Goal: Contribute content: Contribute content

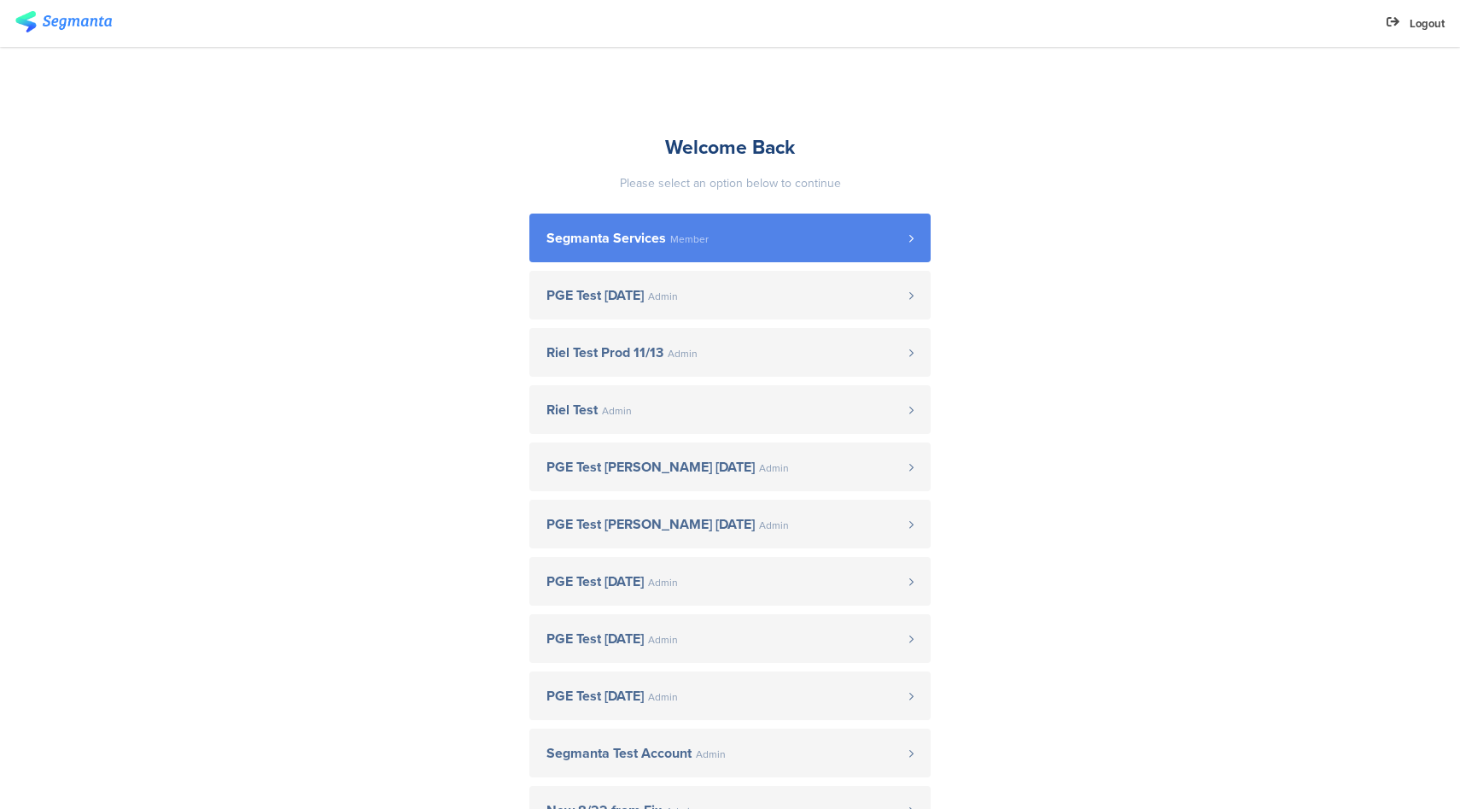
click at [706, 220] on link "Segmanta Services Member" at bounding box center [729, 237] width 401 height 49
click at [680, 248] on link "Segmanta Services Member" at bounding box center [729, 237] width 401 height 49
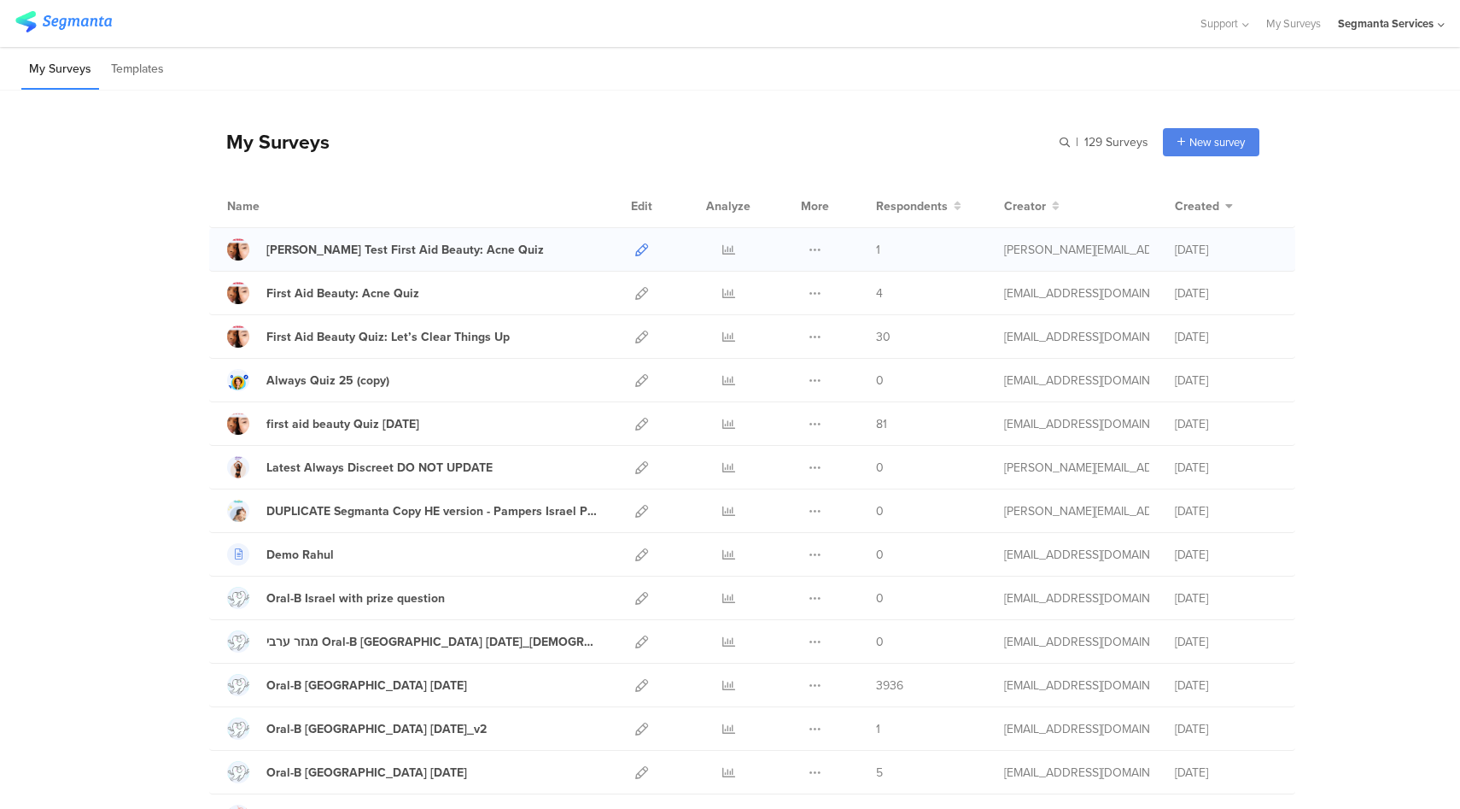
click at [635, 253] on icon at bounding box center [641, 249] width 13 height 13
click at [637, 289] on icon at bounding box center [641, 293] width 13 height 13
click at [635, 295] on icon at bounding box center [641, 293] width 13 height 13
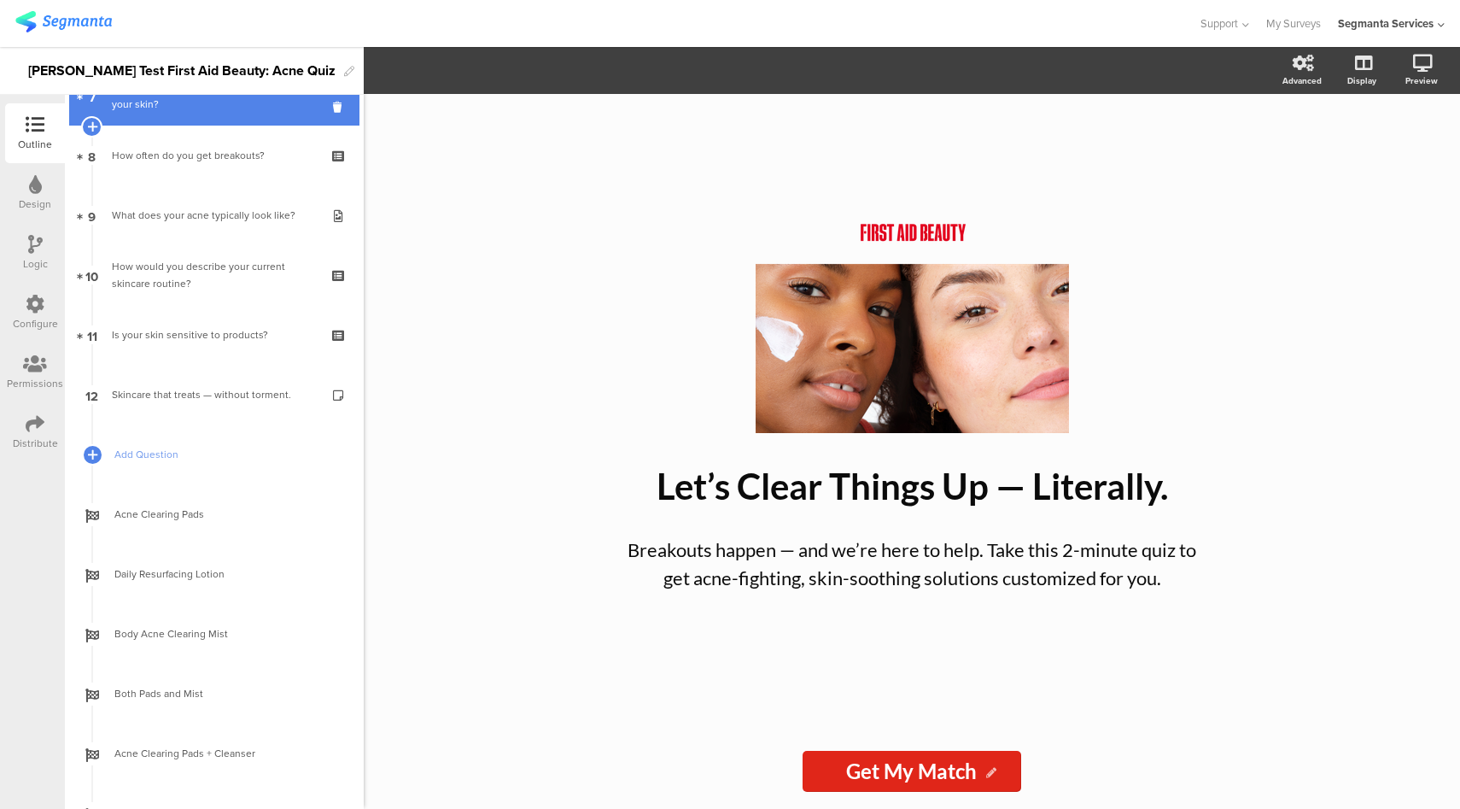
scroll to position [768, 0]
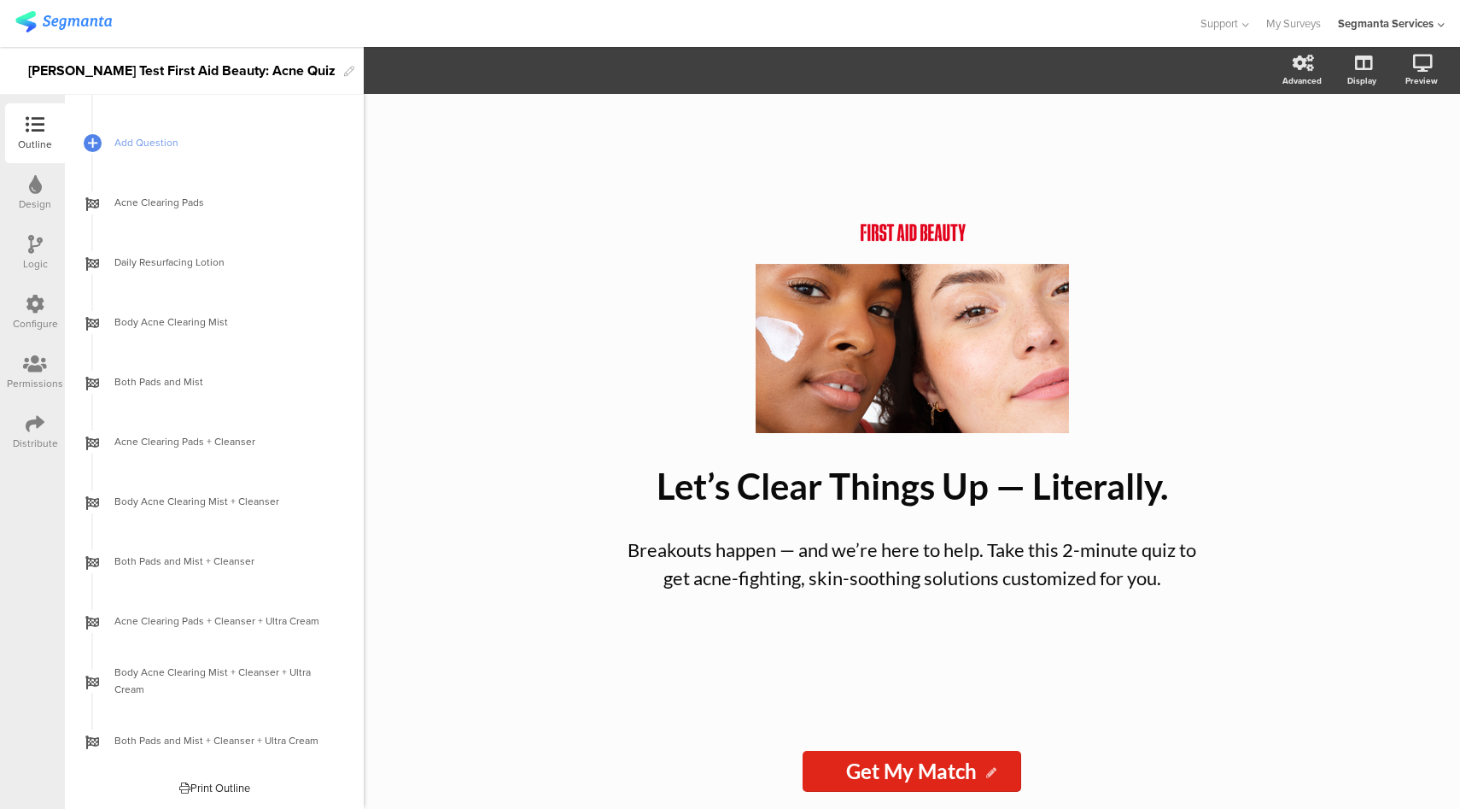
click at [490, 767] on div "/ Let’s Clear Things Up — Literally. Let’s Clear Things Up — Literally. Breakou…" at bounding box center [912, 451] width 1096 height 715
click at [489, 767] on div "/ Let’s Clear Things Up — Literally. Let’s Clear Things Up — Literally. Breakou…" at bounding box center [912, 451] width 1096 height 715
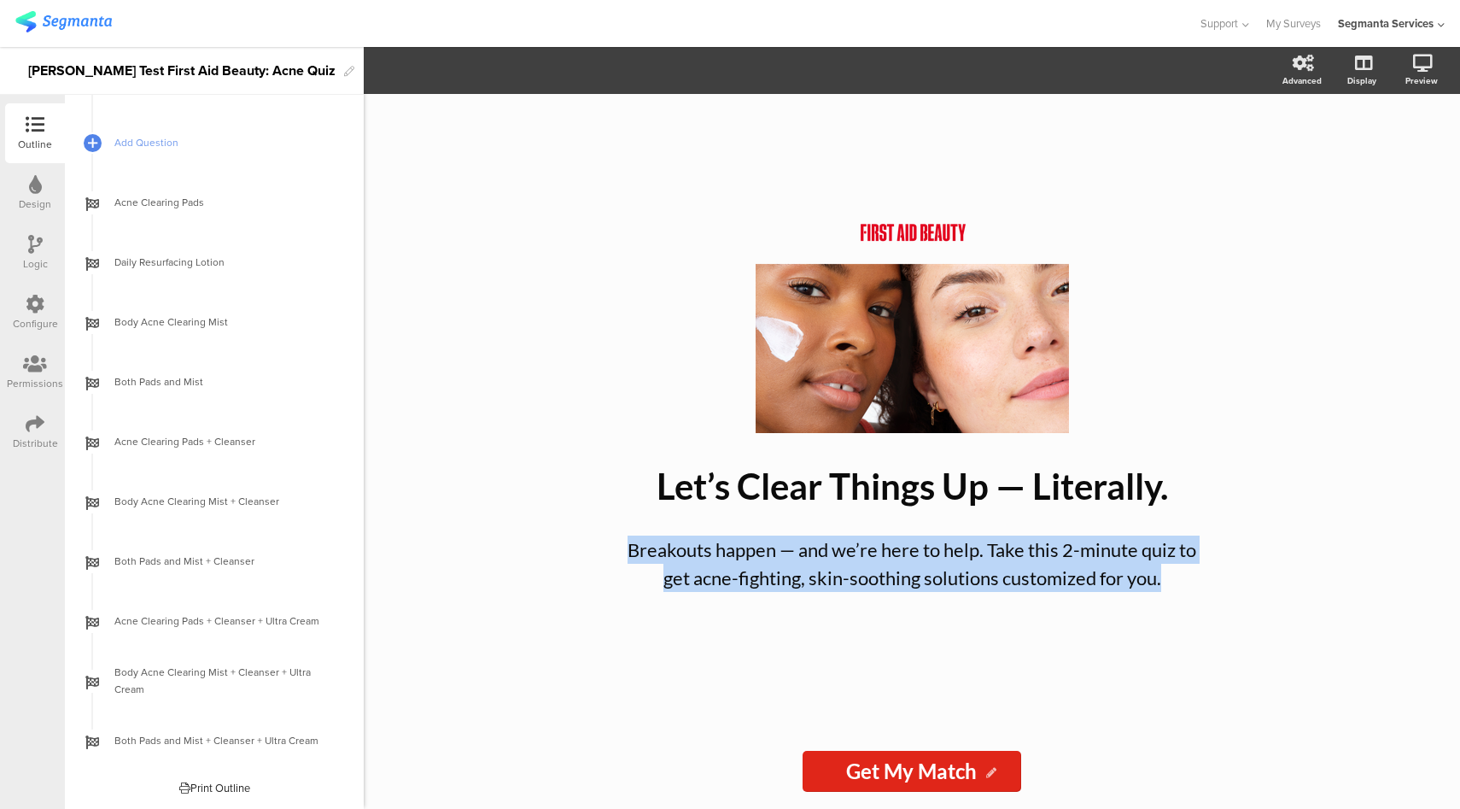
click at [489, 767] on div "/ Let’s Clear Things Up — Literally. Let’s Clear Things Up — Literally. Breakou…" at bounding box center [912, 451] width 1096 height 715
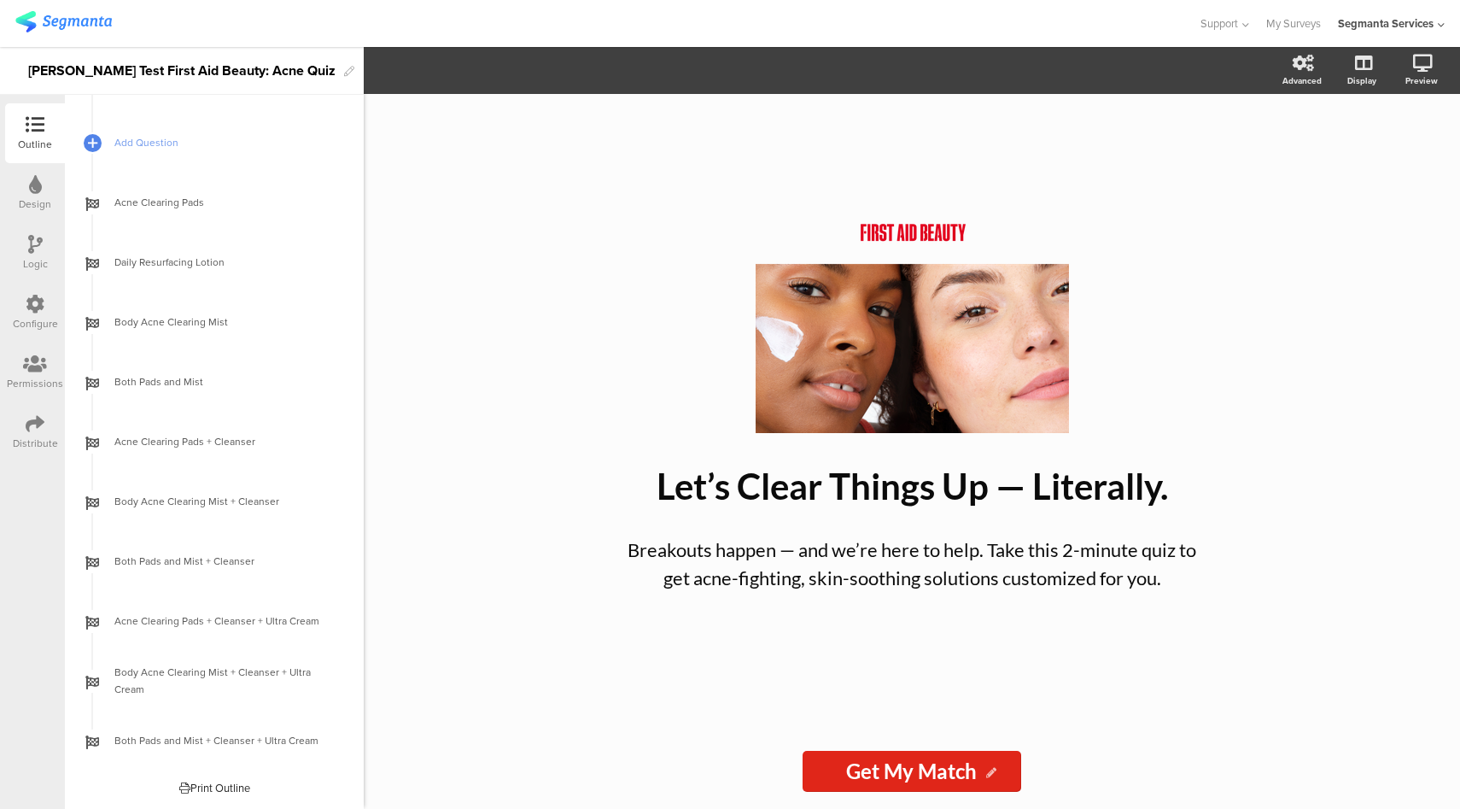
click at [22, 245] on div "Logic" at bounding box center [35, 253] width 60 height 60
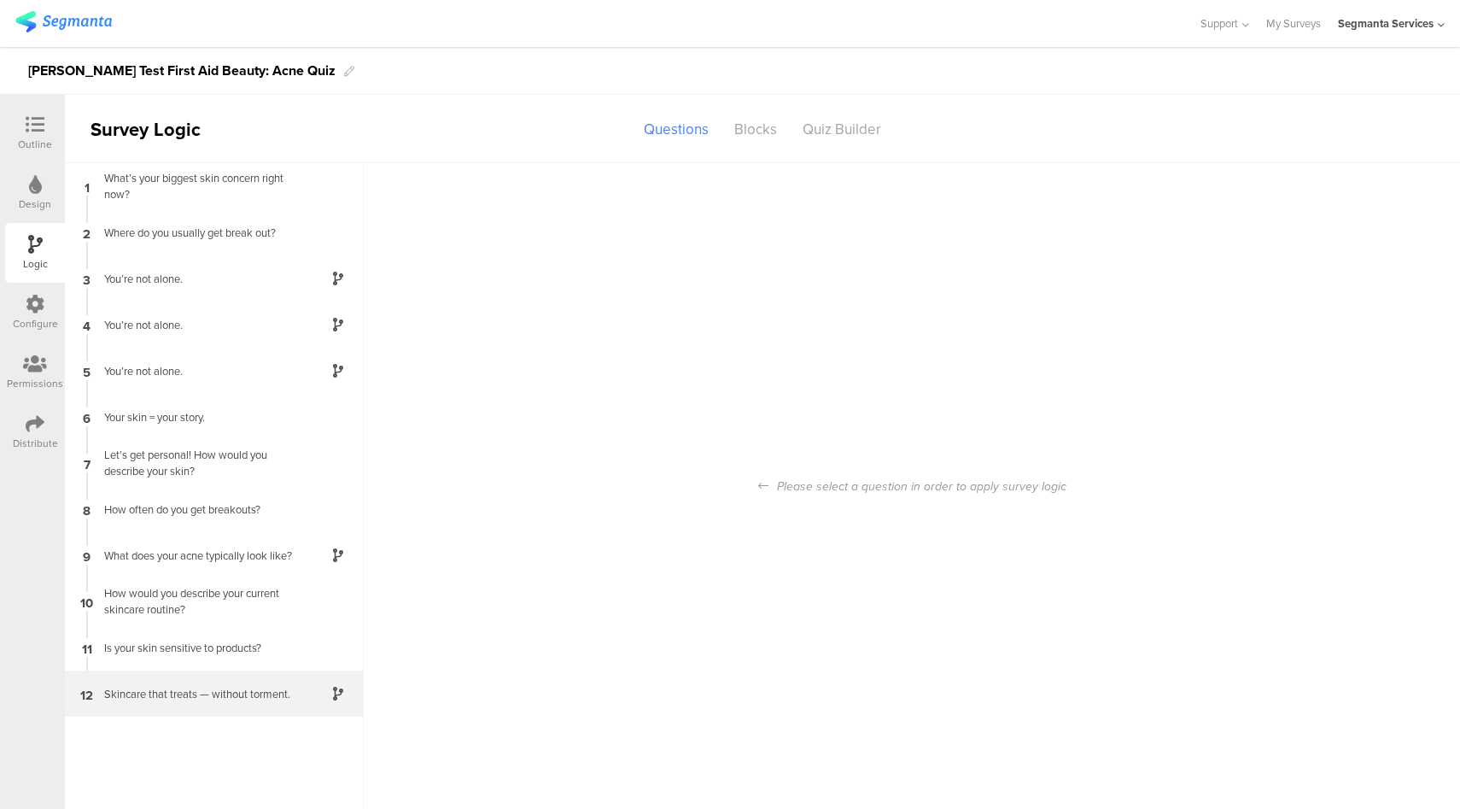
click at [198, 694] on div "Skincare that treats — without torment." at bounding box center [200, 694] width 213 height 16
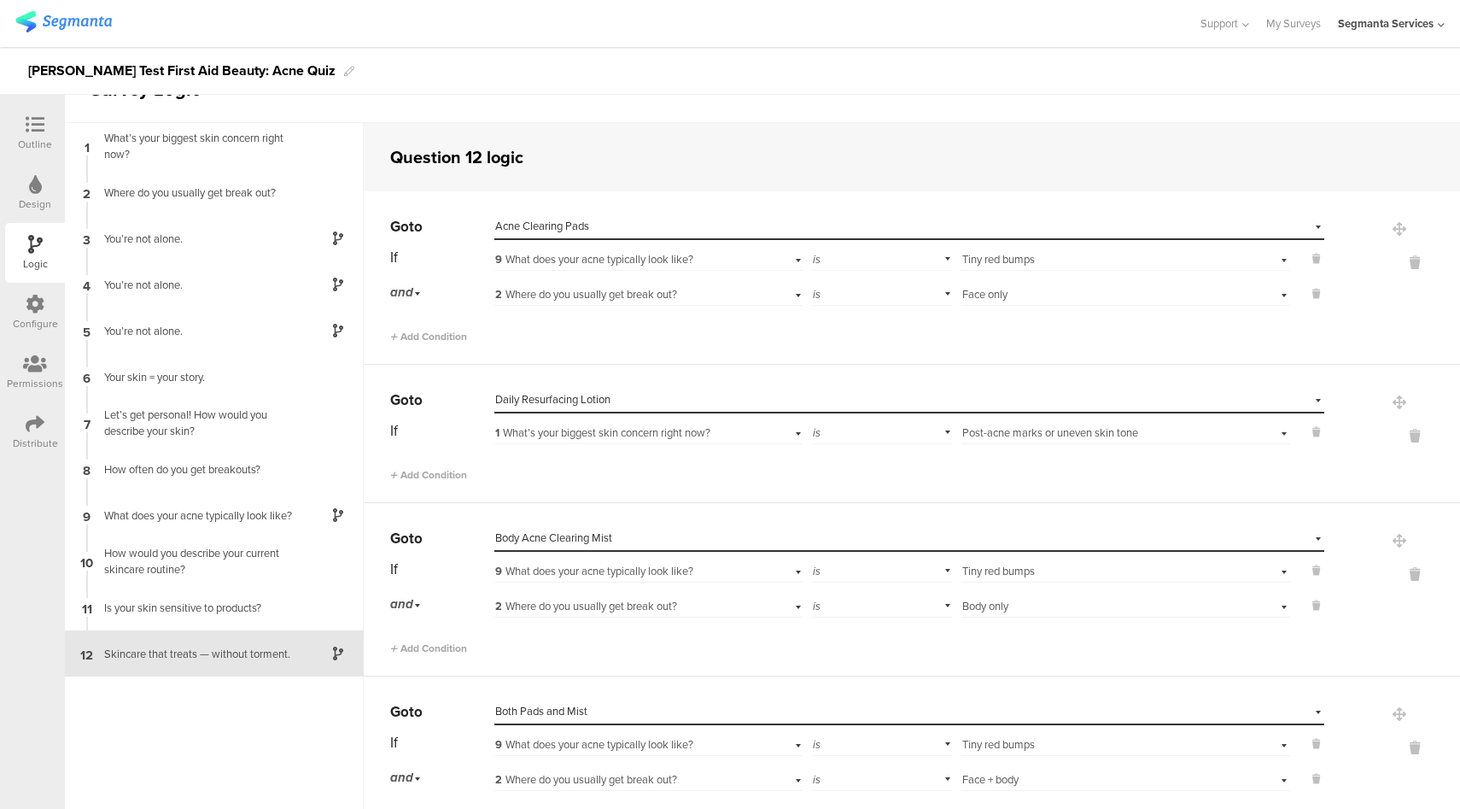
scroll to position [68, 0]
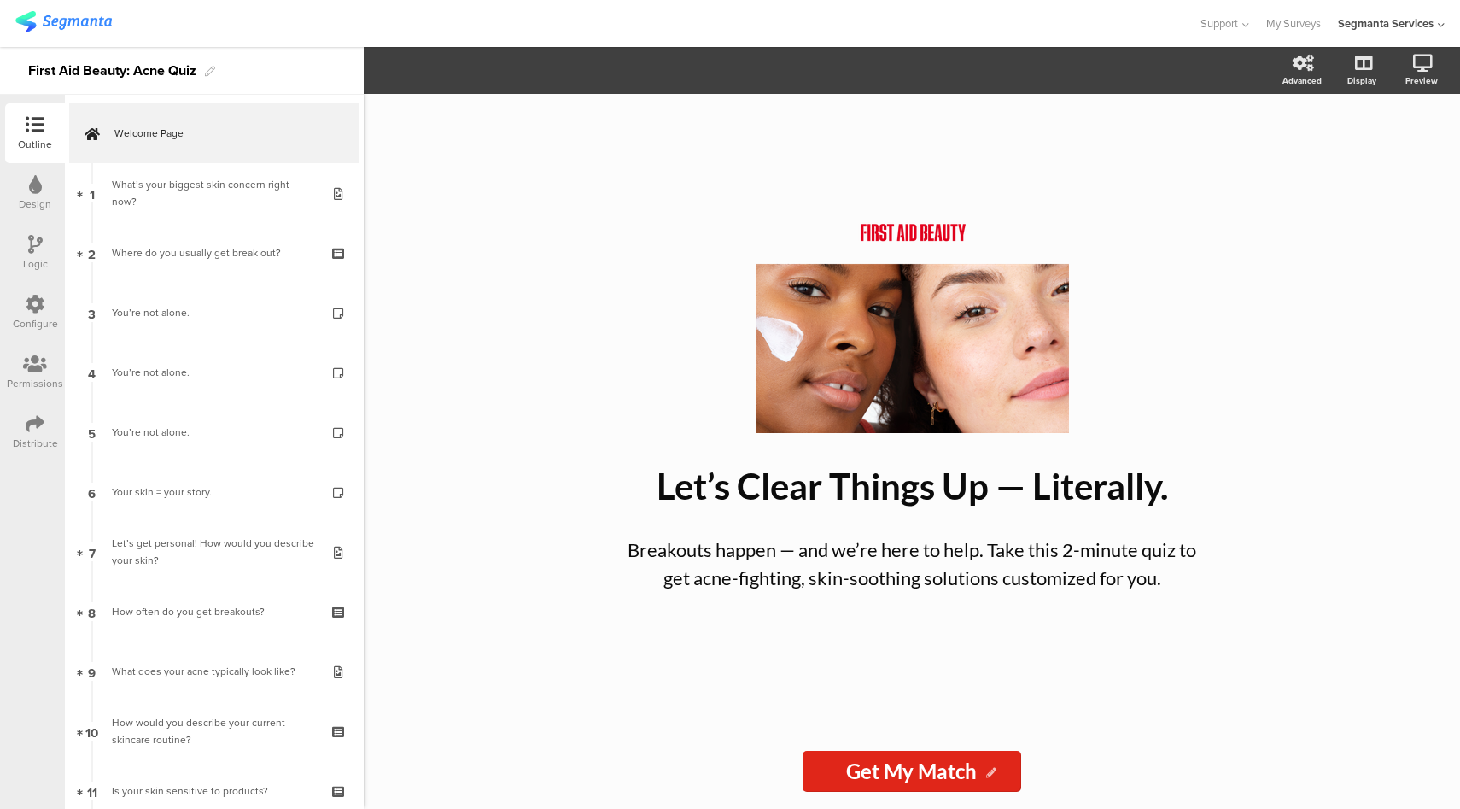
click at [29, 301] on icon at bounding box center [35, 304] width 19 height 19
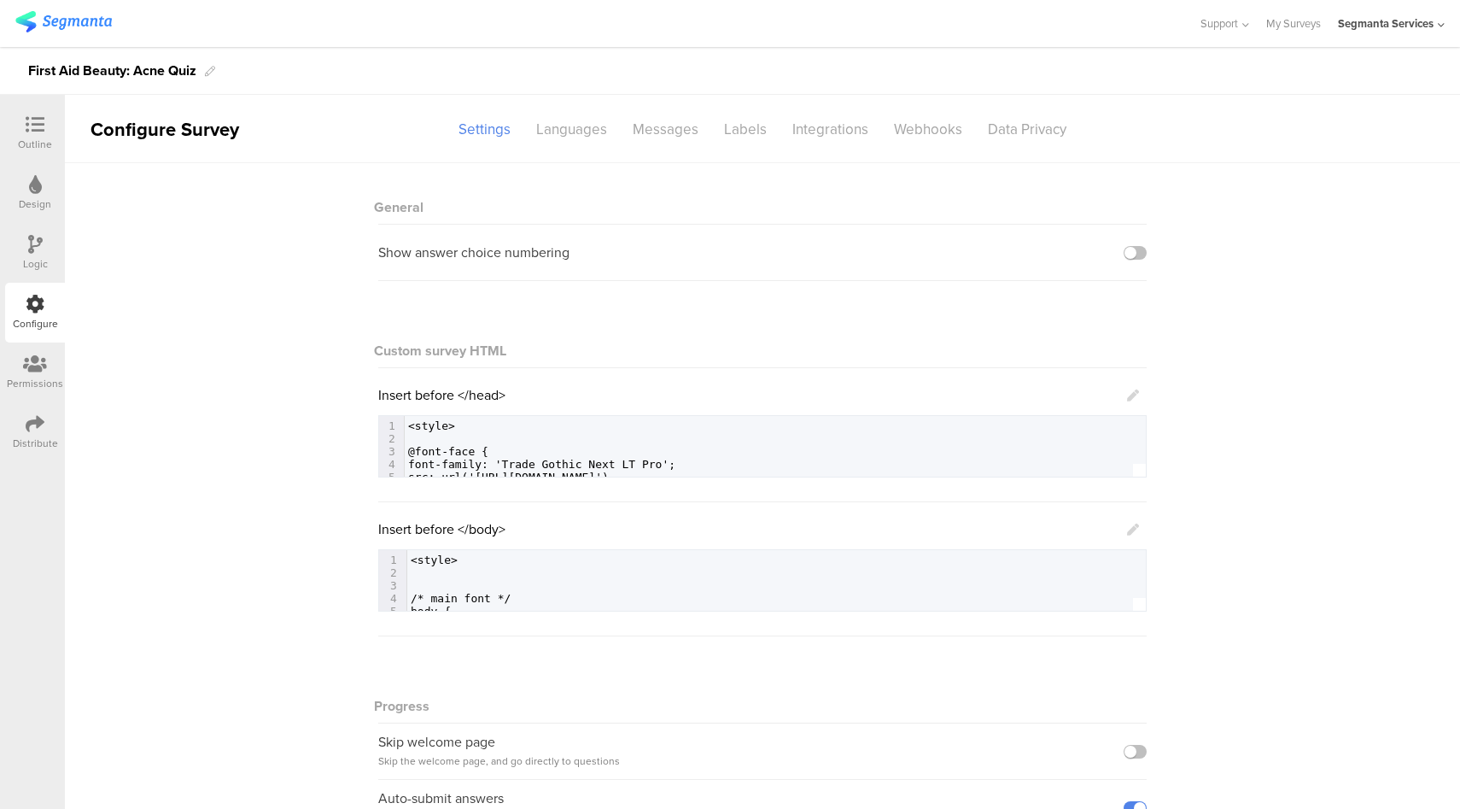
click at [30, 247] on icon at bounding box center [35, 244] width 15 height 19
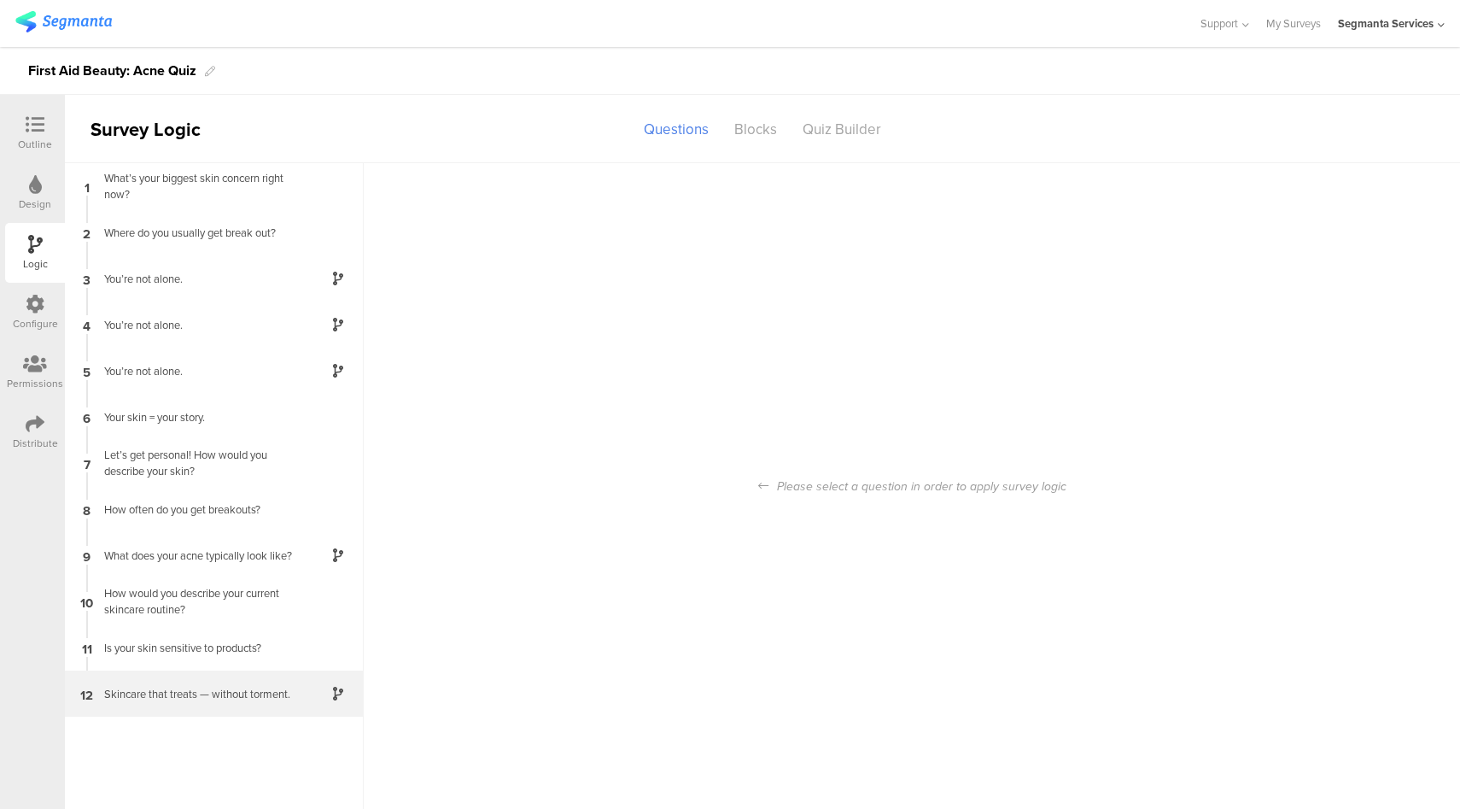
click at [208, 703] on div "12 Skincare that treats — without torment." at bounding box center [214, 693] width 299 height 46
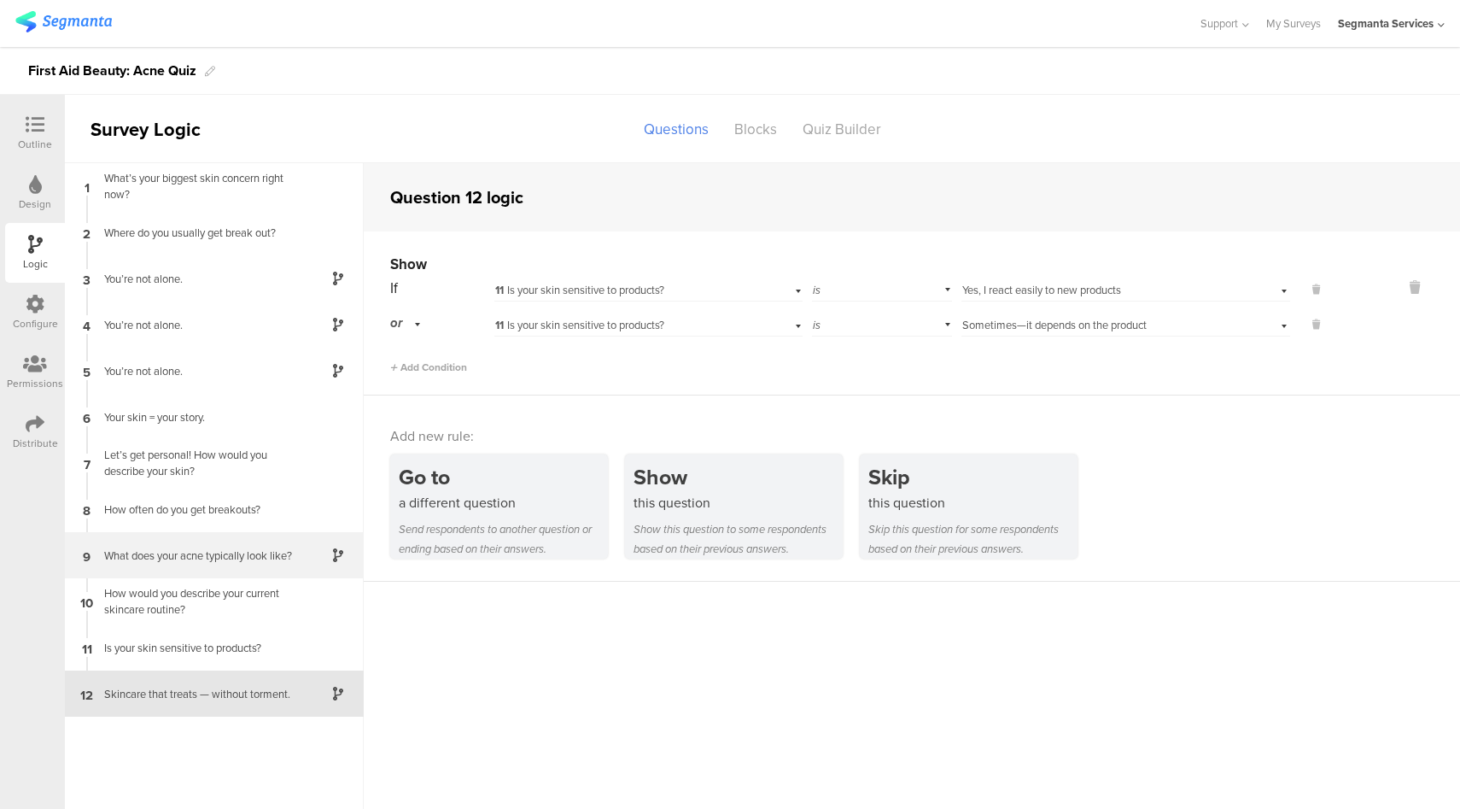
click at [222, 567] on div "9 What does your acne typically look like?" at bounding box center [214, 555] width 299 height 46
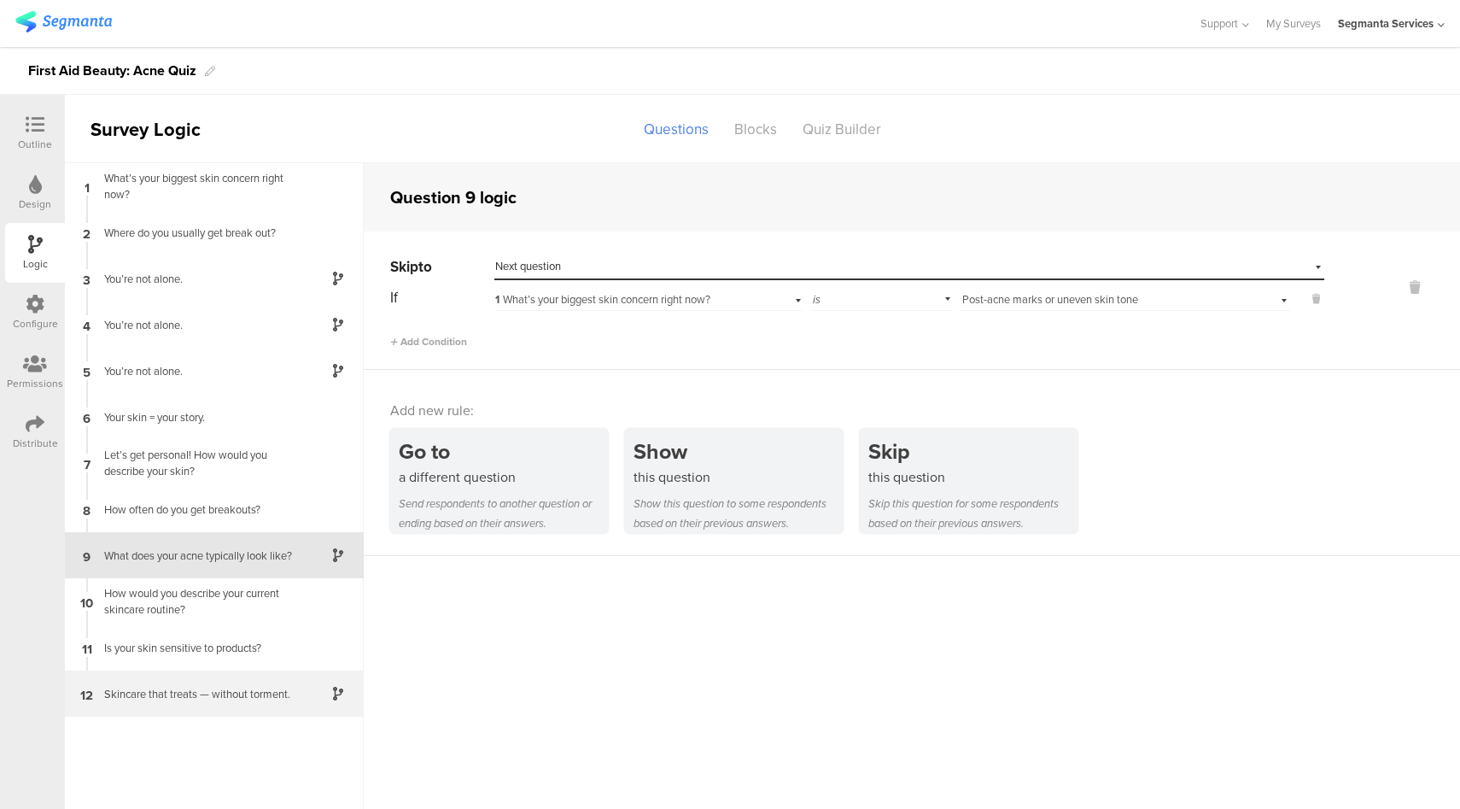
click at [245, 699] on div "Skincare that treats — without torment." at bounding box center [200, 694] width 213 height 16
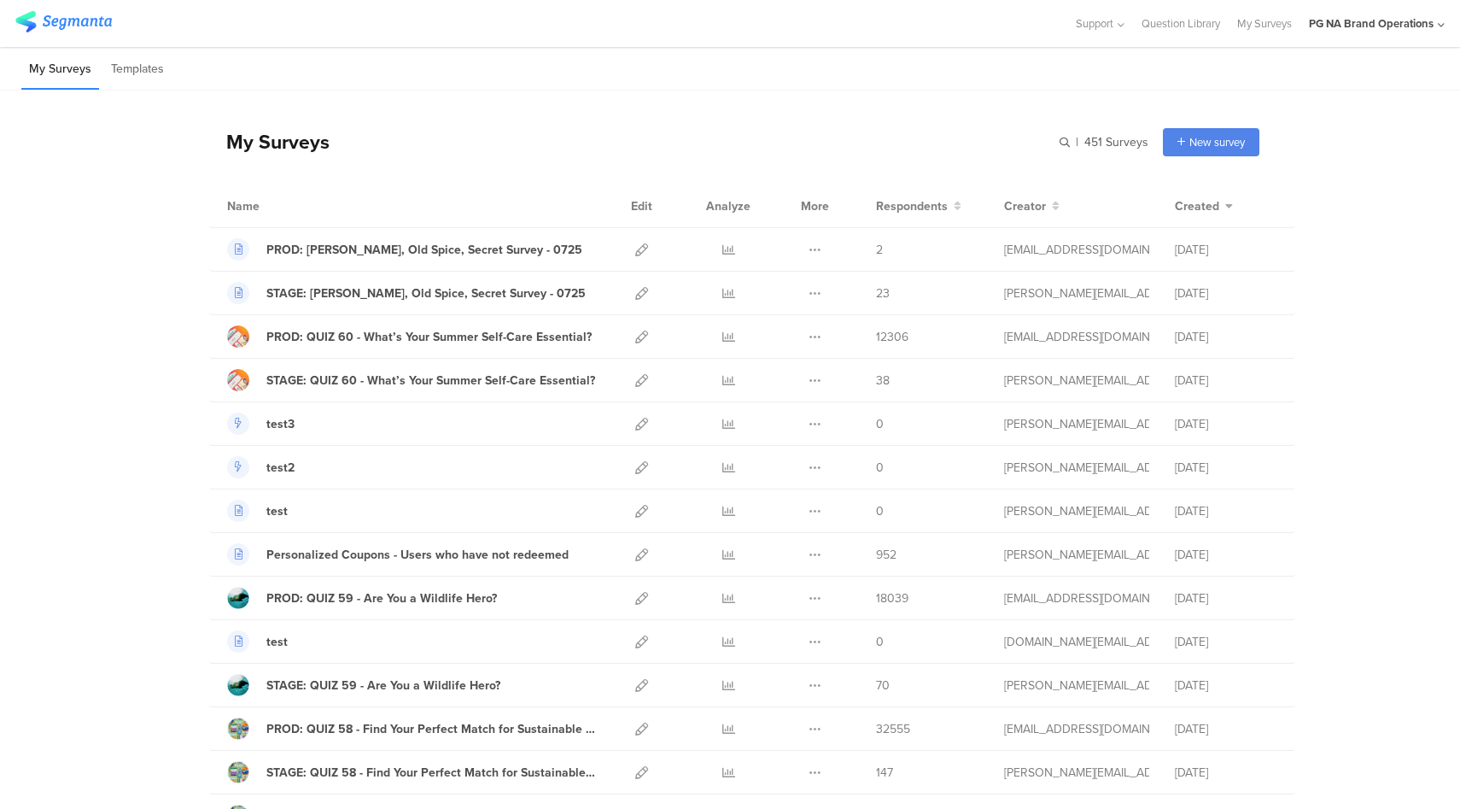
click at [1347, 25] on div "PG NA Brand Operations" at bounding box center [1371, 23] width 125 height 16
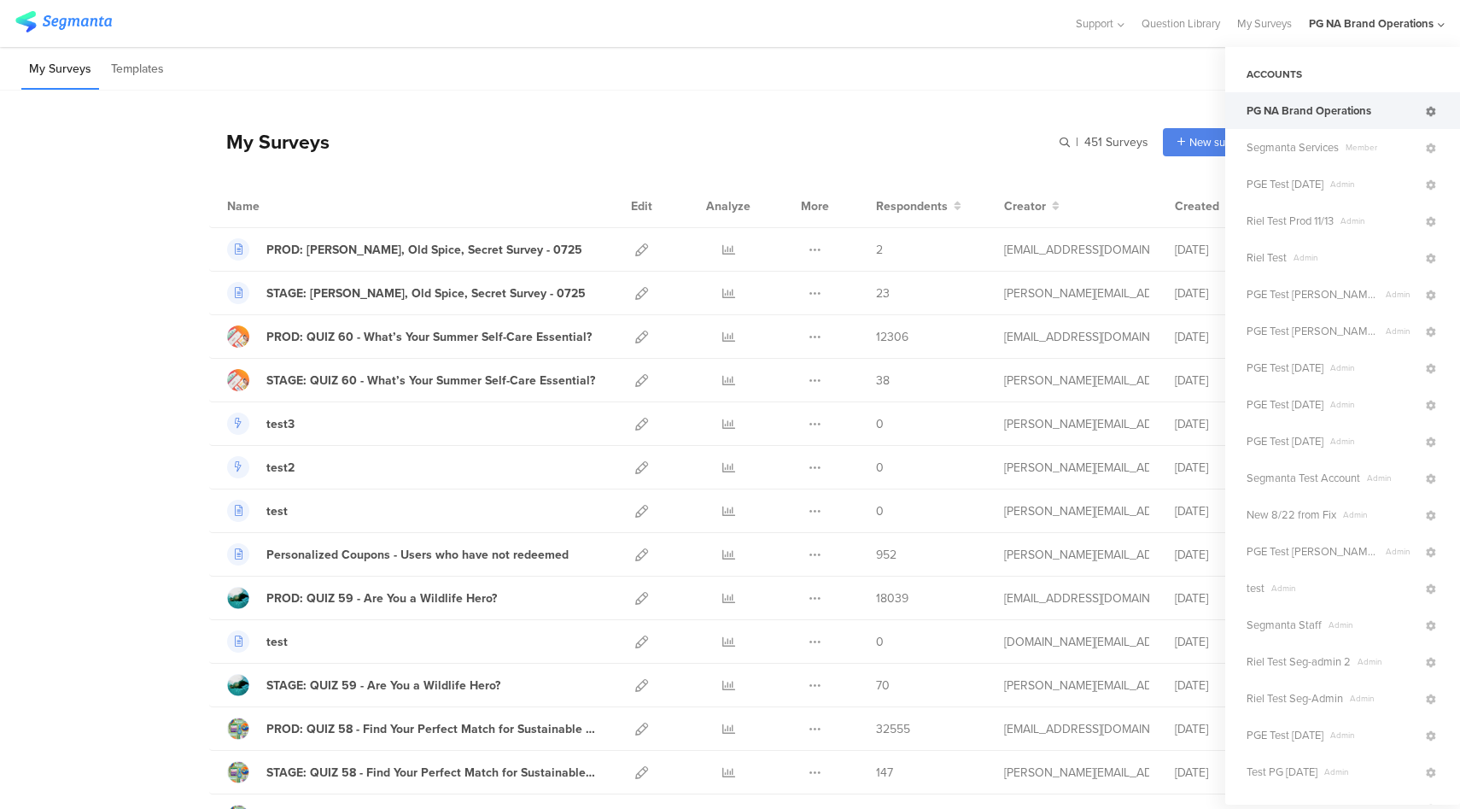
click at [1426, 115] on icon at bounding box center [1431, 112] width 10 height 10
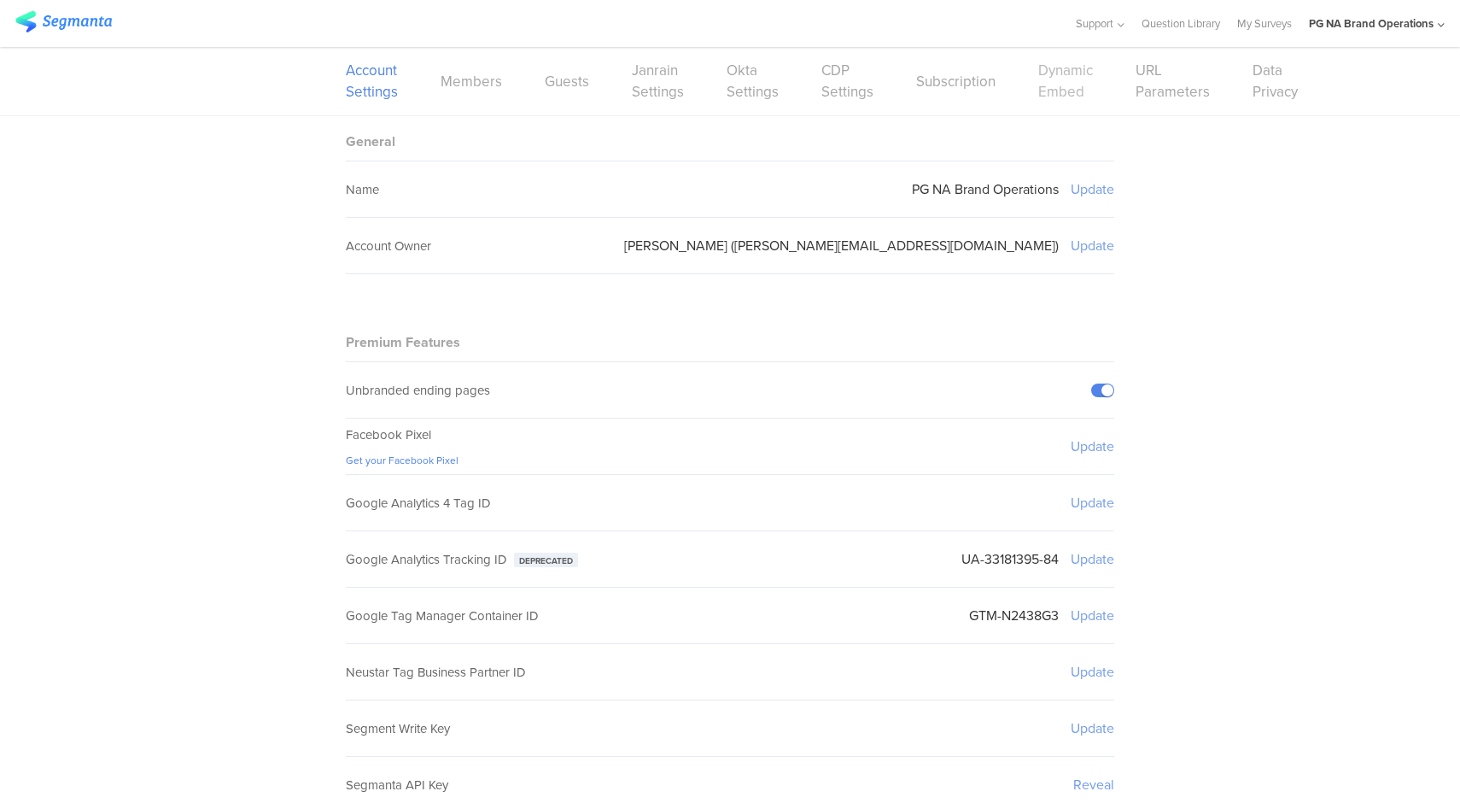
click at [1053, 98] on link "Dynamic Embed" at bounding box center [1065, 81] width 55 height 43
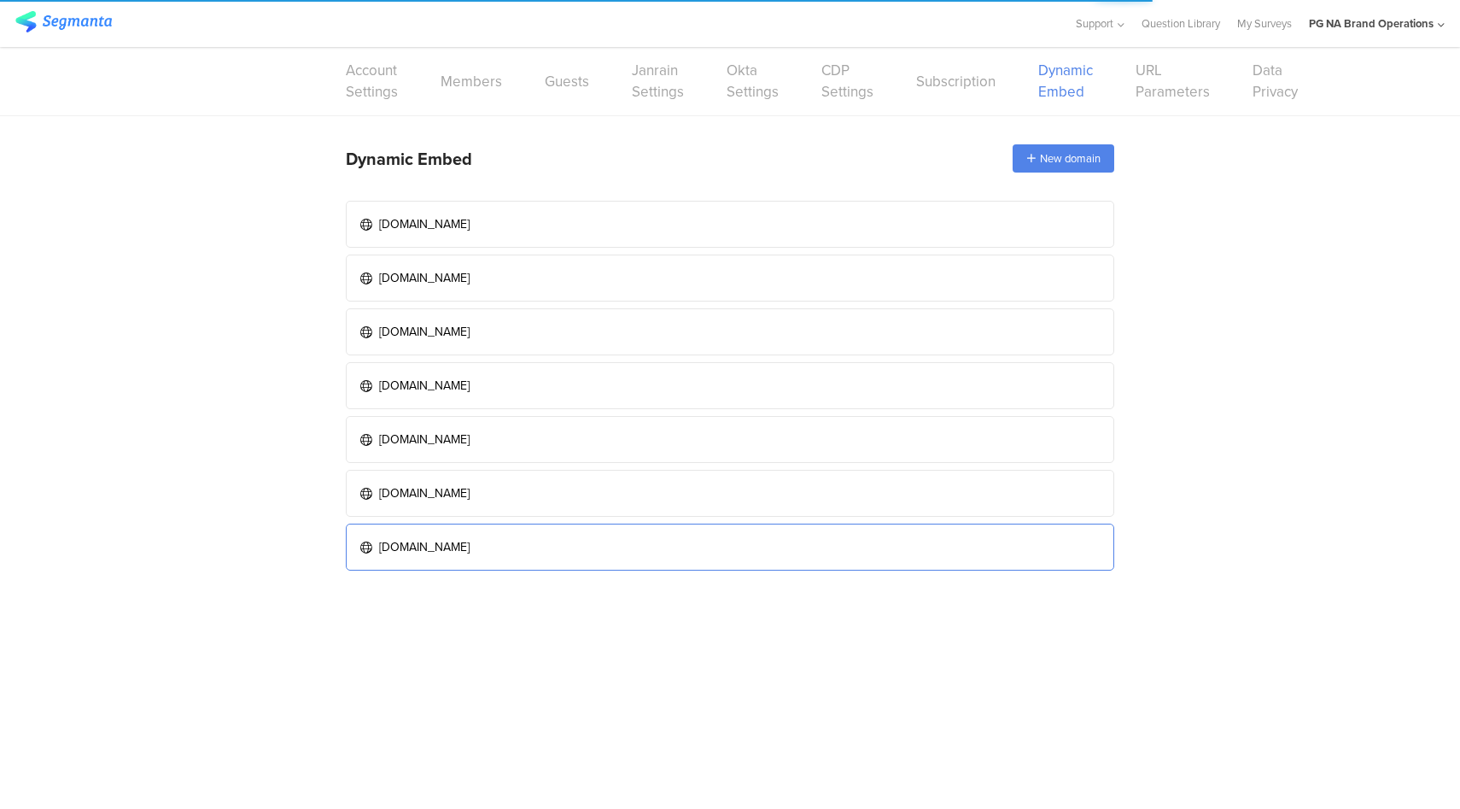
click at [521, 543] on link "www.pgbrandsaver.com" at bounding box center [730, 546] width 768 height 47
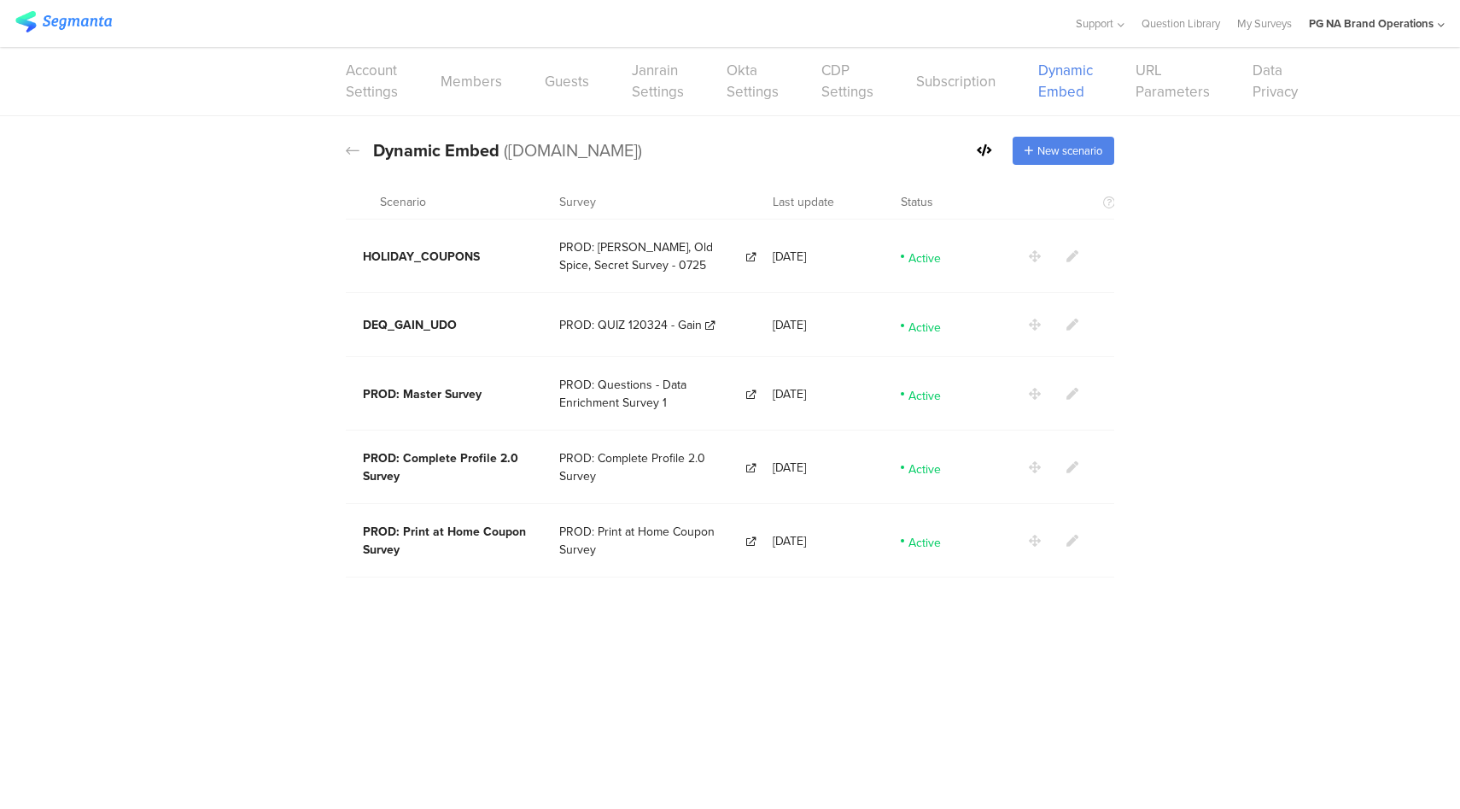
drag, startPoint x: 686, startPoint y: 155, endPoint x: 508, endPoint y: 156, distance: 178.5
click at [508, 156] on span "(www.pgbrandsaver.com)" at bounding box center [573, 150] width 138 height 26
copy span "www.pgbrandsaver.com"
click at [655, 32] on div at bounding box center [536, 23] width 1043 height 28
click at [1071, 389] on icon at bounding box center [1072, 394] width 12 height 12
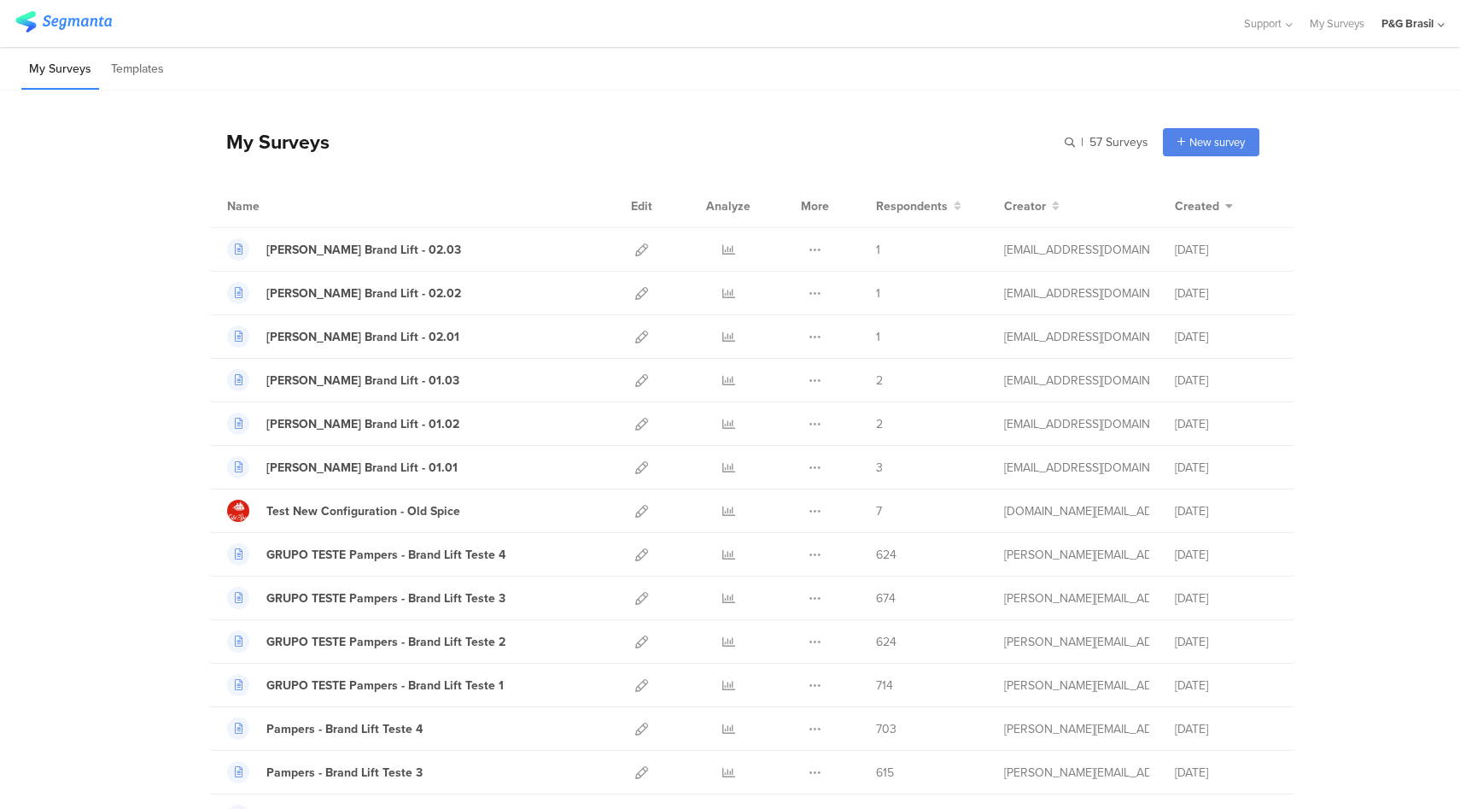
click at [1416, 26] on div "P&G Brasil" at bounding box center [1407, 23] width 52 height 16
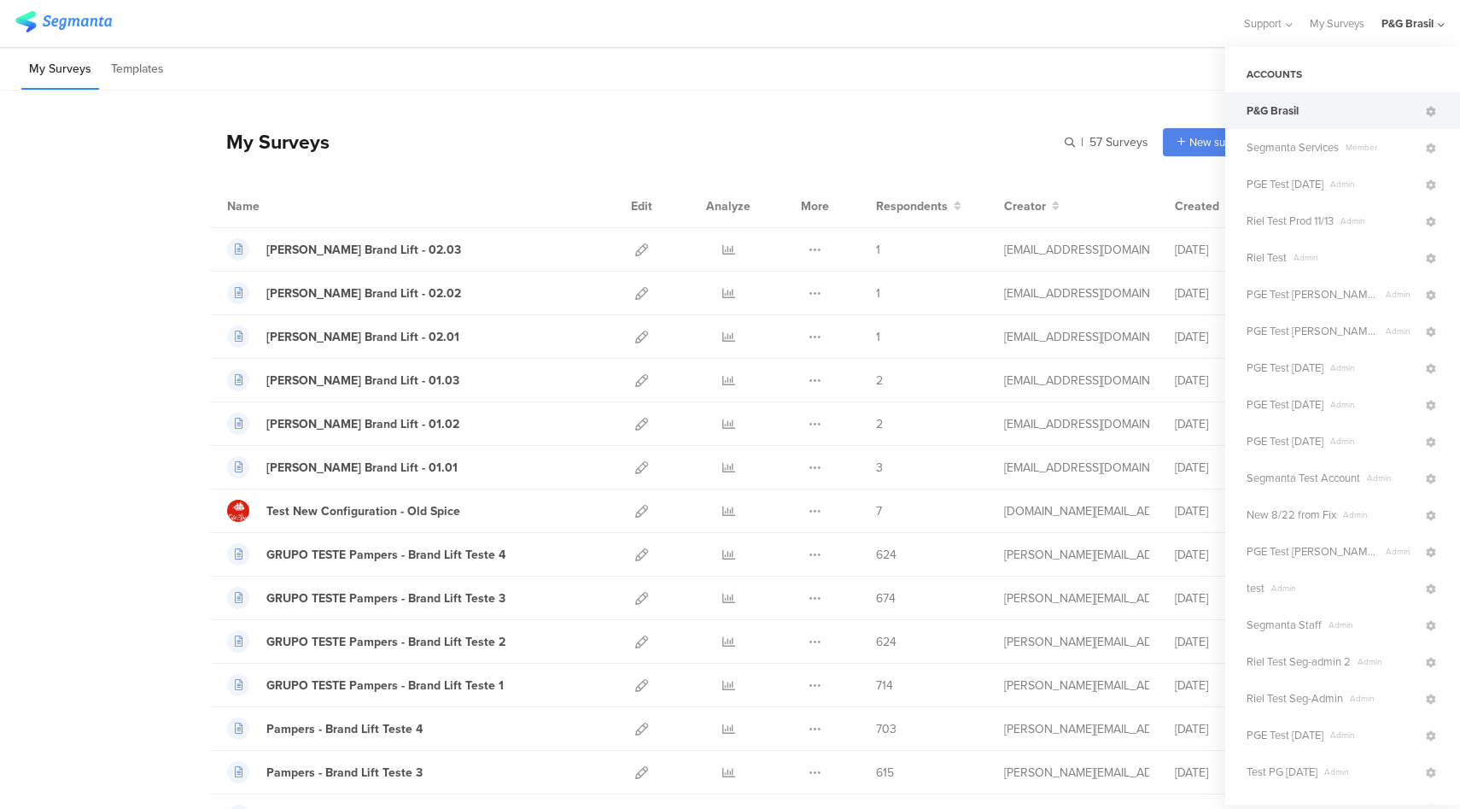
drag, startPoint x: 1050, startPoint y: 95, endPoint x: 1092, endPoint y: 82, distance: 43.8
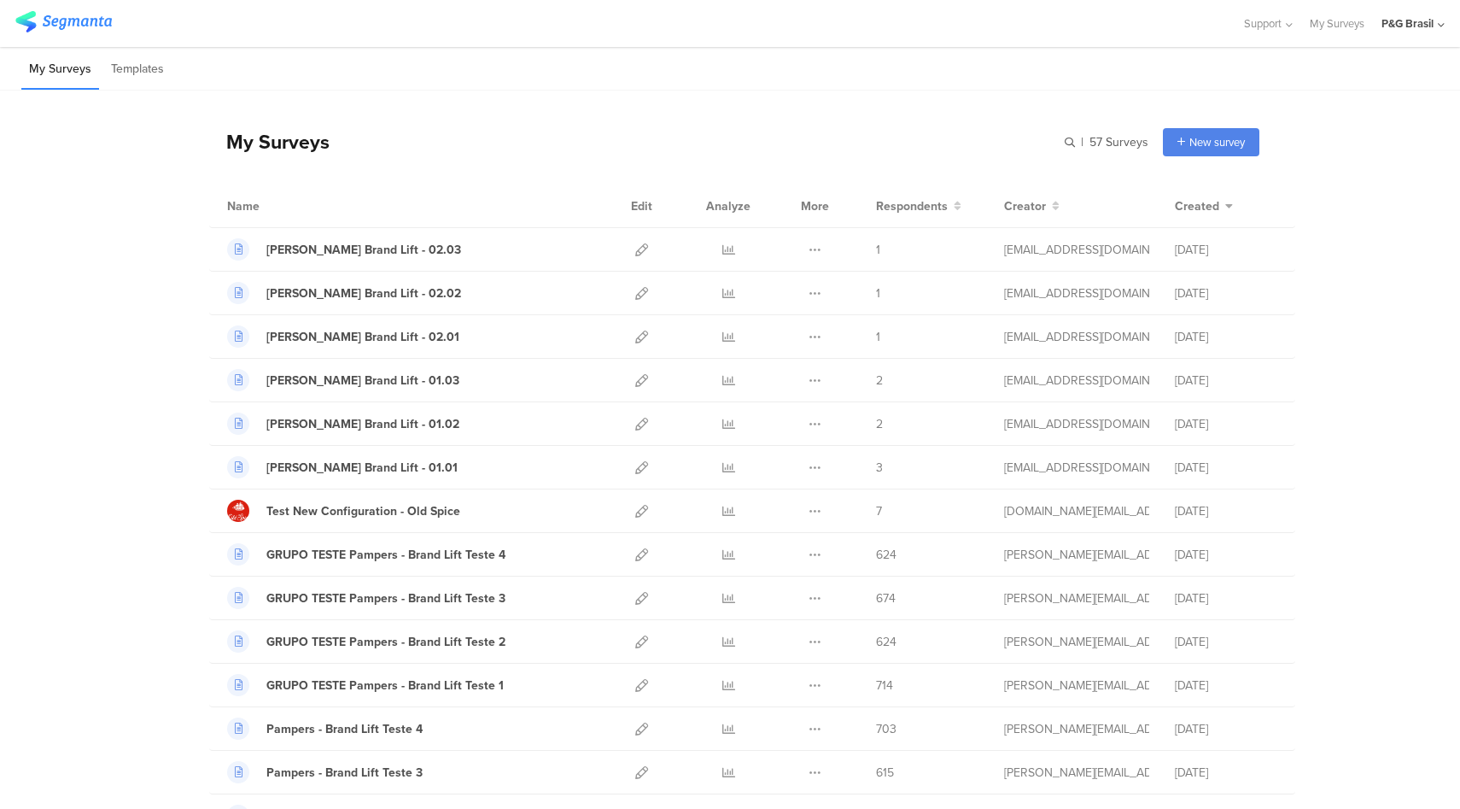
click at [891, 85] on div "My Surveys Templates" at bounding box center [730, 69] width 1460 height 44
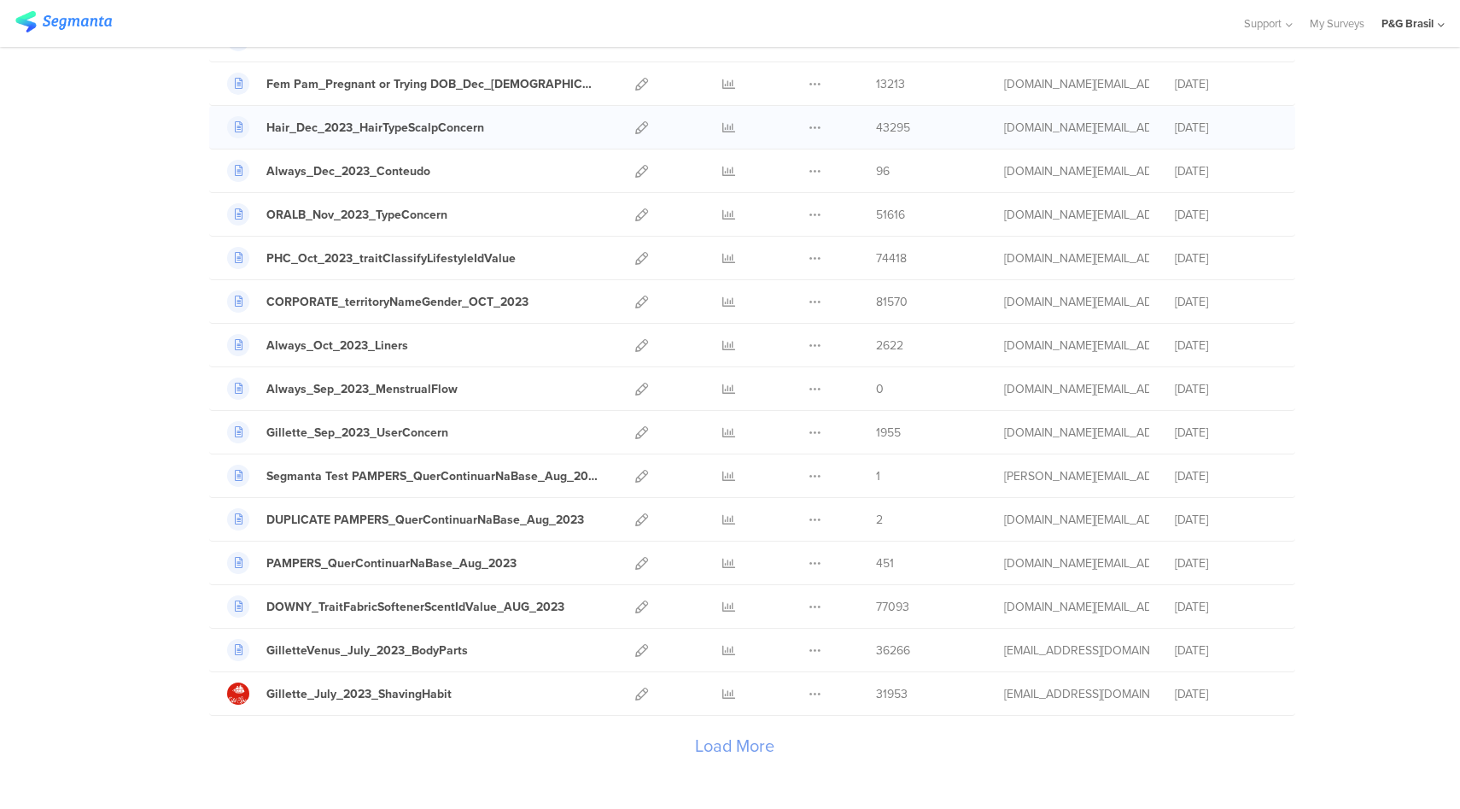
scroll to position [1776, 0]
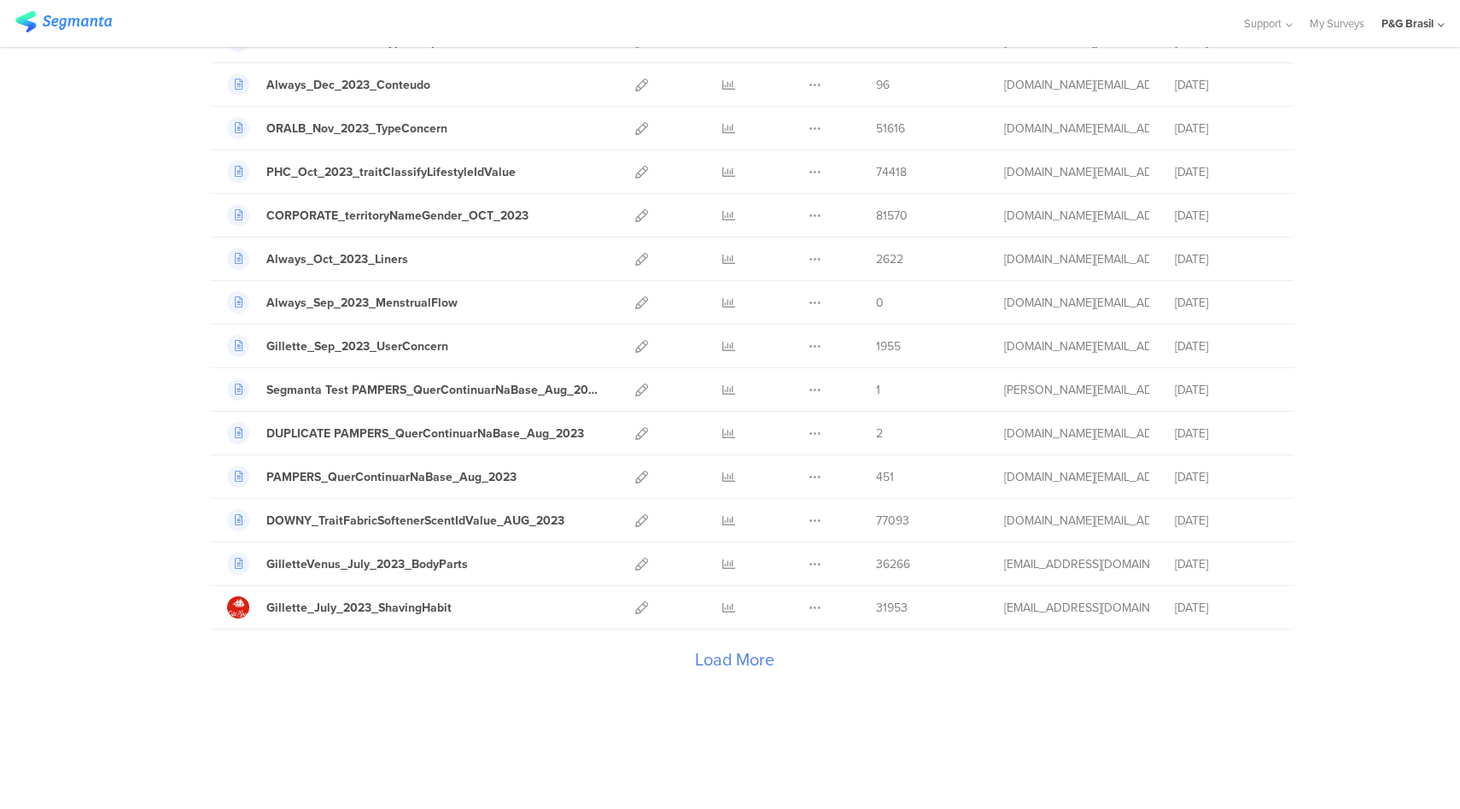
click at [741, 656] on div "Load More" at bounding box center [734, 663] width 1050 height 68
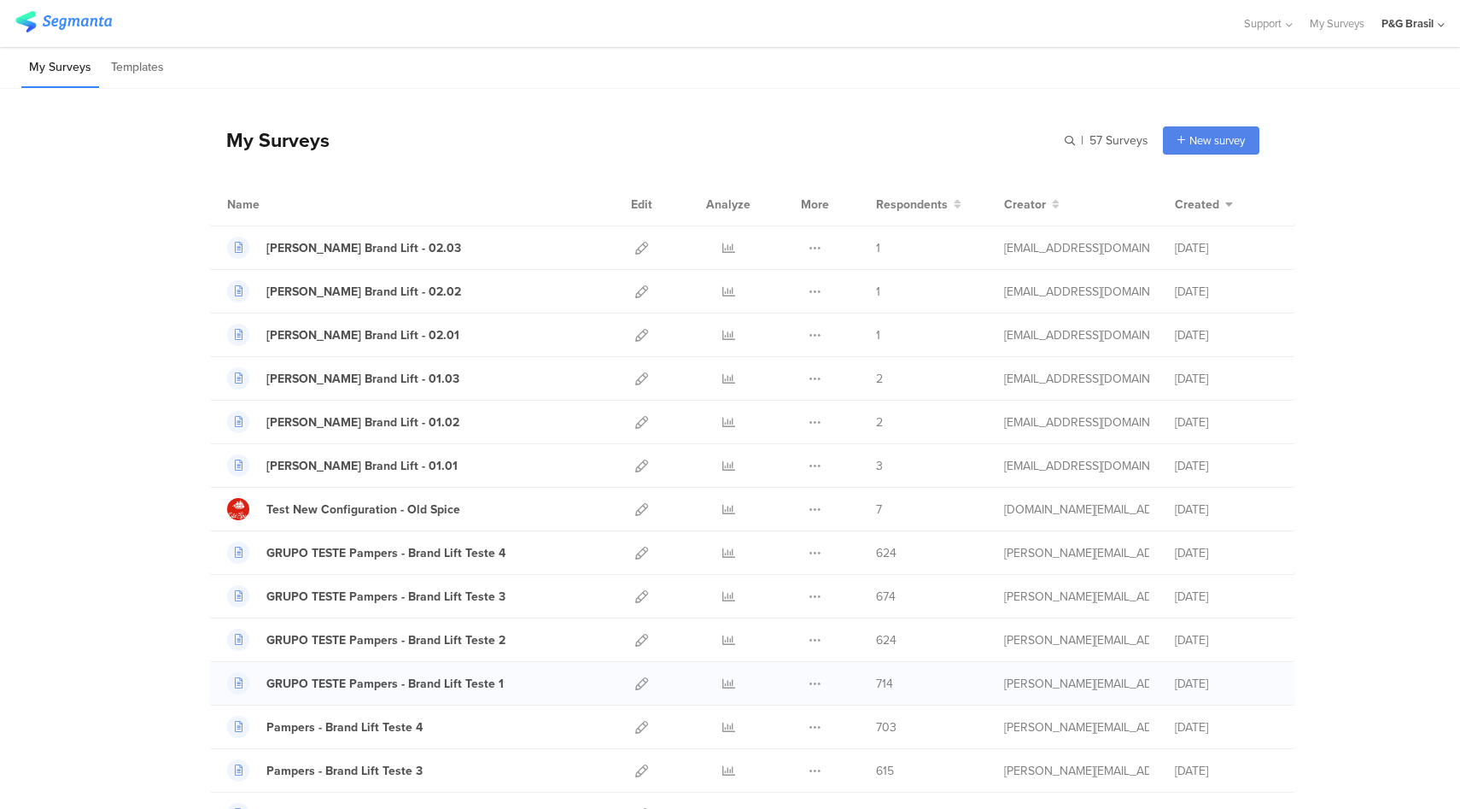
scroll to position [0, 0]
click at [1429, 22] on div "P&G Brasil" at bounding box center [1407, 23] width 52 height 16
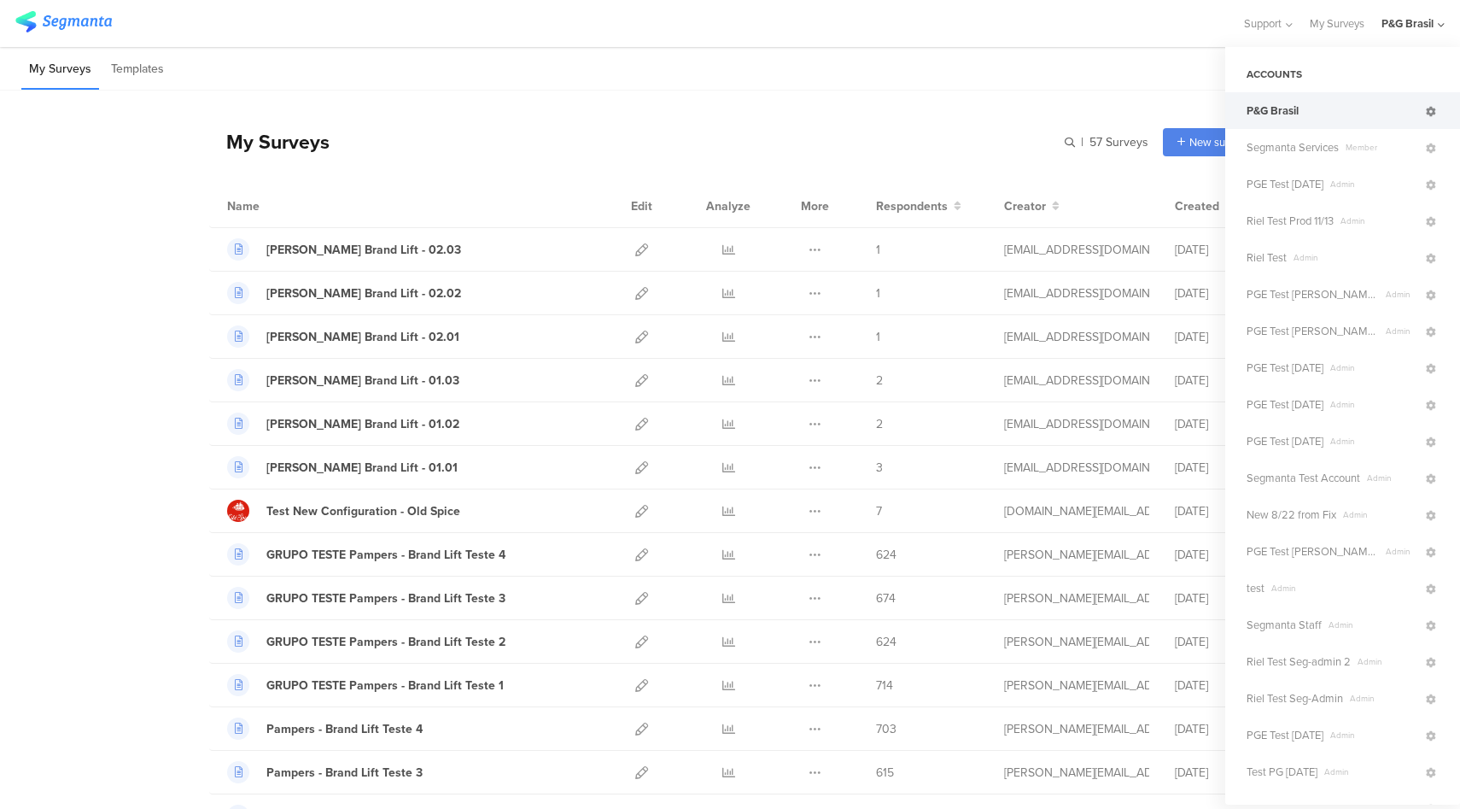
click at [1426, 111] on icon at bounding box center [1431, 112] width 10 height 10
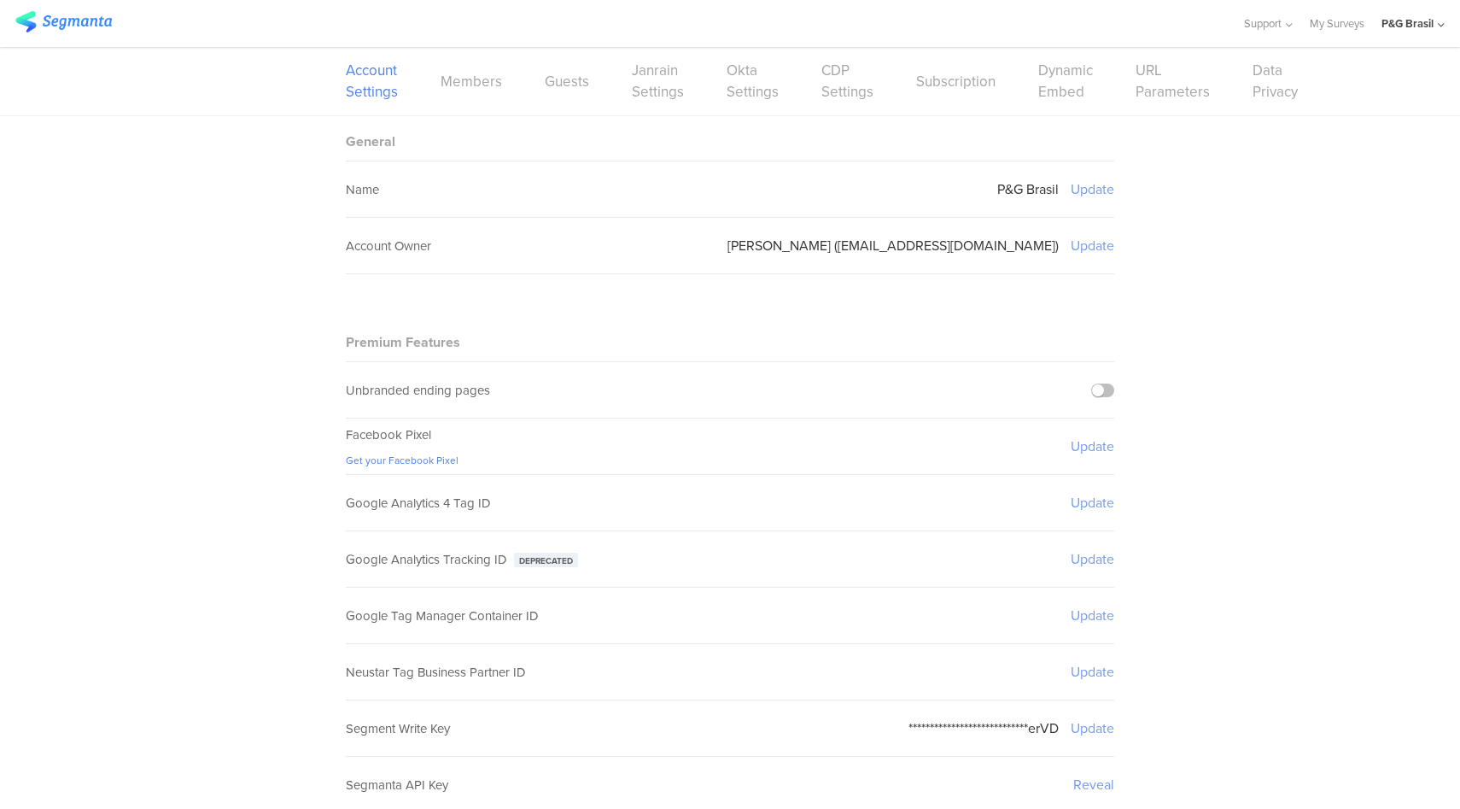
click at [846, 91] on link "CDP Settings" at bounding box center [847, 81] width 52 height 43
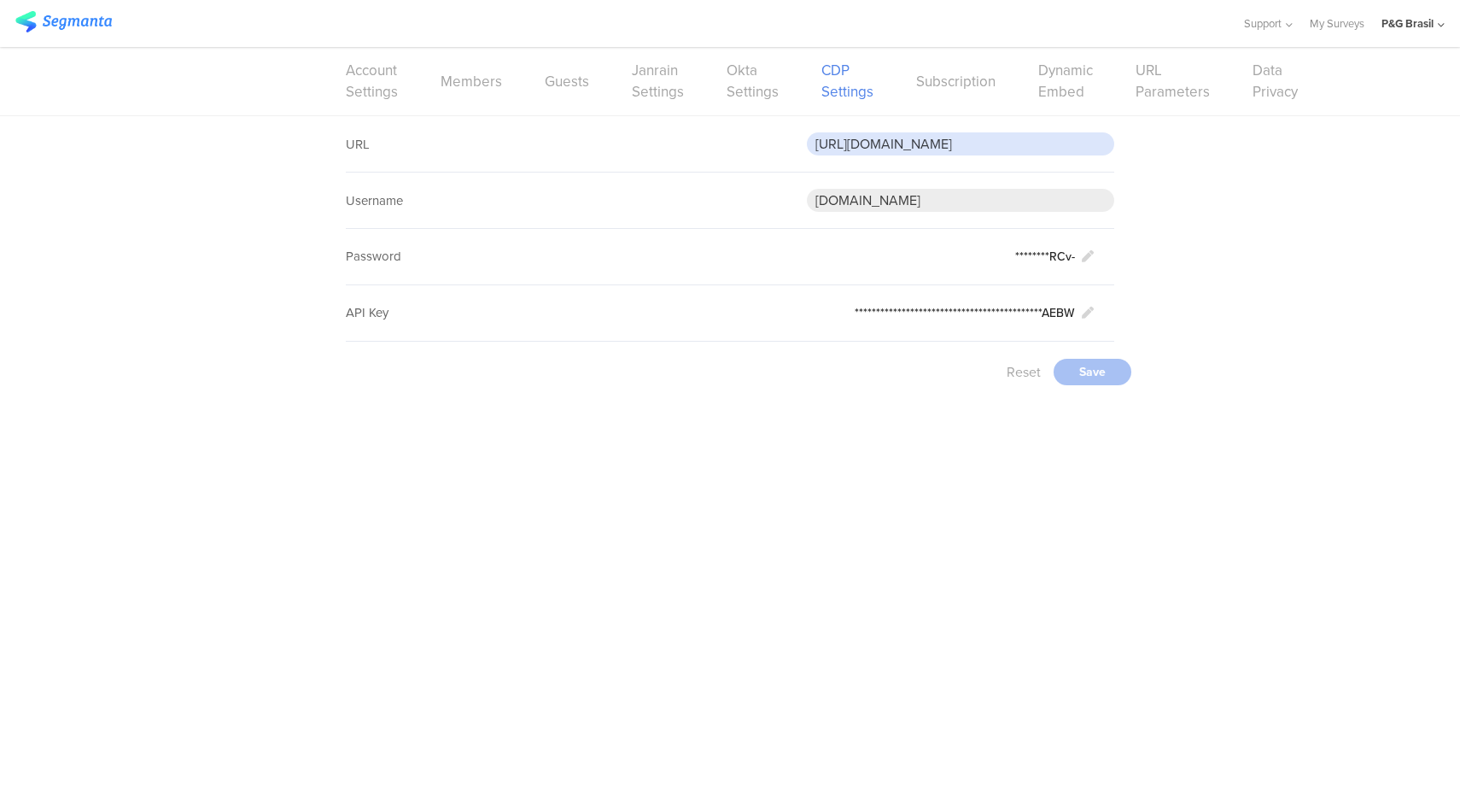
click at [922, 141] on input "[URL][DOMAIN_NAME]" at bounding box center [960, 143] width 307 height 23
paste input "qa"
type input "https://apiqa.gcp.pgcloud.com/brandbuilding/consumer/v1/cdp-consumers/events"
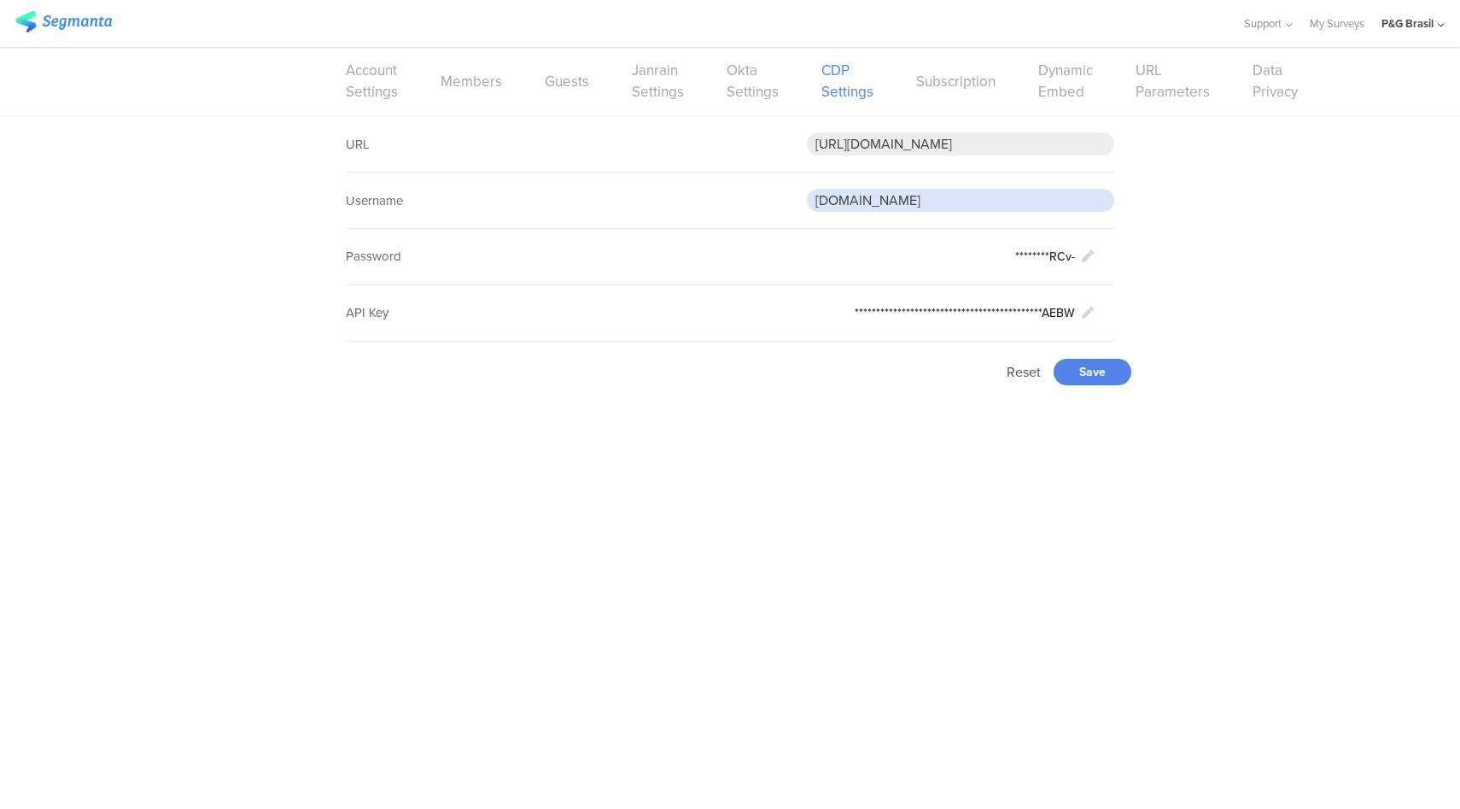
click at [954, 201] on input "[DOMAIN_NAME]" at bounding box center [960, 200] width 307 height 23
click at [1089, 318] on icon at bounding box center [1088, 313] width 12 height 12
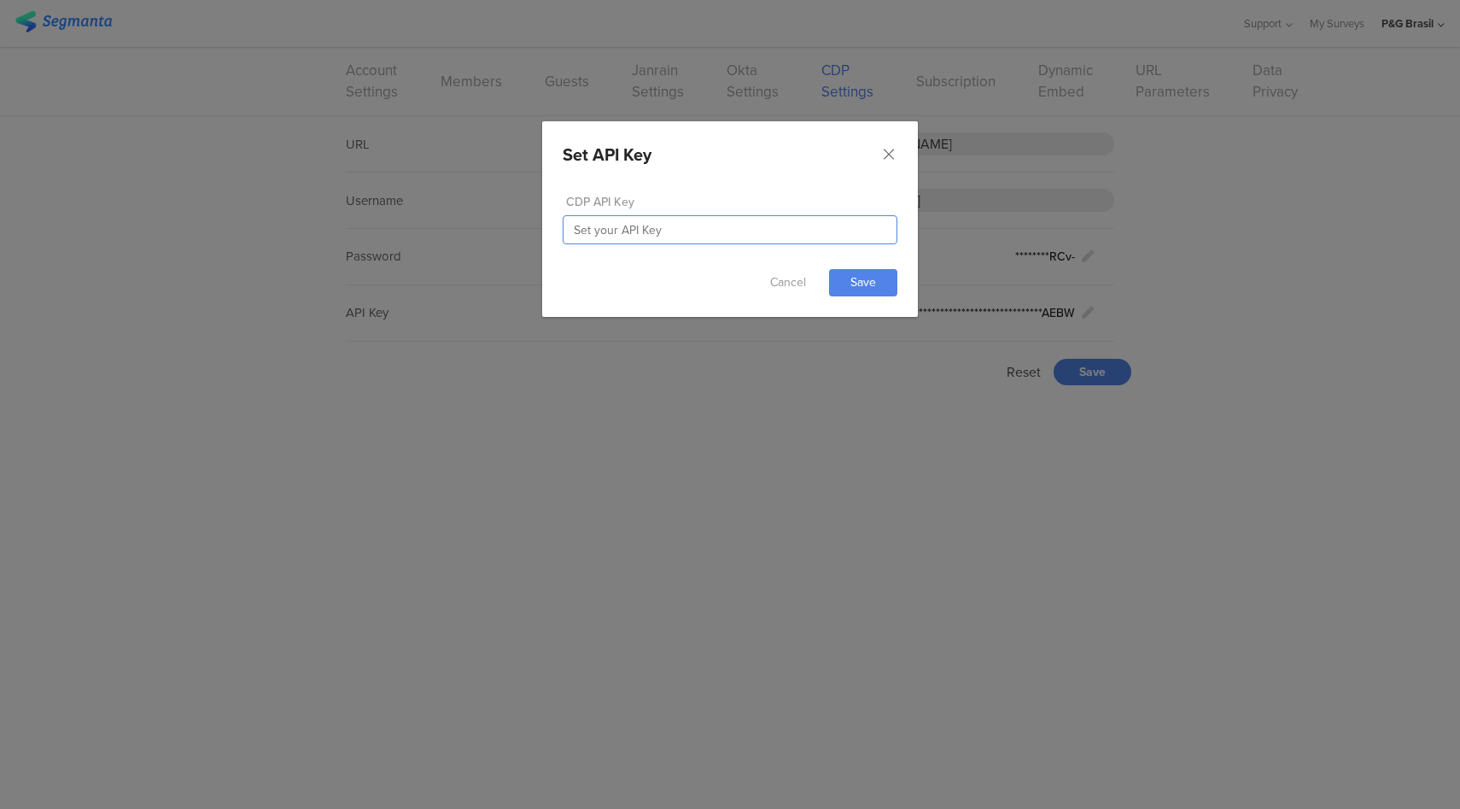
click at [697, 223] on input "dialog" at bounding box center [730, 229] width 335 height 29
paste input "8U1u2G6lxJIuLsrdiLRLGxwBtZ340MY3S5hfH1UkP3ABbiCZ"
type input "8U1u2G6lxJIuLsrdiLRLGxwBtZ340MY3S5hfH1UkP3ABbiCZ"
click at [878, 277] on link "Save" at bounding box center [863, 282] width 68 height 27
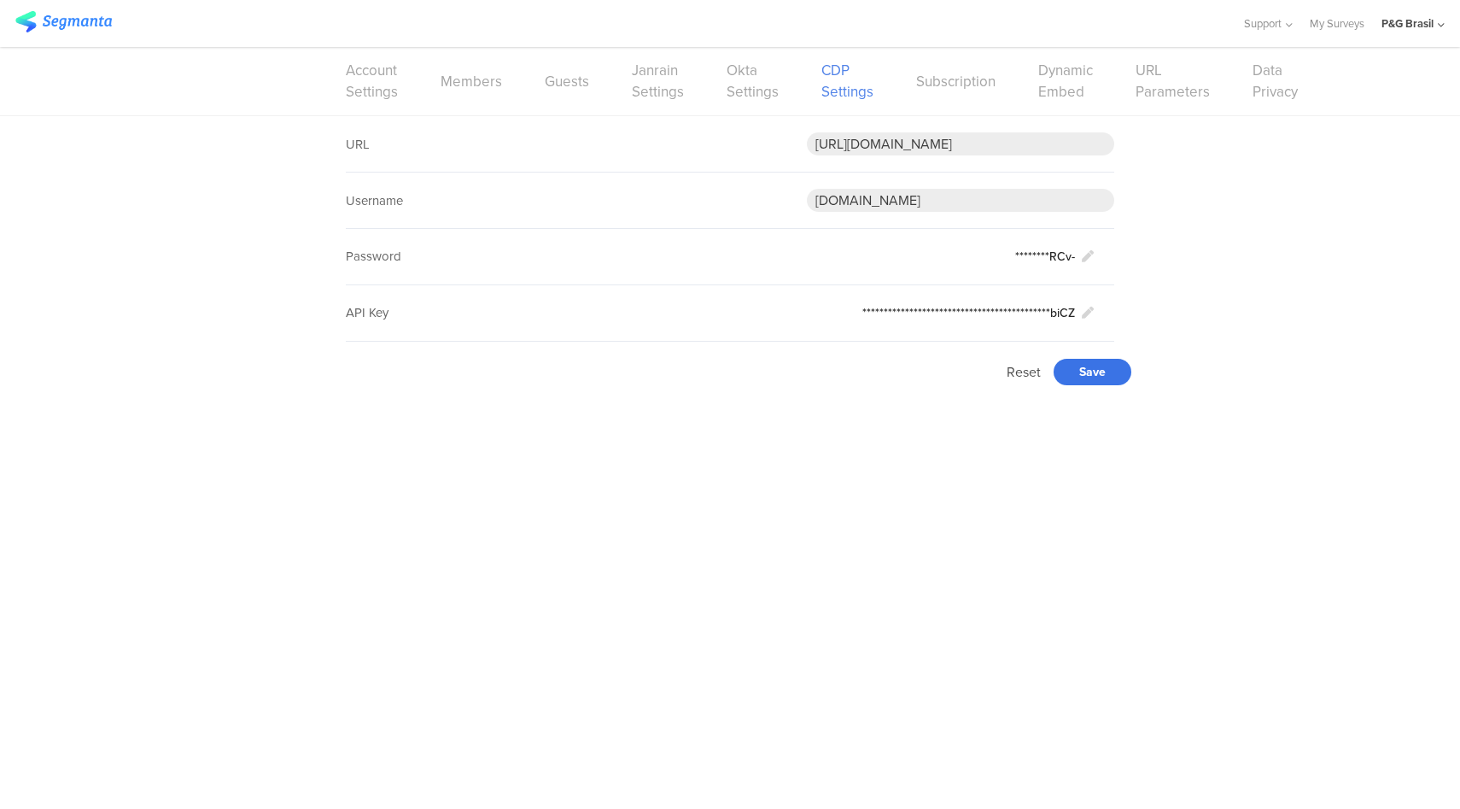
click at [1108, 371] on div "Save" at bounding box center [1093, 372] width 78 height 26
click at [934, 145] on input "https://apiqa.gcp.pgcloud.com/brandbuilding/consumer/v1/cdp-consumers/events" at bounding box center [960, 143] width 307 height 23
click at [1340, 270] on div "**********" at bounding box center [730, 259] width 1460 height 286
click at [1347, 31] on link "My Surveys" at bounding box center [1337, 23] width 55 height 47
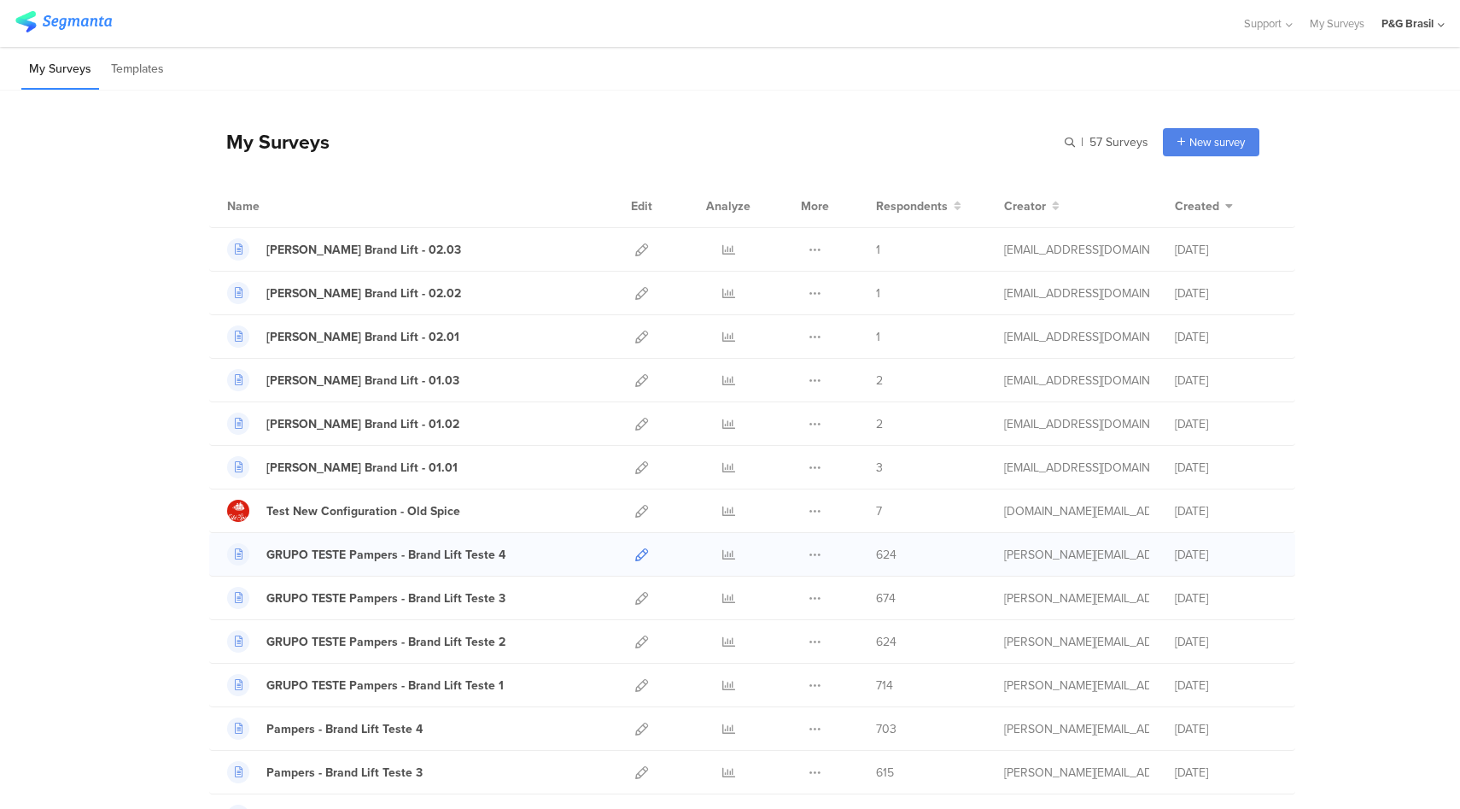
click at [635, 553] on icon at bounding box center [641, 554] width 13 height 13
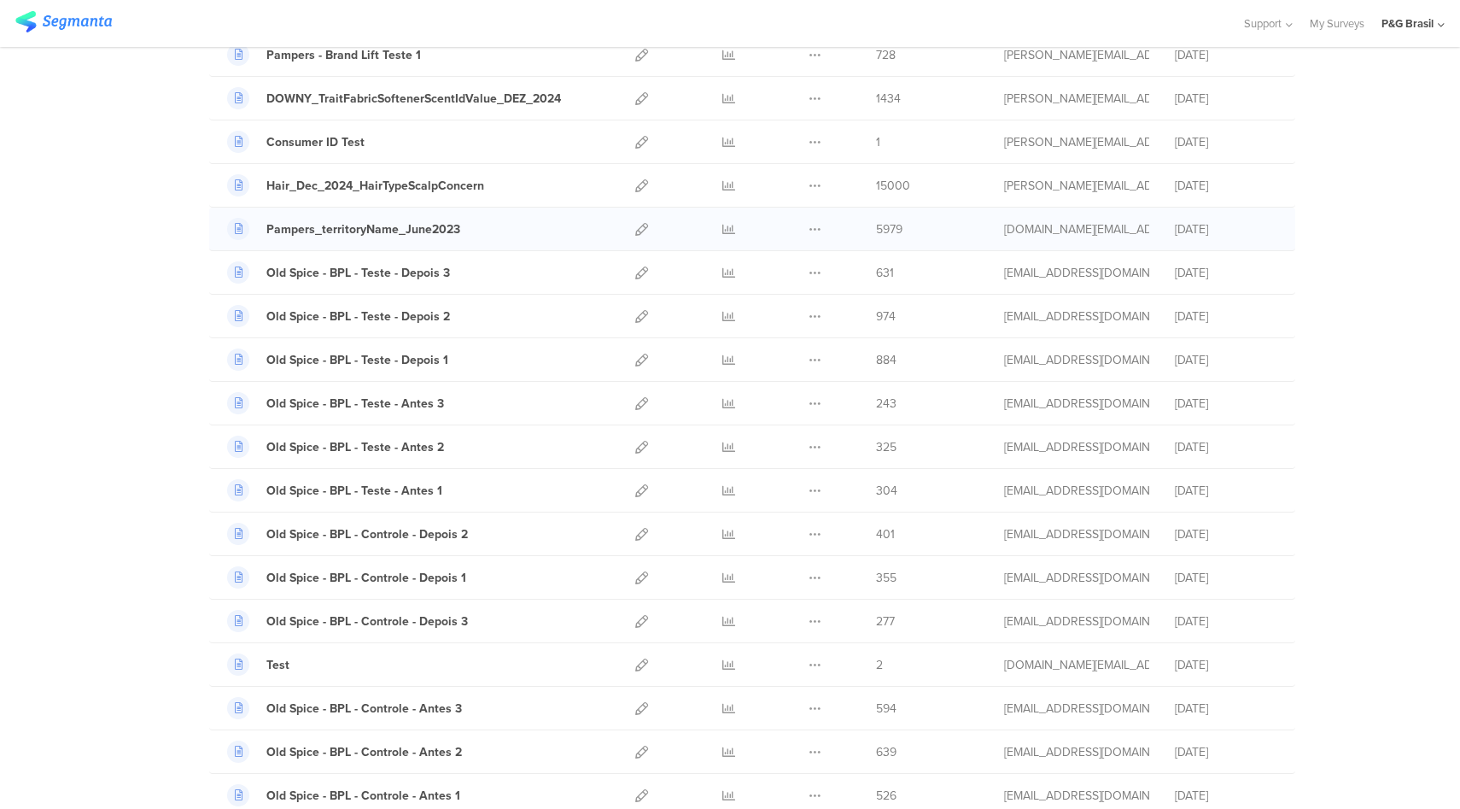
scroll to position [416, 0]
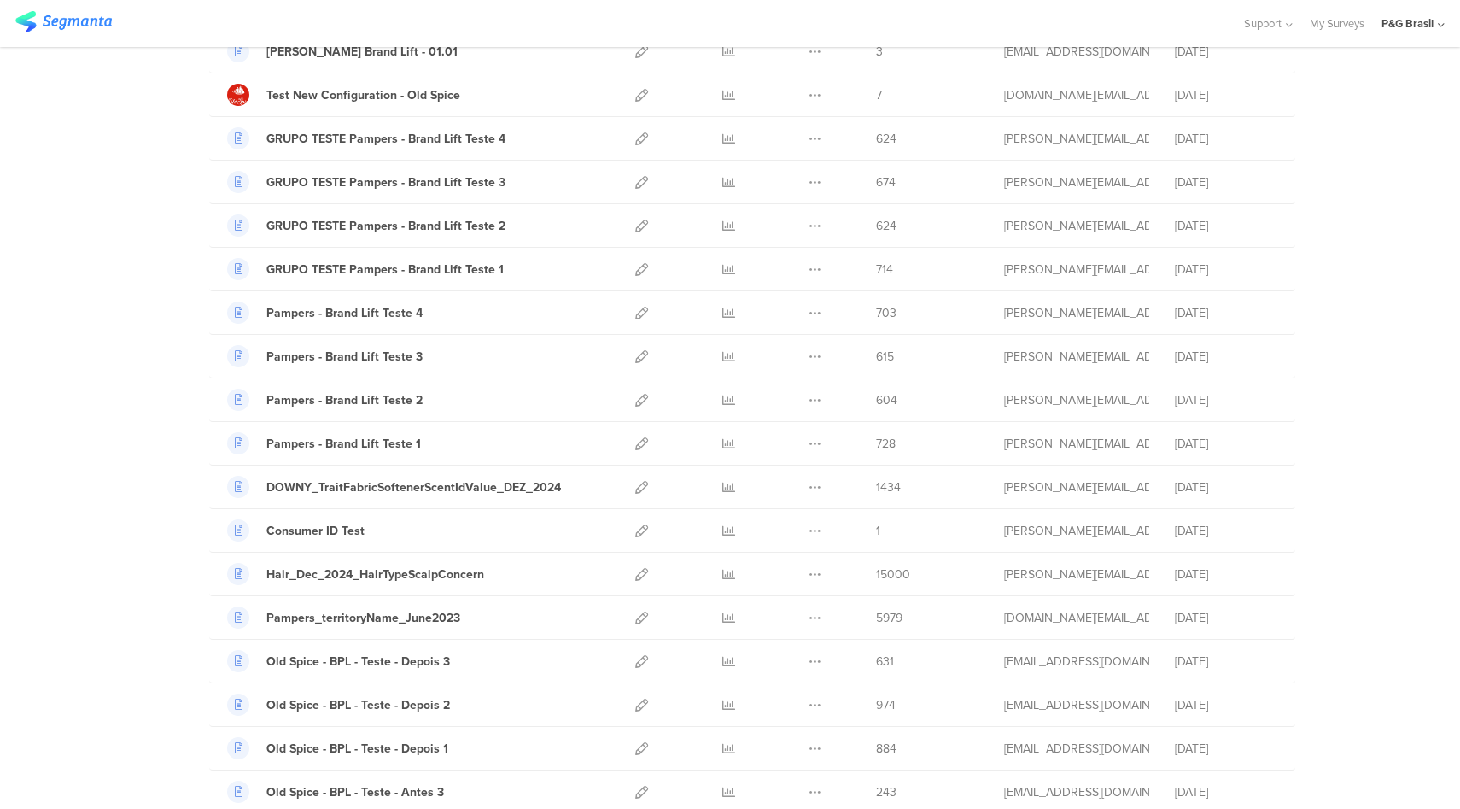
click at [1411, 20] on div "P&G Brasil" at bounding box center [1407, 23] width 52 height 16
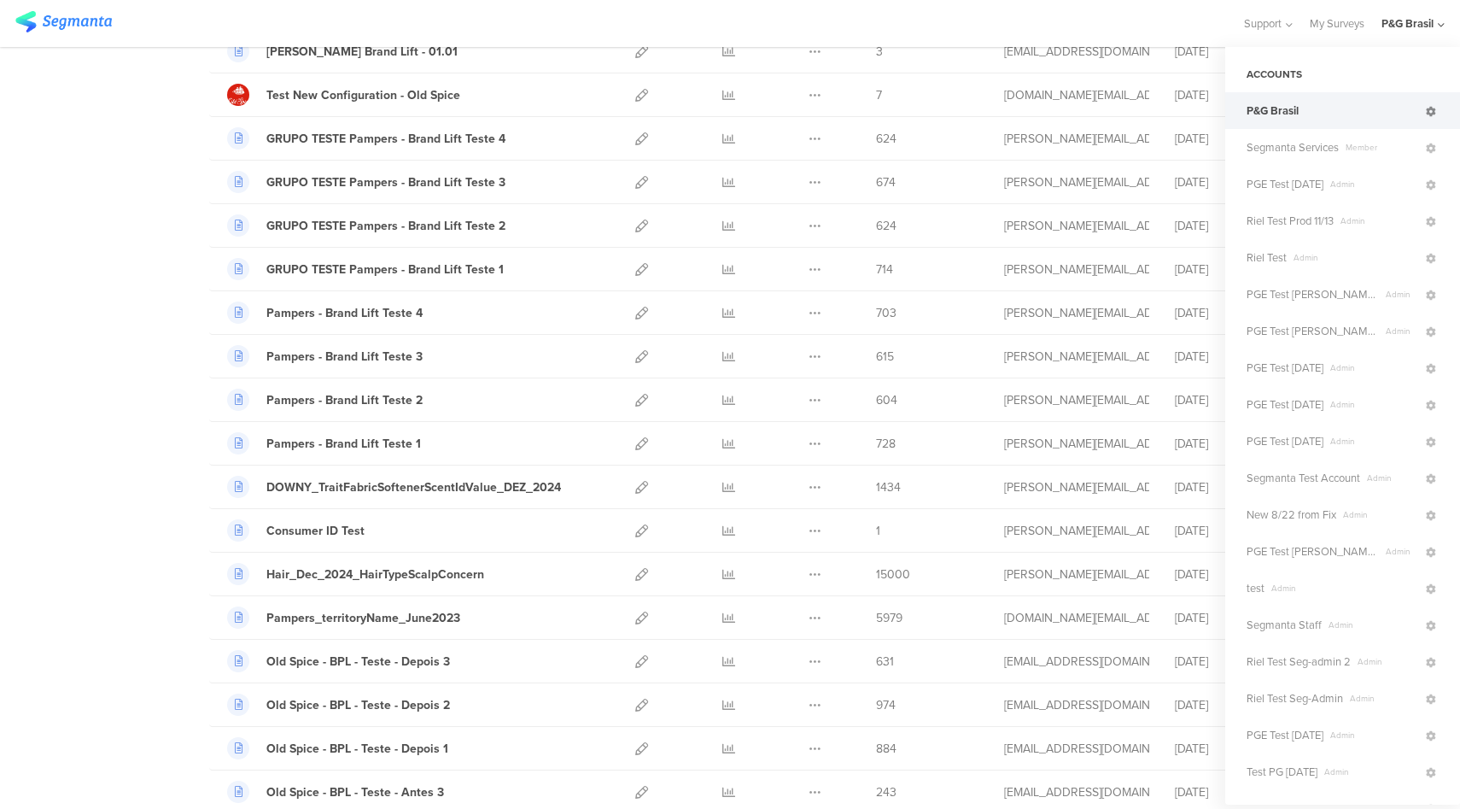
click at [1426, 110] on icon at bounding box center [1431, 112] width 10 height 10
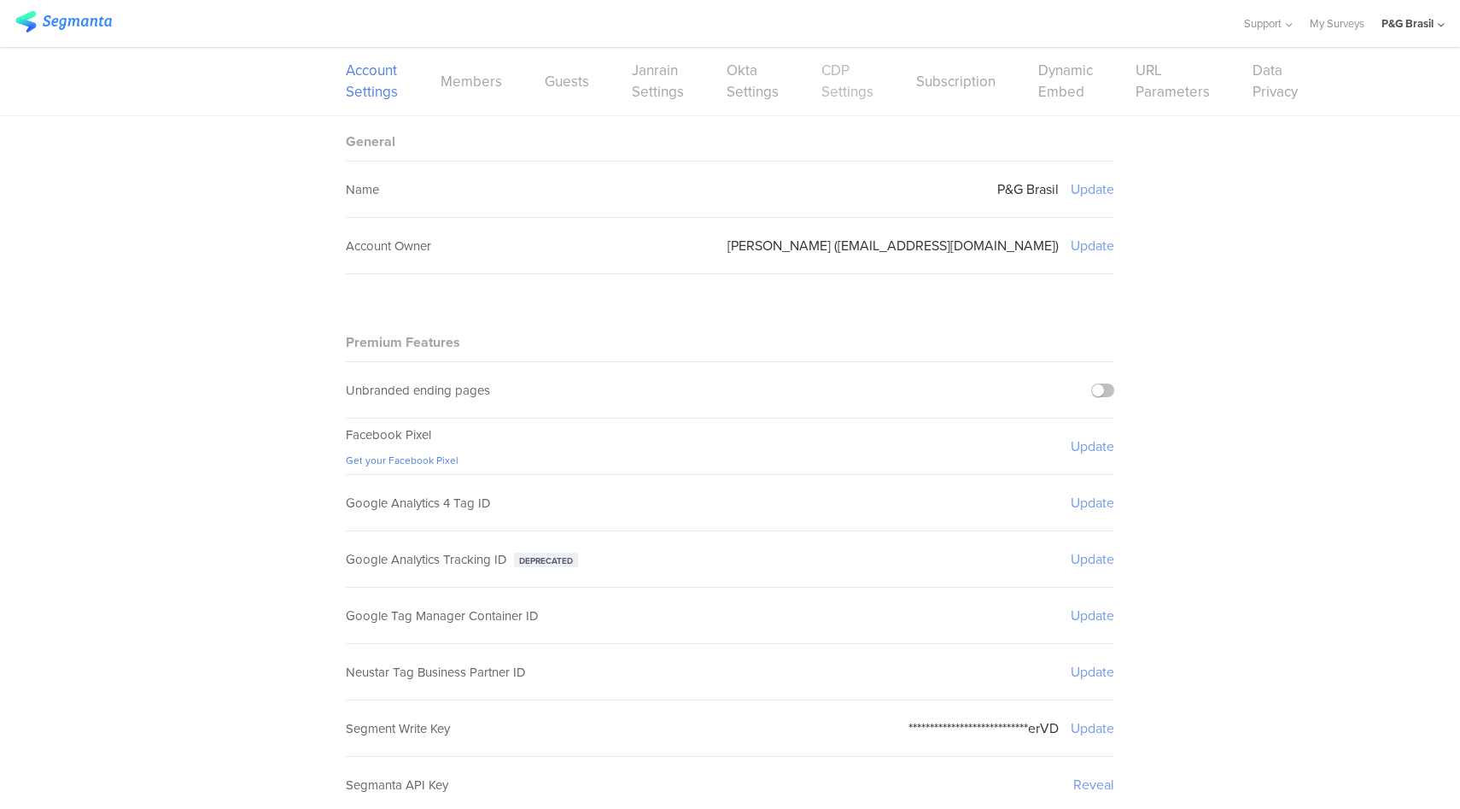
click at [841, 77] on link "CDP Settings" at bounding box center [847, 81] width 52 height 43
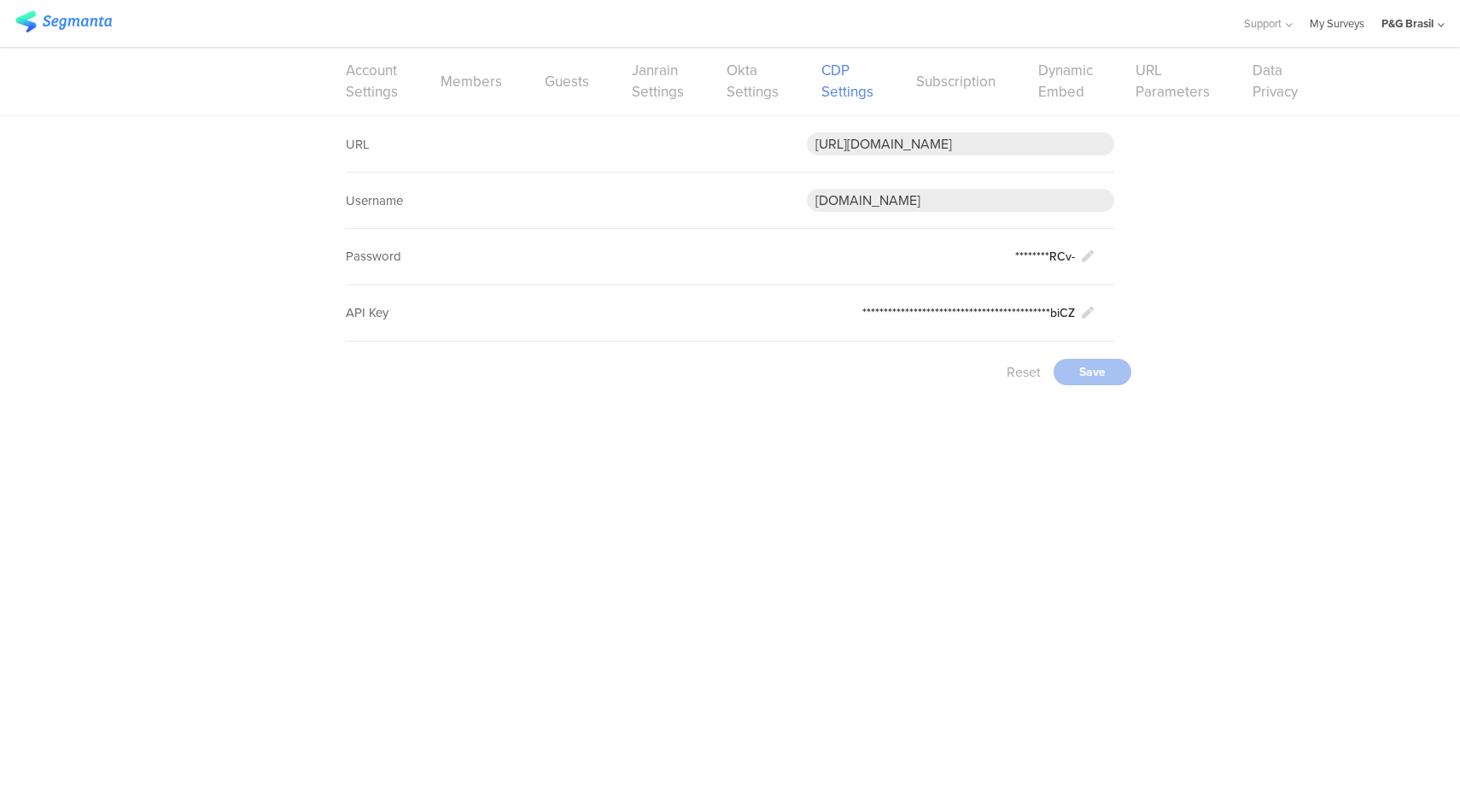
click at [1320, 26] on link "My Surveys" at bounding box center [1337, 23] width 55 height 47
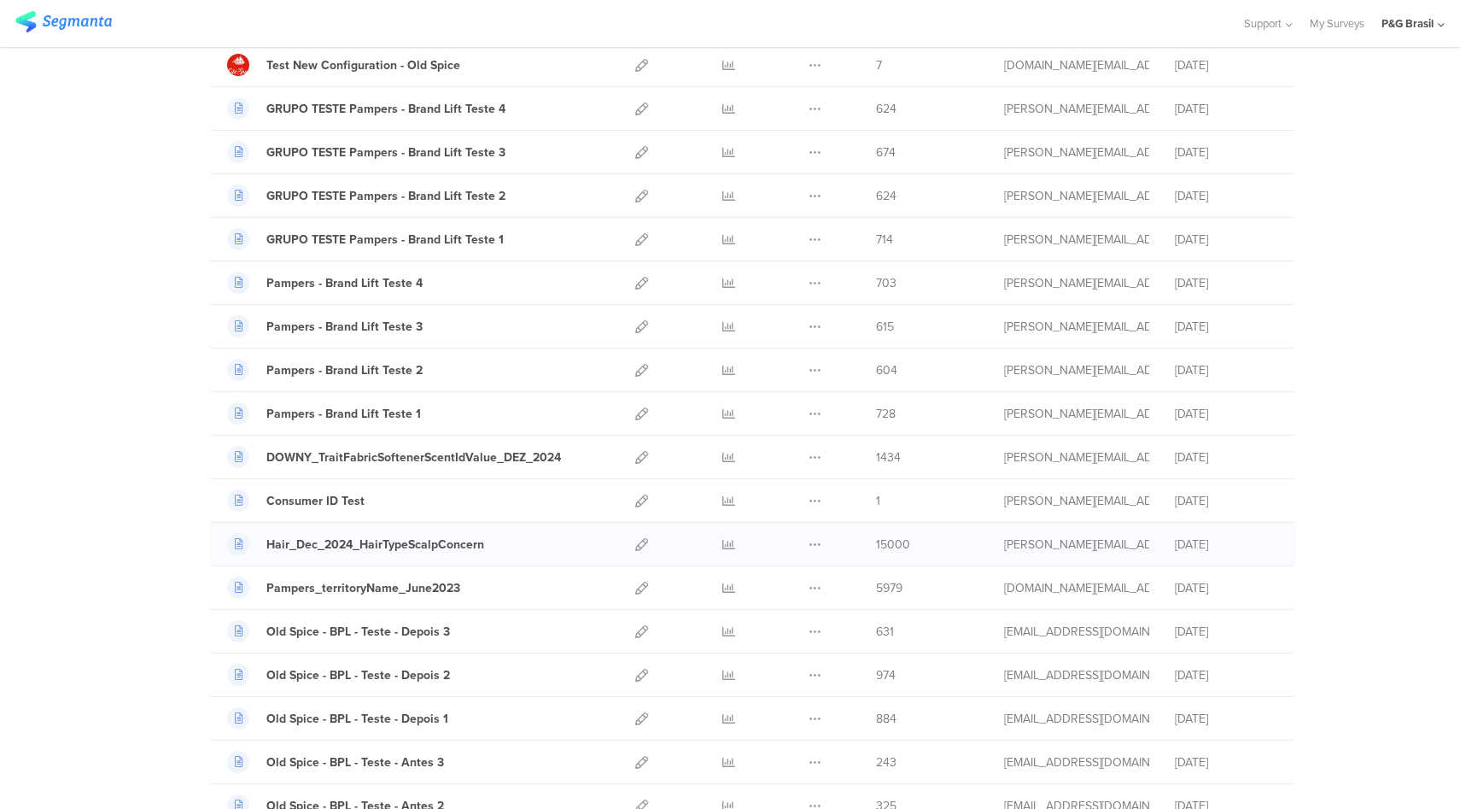
scroll to position [446, 0]
click at [635, 541] on icon at bounding box center [641, 544] width 13 height 13
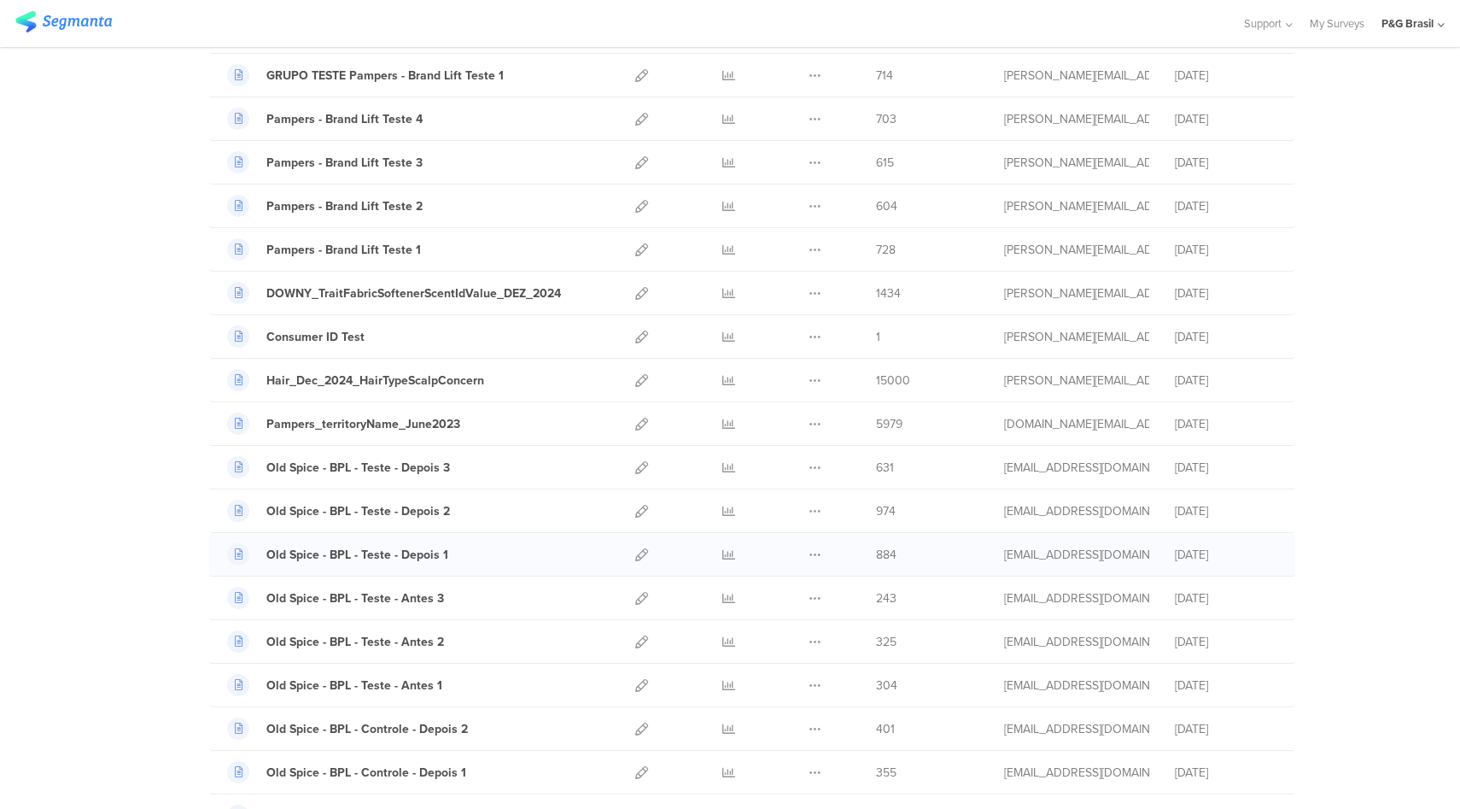
scroll to position [260, 0]
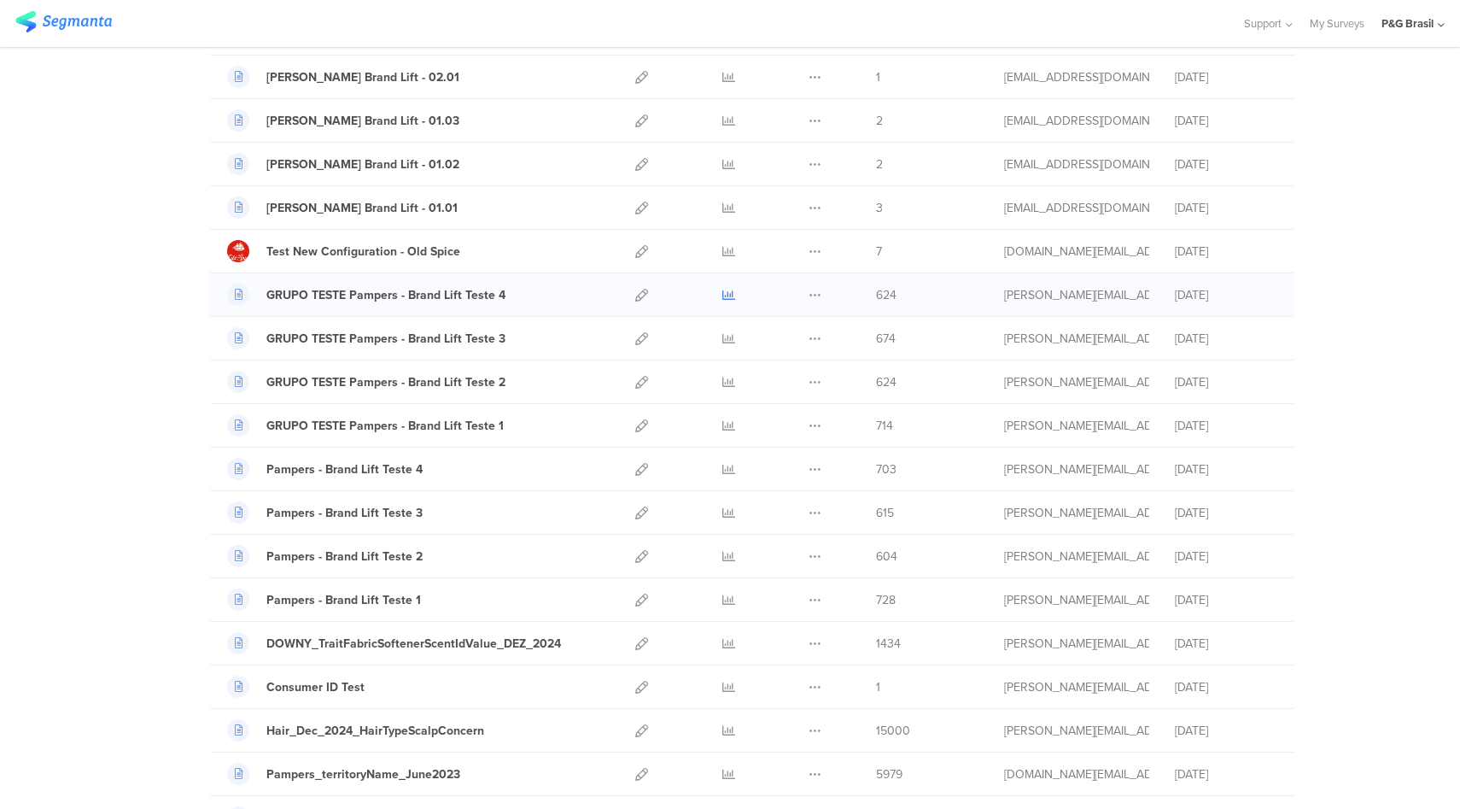
click at [722, 295] on icon at bounding box center [728, 295] width 13 height 13
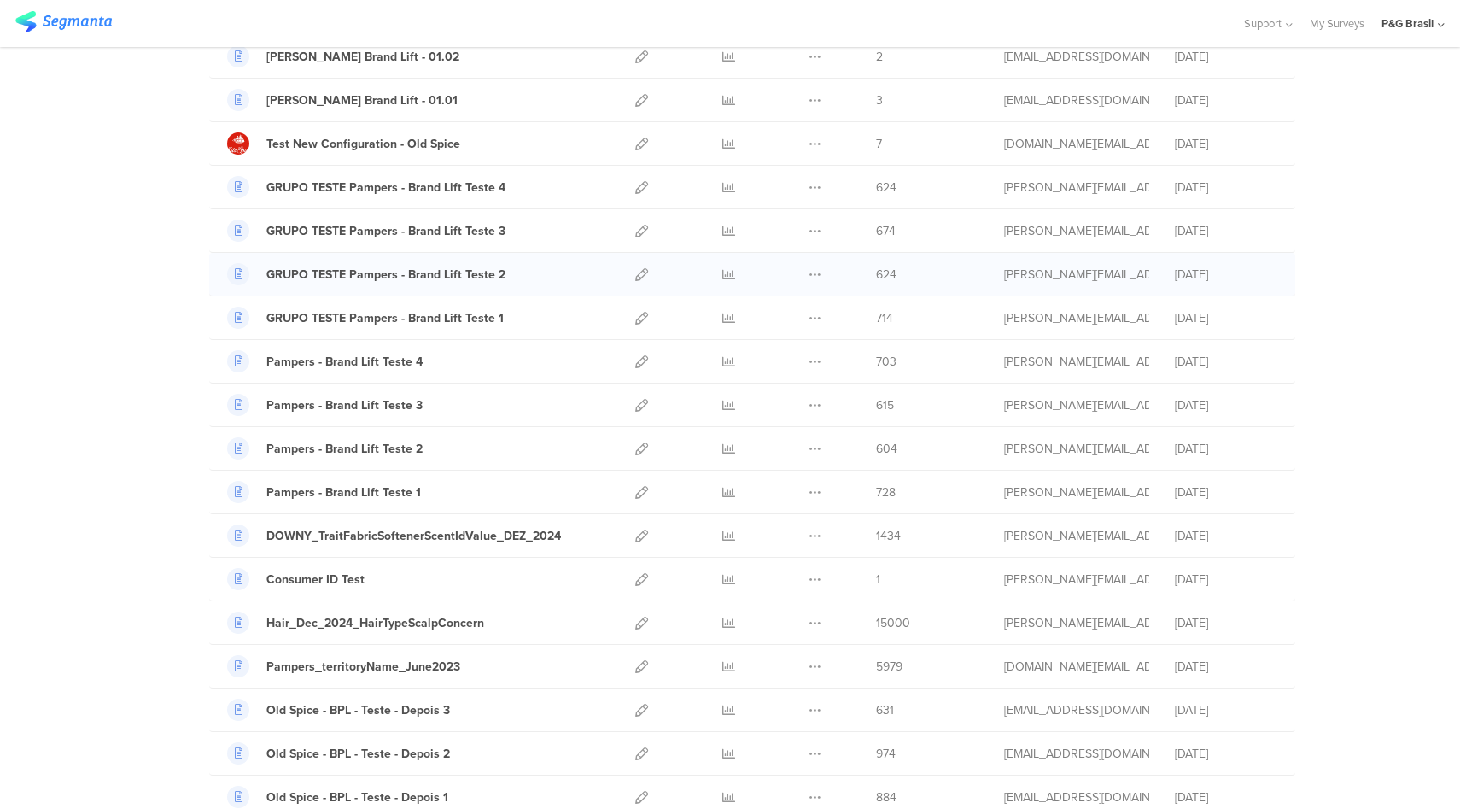
scroll to position [564, 0]
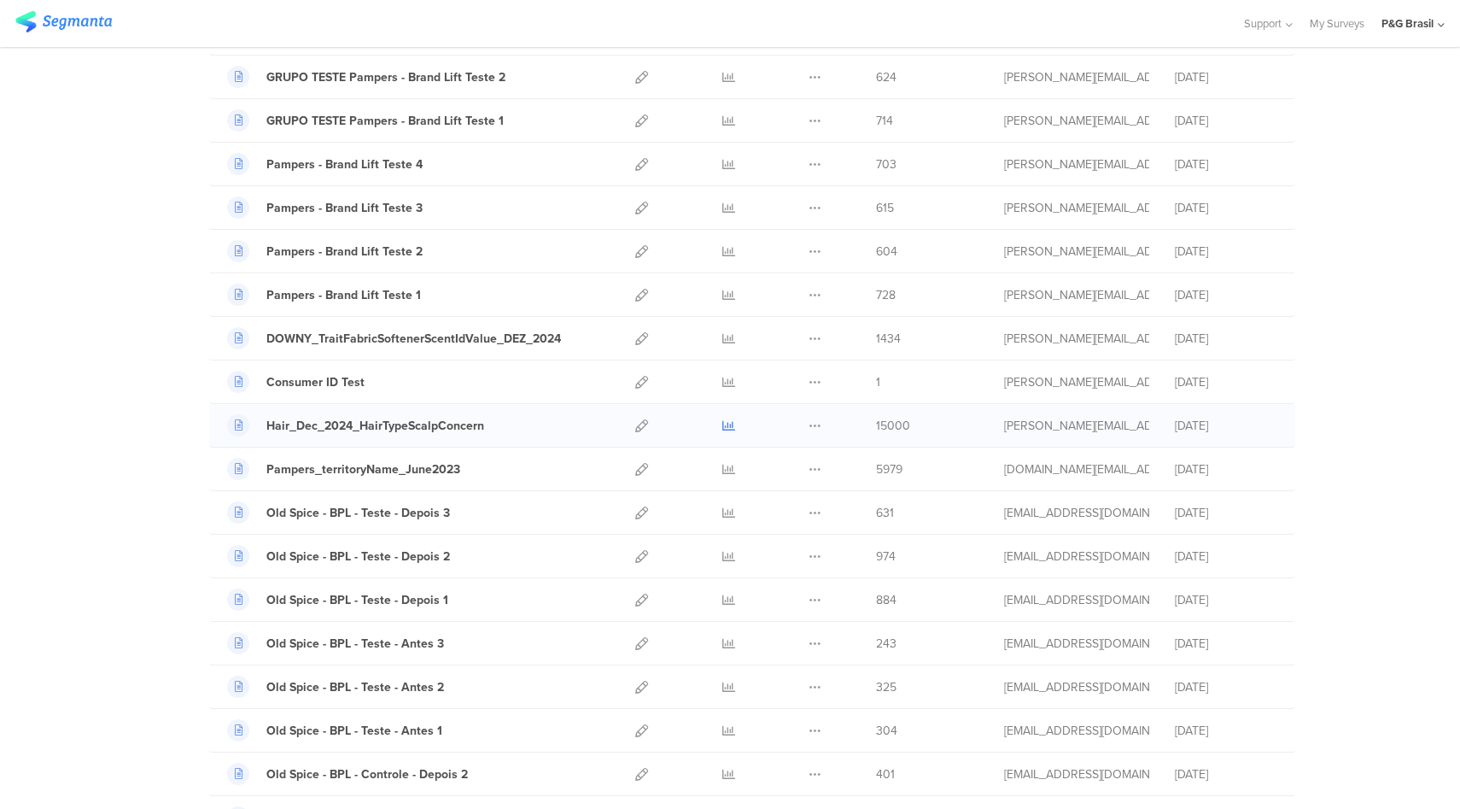
click at [722, 426] on icon at bounding box center [728, 425] width 13 height 13
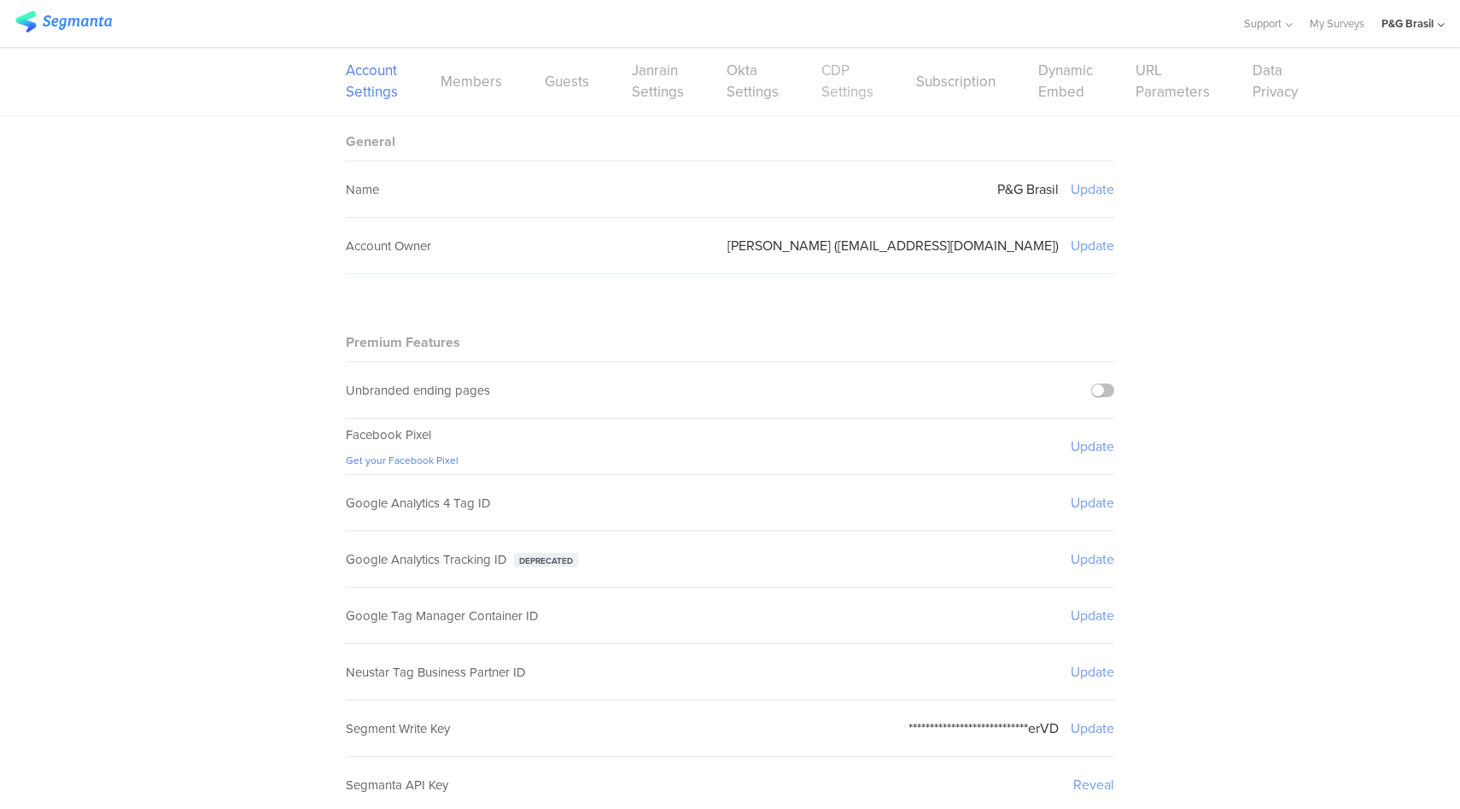
click at [831, 100] on link "CDP Settings" at bounding box center [847, 81] width 52 height 43
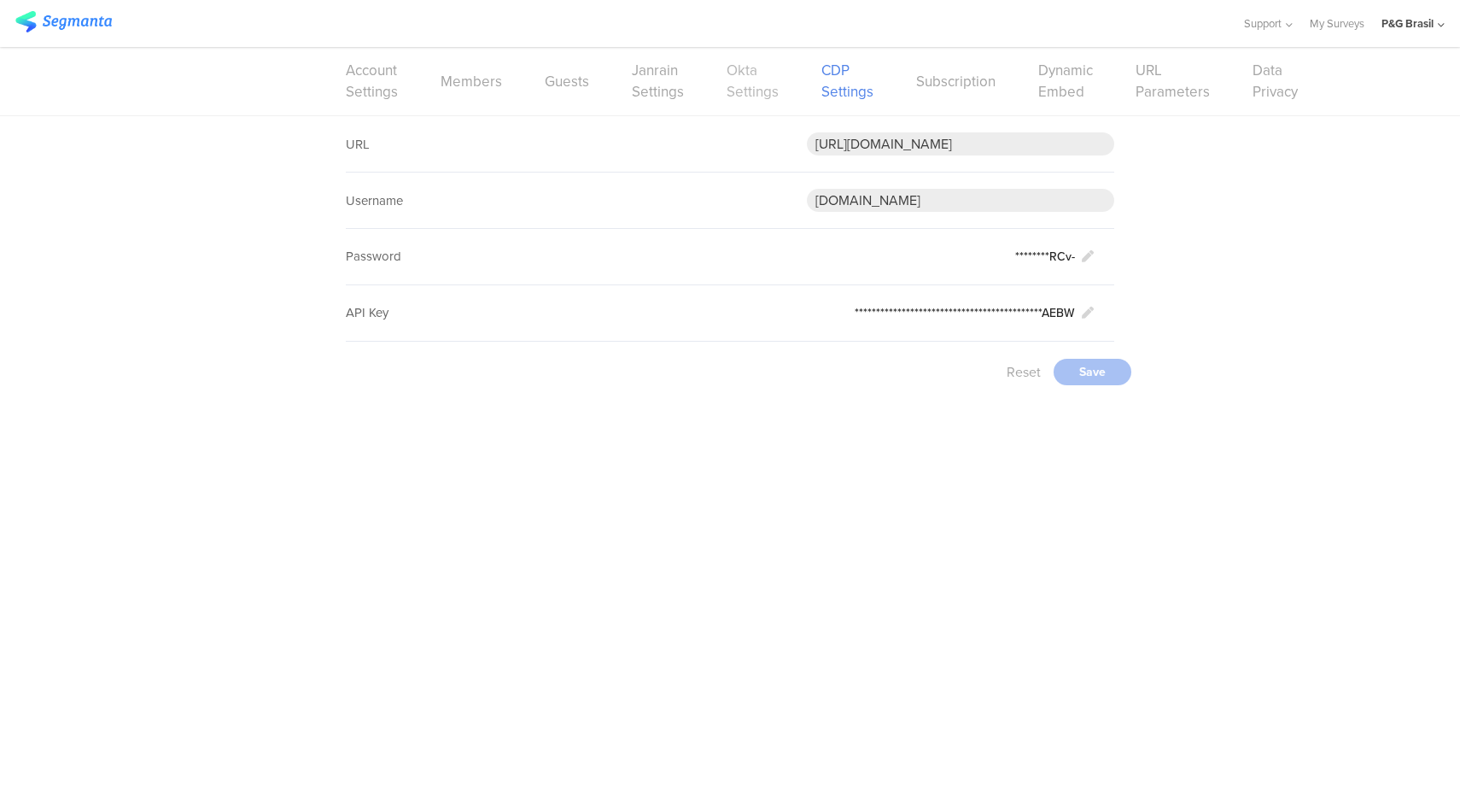
click at [746, 85] on link "Okta Settings" at bounding box center [753, 81] width 52 height 43
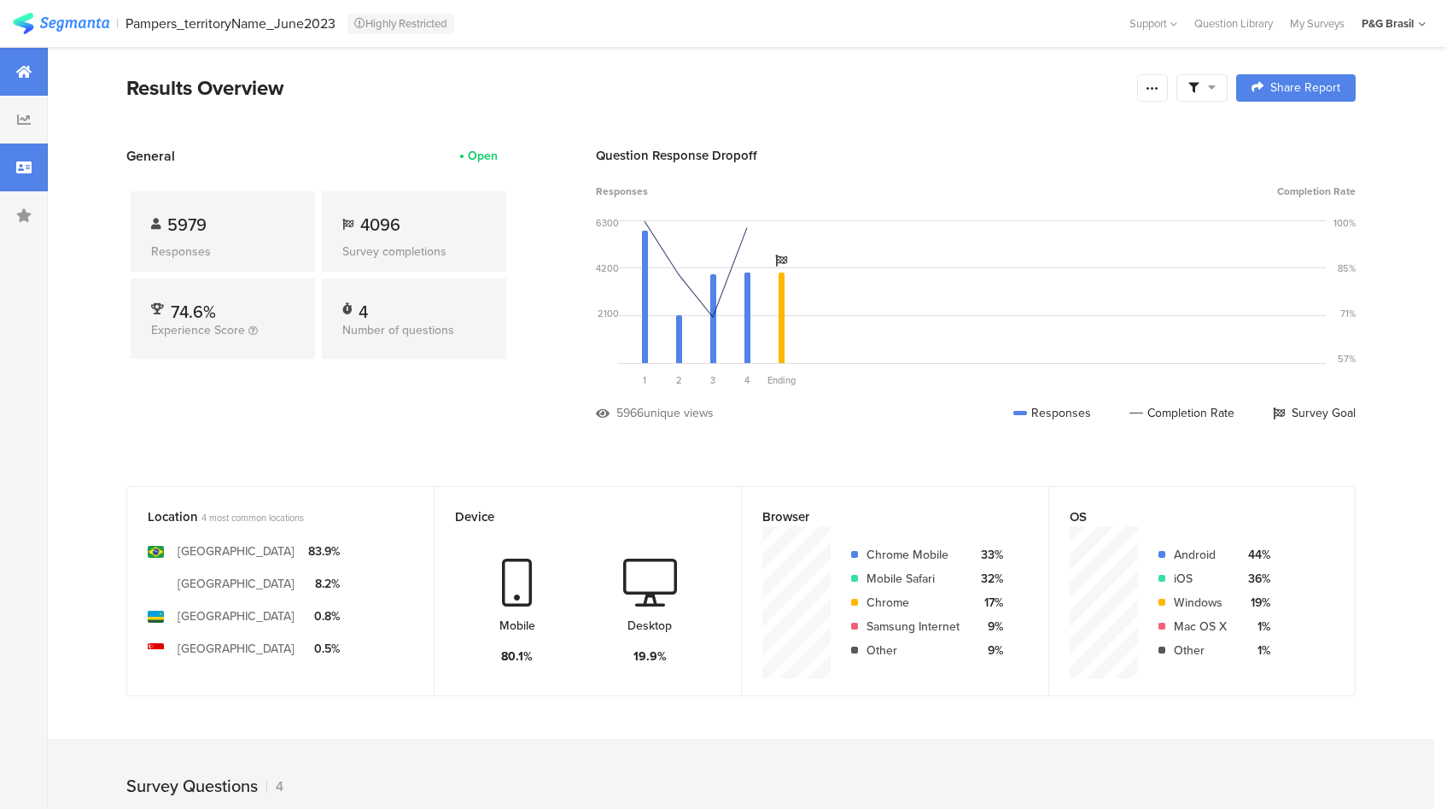
click at [9, 172] on div at bounding box center [24, 167] width 48 height 48
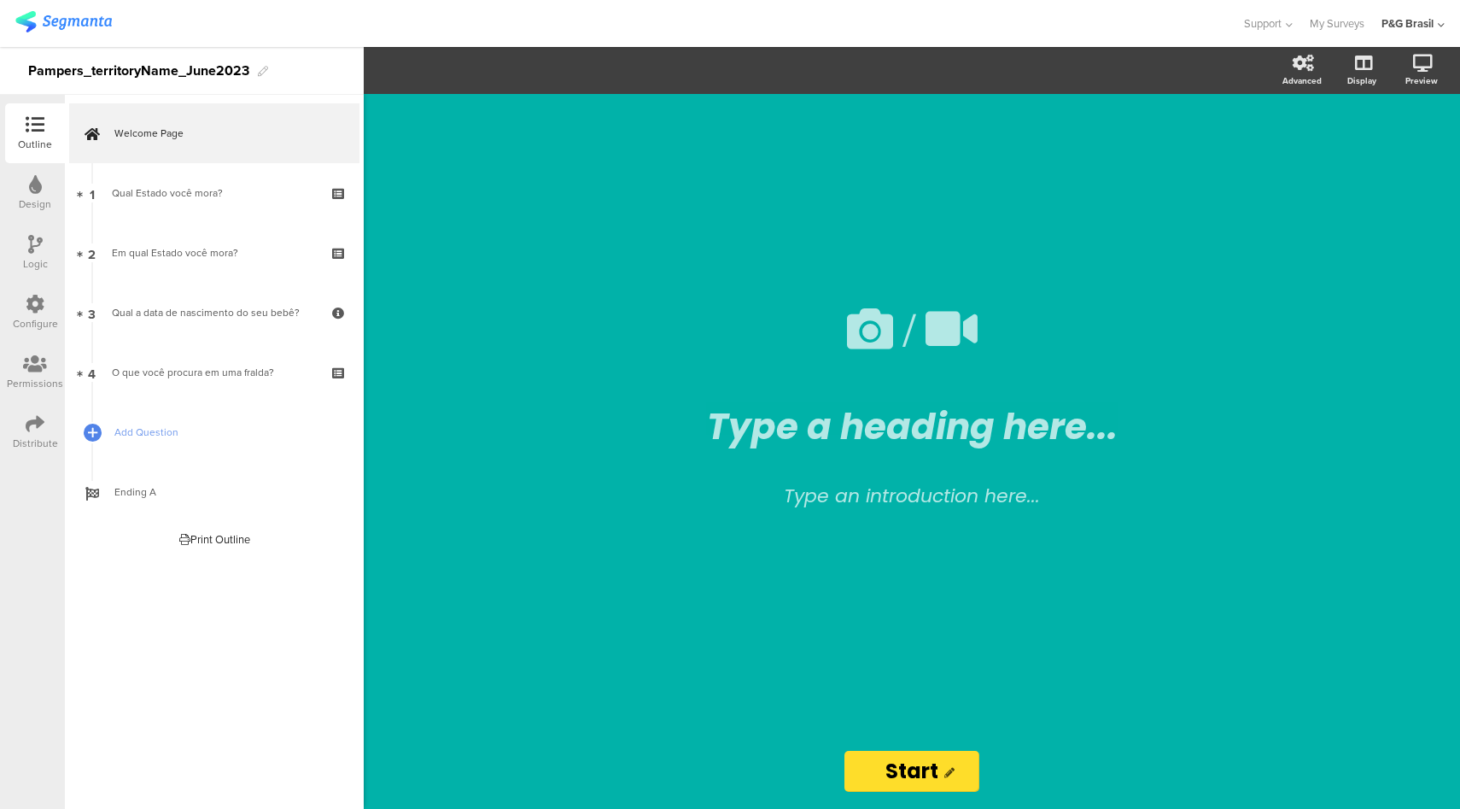
click at [38, 316] on div "Configure" at bounding box center [35, 323] width 45 height 15
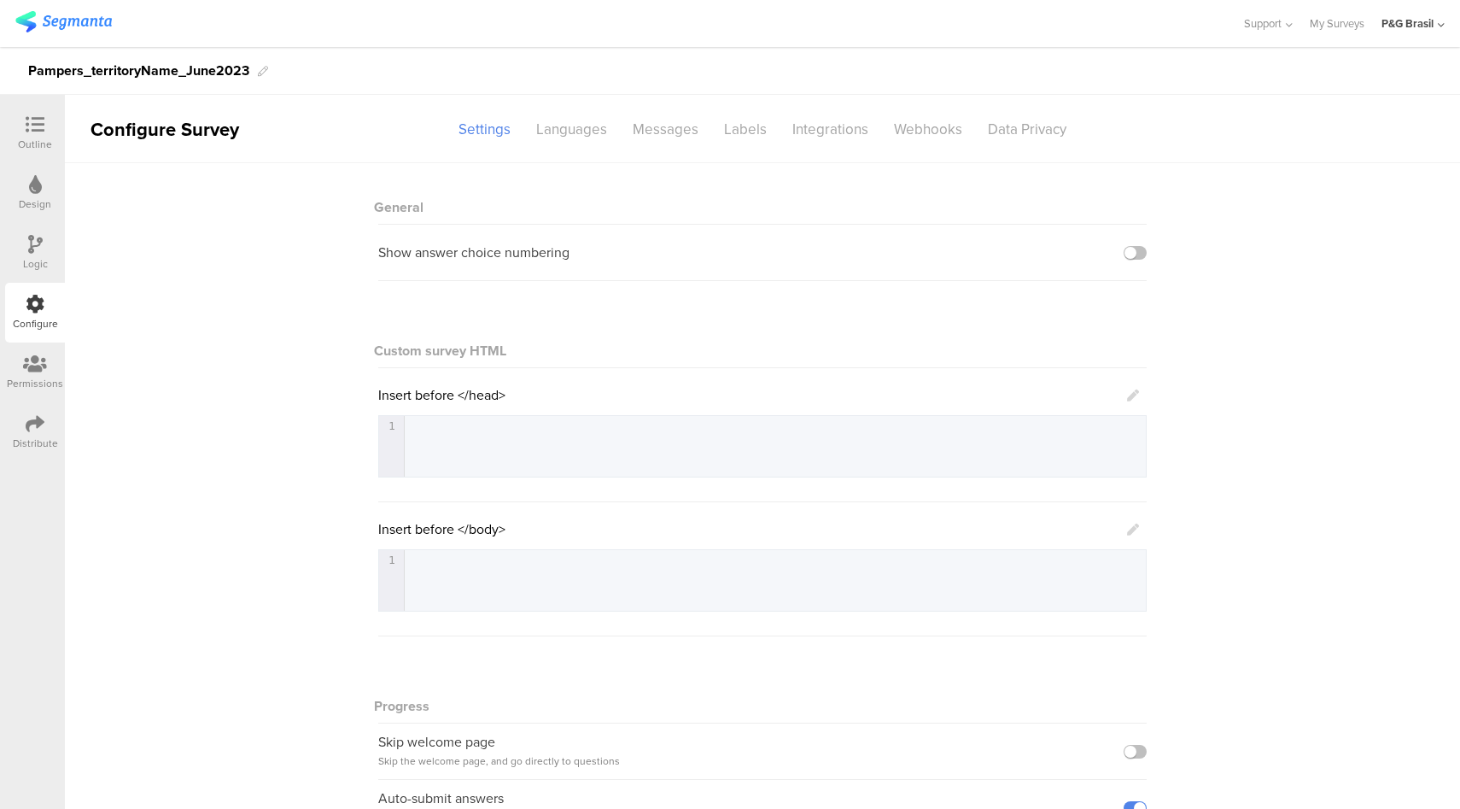
click at [29, 120] on icon at bounding box center [35, 124] width 19 height 19
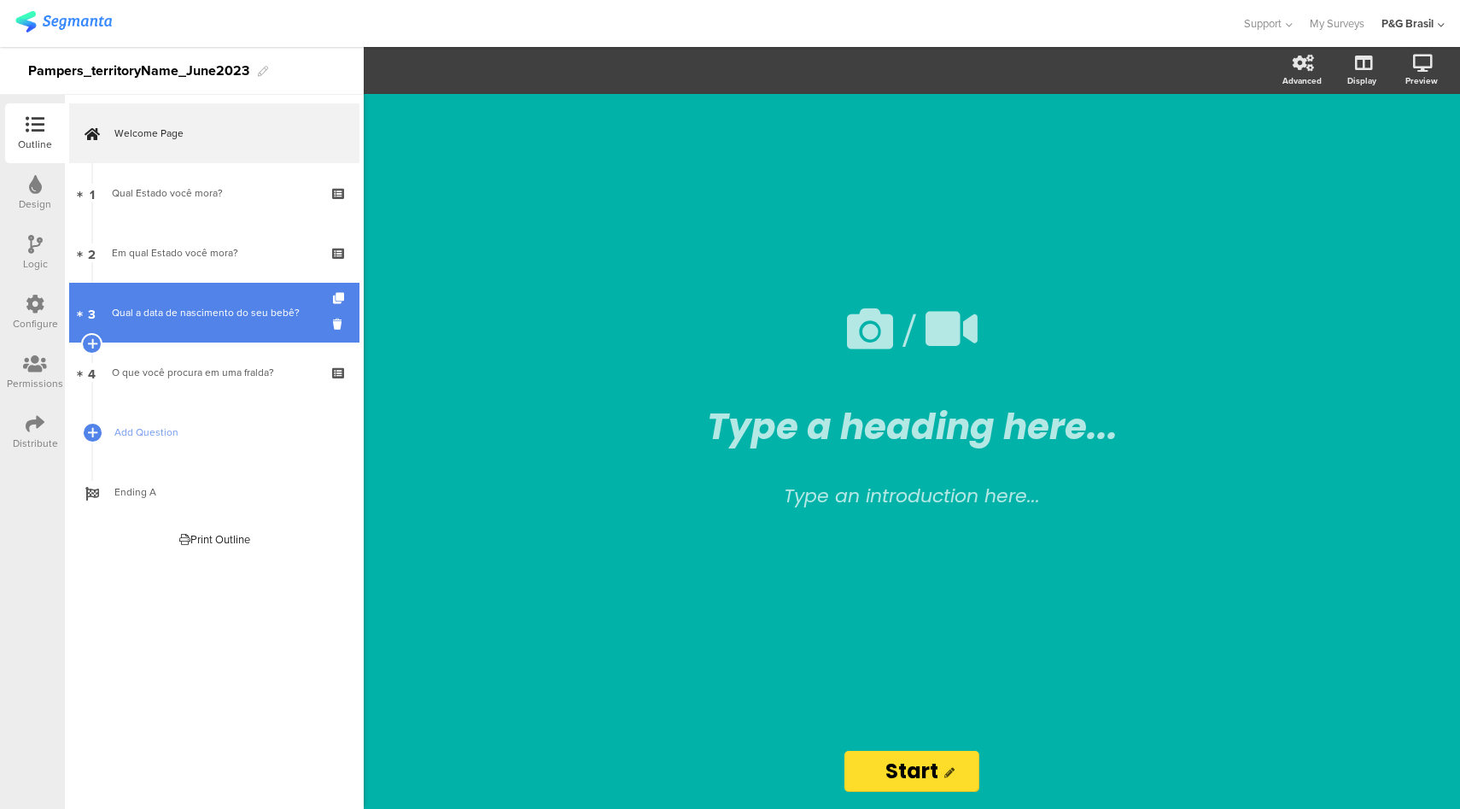
click at [172, 317] on div "Qual a data de nascimento do seu bebê?" at bounding box center [214, 312] width 204 height 17
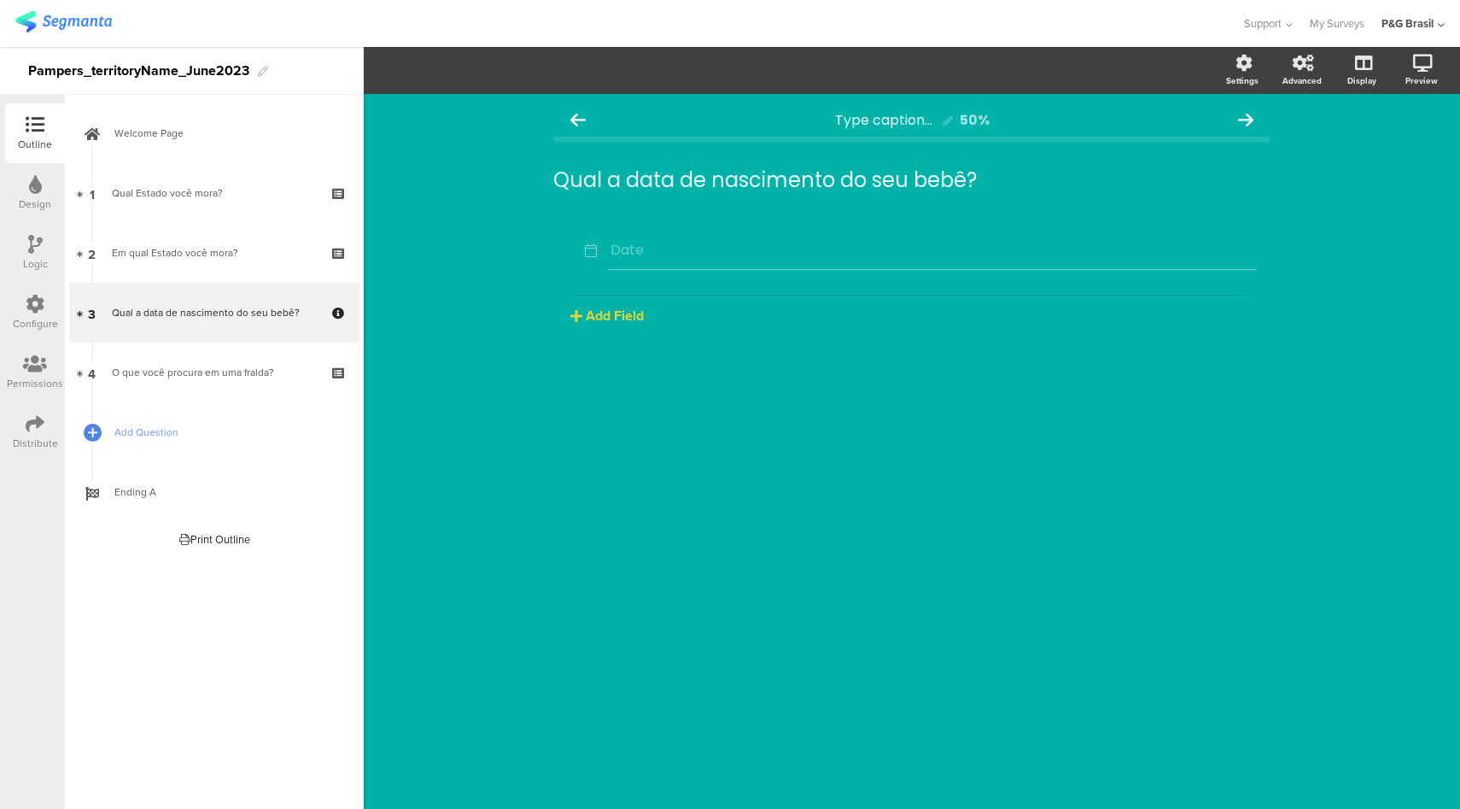
click at [24, 319] on div "Configure" at bounding box center [35, 323] width 45 height 15
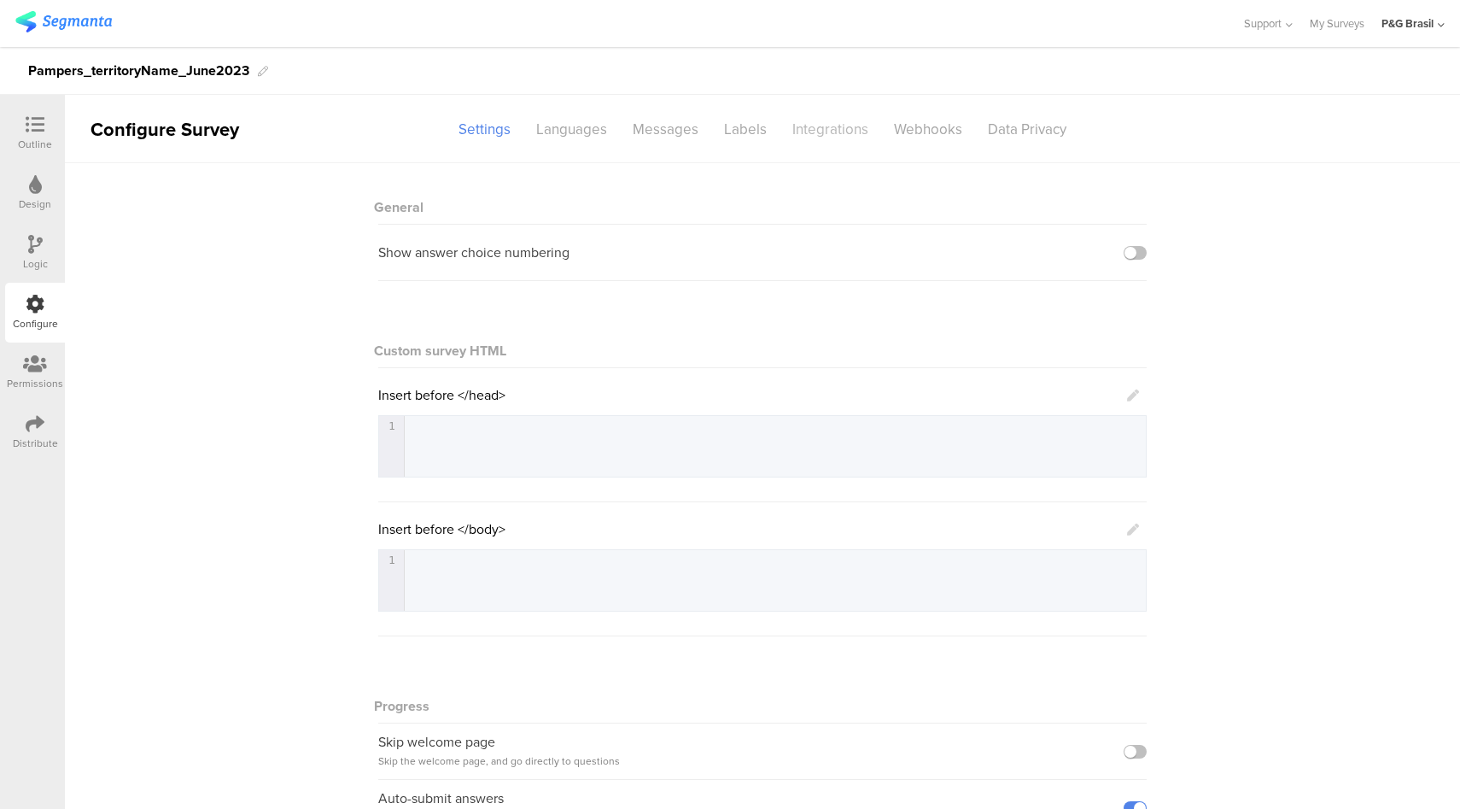
click at [818, 129] on div "Integrations" at bounding box center [831, 129] width 102 height 30
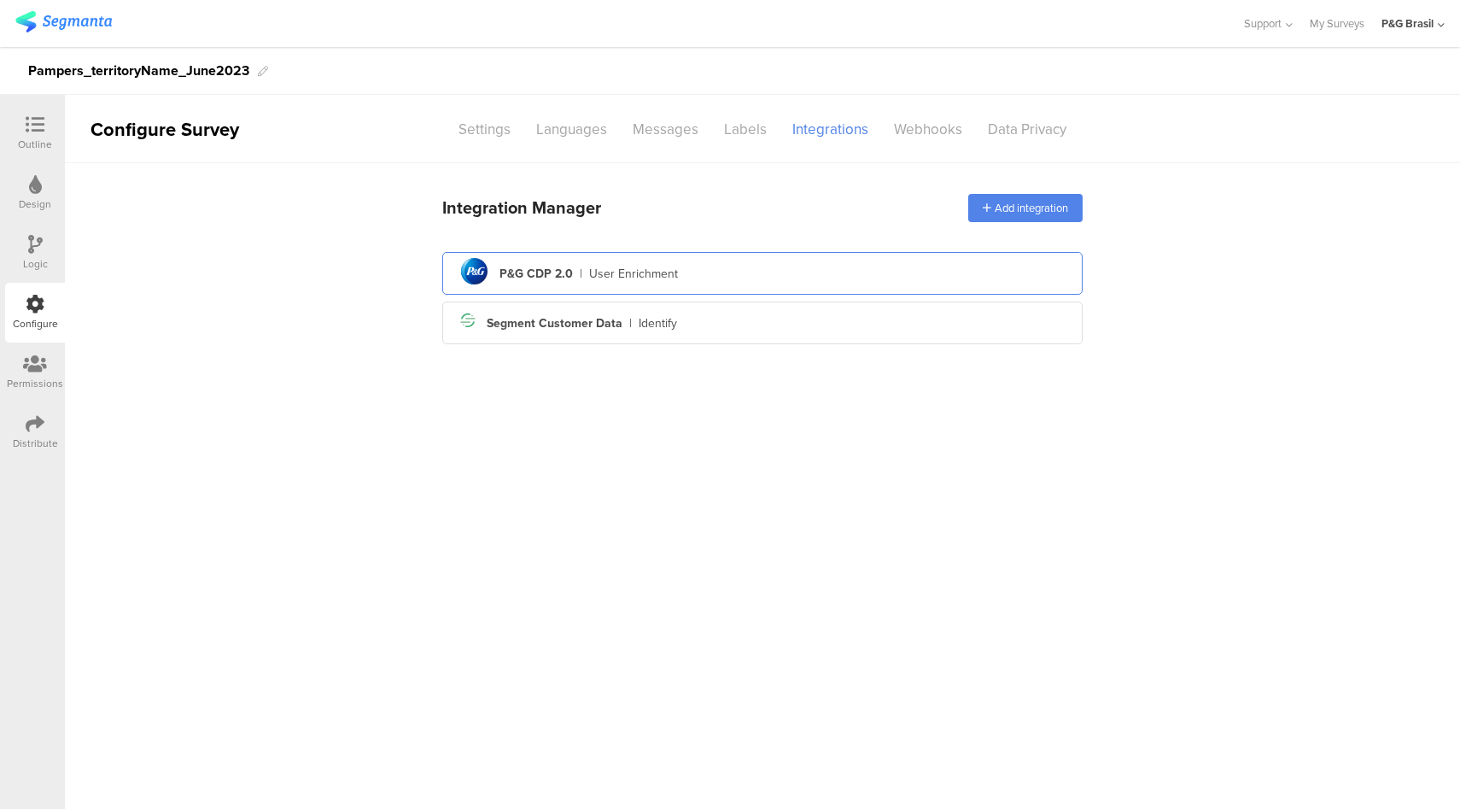
click at [719, 268] on div "pg logo P&G CDP 2.0 | User Enrichment" at bounding box center [762, 274] width 613 height 42
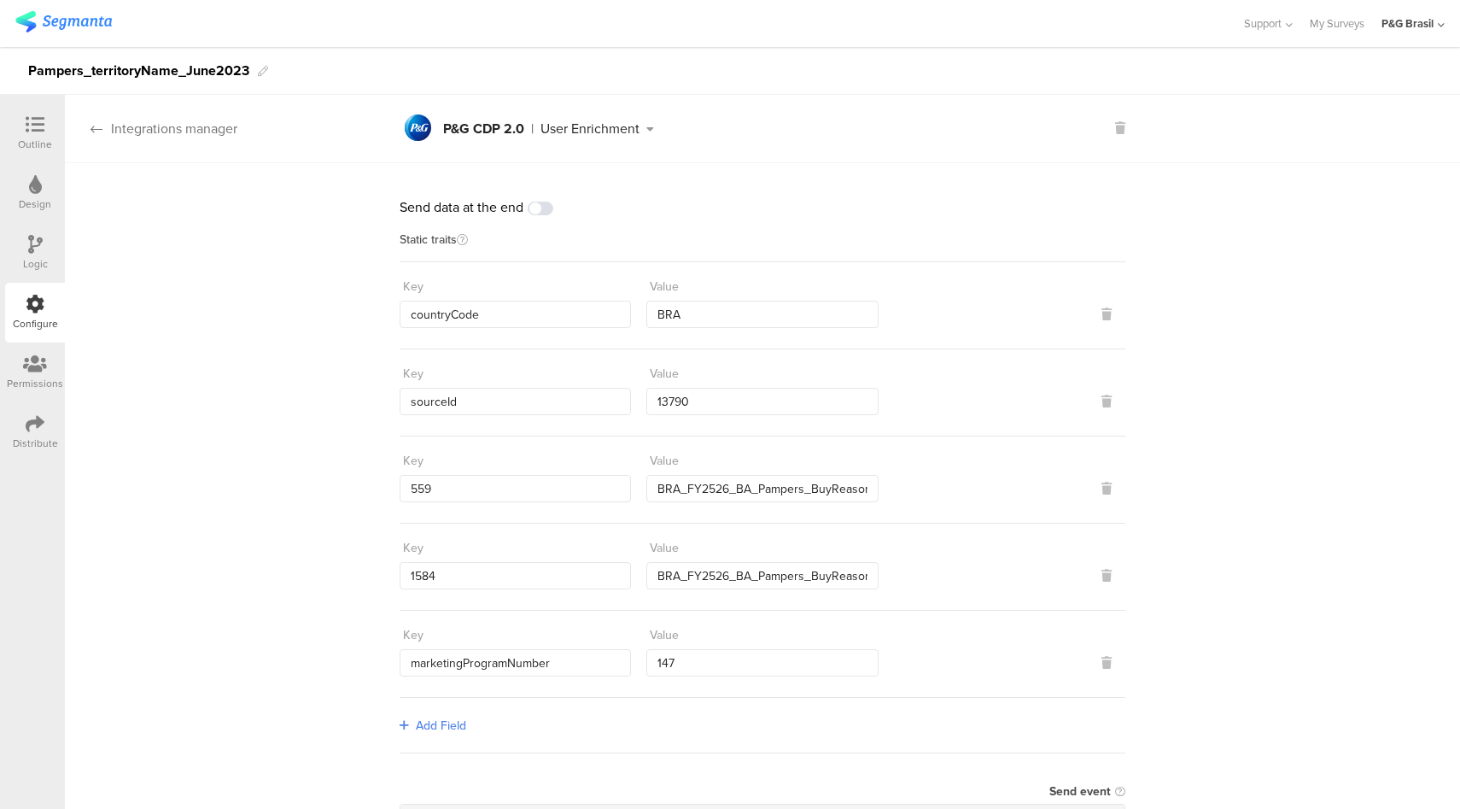
click at [191, 131] on div "Integrations manager" at bounding box center [151, 129] width 172 height 20
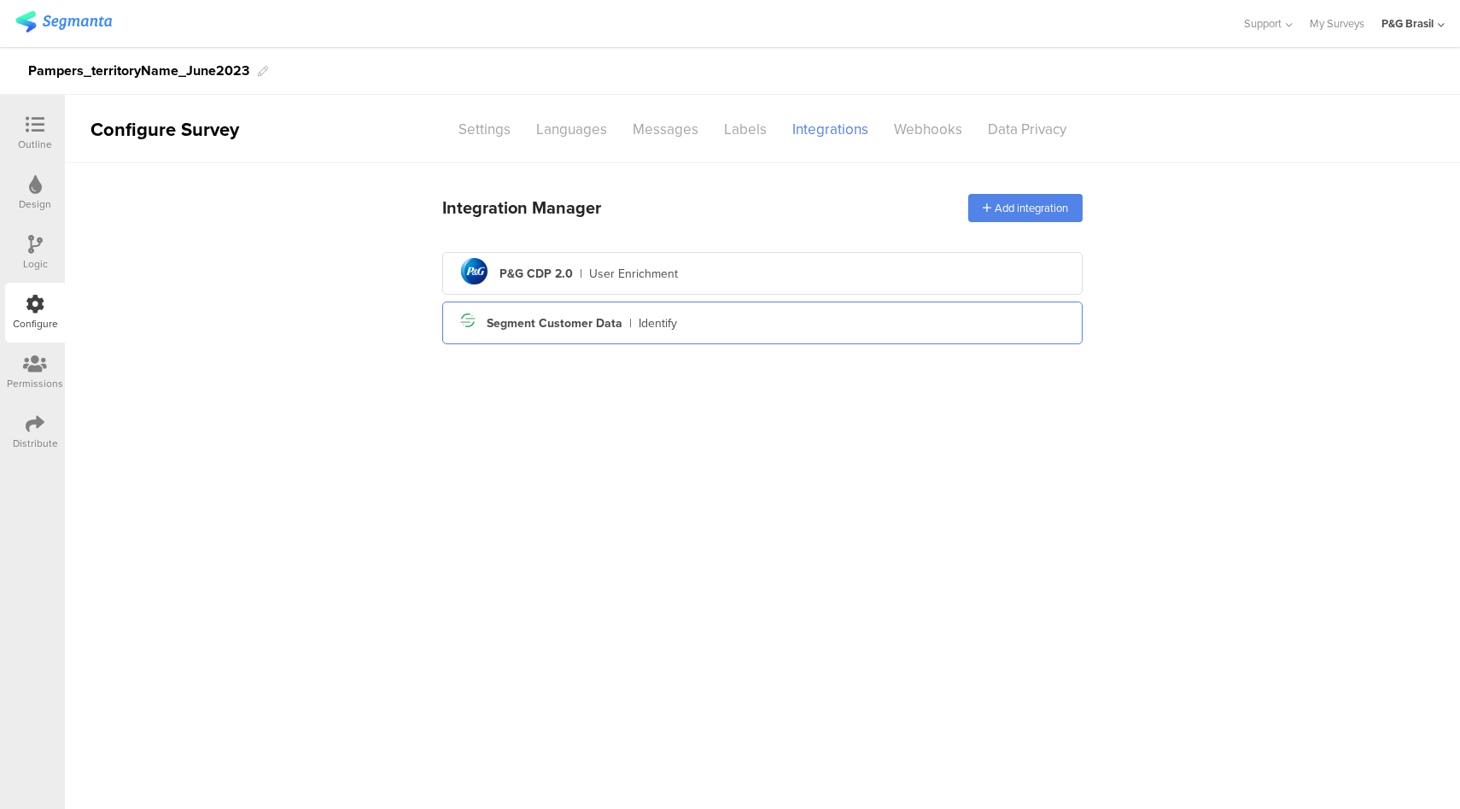
click at [786, 329] on div "Segment icon Created with Sketch. Segment Customer Data | Identify" at bounding box center [762, 322] width 613 height 29
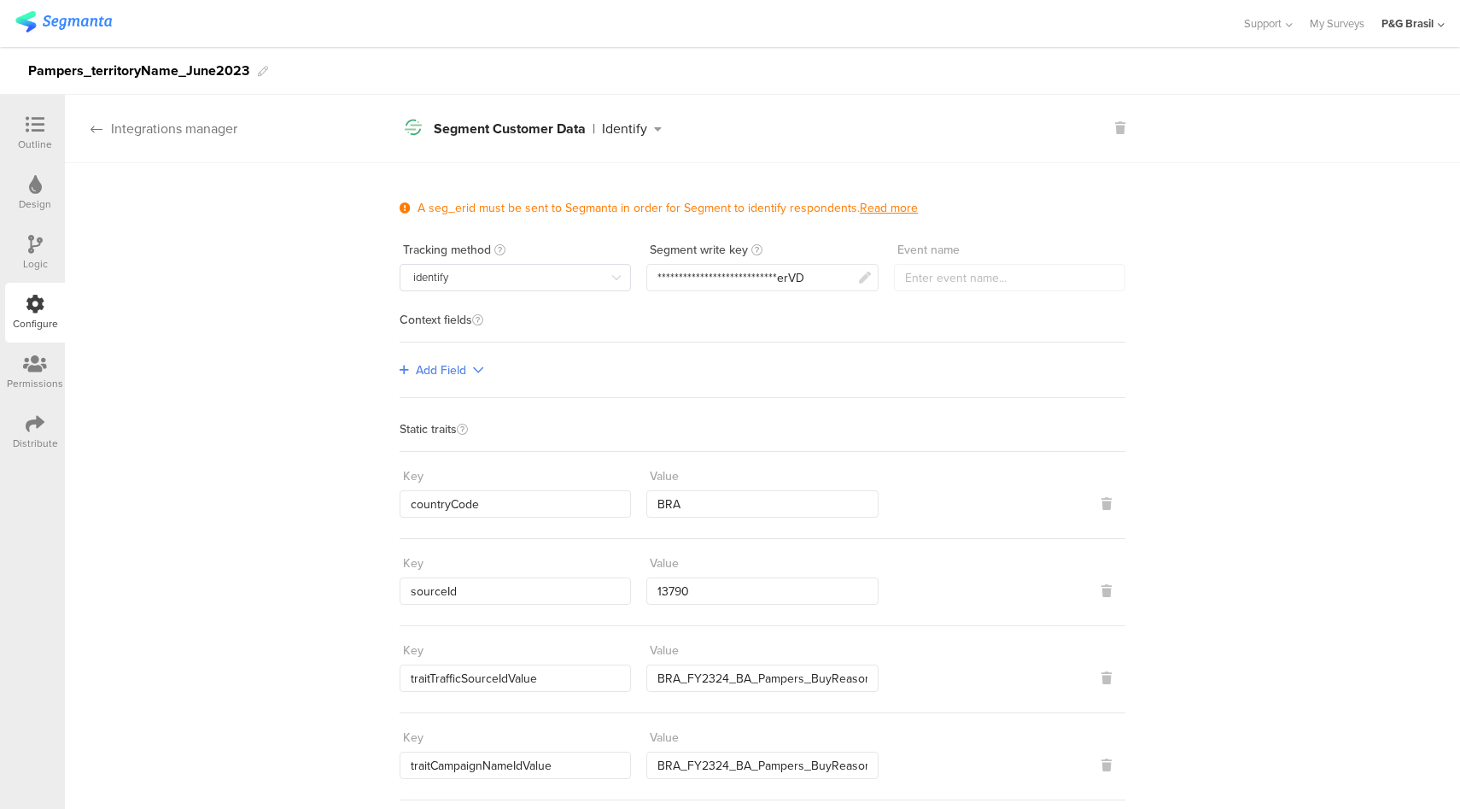
click at [163, 129] on div "Integrations manager" at bounding box center [151, 129] width 172 height 20
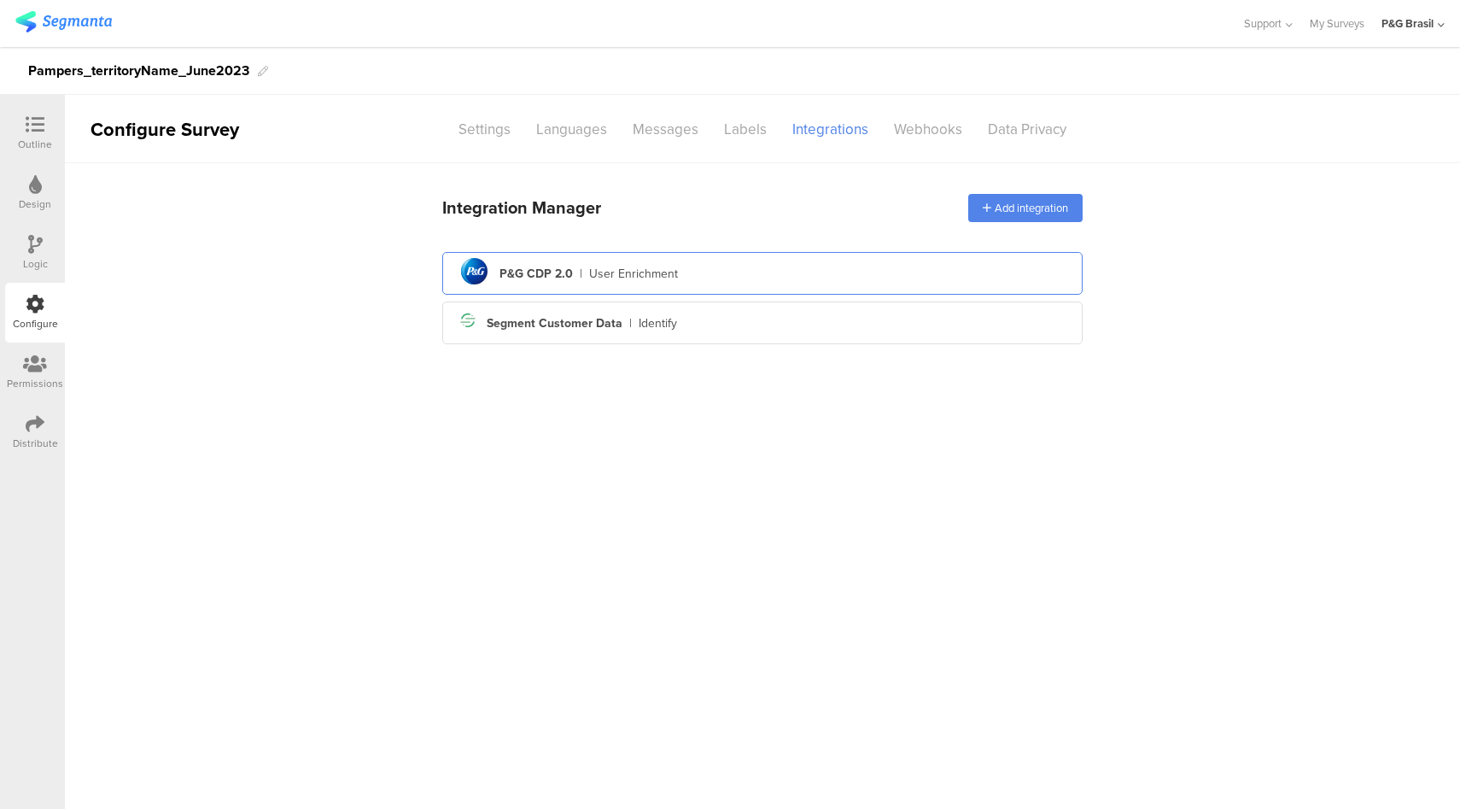
click at [691, 283] on div "pg logo P&G CDP 2.0 | User Enrichment" at bounding box center [762, 274] width 613 height 42
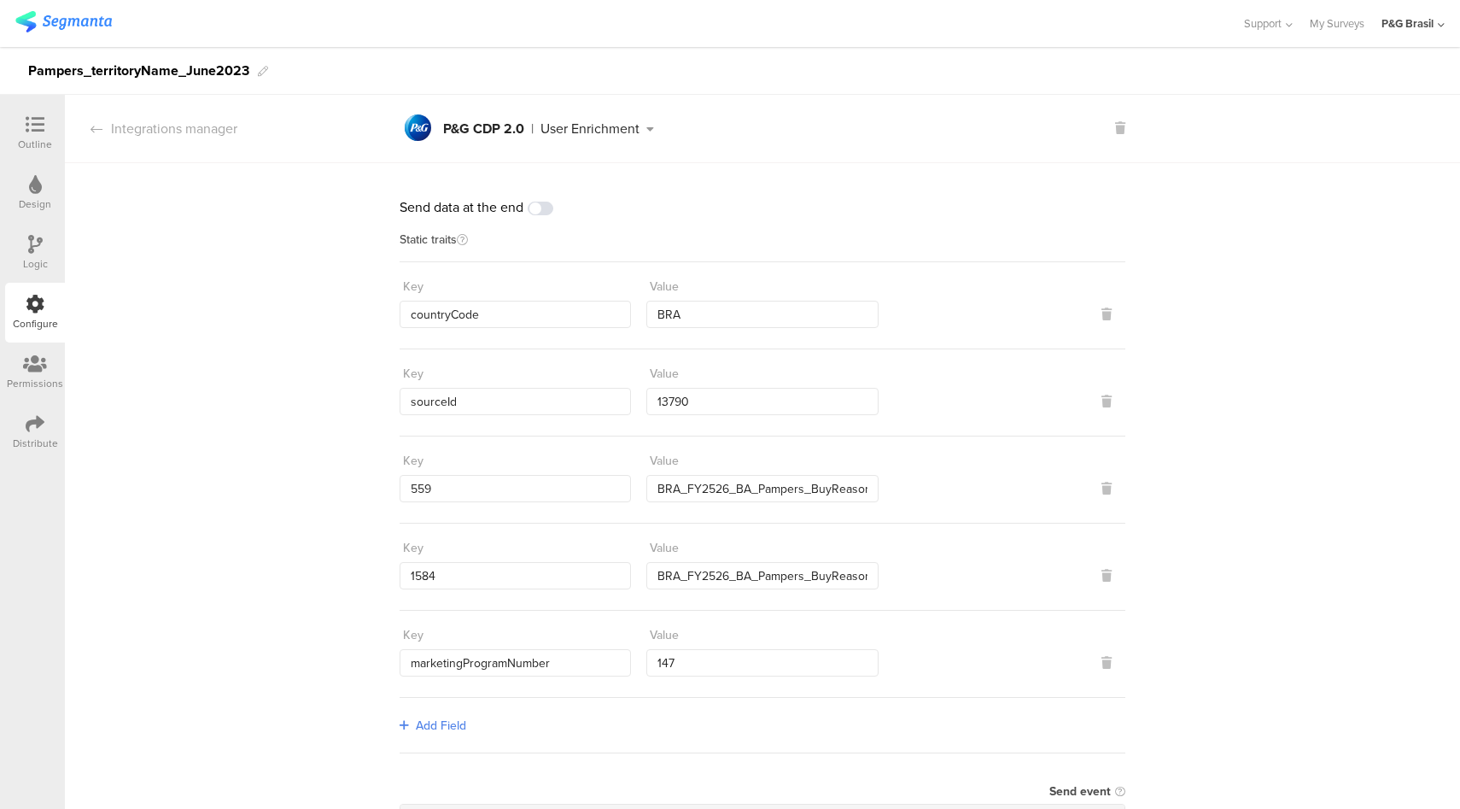
click at [31, 134] on div at bounding box center [35, 125] width 34 height 21
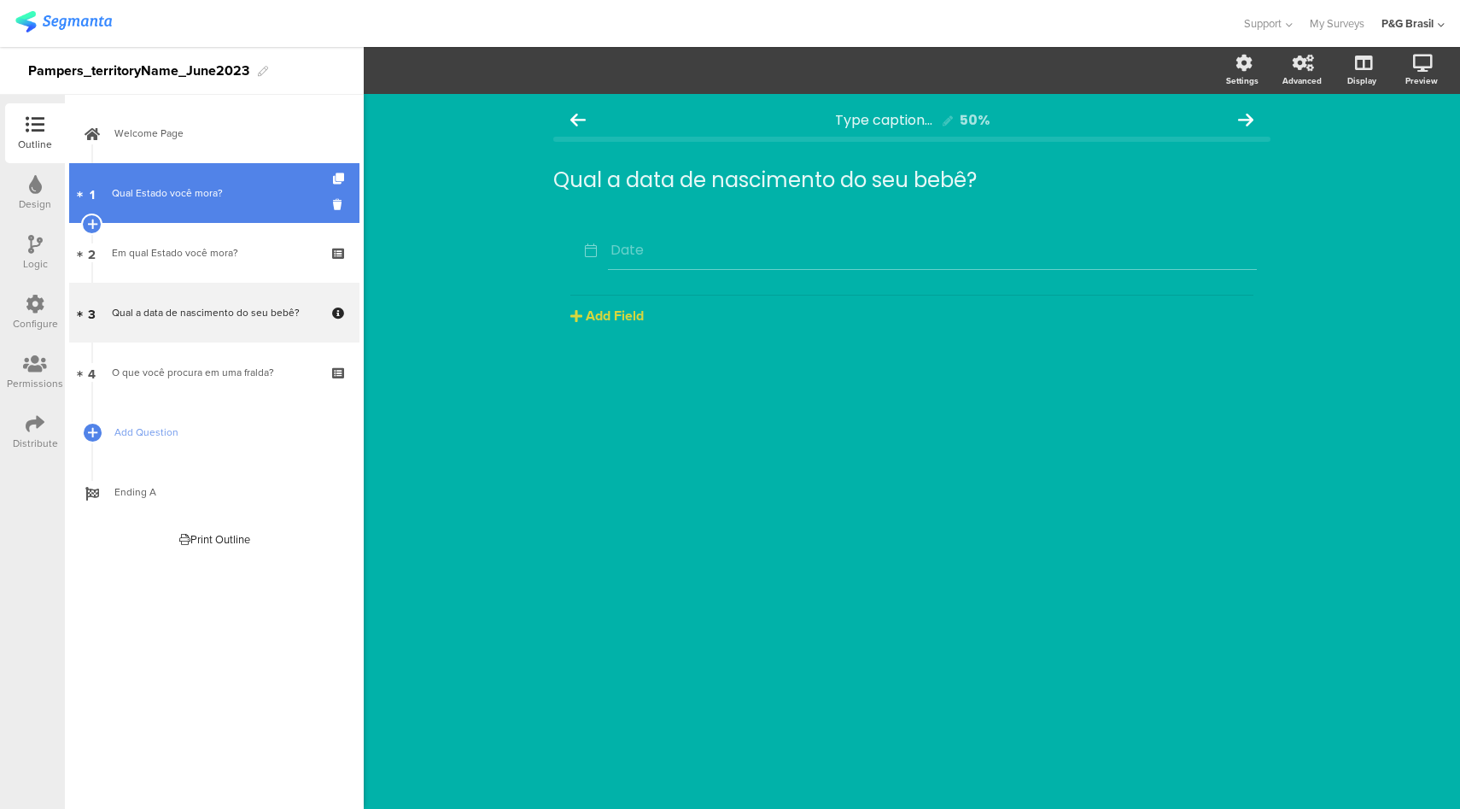
click at [190, 205] on link "1 Qual Estado você mora?" at bounding box center [214, 193] width 290 height 60
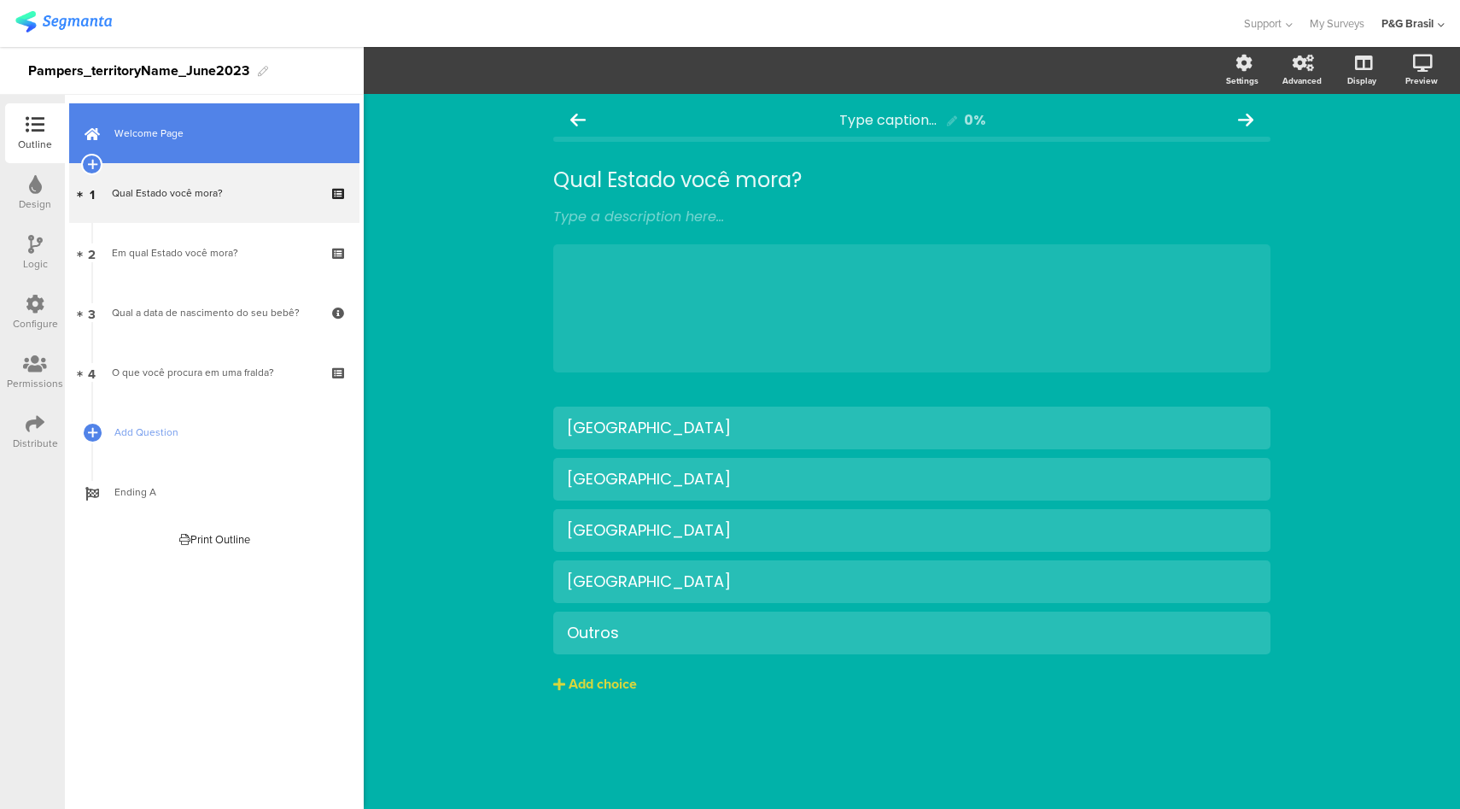
click at [209, 142] on link "Welcome Page" at bounding box center [214, 133] width 290 height 60
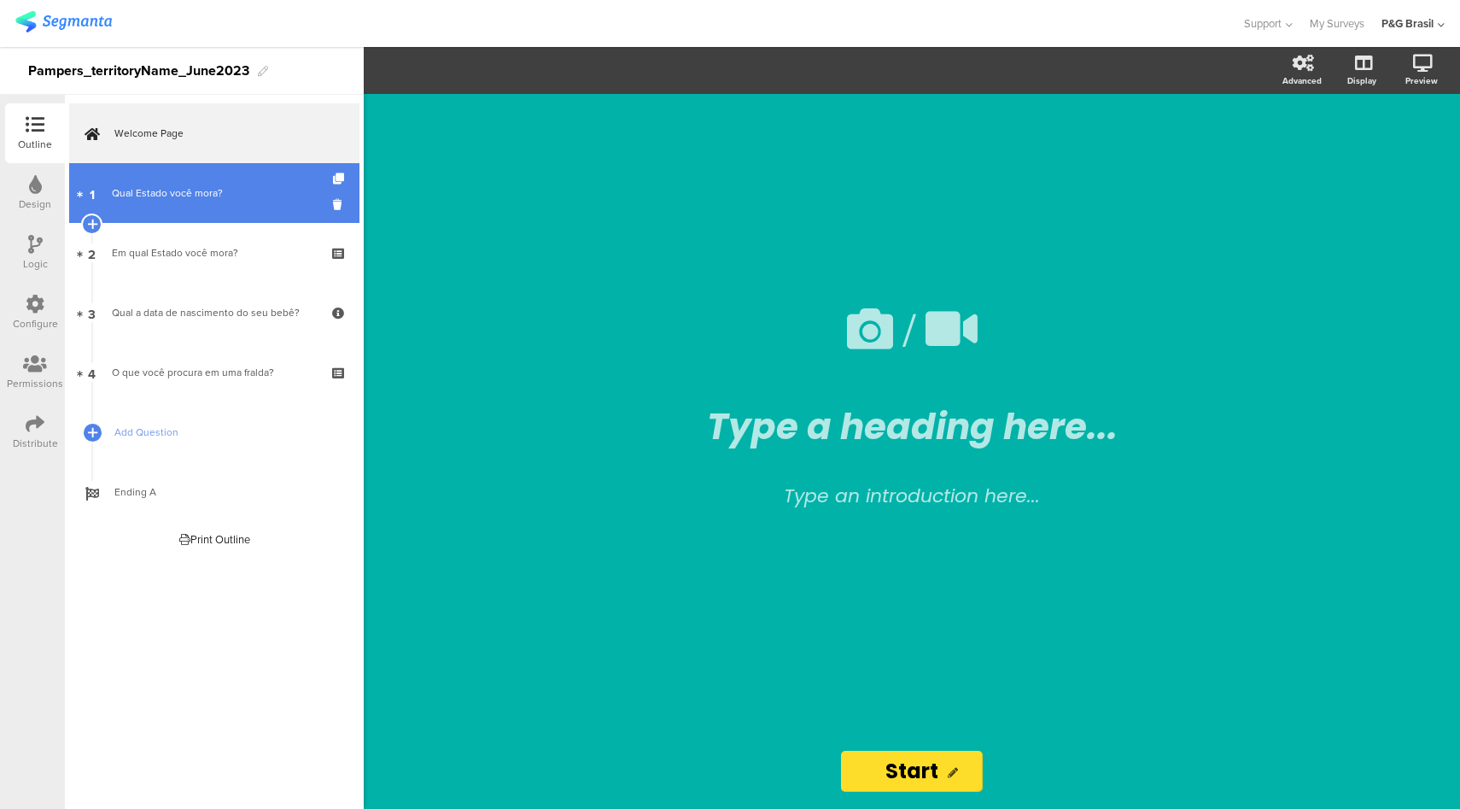
click at [215, 202] on link "1 Qual Estado você mora?" at bounding box center [214, 193] width 290 height 60
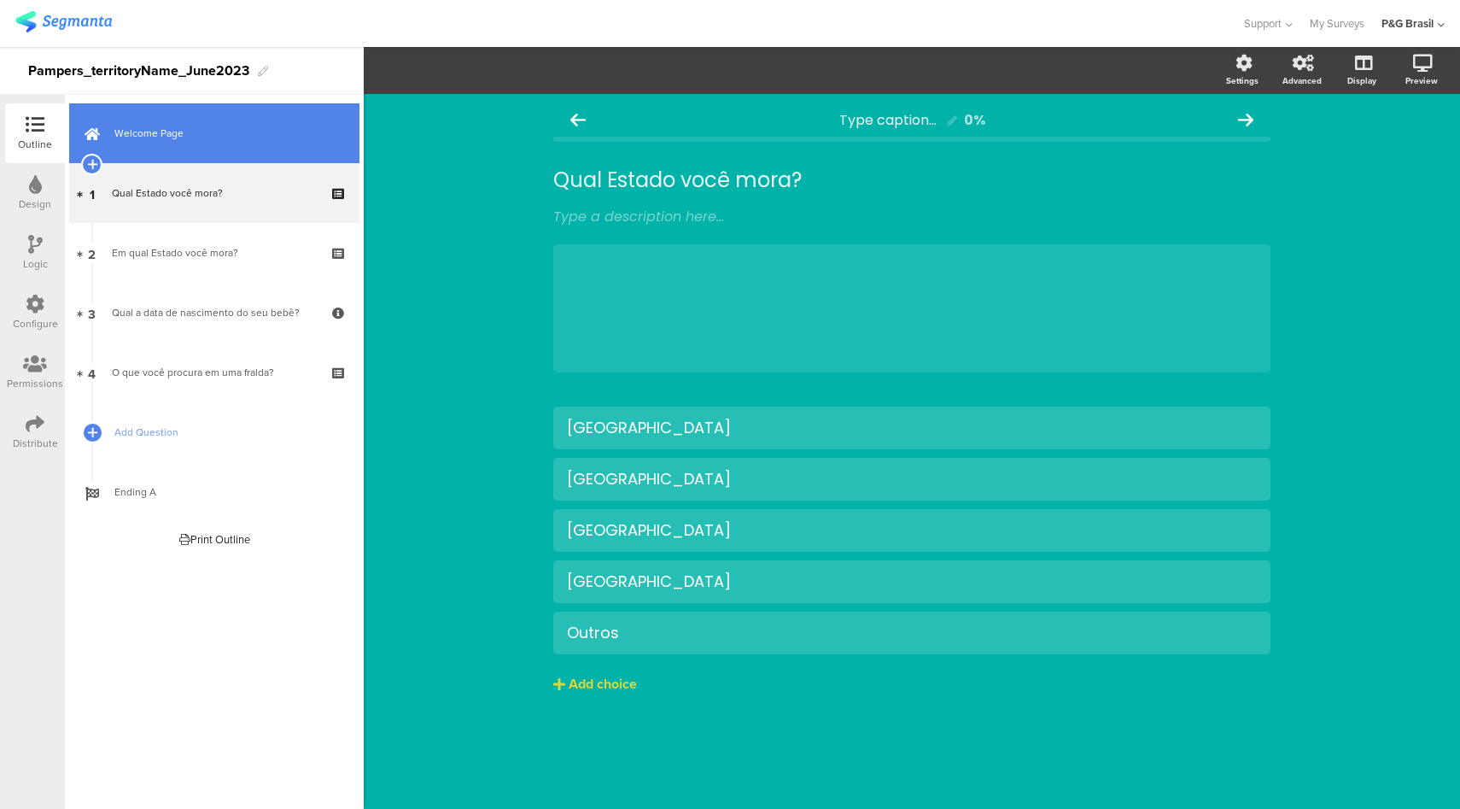
click at [238, 116] on link "Welcome Page" at bounding box center [214, 133] width 290 height 60
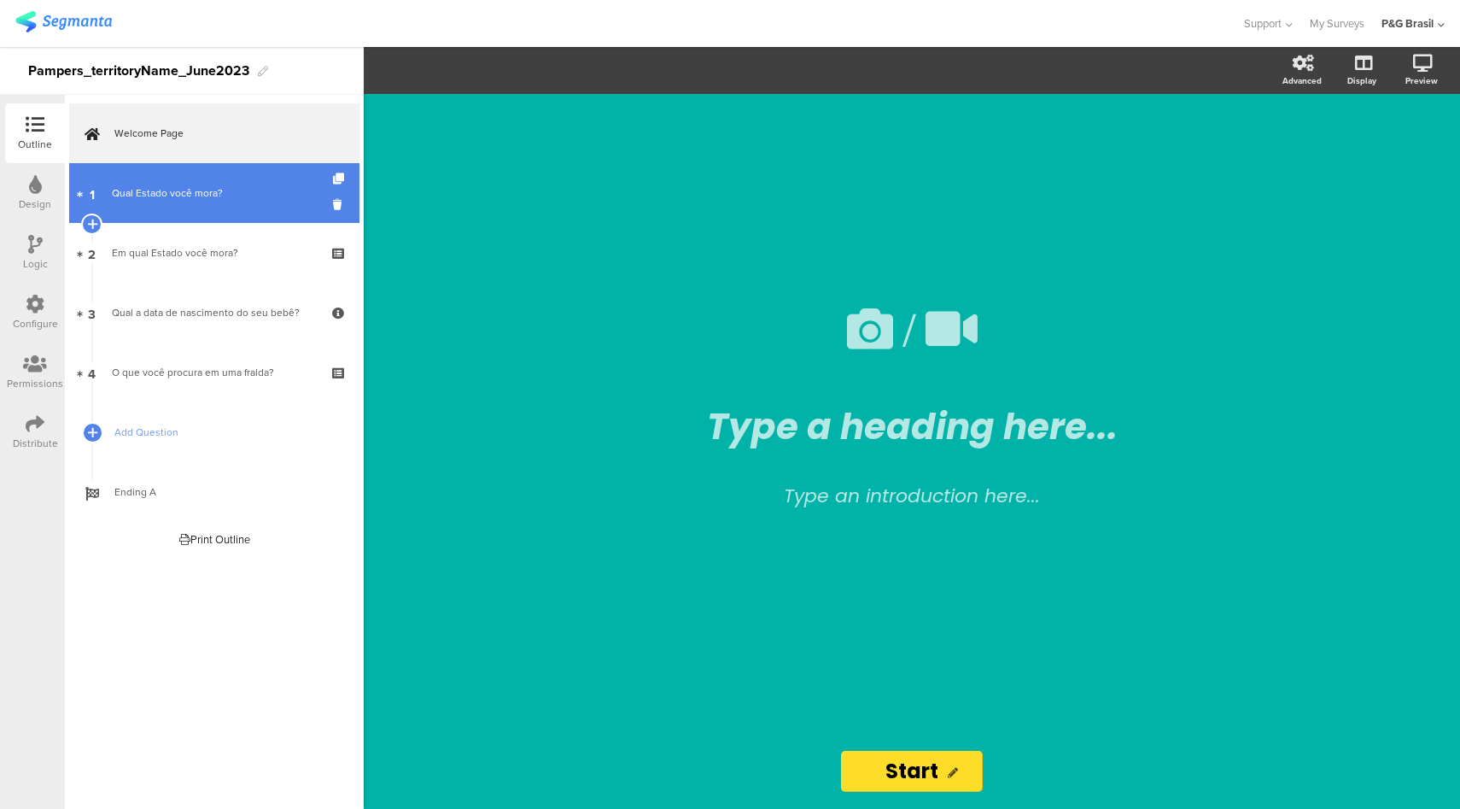
click at [228, 188] on div "Qual Estado você mora?" at bounding box center [214, 192] width 204 height 17
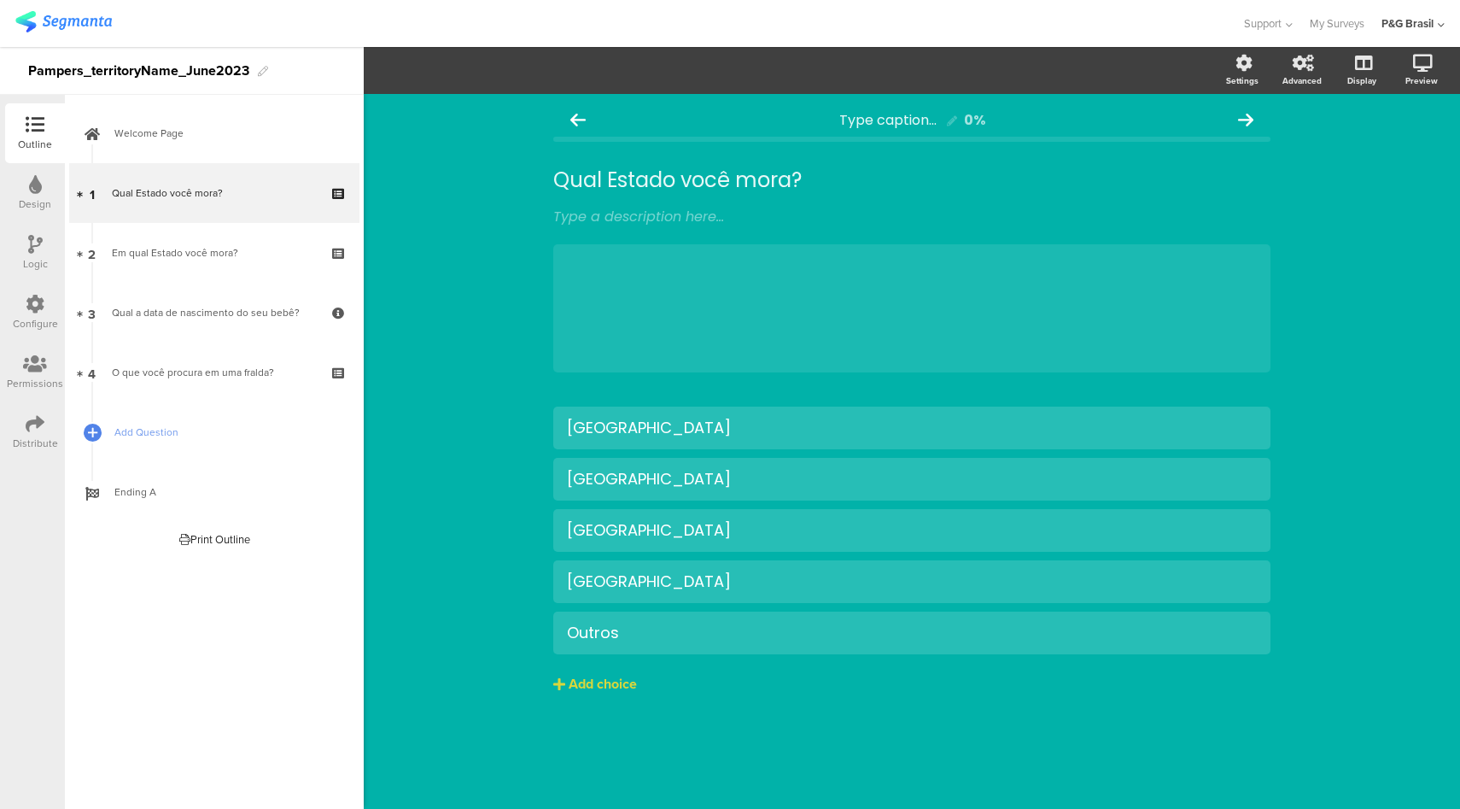
click at [38, 304] on icon at bounding box center [35, 304] width 19 height 19
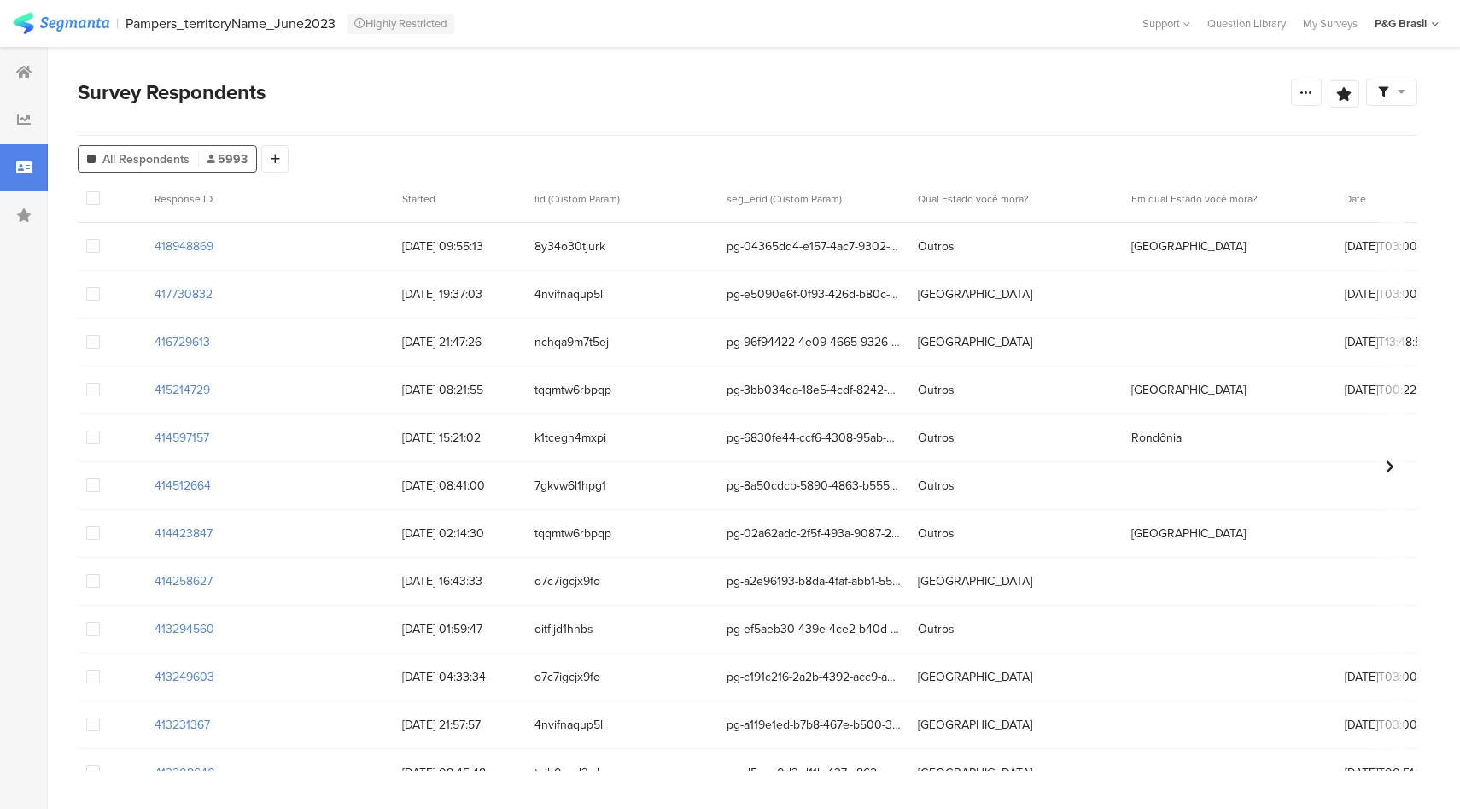
click at [747, 249] on span "pg-04365dd4-e157-4ac7-9302-551890c21eb6" at bounding box center [814, 246] width 175 height 18
click at [747, 250] on span "pg-04365dd4-e157-4ac7-9302-551890c21eb6" at bounding box center [814, 246] width 175 height 18
copy span "pg-04365dd4-e157-4ac7-9302-551890c21eb6"
click at [1317, 102] on div at bounding box center [1306, 92] width 31 height 27
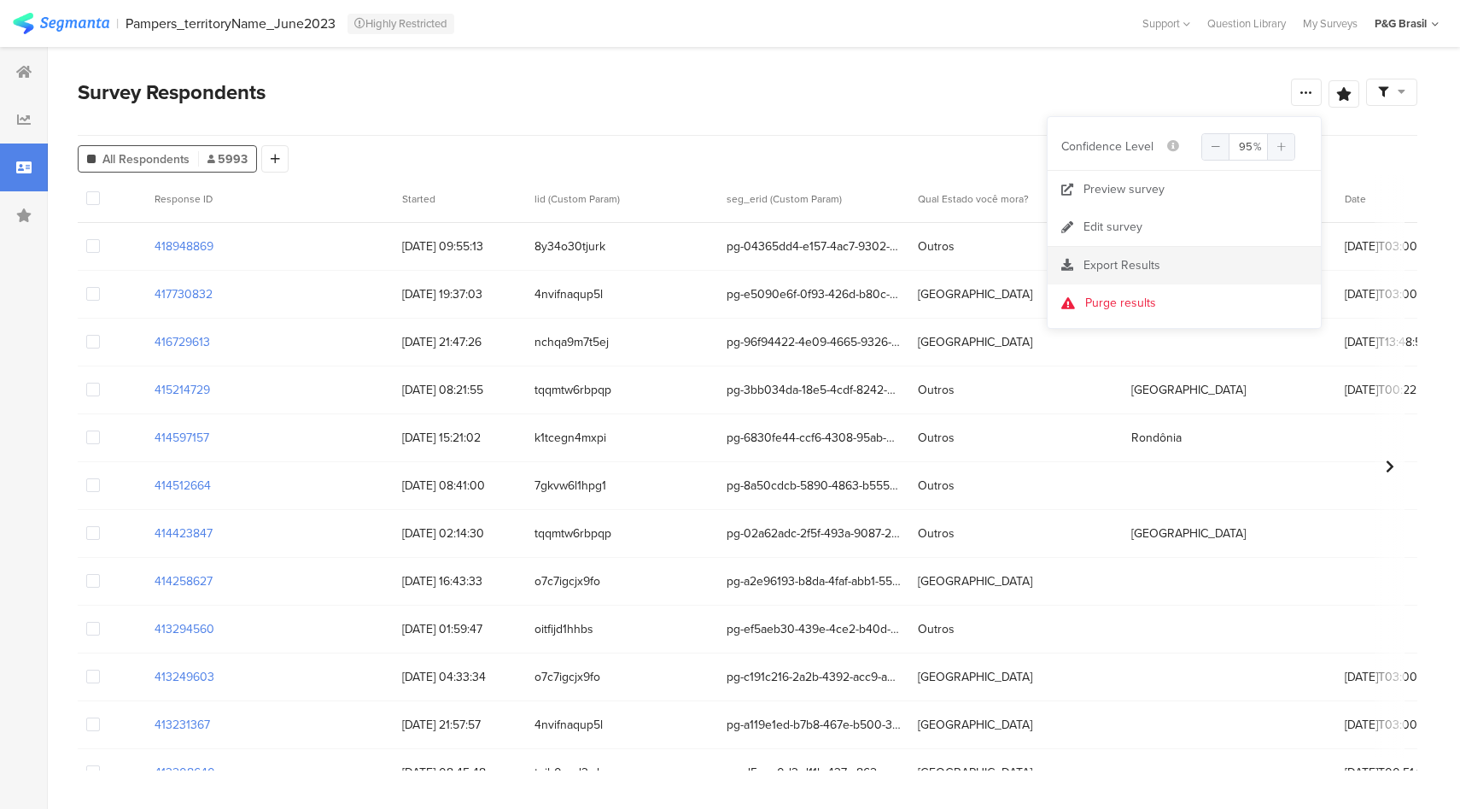
click at [1143, 272] on span "Export Results" at bounding box center [1122, 265] width 77 height 18
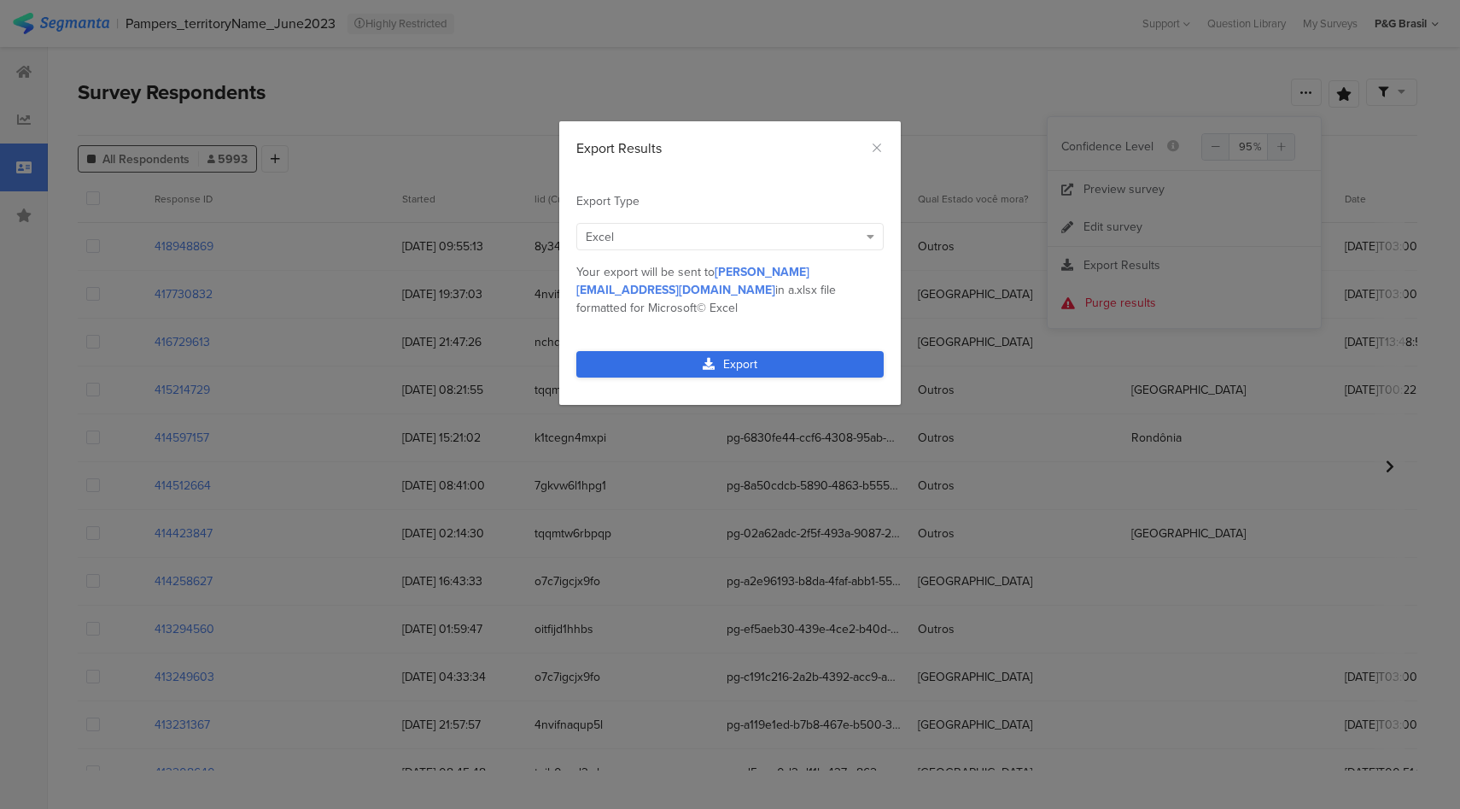
click at [759, 351] on link "Export" at bounding box center [729, 364] width 307 height 26
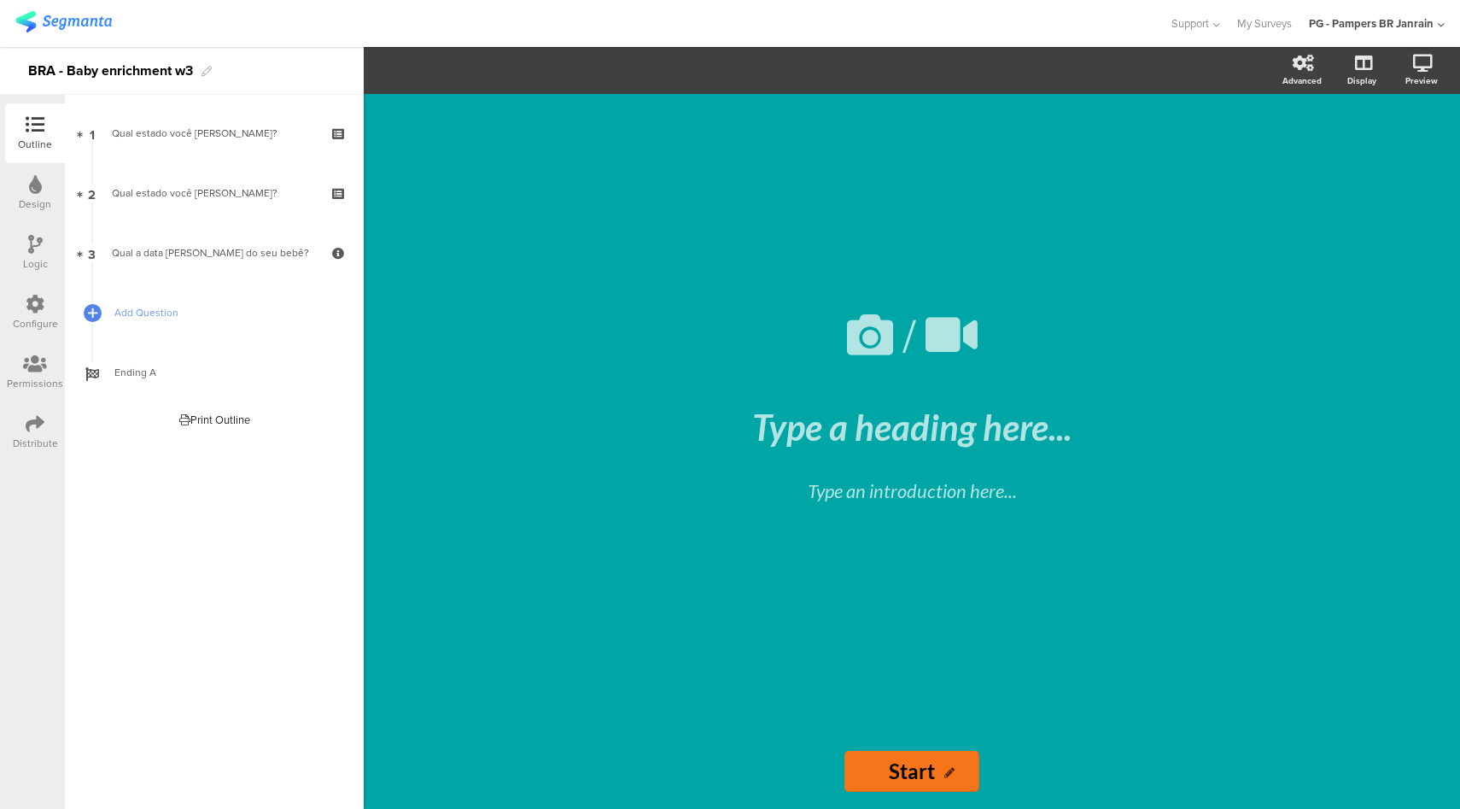
click at [44, 315] on div "Configure" at bounding box center [35, 313] width 60 height 60
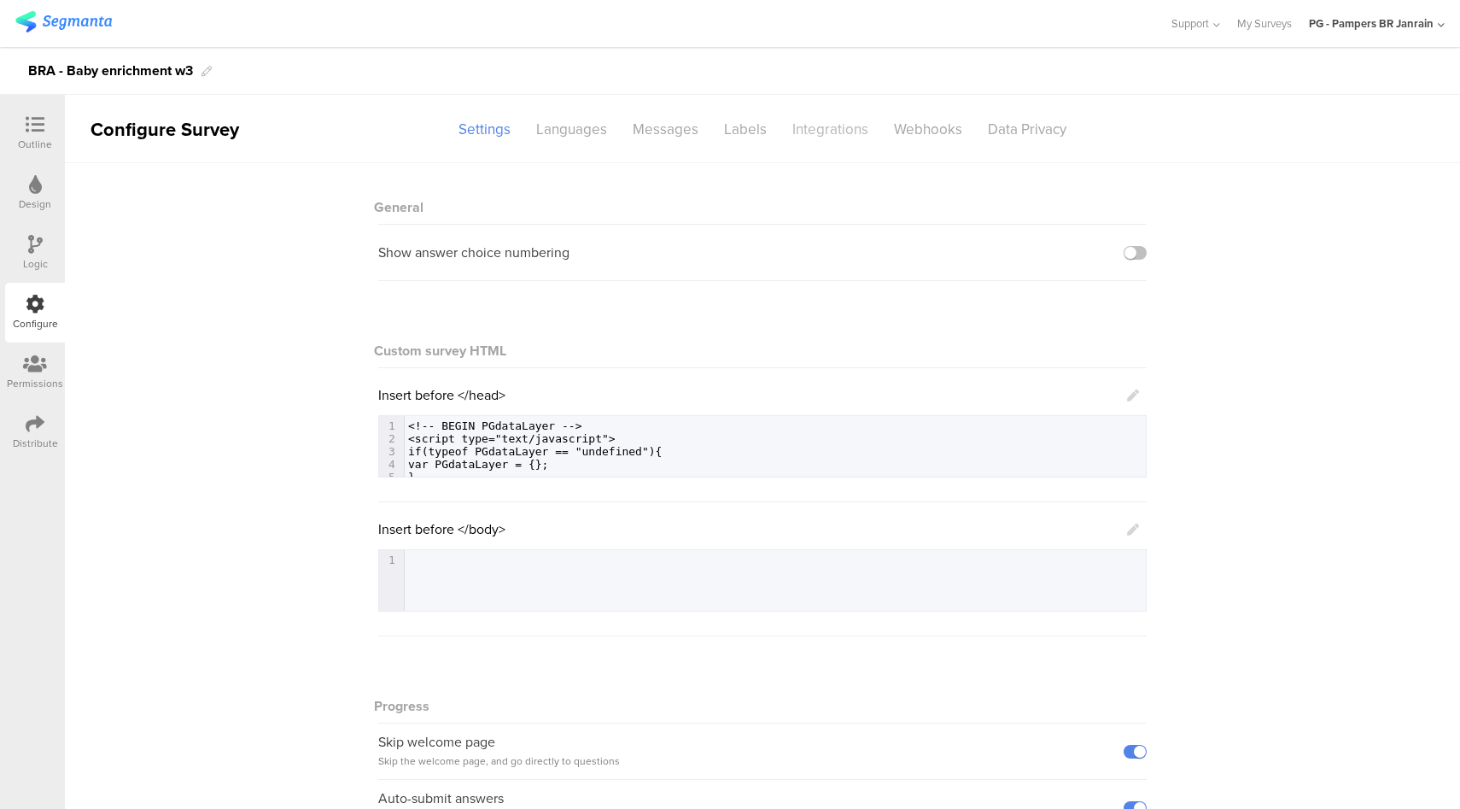
click at [817, 139] on div "Integrations" at bounding box center [831, 129] width 102 height 30
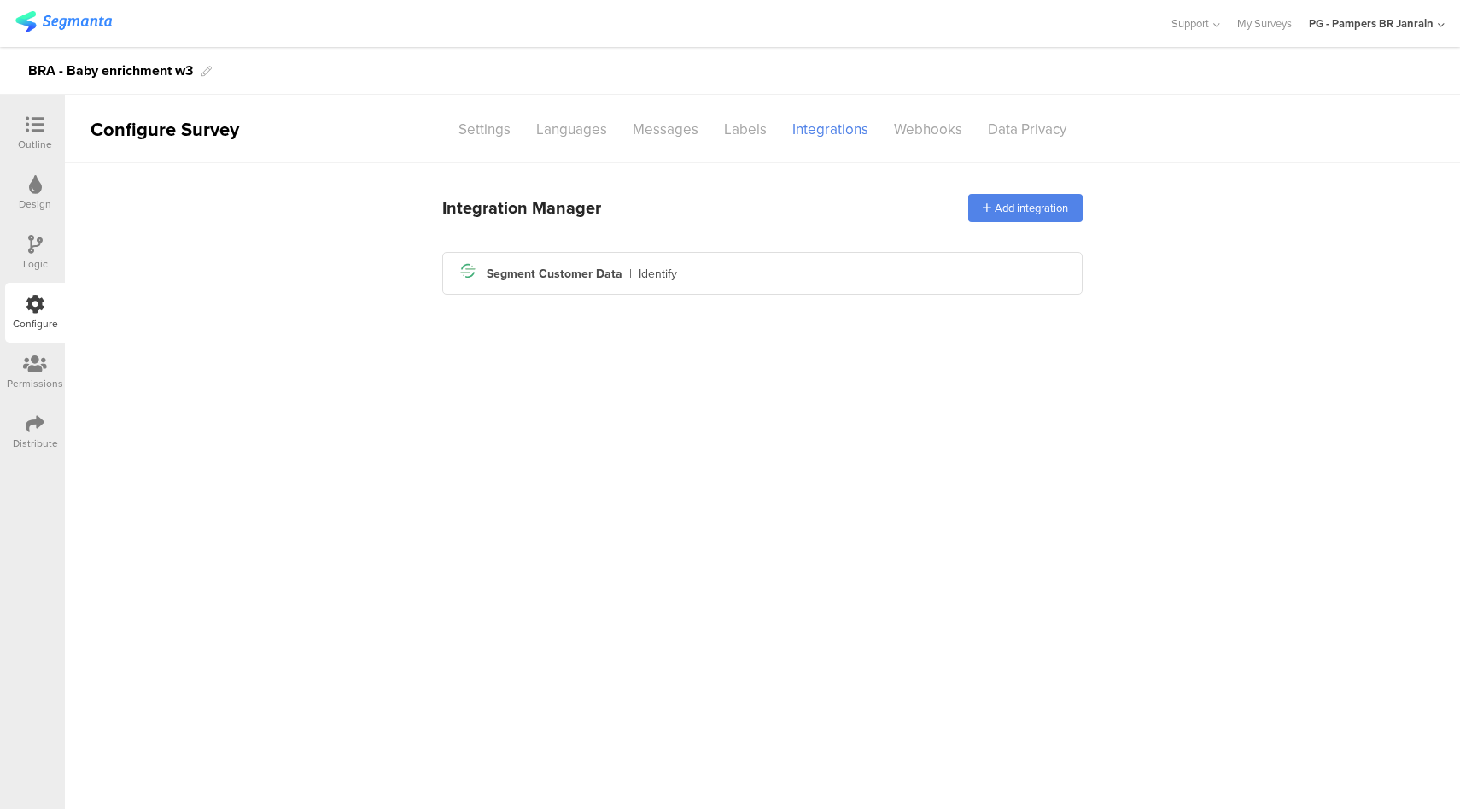
click at [39, 435] on div at bounding box center [35, 424] width 19 height 21
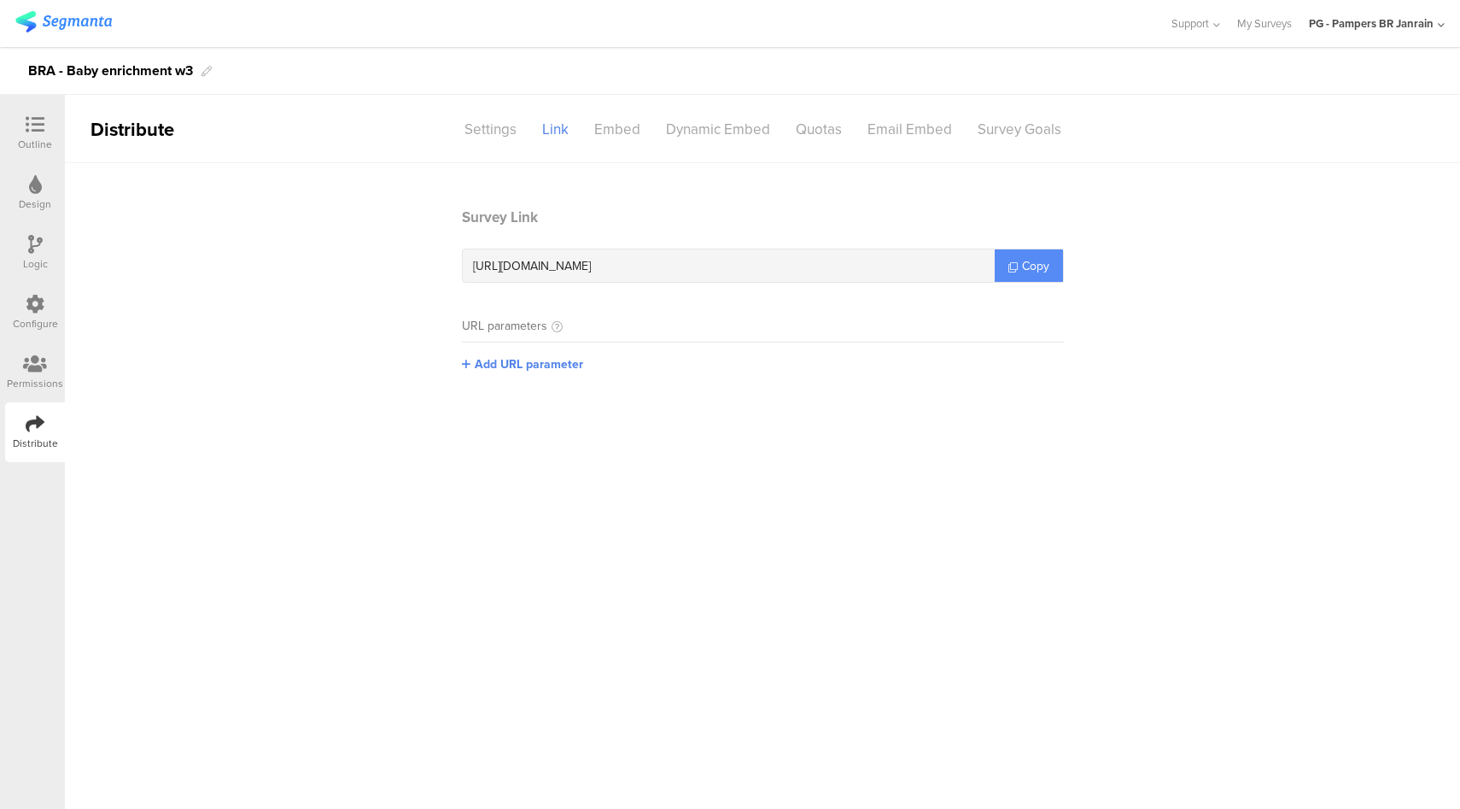
click at [1043, 265] on span "Copy" at bounding box center [1035, 266] width 27 height 18
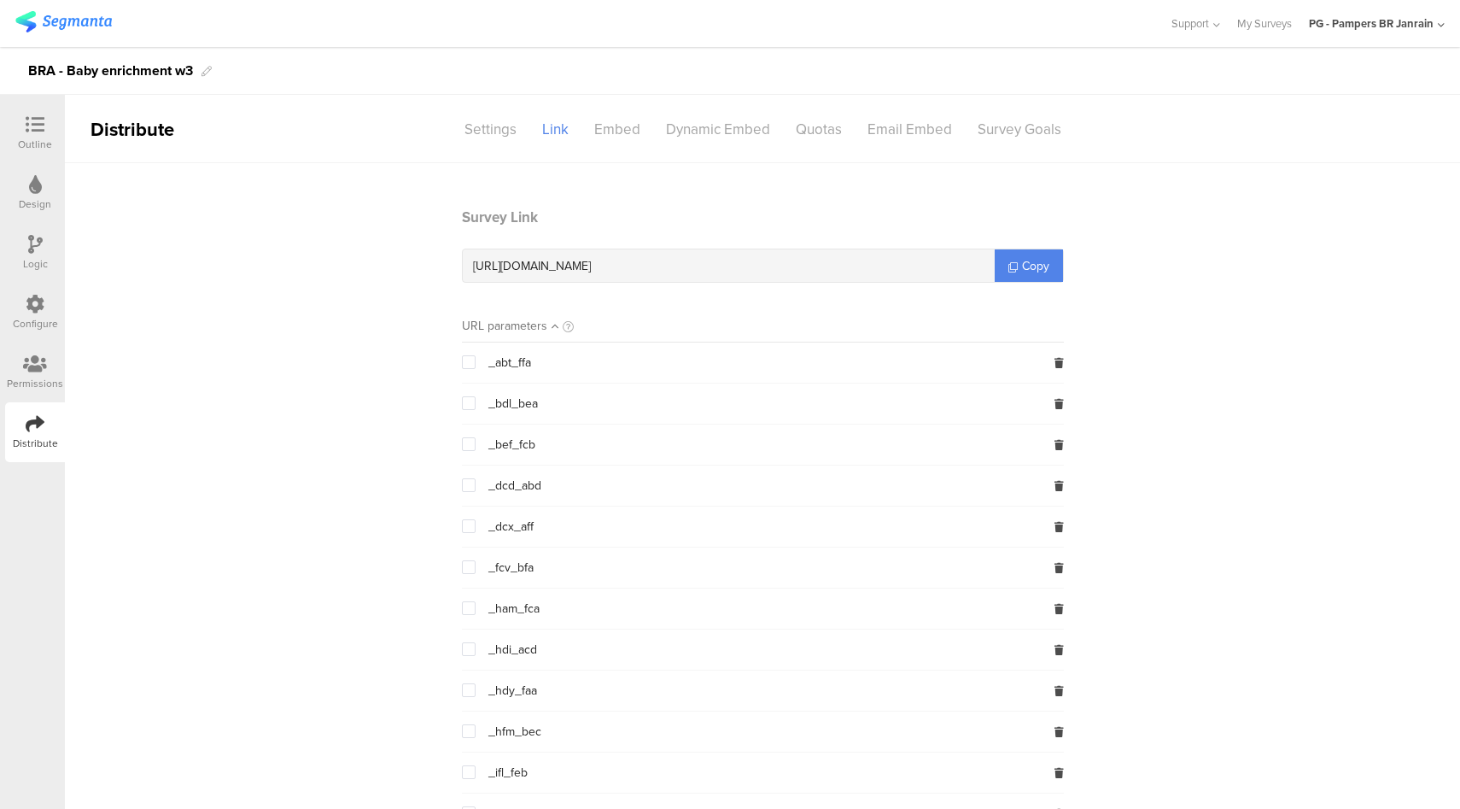
click at [37, 301] on icon at bounding box center [35, 304] width 19 height 19
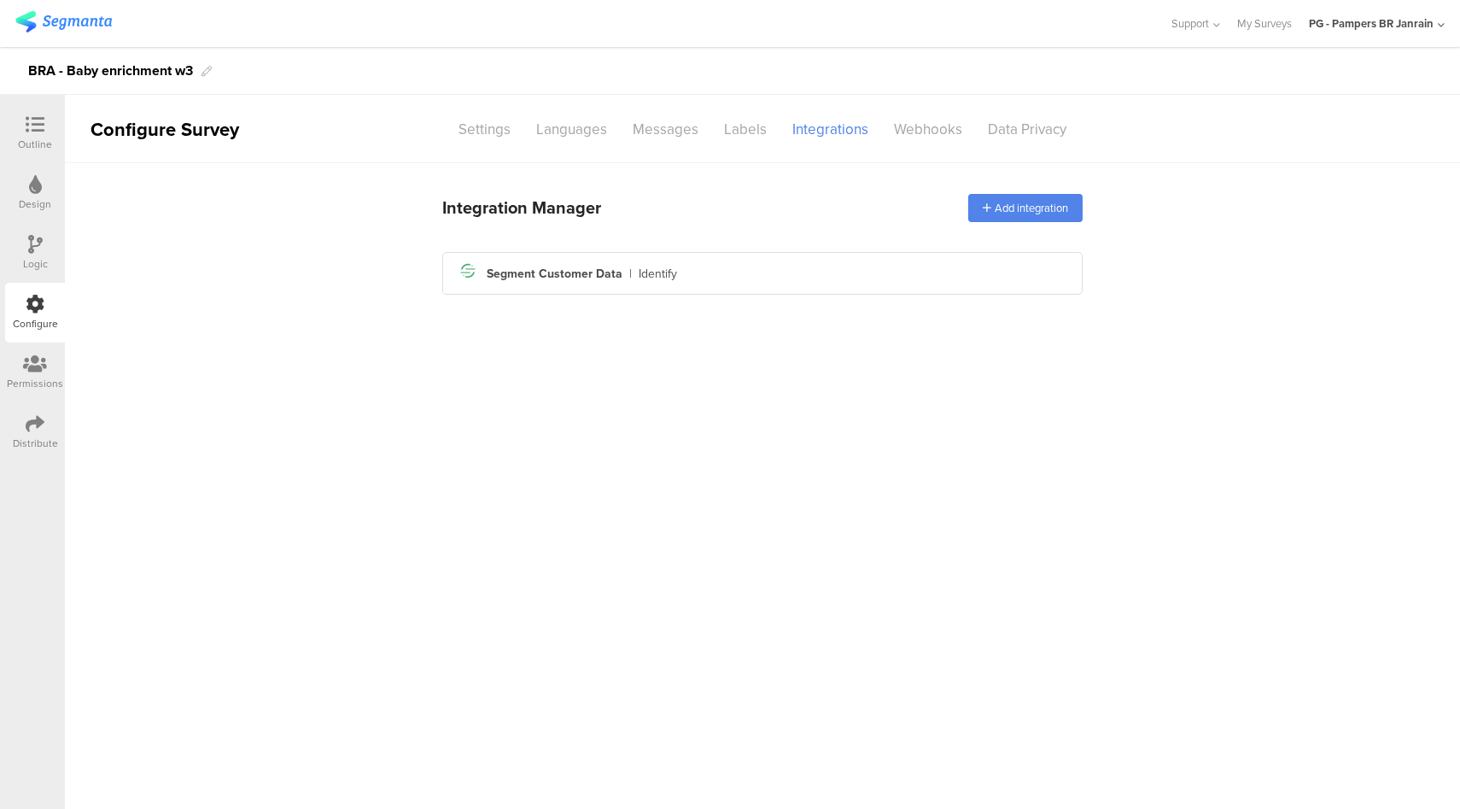
click at [42, 375] on div at bounding box center [35, 364] width 56 height 21
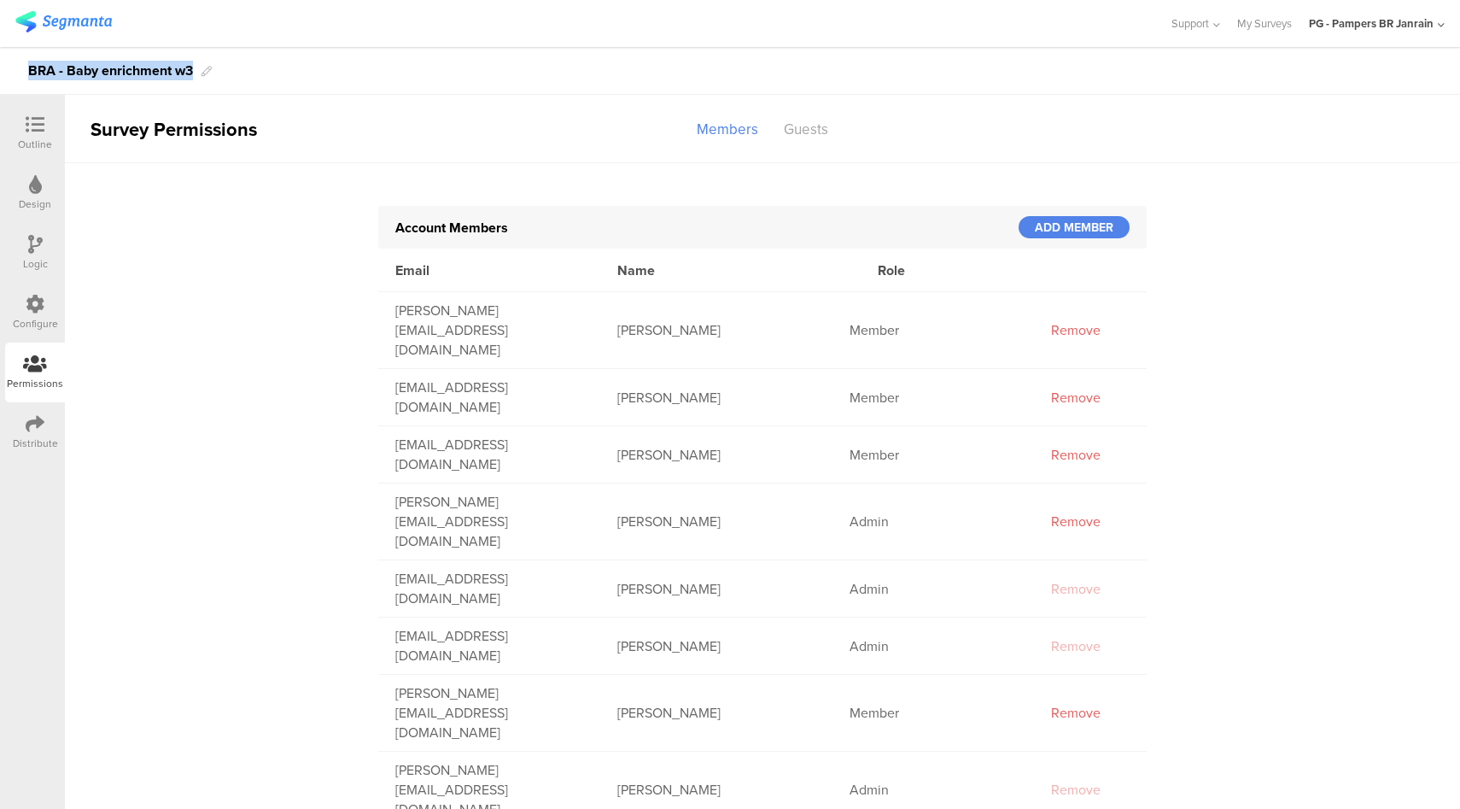
drag, startPoint x: 31, startPoint y: 73, endPoint x: 172, endPoint y: 83, distance: 142.1
click at [172, 83] on div "BRA - Baby enrichment w3" at bounding box center [110, 70] width 165 height 27
copy div "BRA - Baby enrichment w3"
click at [1059, 223] on div "ADD MEMBER" at bounding box center [1074, 227] width 111 height 22
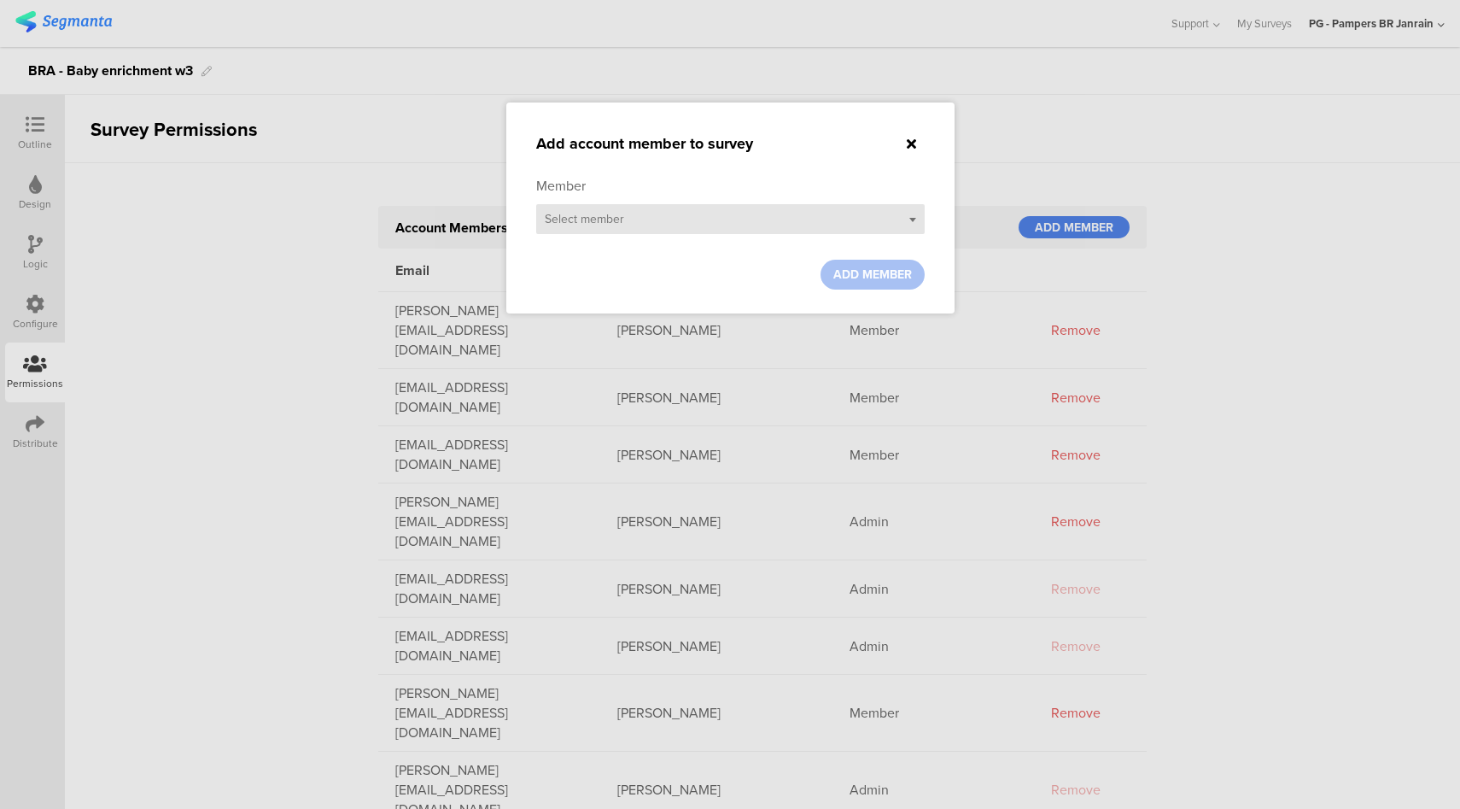
click at [861, 230] on div "Select member" at bounding box center [730, 219] width 388 height 30
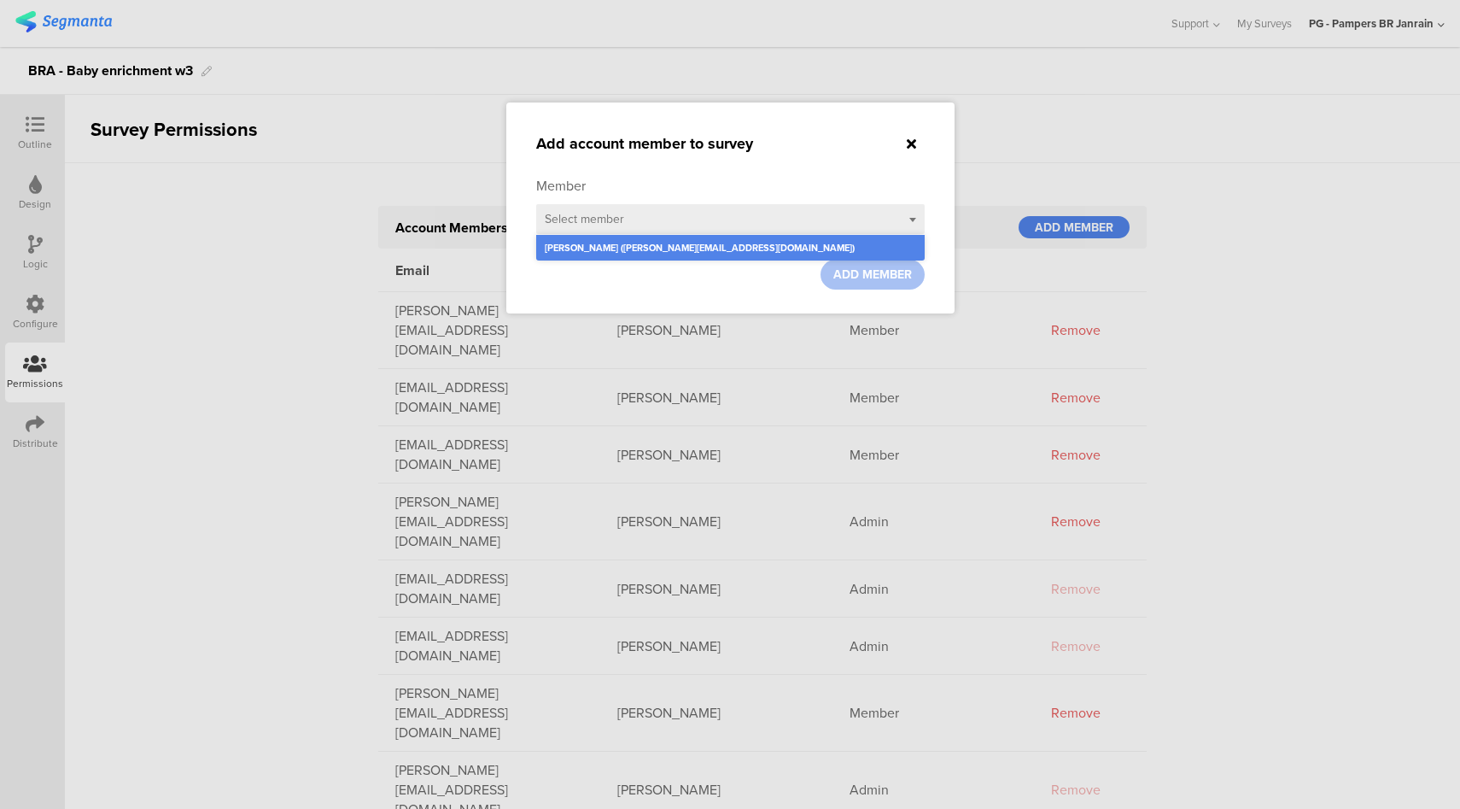
click at [837, 172] on div "Member Select member Jasmin Martens (martens.j.1@pg.com) ADD MEMBER" at bounding box center [730, 222] width 388 height 135
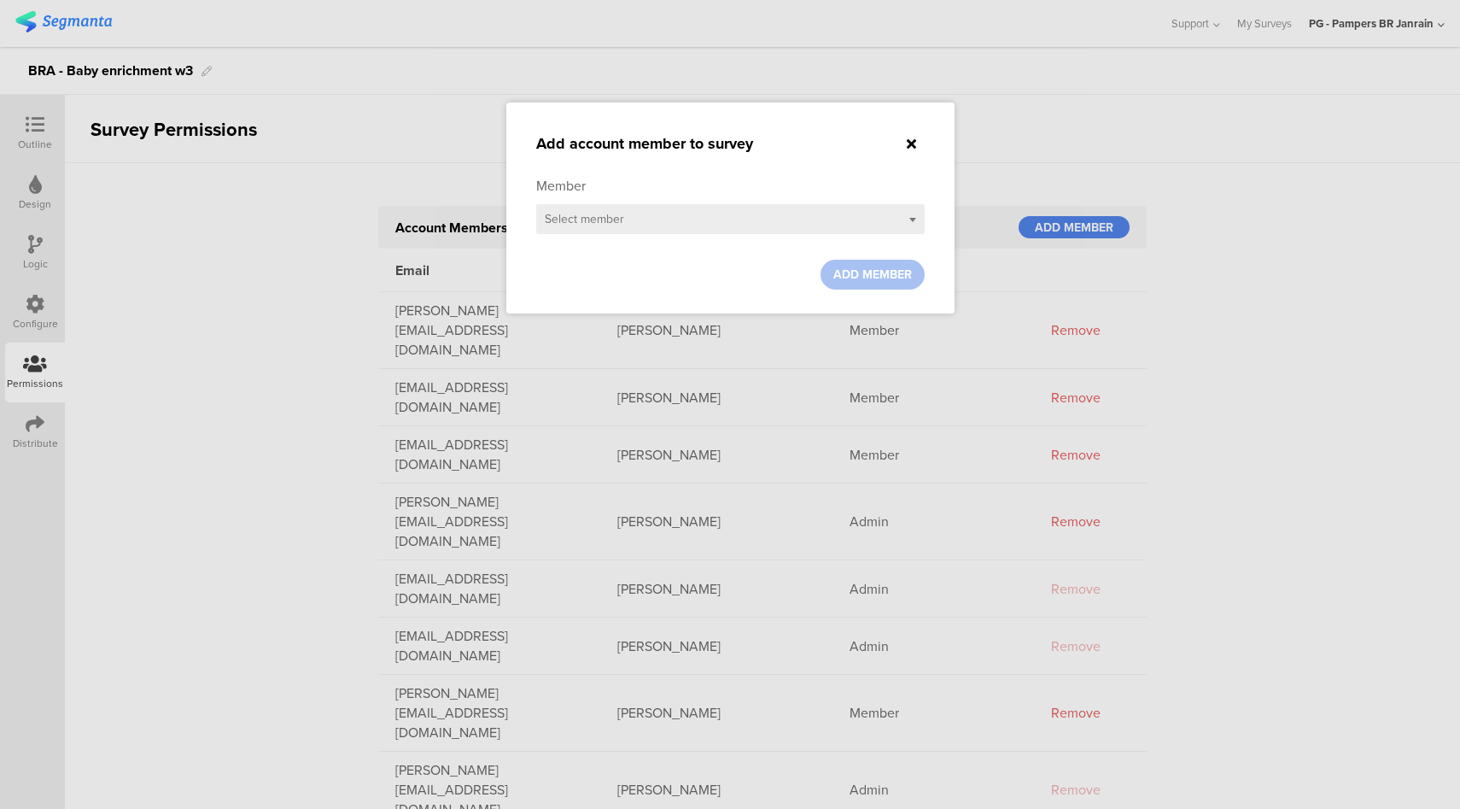
click at [914, 148] on icon at bounding box center [911, 144] width 9 height 14
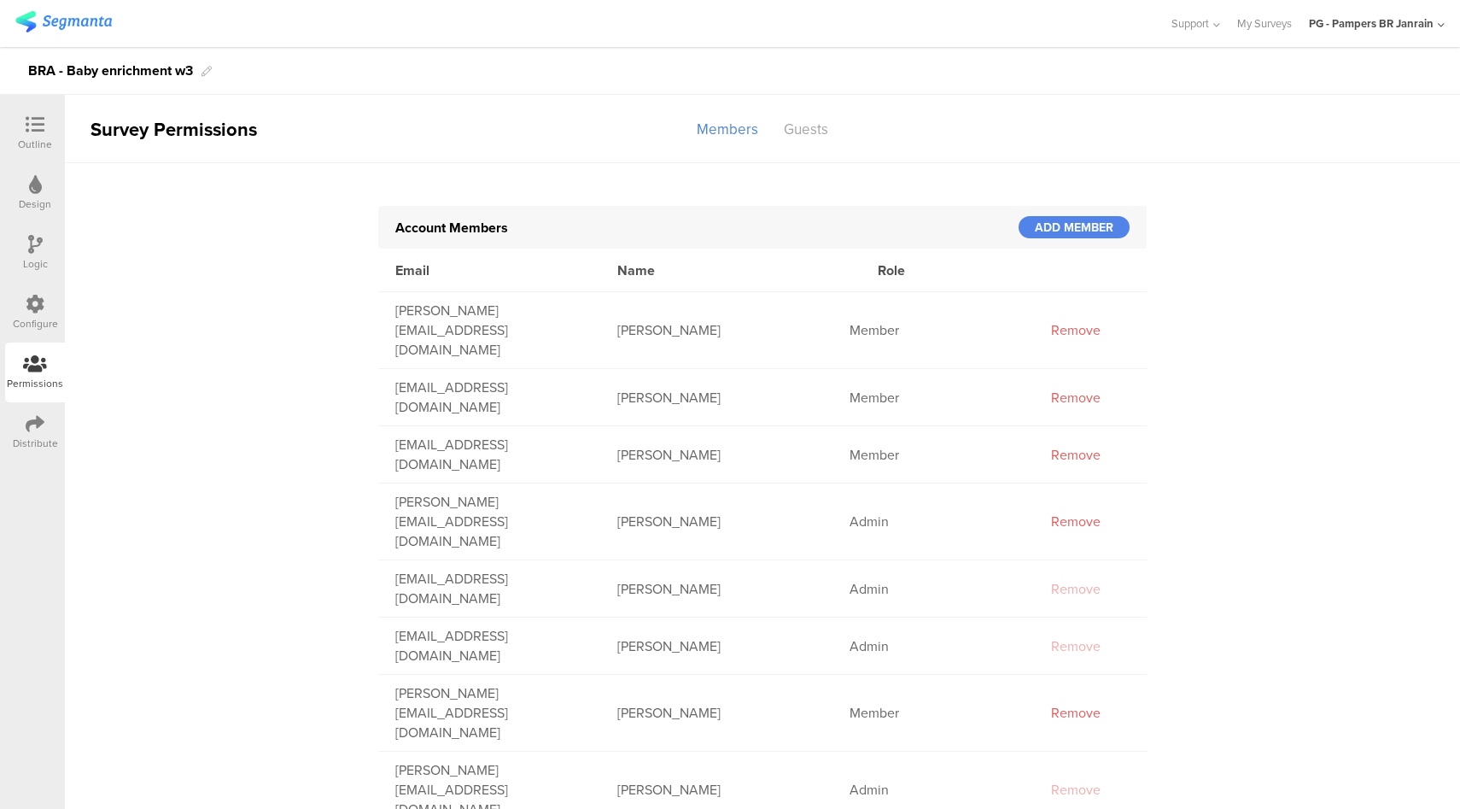
click at [1409, 36] on div "PG - Pampers BR Janrain" at bounding box center [1377, 23] width 136 height 47
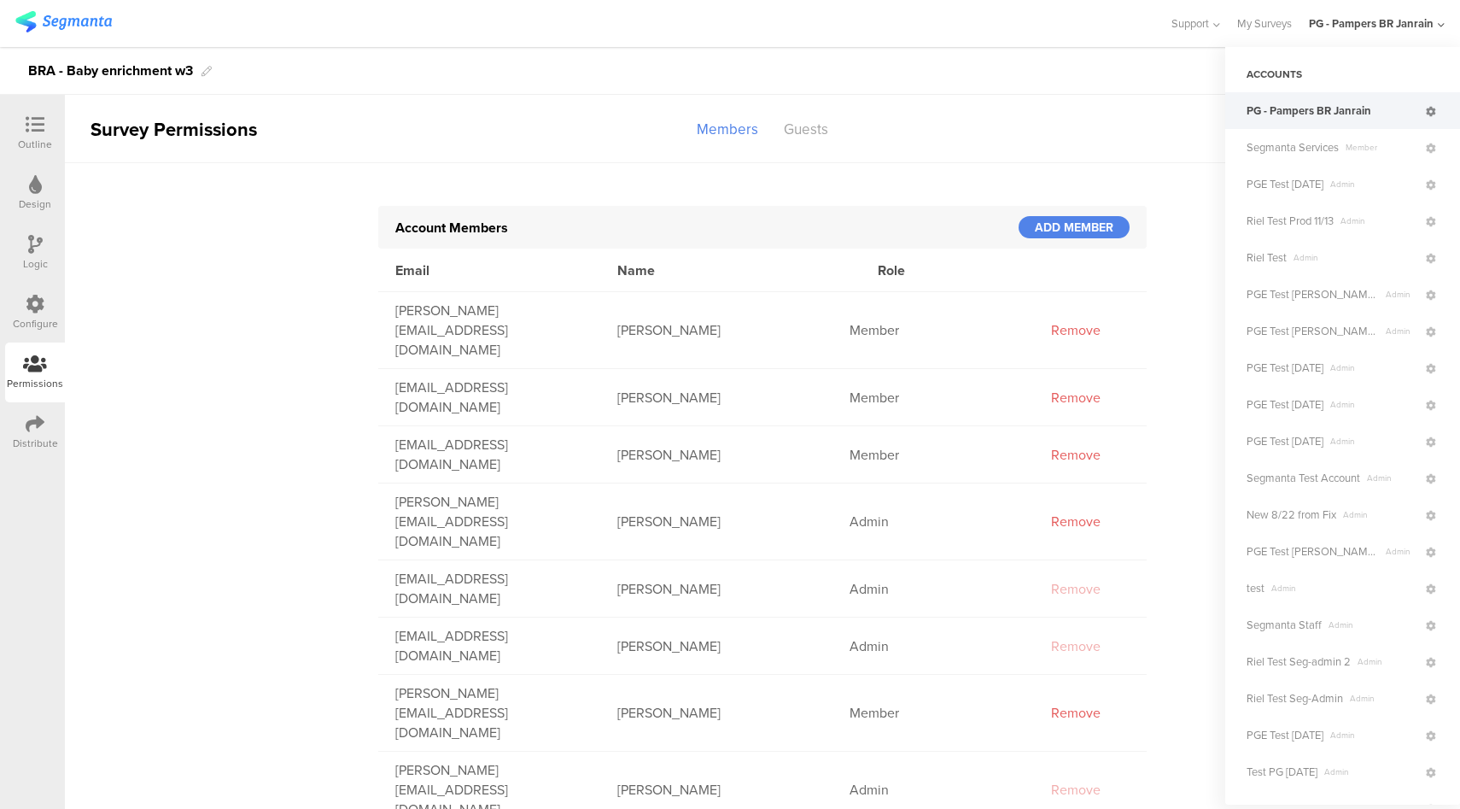
click at [1426, 114] on icon at bounding box center [1431, 112] width 10 height 10
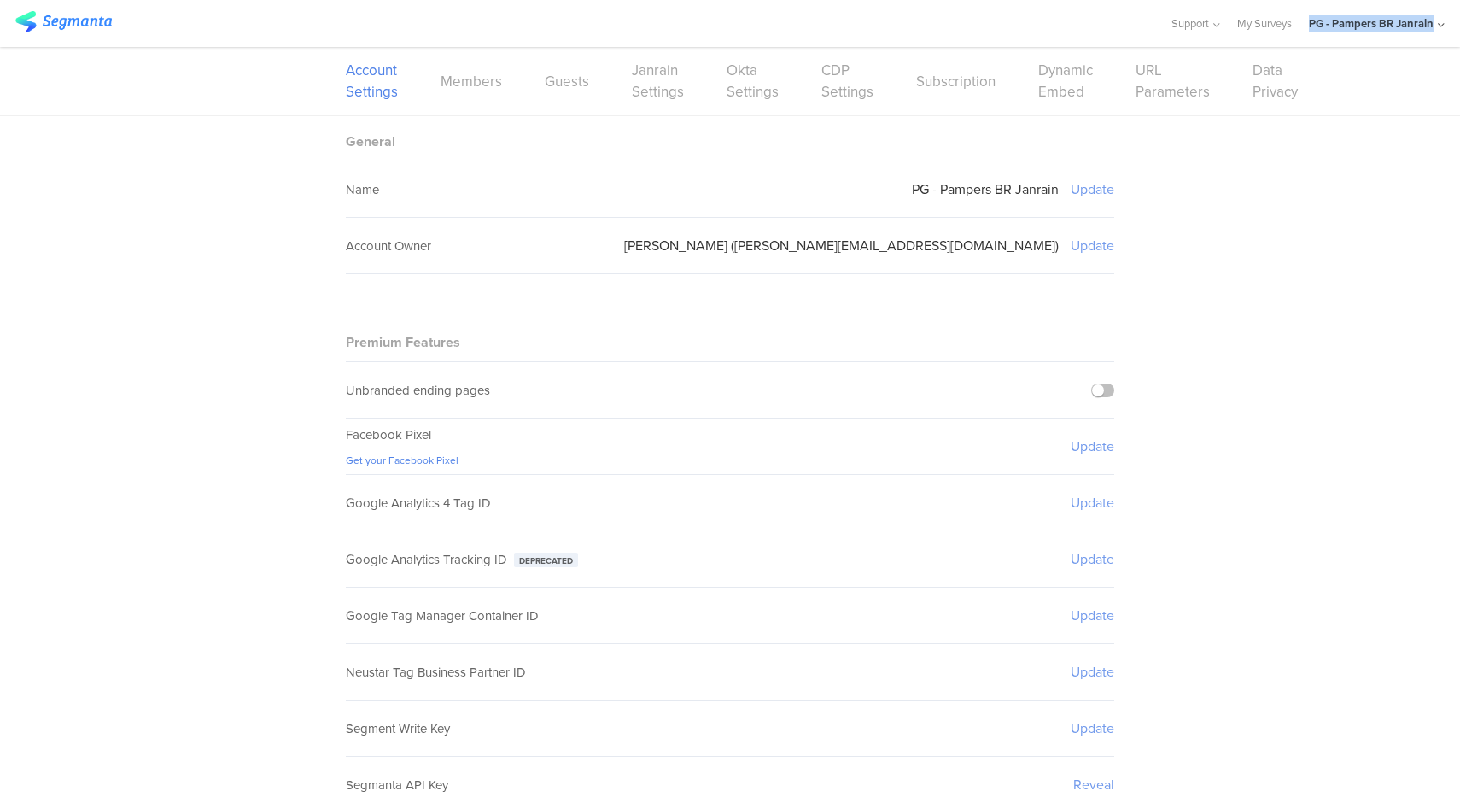
drag, startPoint x: 1307, startPoint y: 13, endPoint x: 1434, endPoint y: 28, distance: 127.3
click at [1434, 28] on div "Support Help Center Live Chat My Surveys PG - Pampers BR Janrain ACCOUNTS PG - …" at bounding box center [1299, 23] width 291 height 47
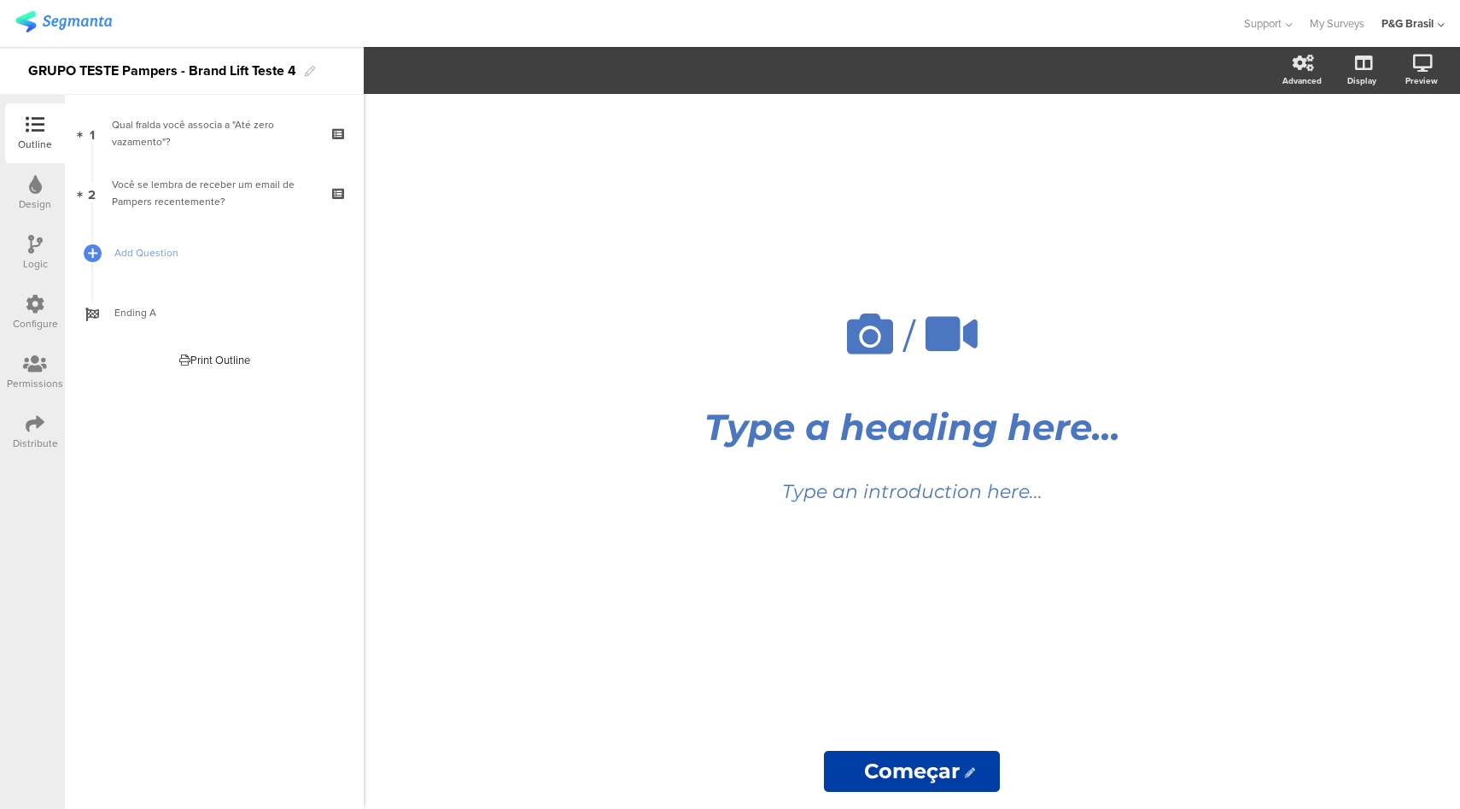
click at [30, 305] on icon at bounding box center [35, 304] width 19 height 19
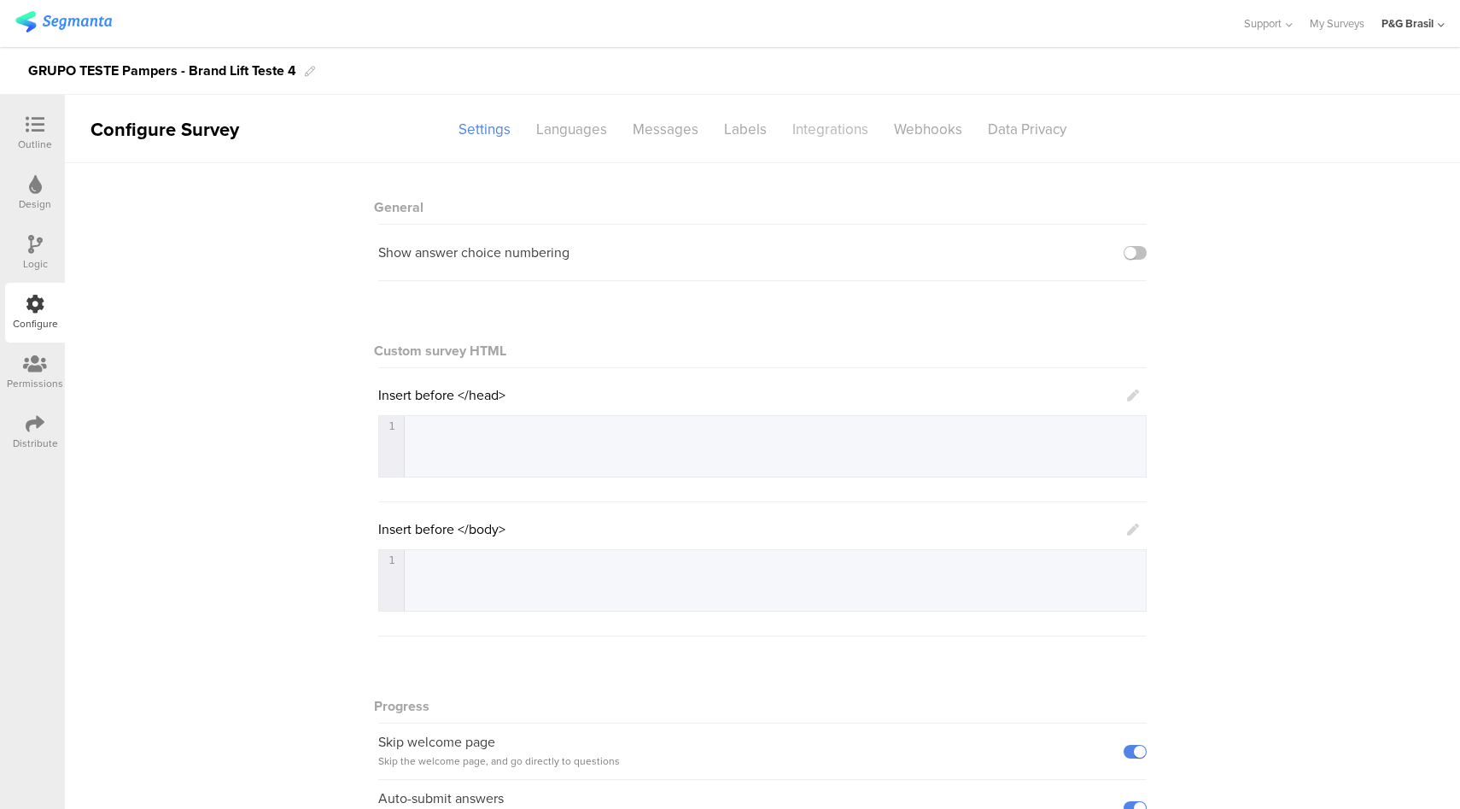
click at [823, 138] on div "Integrations" at bounding box center [831, 129] width 102 height 30
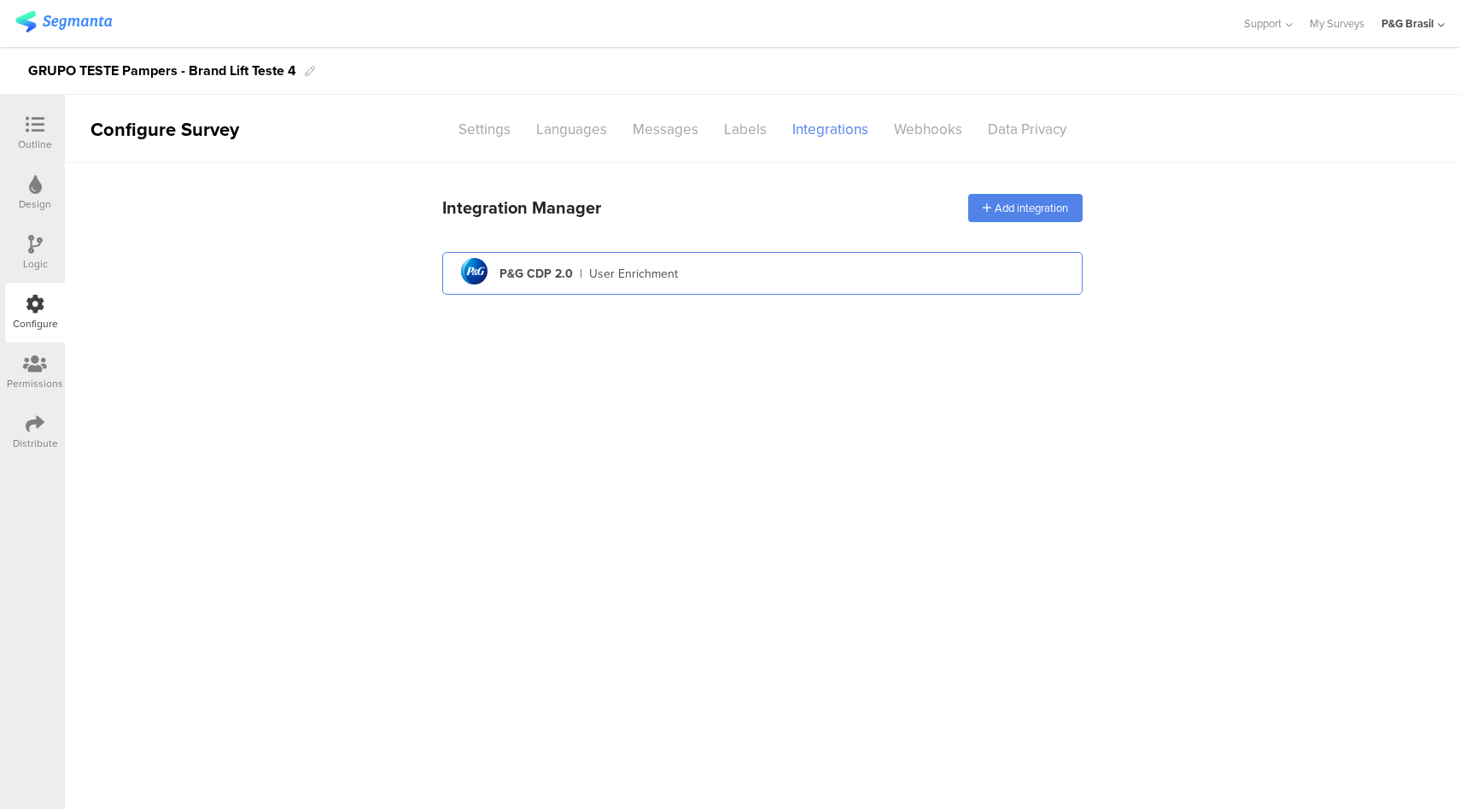
click at [695, 266] on div "pg logo P&G CDP 2.0 | User Enrichment" at bounding box center [762, 274] width 613 height 42
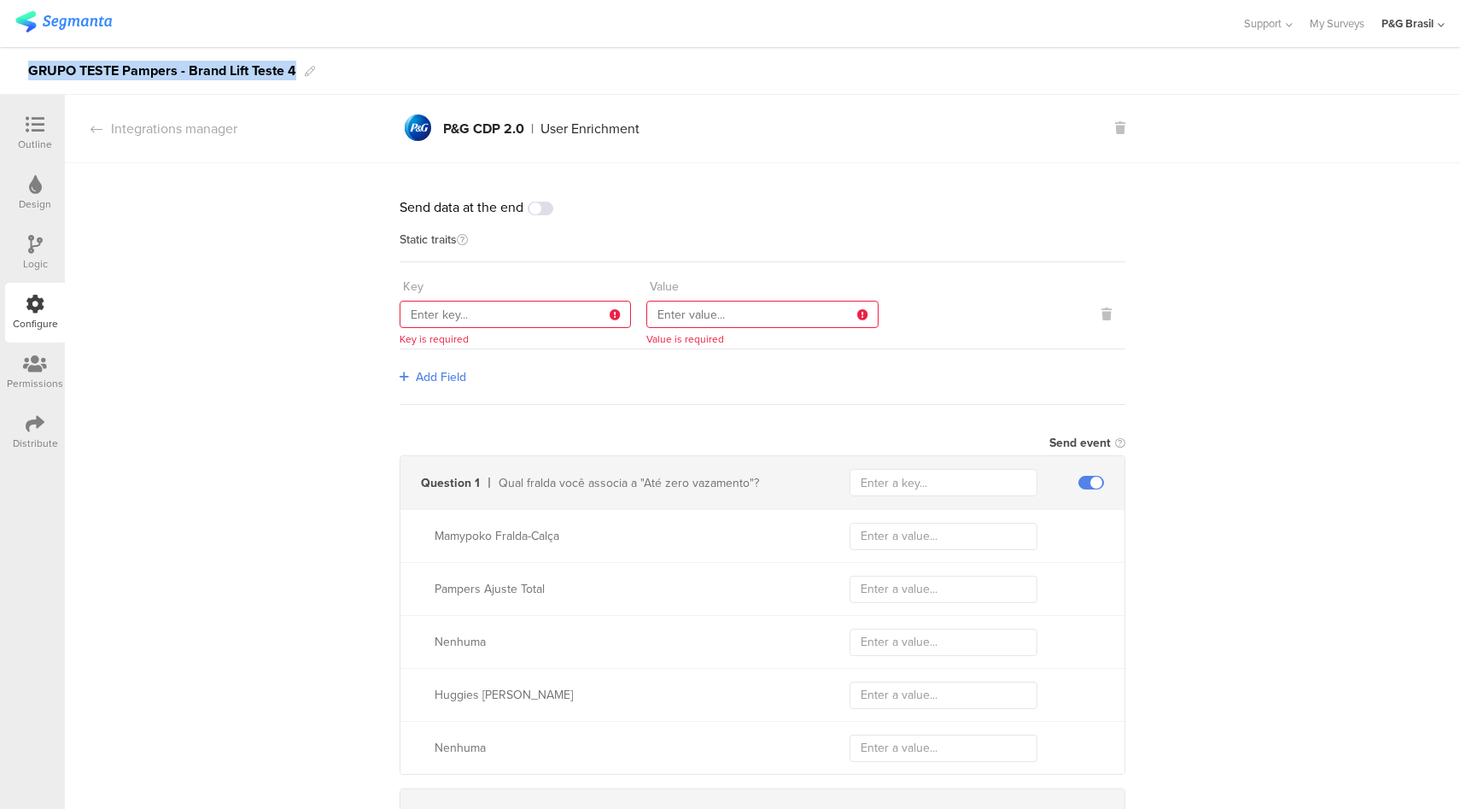
drag, startPoint x: 27, startPoint y: 70, endPoint x: 318, endPoint y: 78, distance: 290.4
click at [318, 78] on div "GRUPO TESTE Pampers - Brand Lift Teste 4" at bounding box center [730, 71] width 1460 height 48
copy div "GRUPO TESTE Pampers - Brand Lift Teste 4"
click at [300, 218] on div "Send data at the end Static traits Key Key is required Value Value is required …" at bounding box center [762, 649] width 1395 height 973
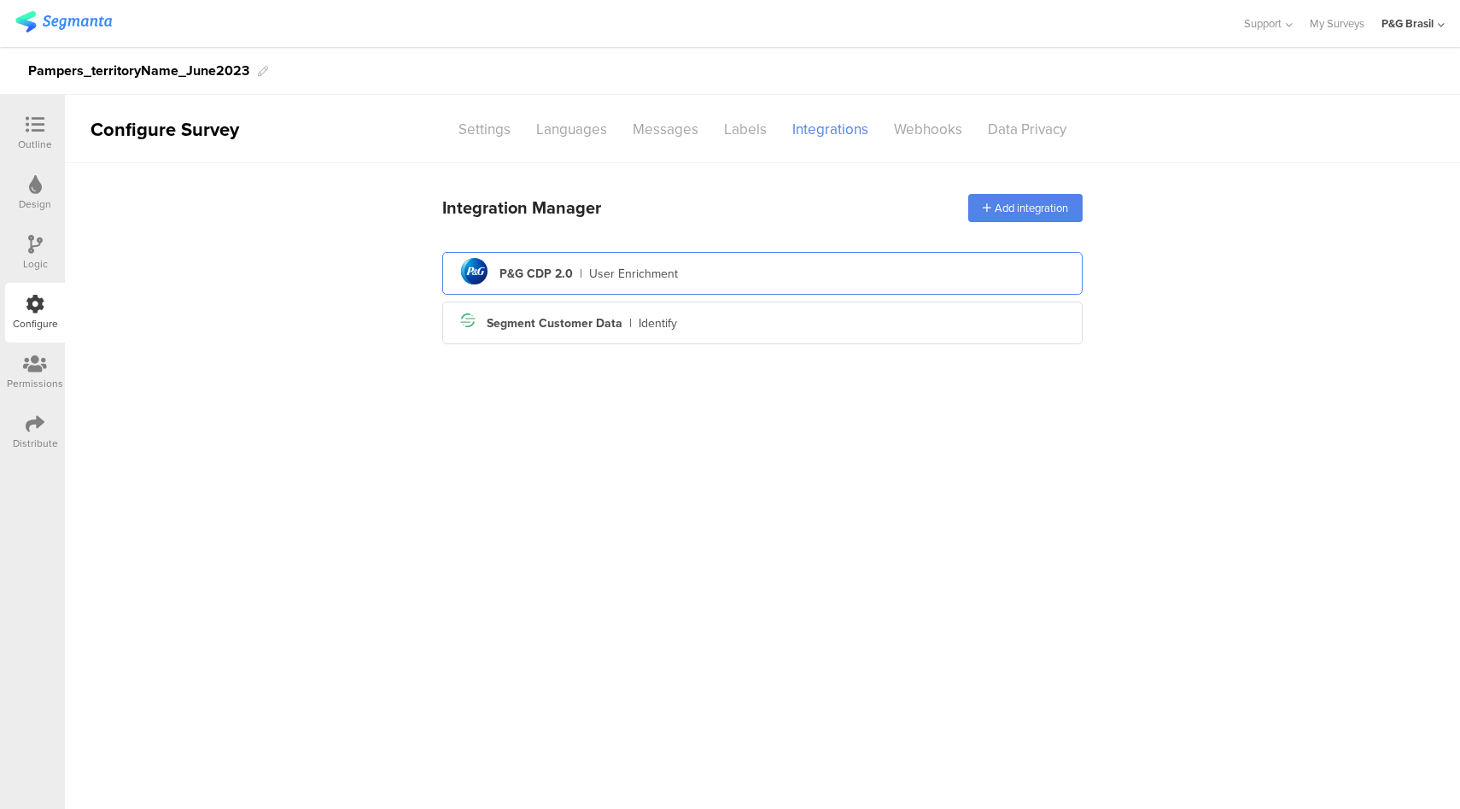
click at [628, 271] on div "User Enrichment" at bounding box center [633, 274] width 89 height 18
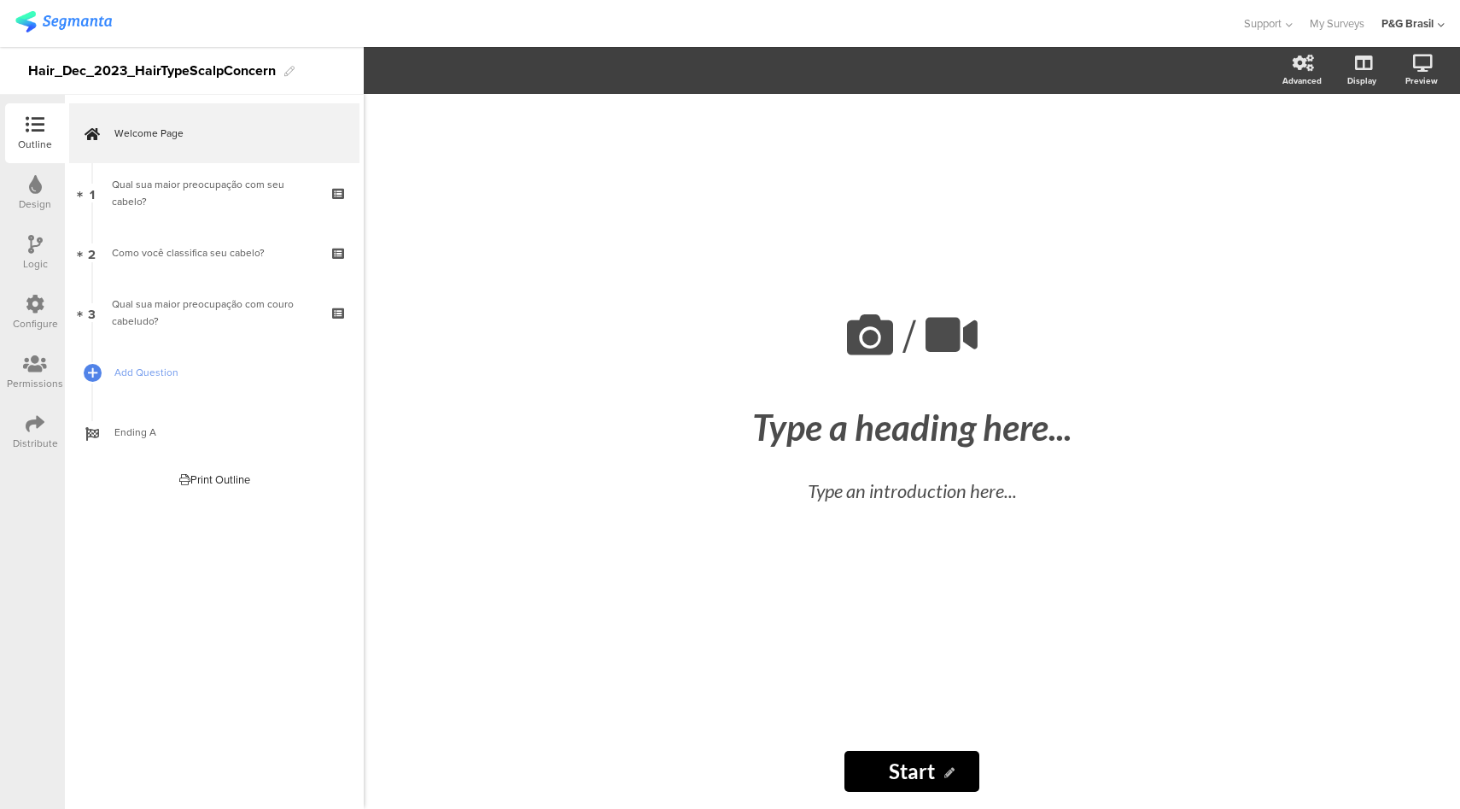
click at [44, 304] on icon at bounding box center [35, 304] width 19 height 19
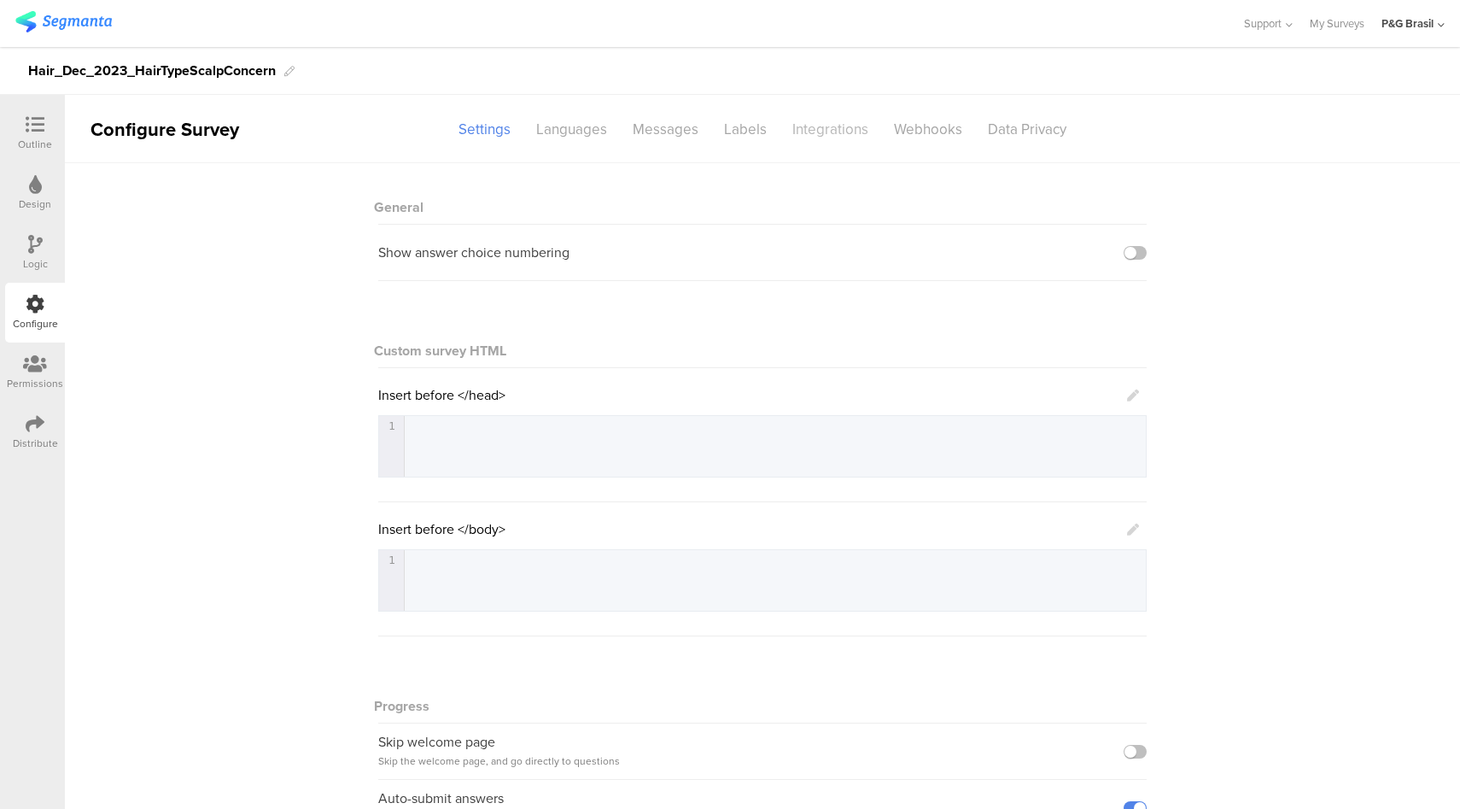
click at [808, 131] on div "Integrations" at bounding box center [831, 129] width 102 height 30
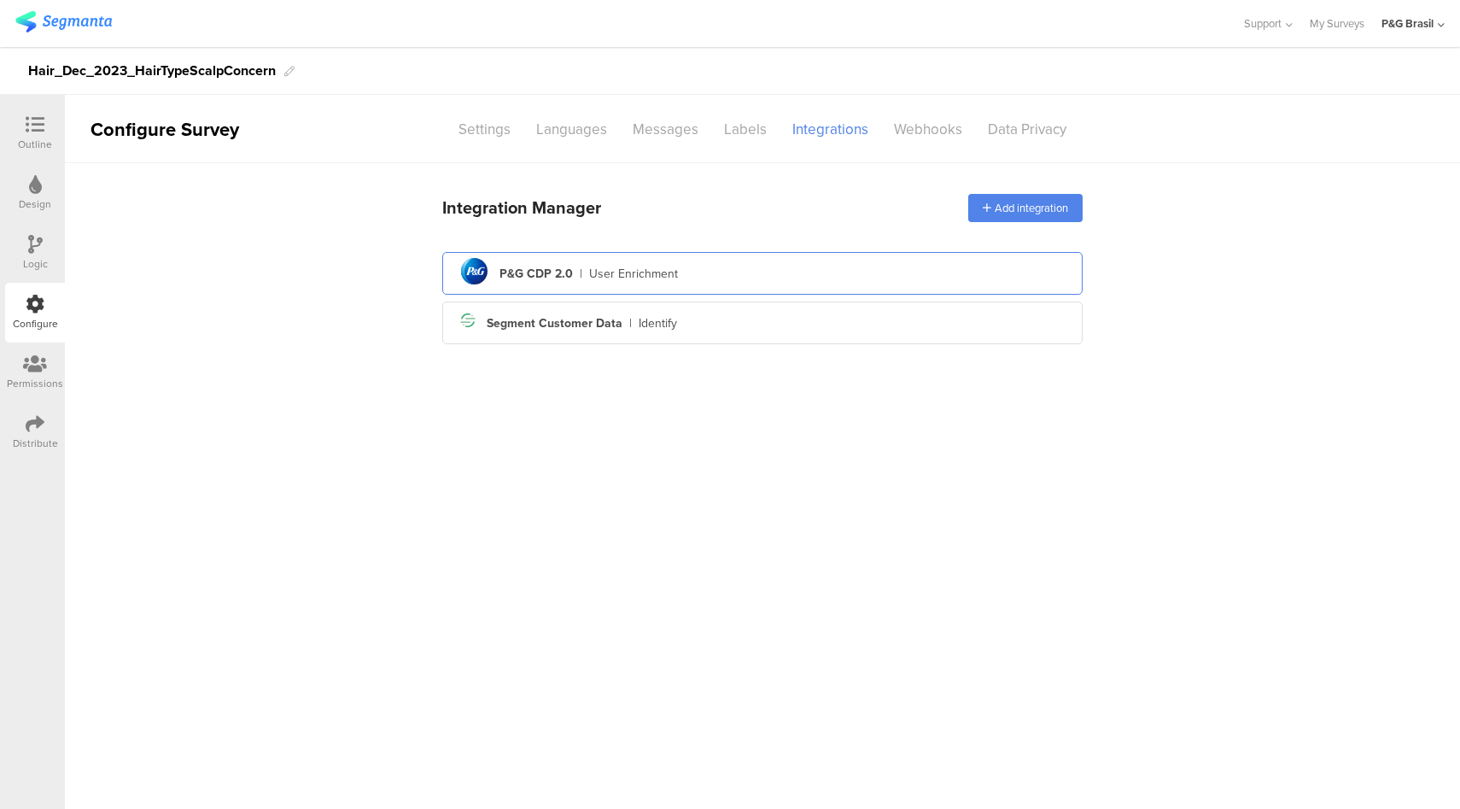
click at [705, 272] on div "pg logo P&G CDP 2.0 | User Enrichment" at bounding box center [762, 274] width 613 height 42
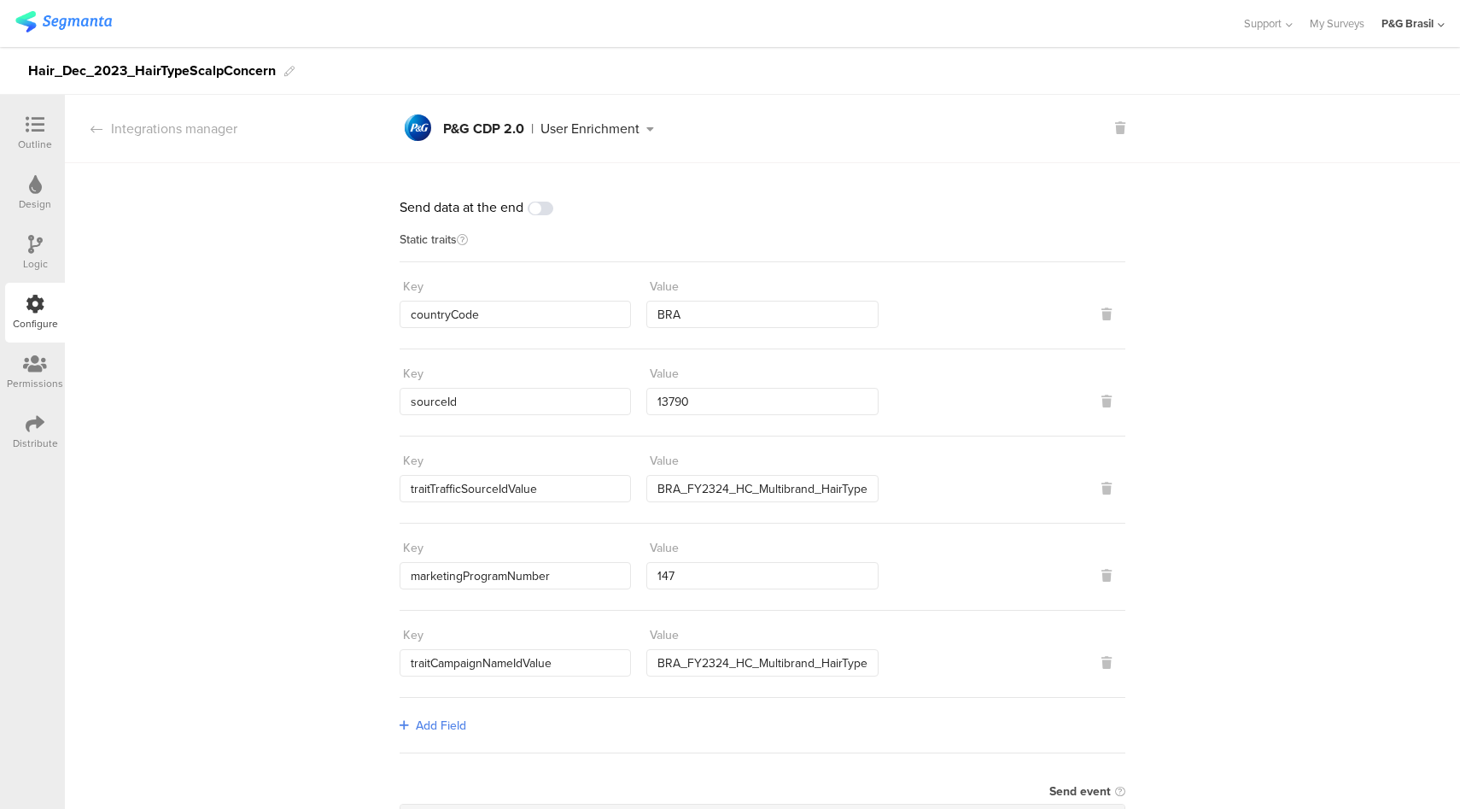
click at [48, 438] on div "Distribute" at bounding box center [35, 442] width 45 height 15
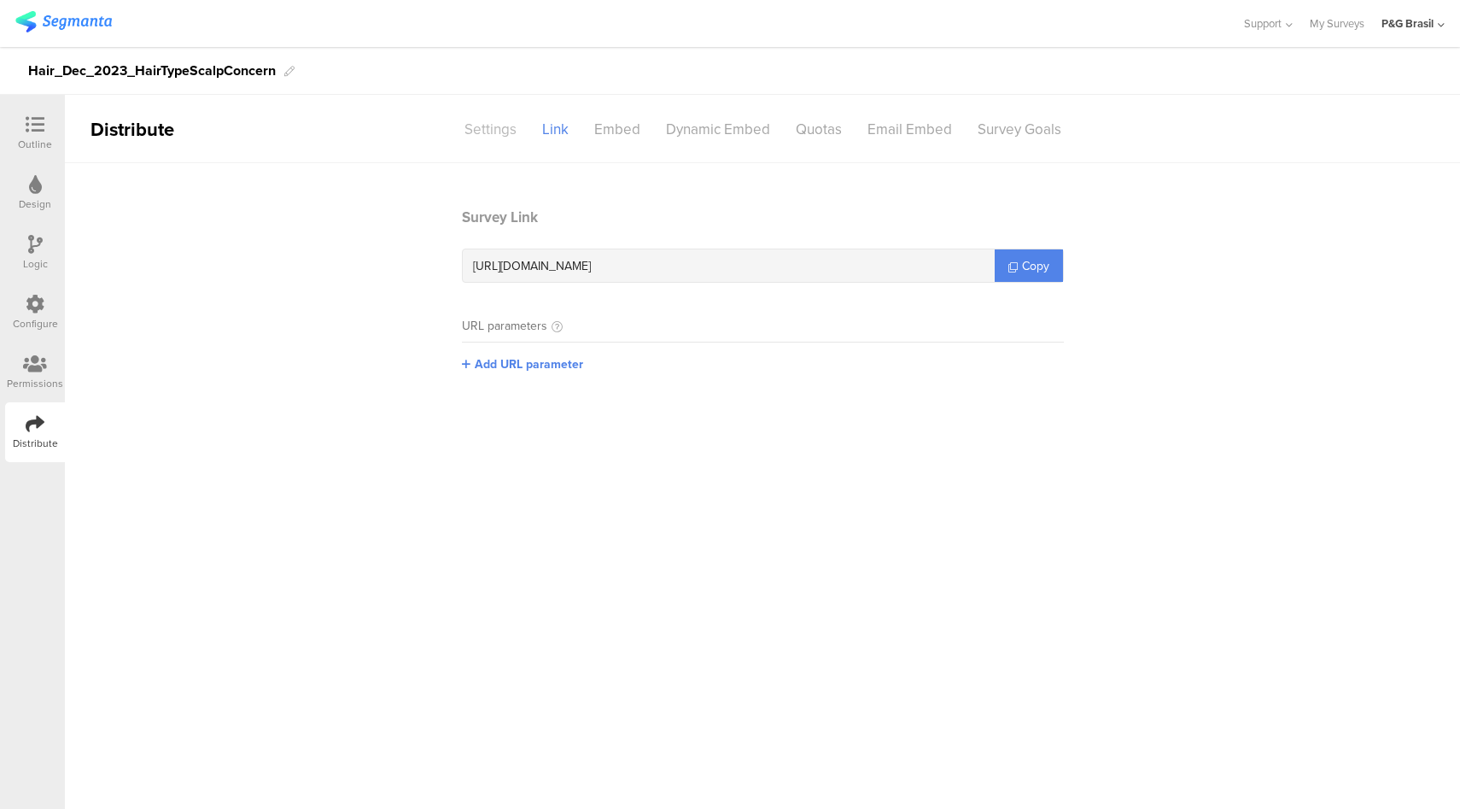
click at [488, 136] on div "Settings" at bounding box center [491, 129] width 78 height 30
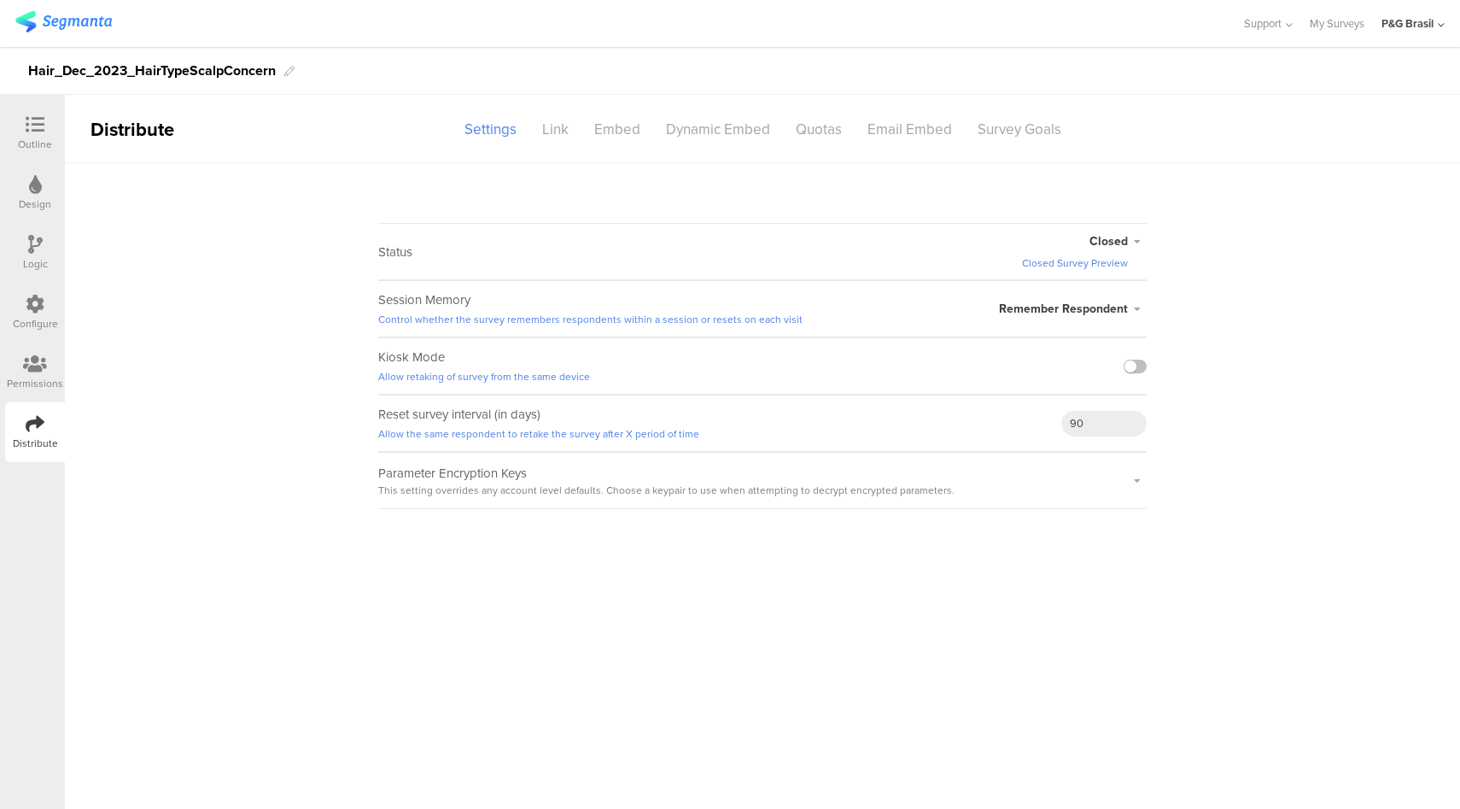
click at [1124, 241] on span "Closed" at bounding box center [1108, 241] width 38 height 18
click at [1094, 288] on li "Active" at bounding box center [1048, 294] width 196 height 35
click at [48, 316] on div "Configure" at bounding box center [35, 323] width 45 height 15
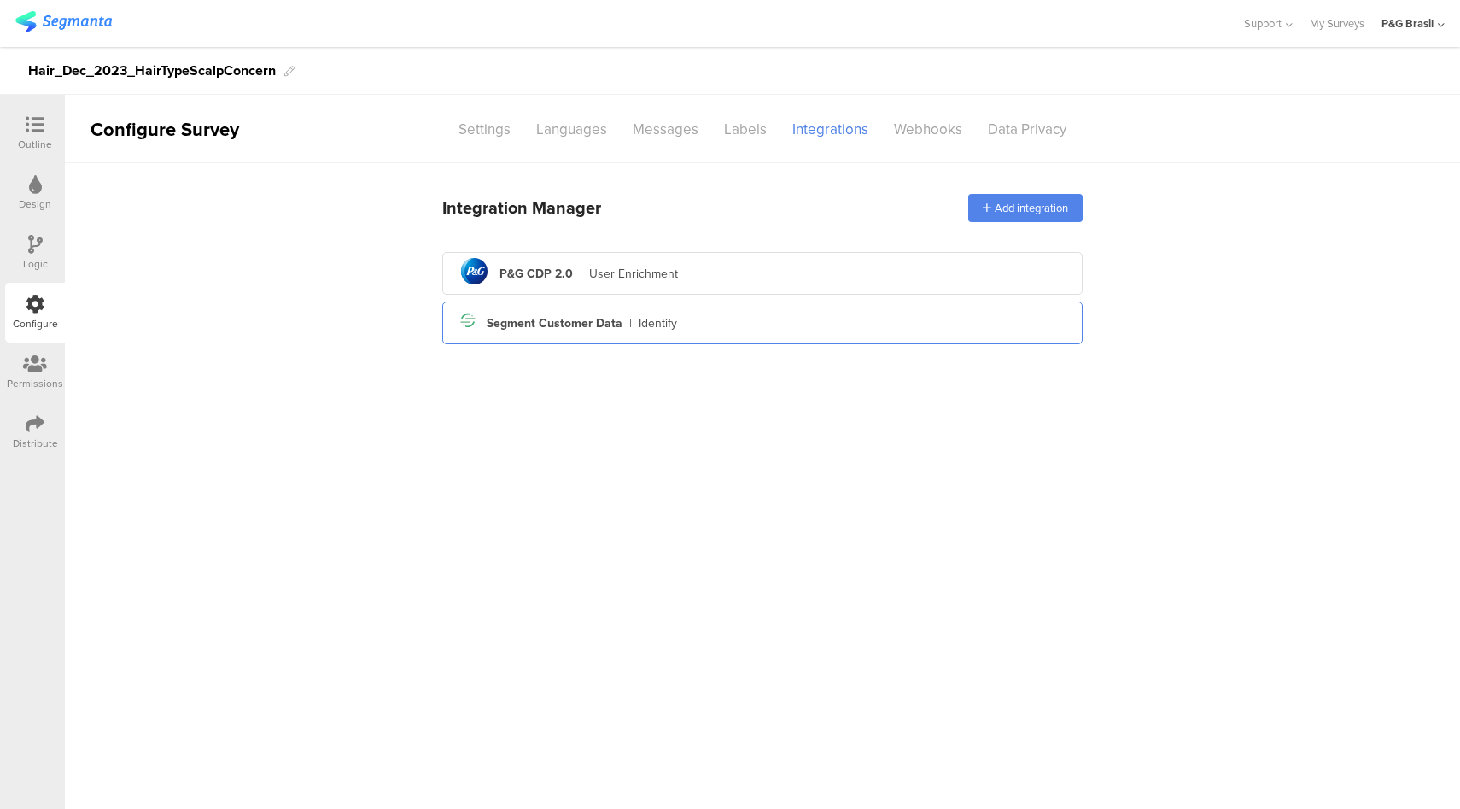
click at [795, 317] on div "Segment icon Created with Sketch. Segment Customer Data | Identify" at bounding box center [762, 322] width 613 height 29
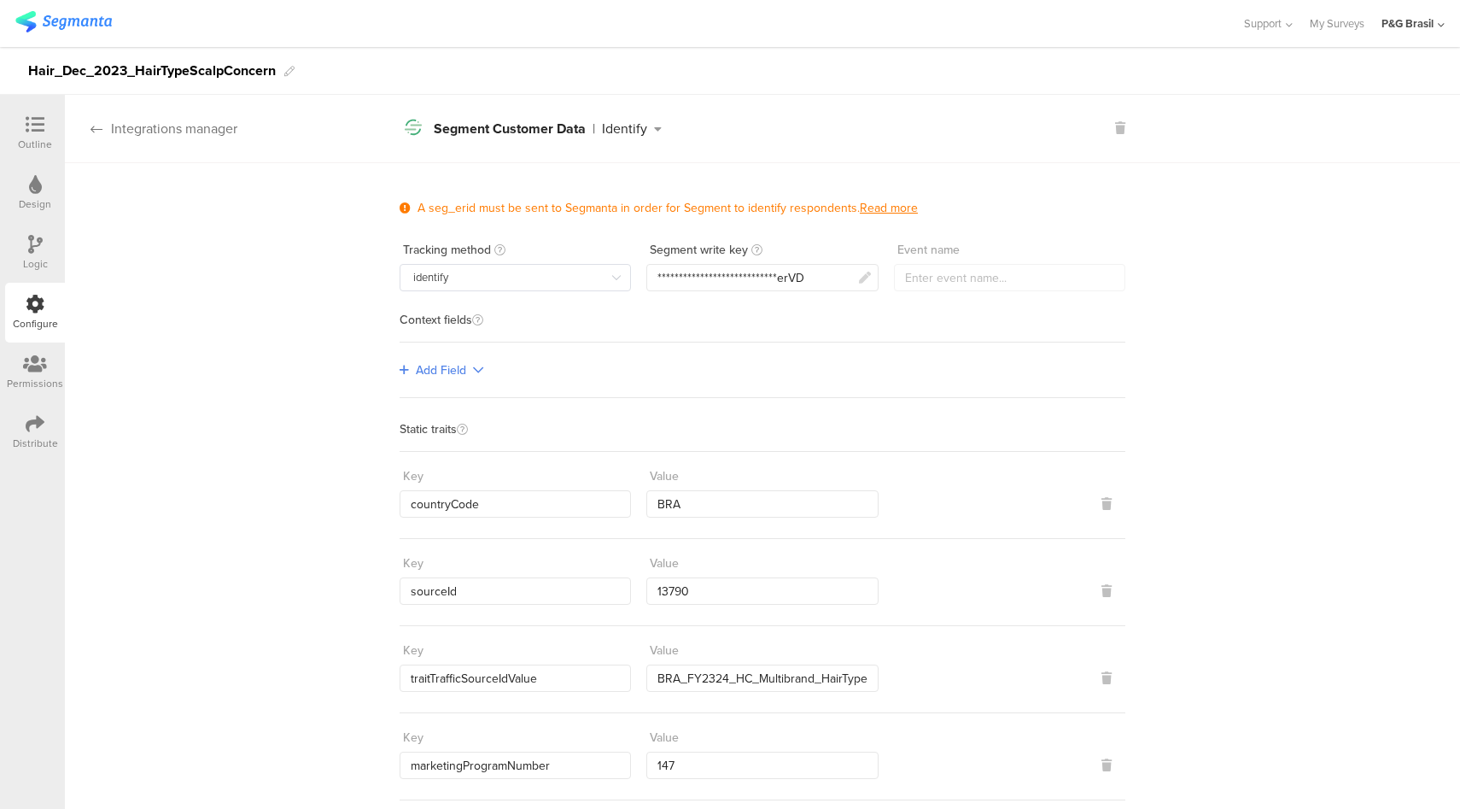
click at [190, 122] on div "Integrations manager" at bounding box center [151, 129] width 172 height 20
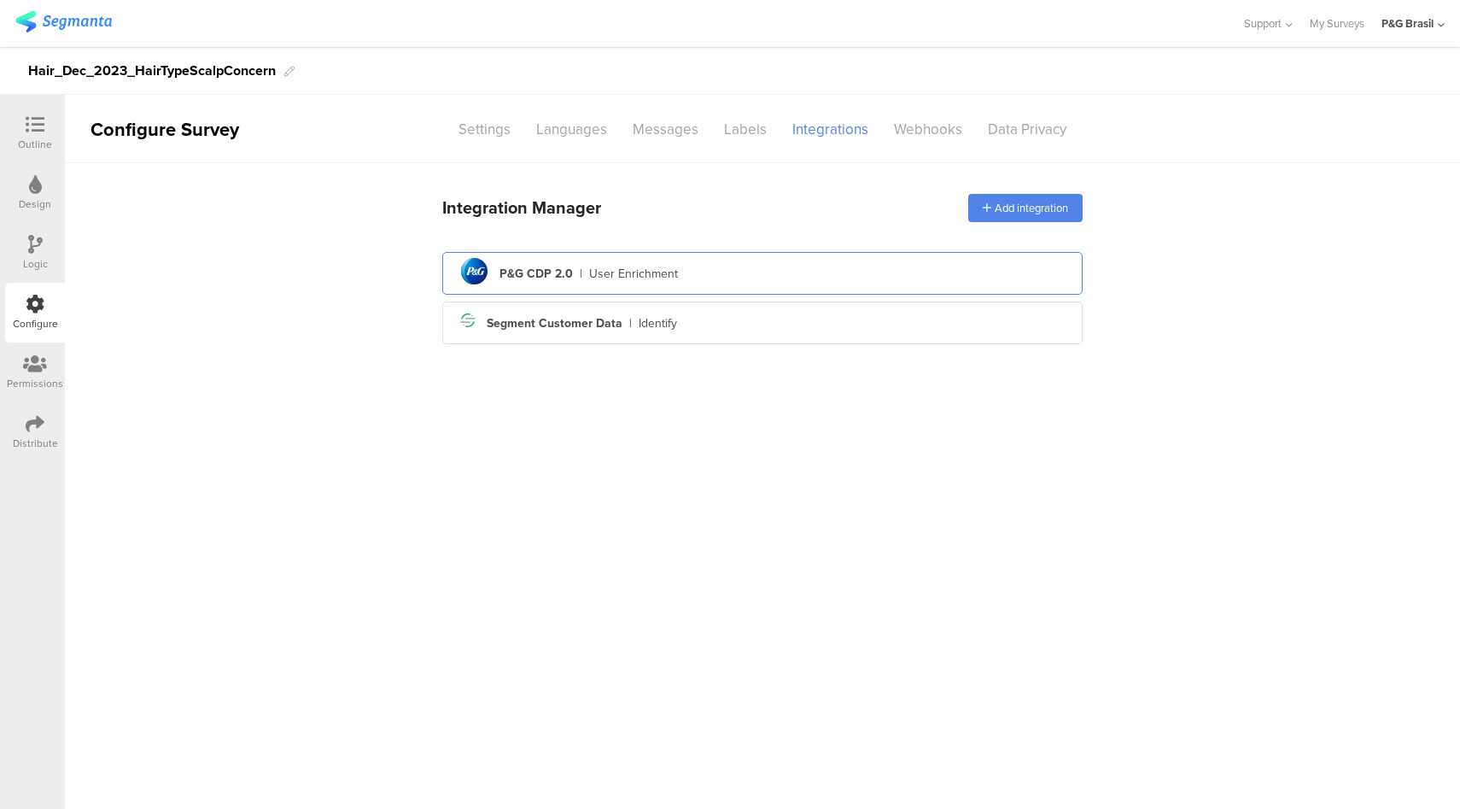
click at [743, 289] on div "pg logo P&G CDP 2.0 | User Enrichment" at bounding box center [762, 274] width 613 height 42
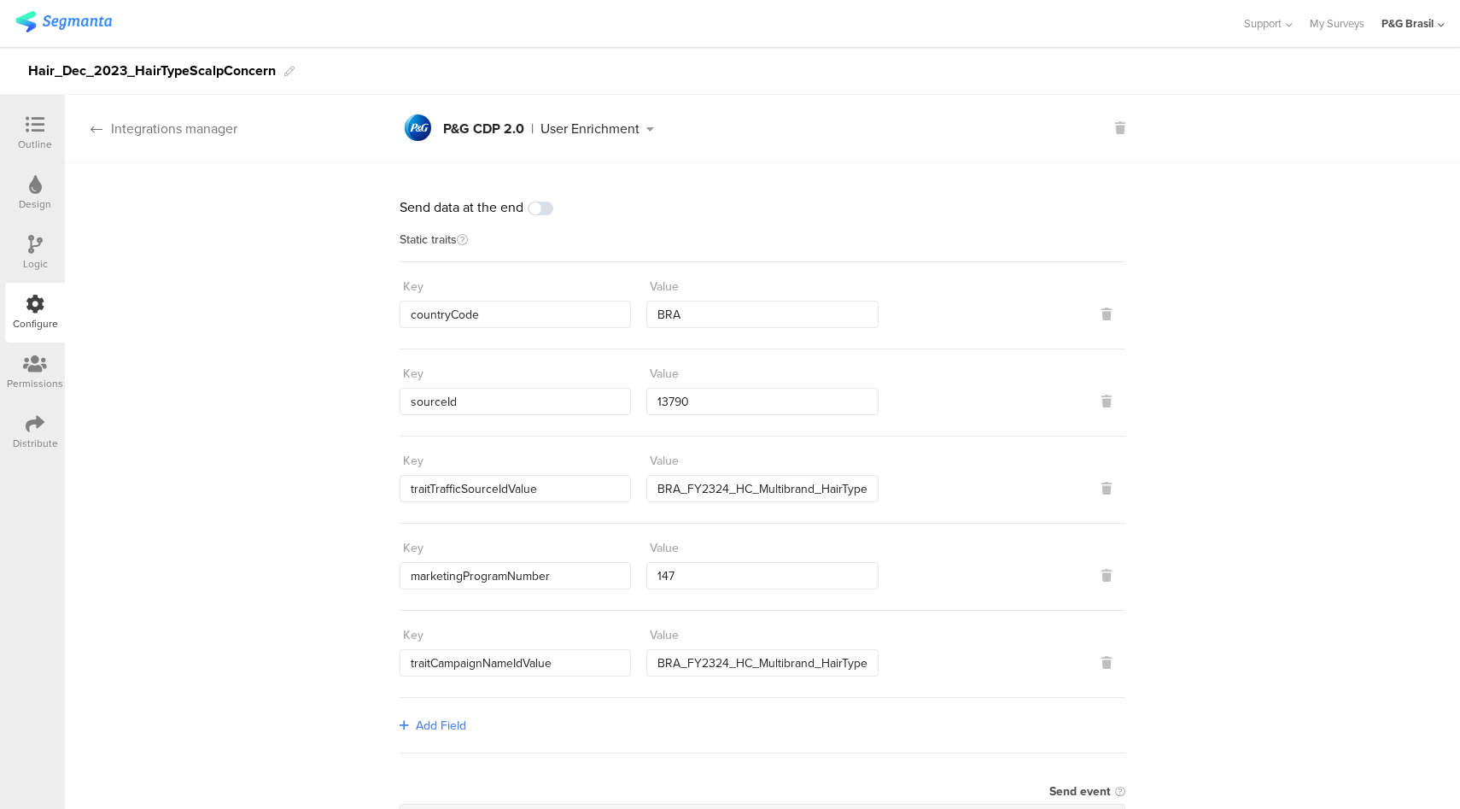
click at [162, 133] on div "Integrations manager" at bounding box center [151, 129] width 172 height 20
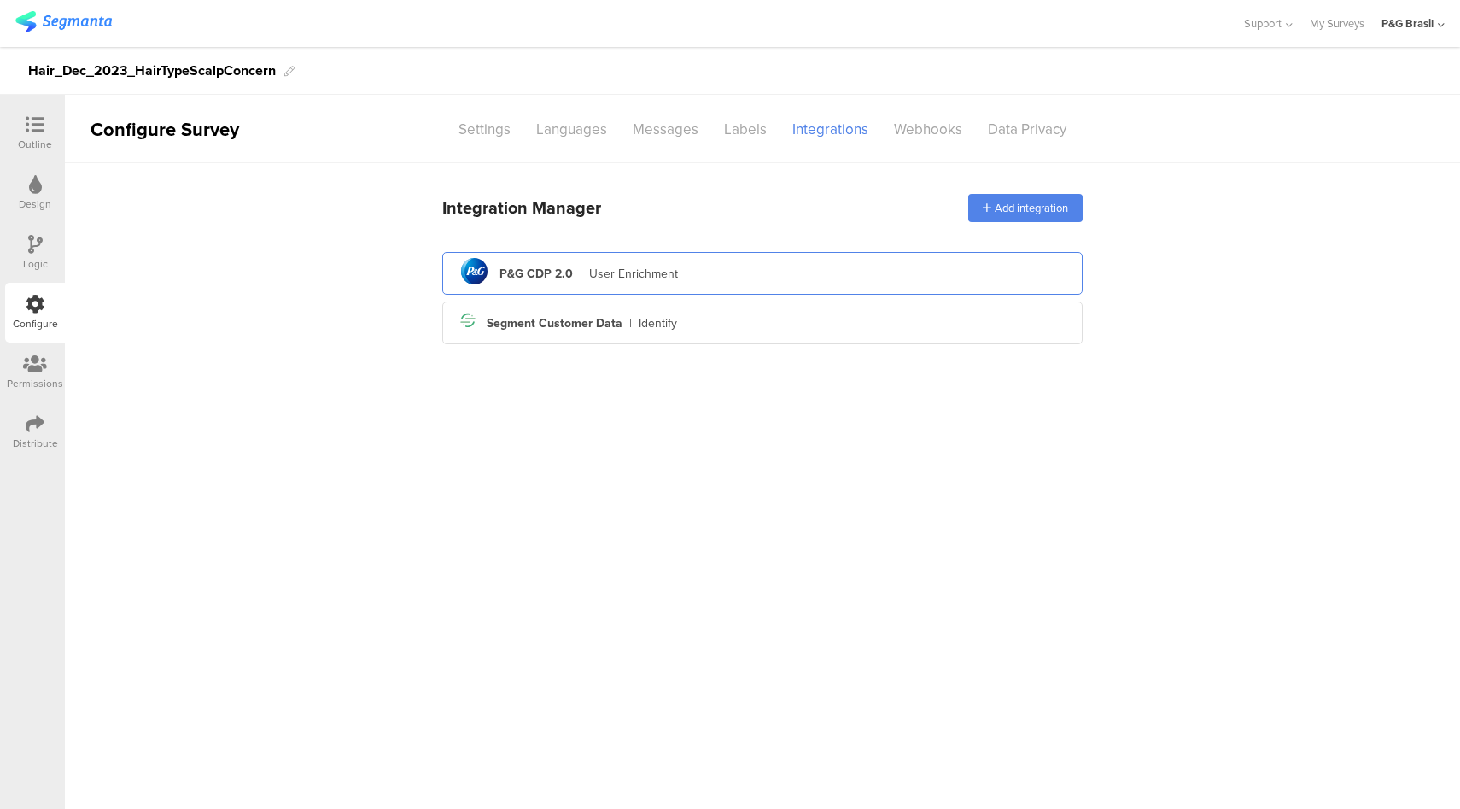
click at [764, 275] on div "pg logo P&G CDP 2.0 | User Enrichment" at bounding box center [762, 274] width 613 height 42
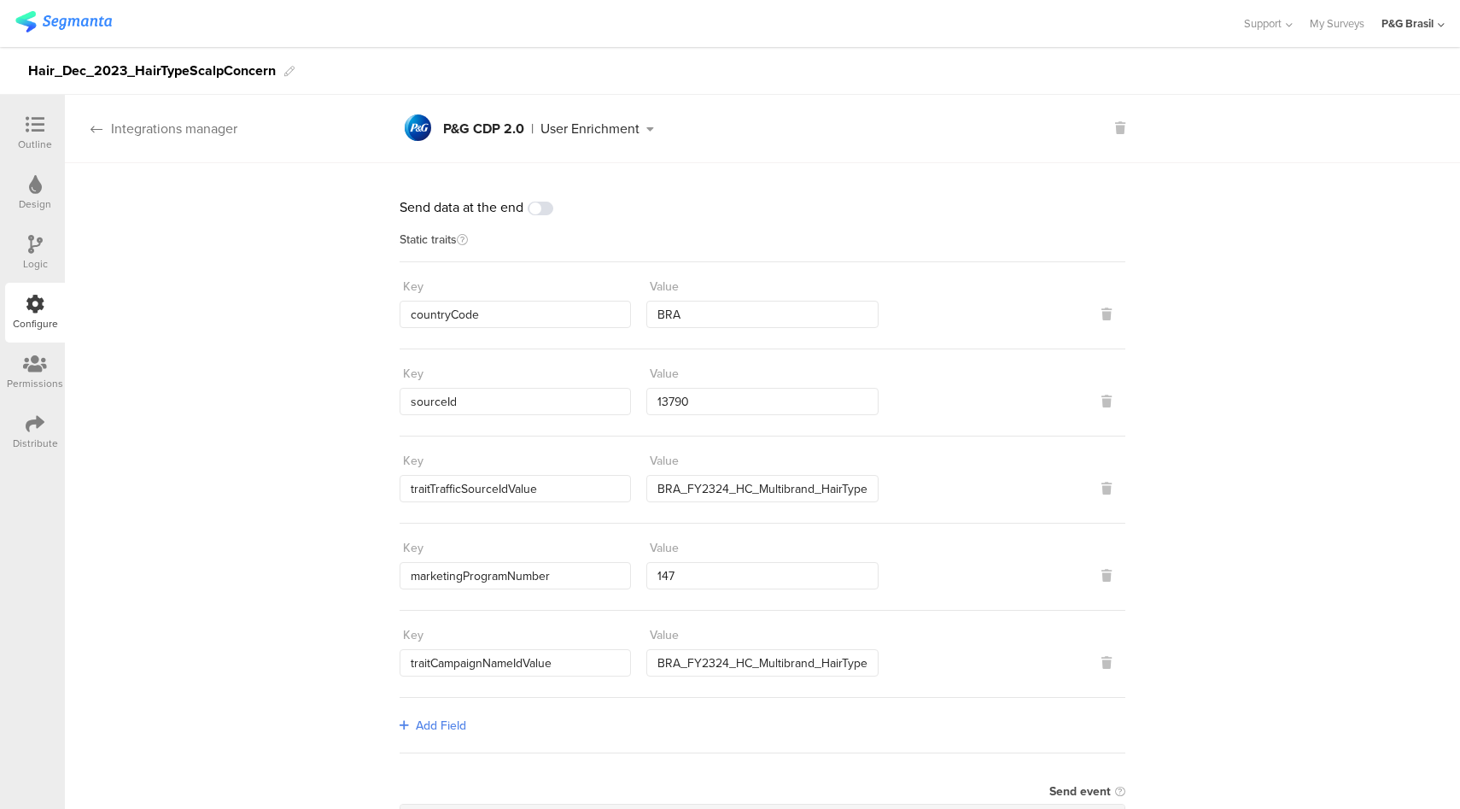
click at [191, 137] on div "Integrations manager" at bounding box center [151, 129] width 172 height 20
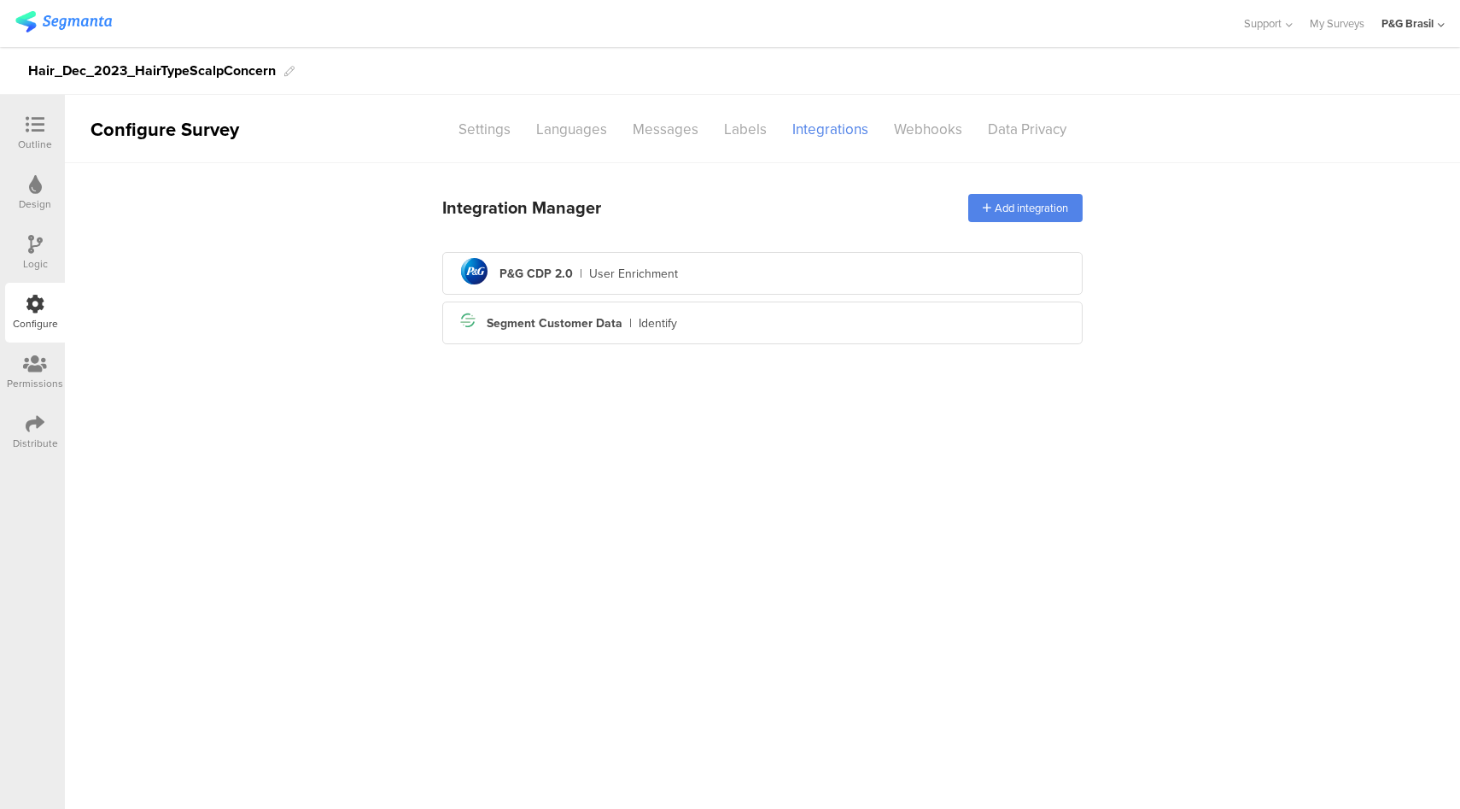
click at [21, 429] on div "Distribute" at bounding box center [35, 432] width 60 height 60
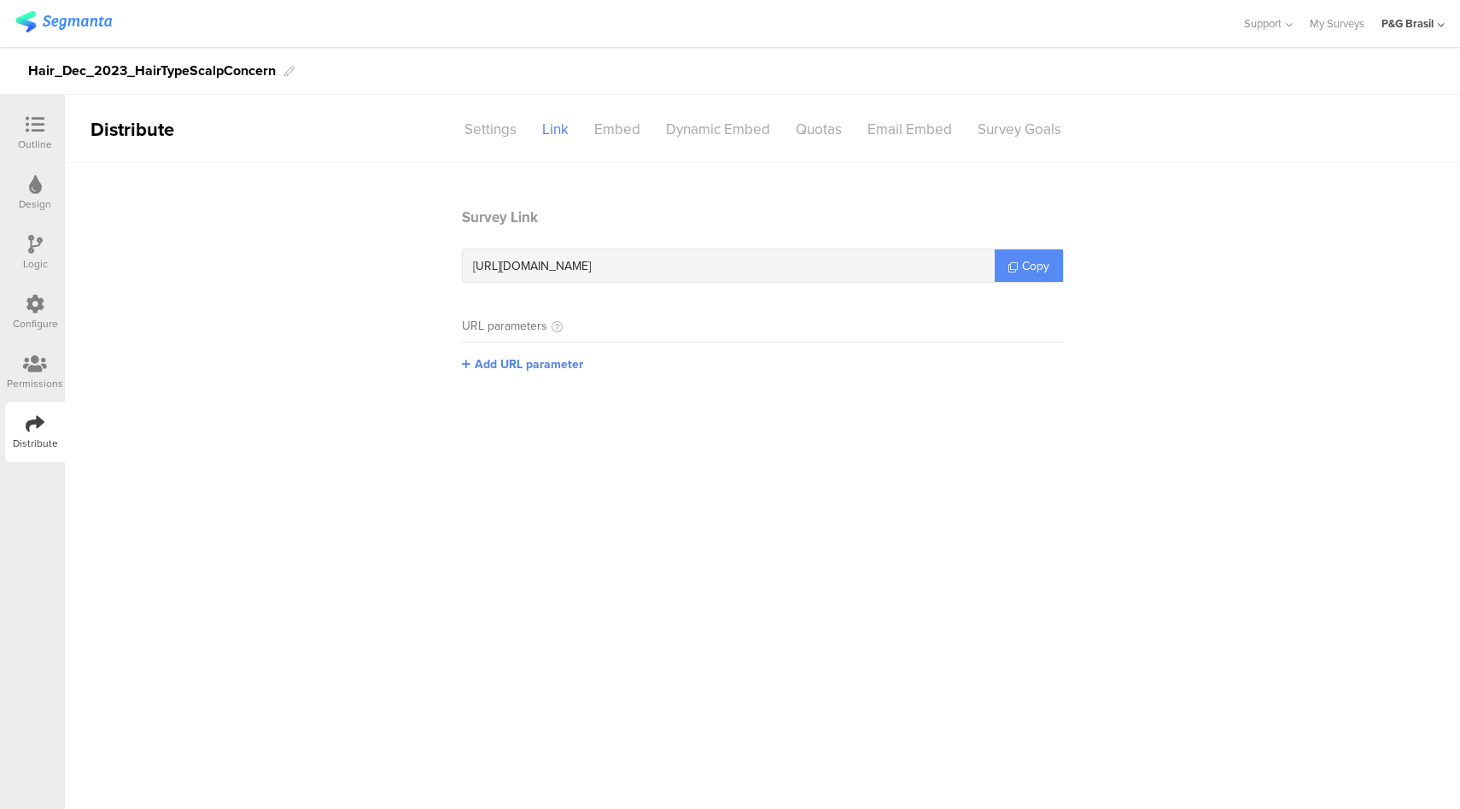
click at [1040, 259] on span "Copy" at bounding box center [1035, 266] width 27 height 18
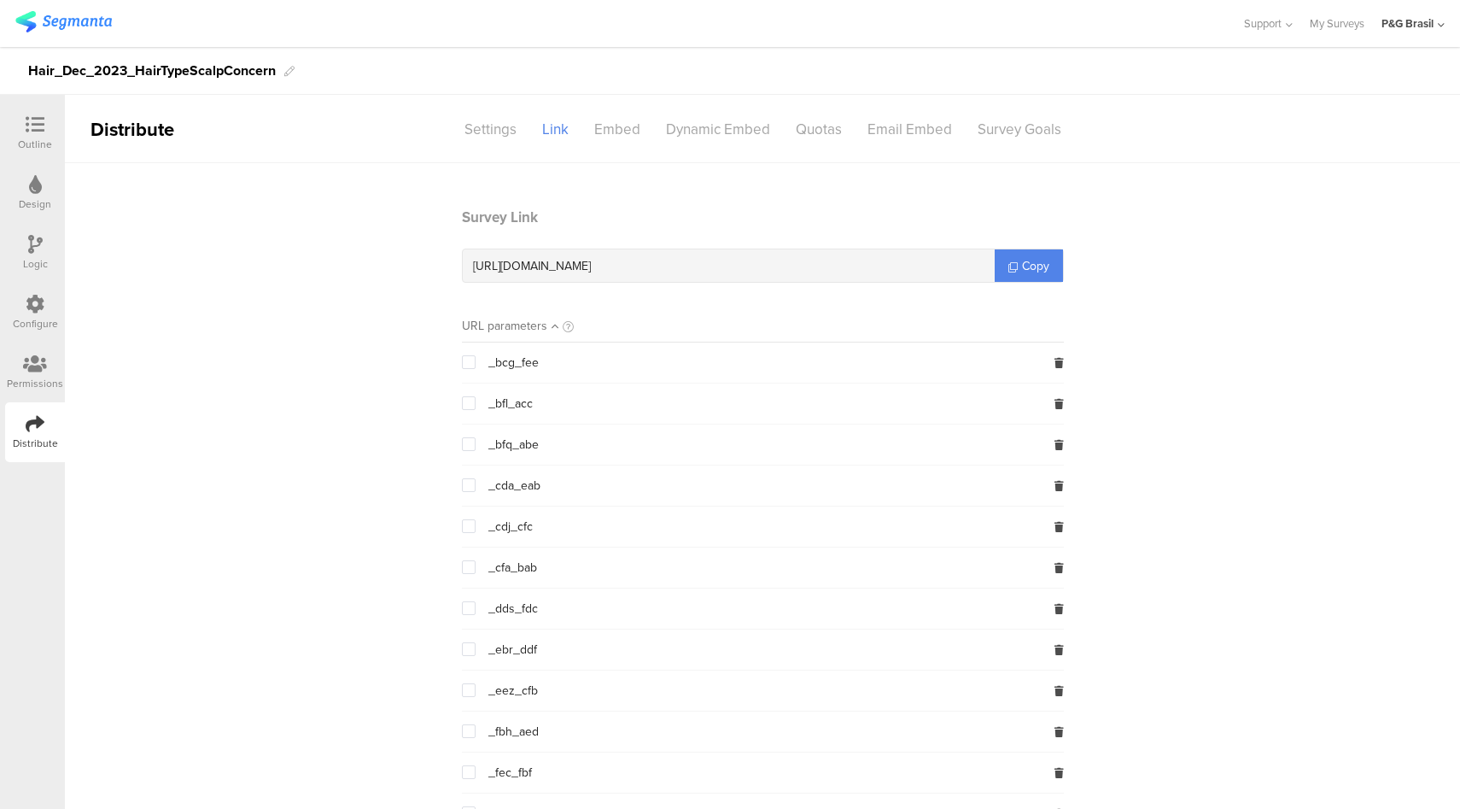
click at [474, 144] on sg-section-page-header "Distribute Settings Link Embed Dynamic Embed Quotas Email Embed Survey Goals" at bounding box center [762, 129] width 1395 height 68
click at [476, 138] on div "Settings" at bounding box center [491, 129] width 78 height 30
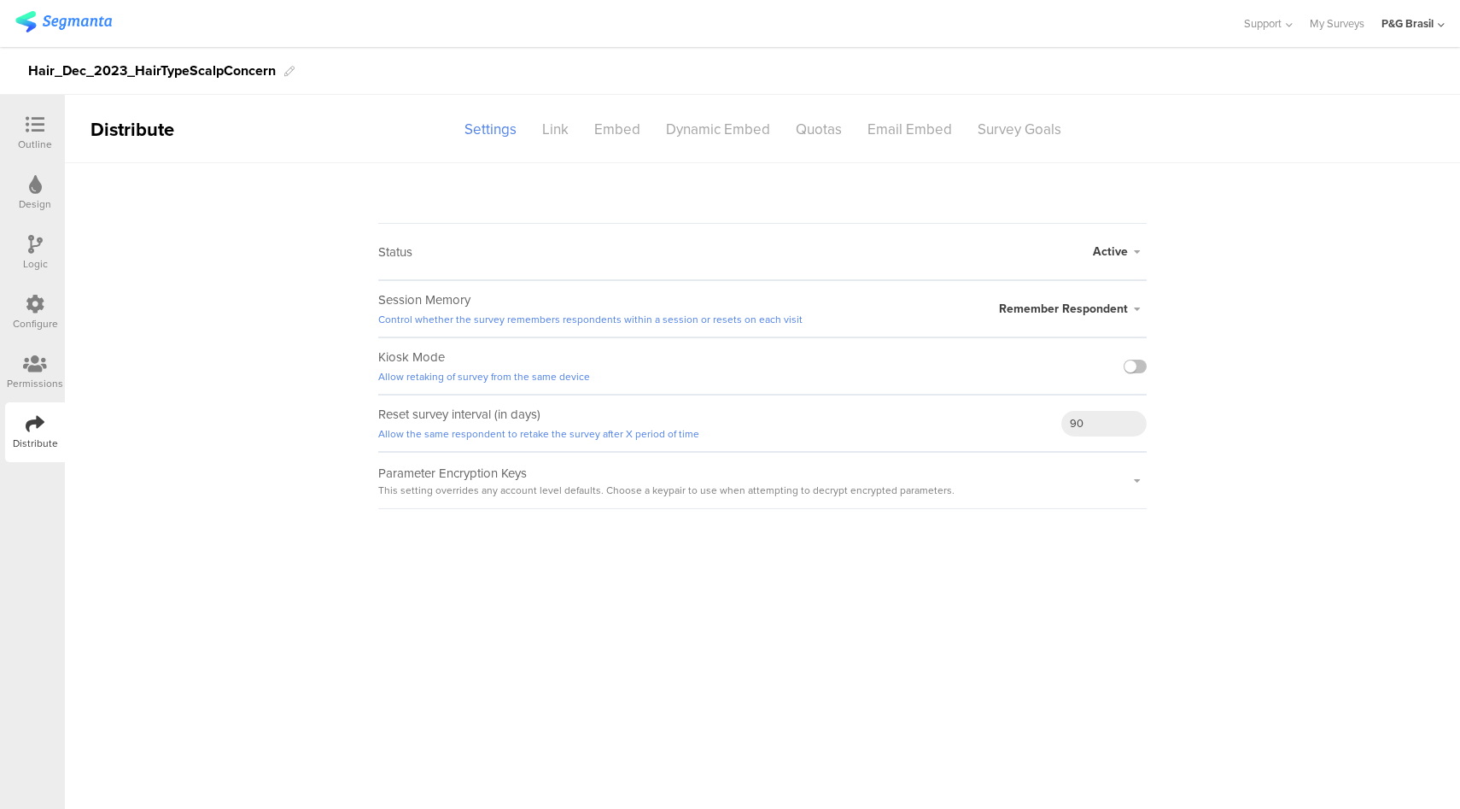
click at [40, 298] on icon at bounding box center [35, 304] width 19 height 19
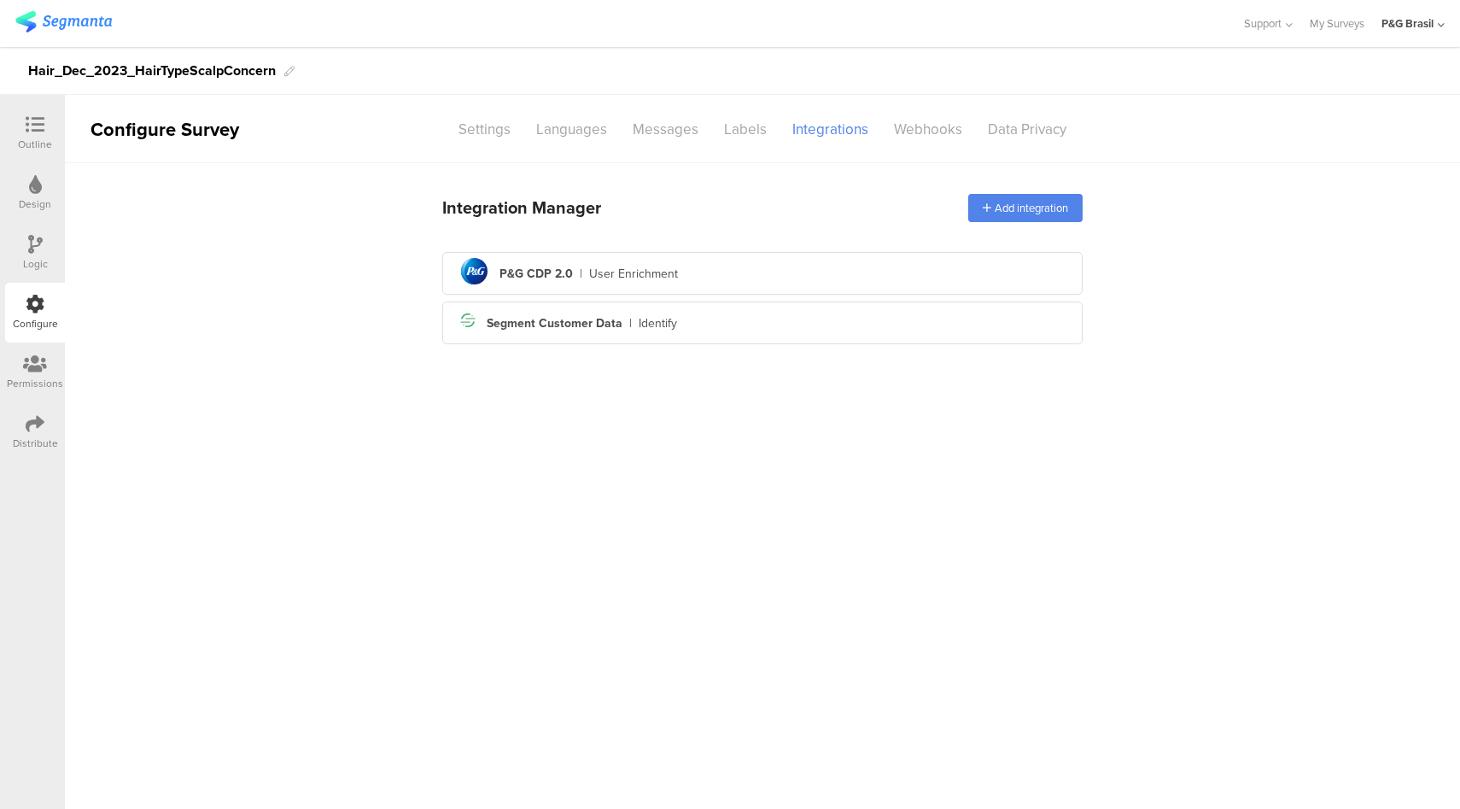
click at [51, 430] on div "Distribute" at bounding box center [35, 432] width 60 height 60
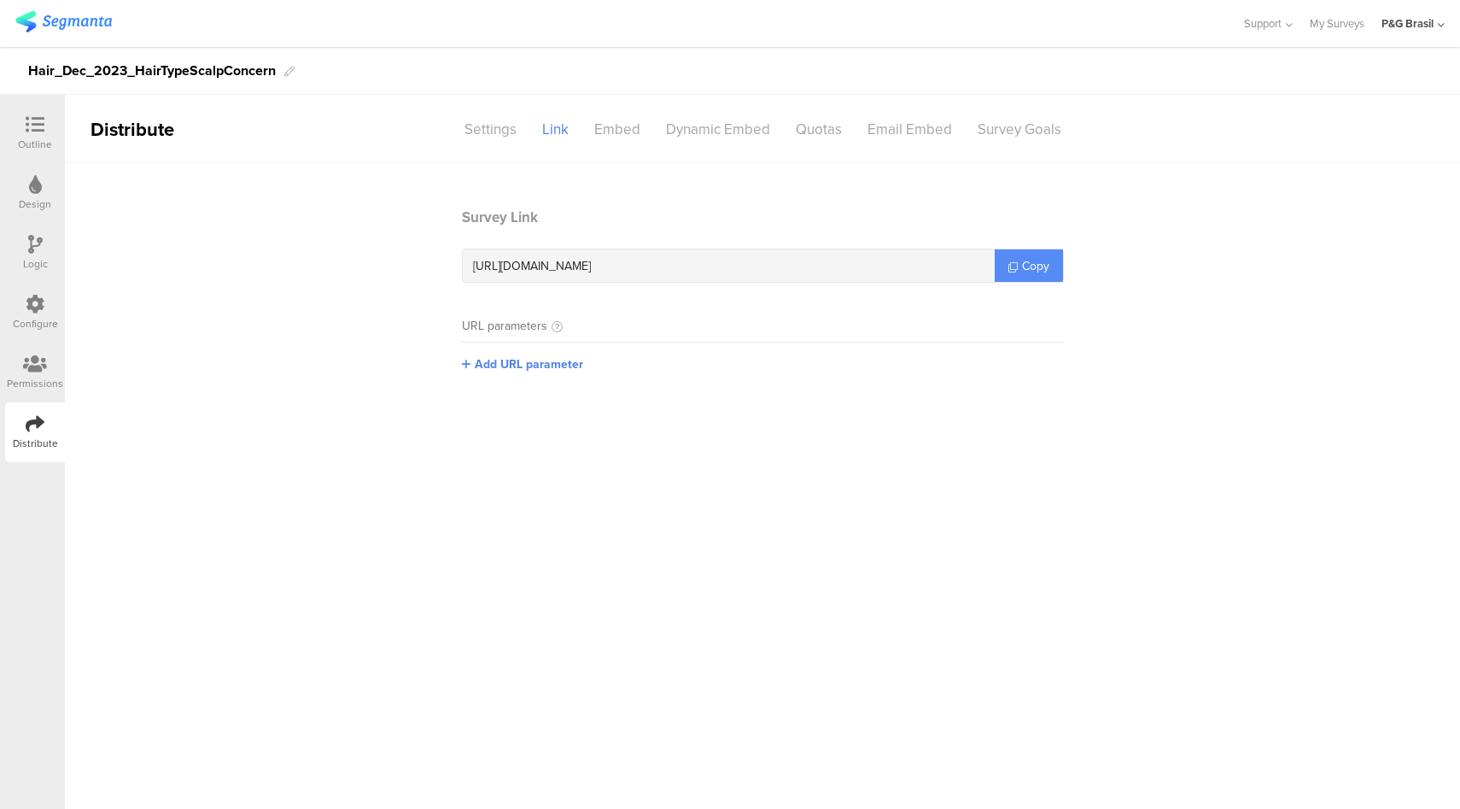
click at [1048, 267] on span "Copy" at bounding box center [1035, 266] width 27 height 18
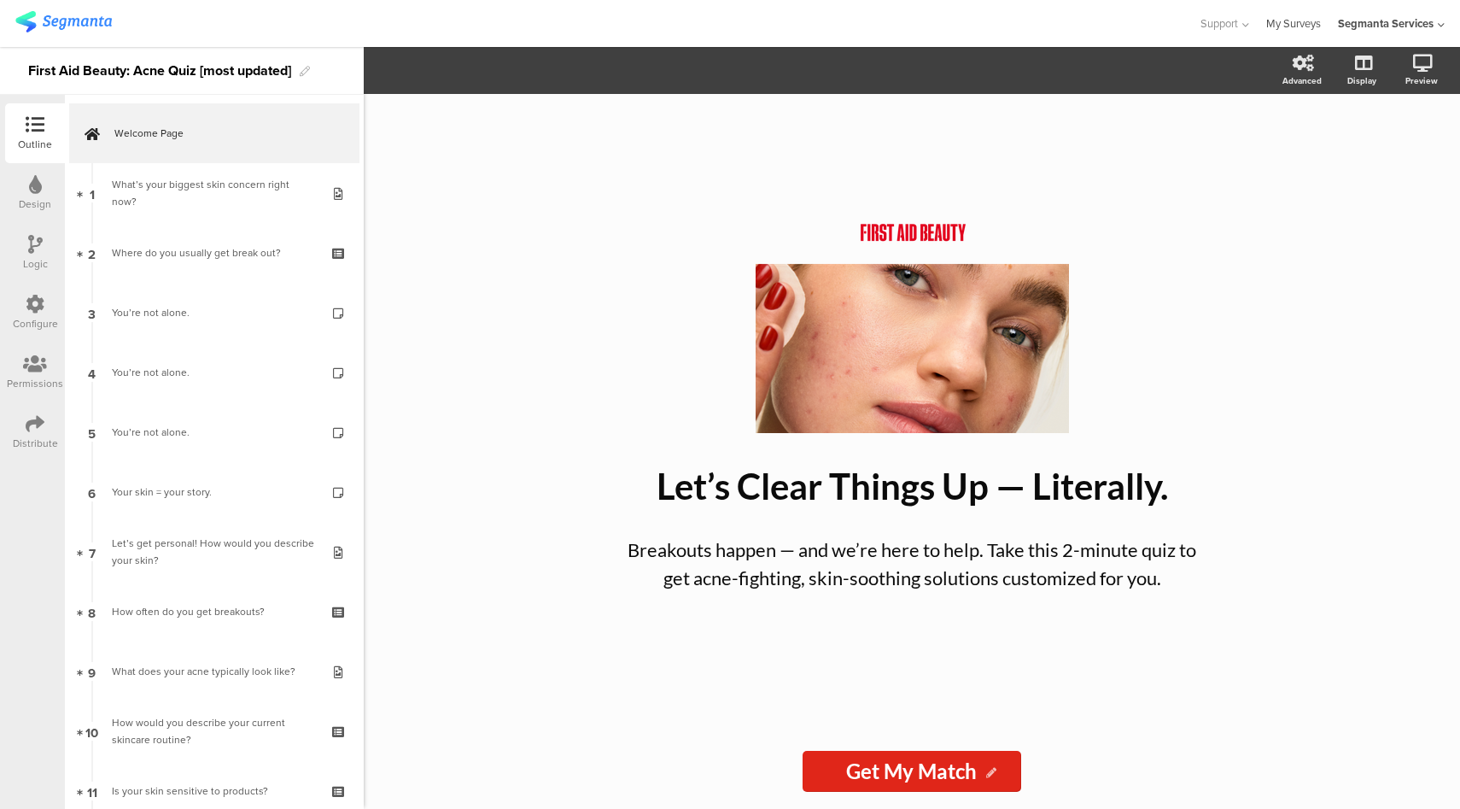
click at [1311, 24] on link "My Surveys" at bounding box center [1293, 23] width 55 height 47
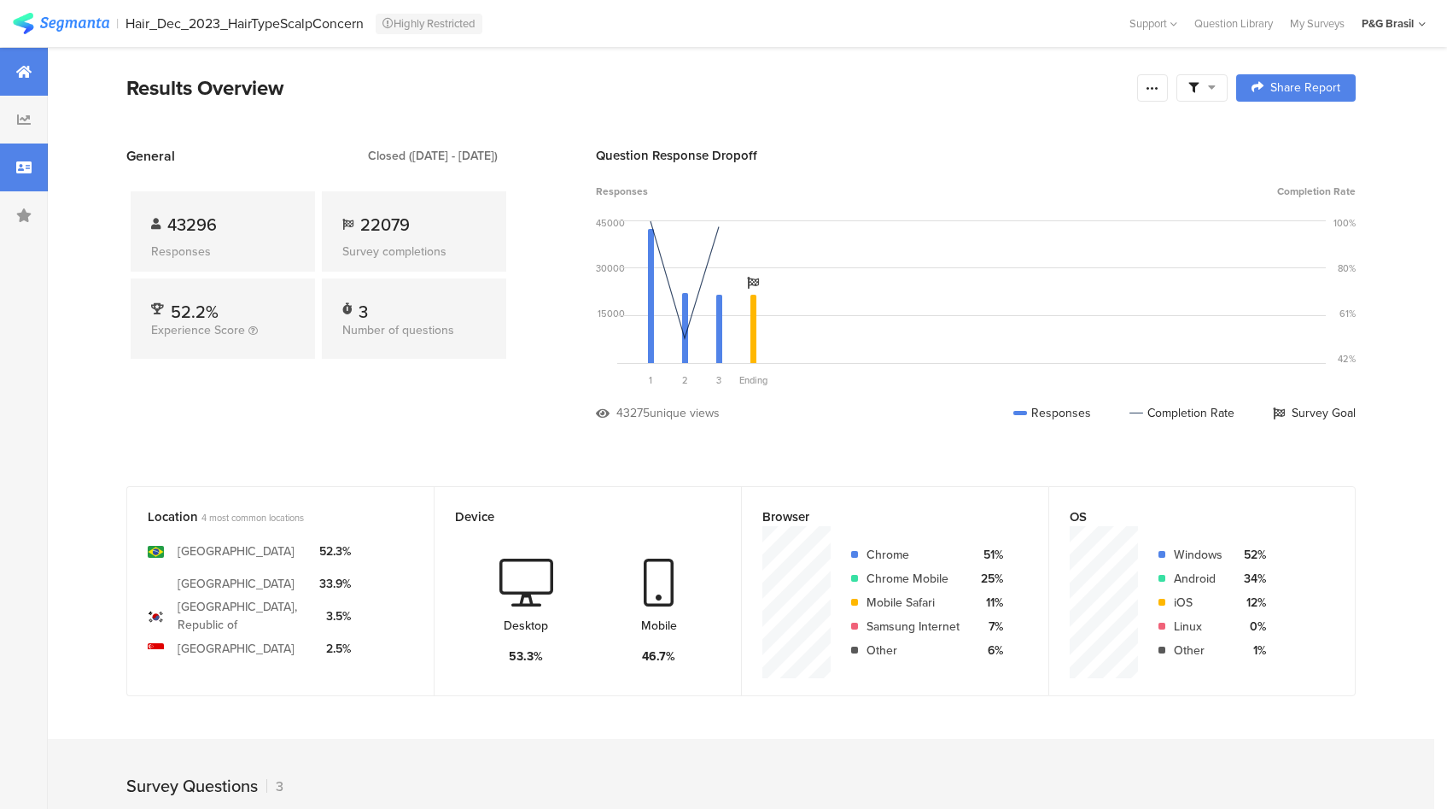
click at [26, 171] on icon at bounding box center [23, 168] width 15 height 14
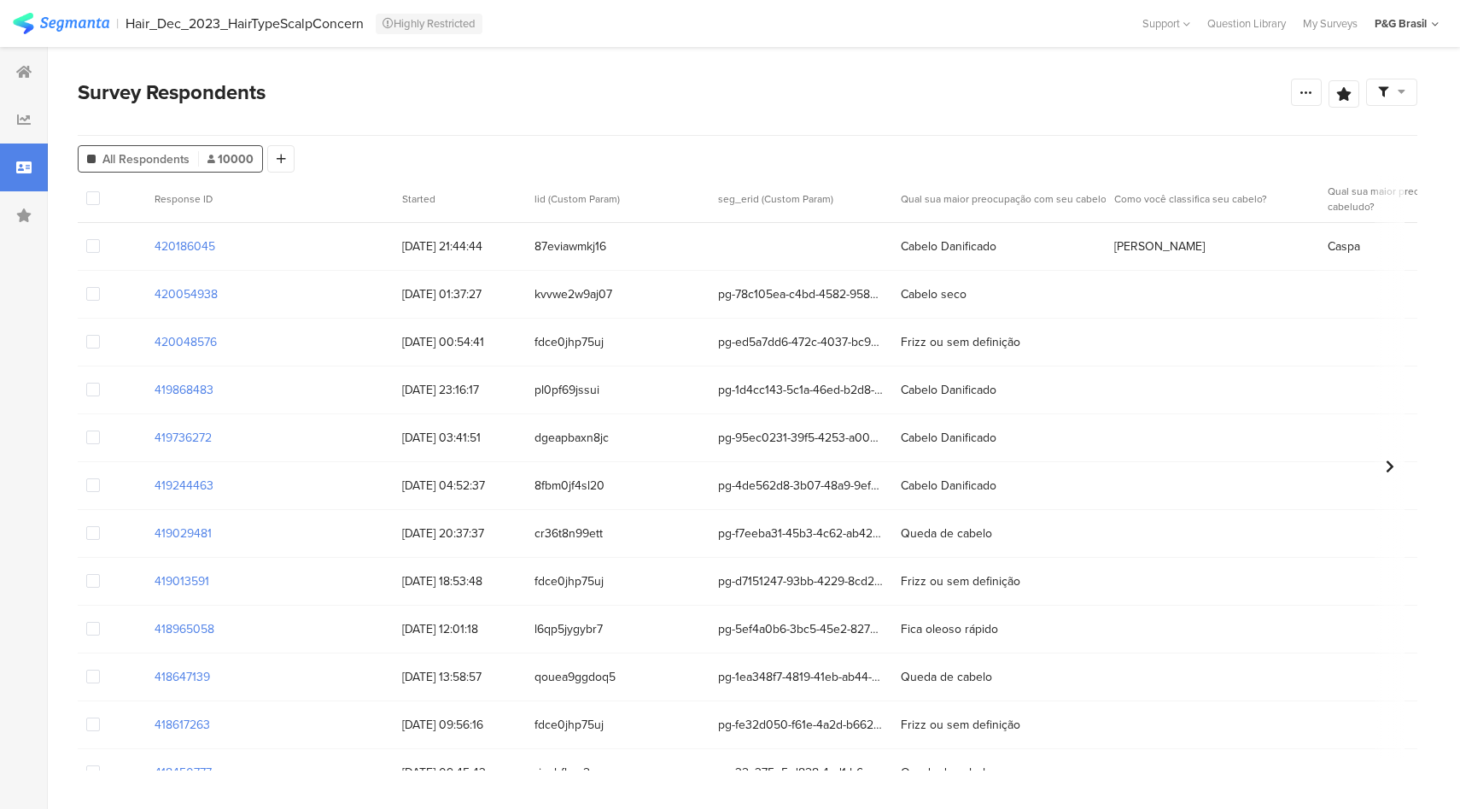
drag, startPoint x: 222, startPoint y: 248, endPoint x: 122, endPoint y: 248, distance: 99.9
click at [122, 248] on div "420186045 28/08/2025 21:44:44 87eviawmkj16 Cabelo Danificado Crespo Caspa" at bounding box center [805, 247] width 1455 height 48
copy section "420186045"
drag, startPoint x: 223, startPoint y: 245, endPoint x: 135, endPoint y: 240, distance: 88.1
click at [135, 240] on div "420186045 28/08/2025 21:44:44 87eviawmkj16 Cabelo Danificado Crespo Caspa" at bounding box center [805, 247] width 1455 height 48
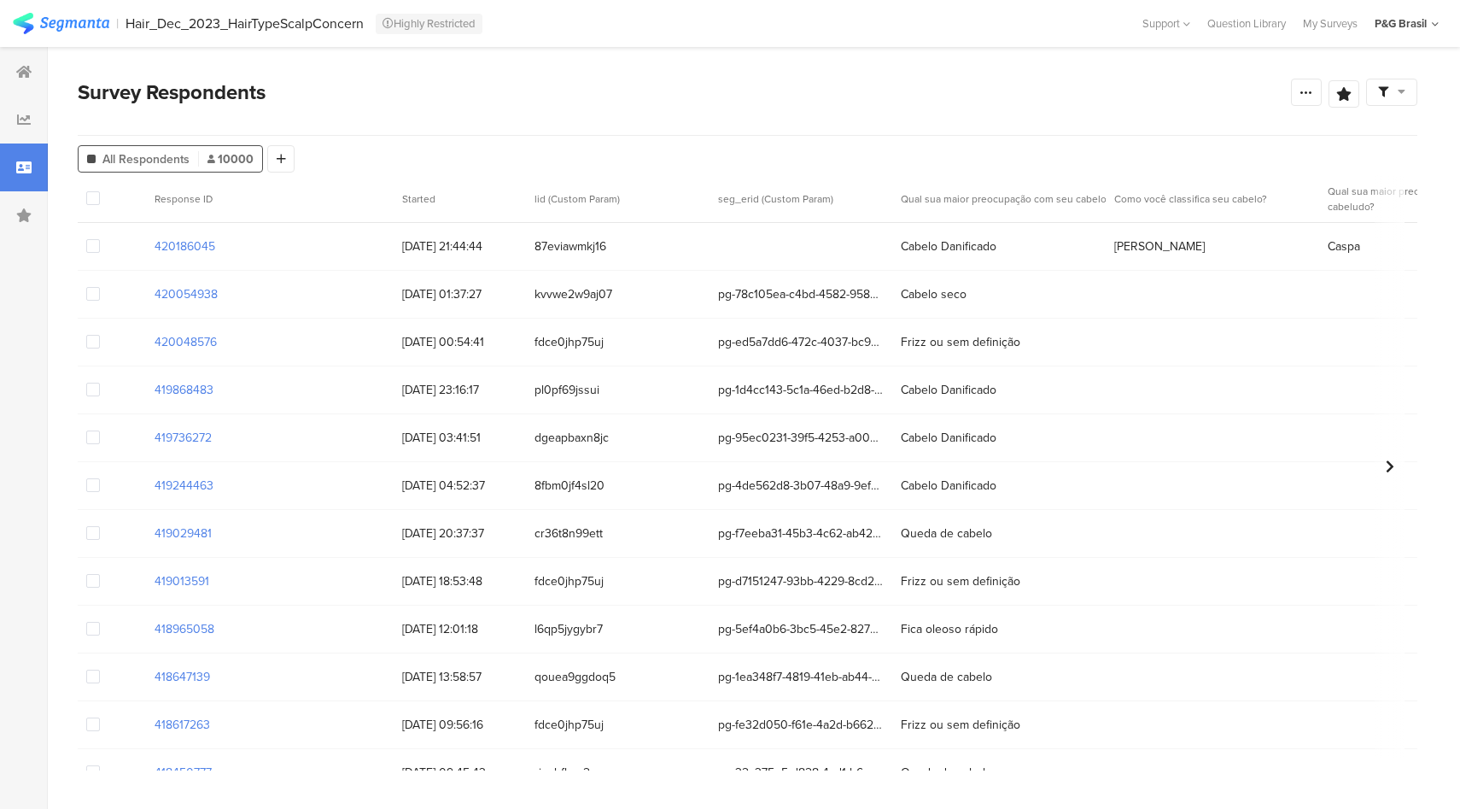
copy section "420186045"
click at [187, 245] on section "420186045" at bounding box center [185, 246] width 61 height 18
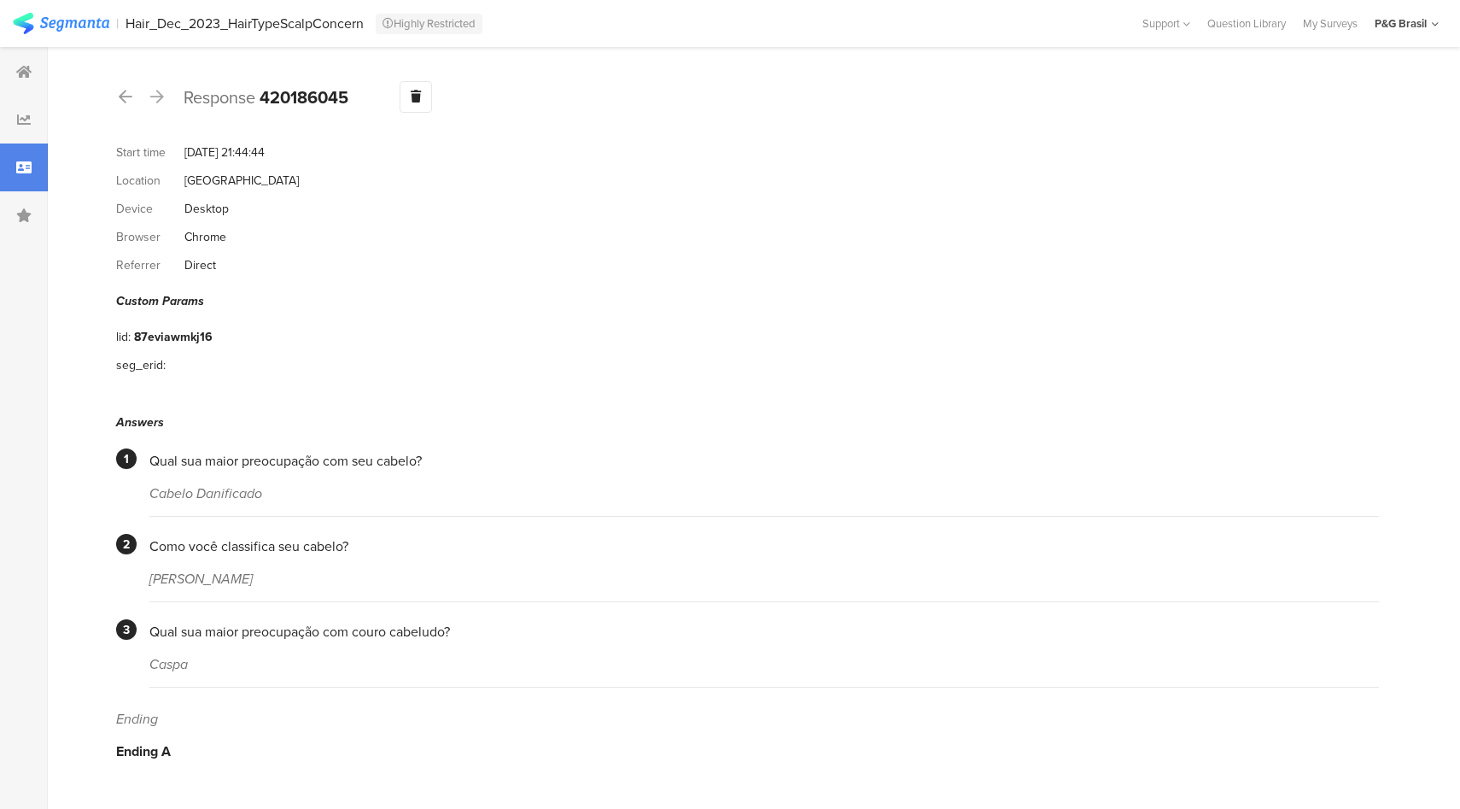
click at [37, 157] on div at bounding box center [24, 167] width 48 height 48
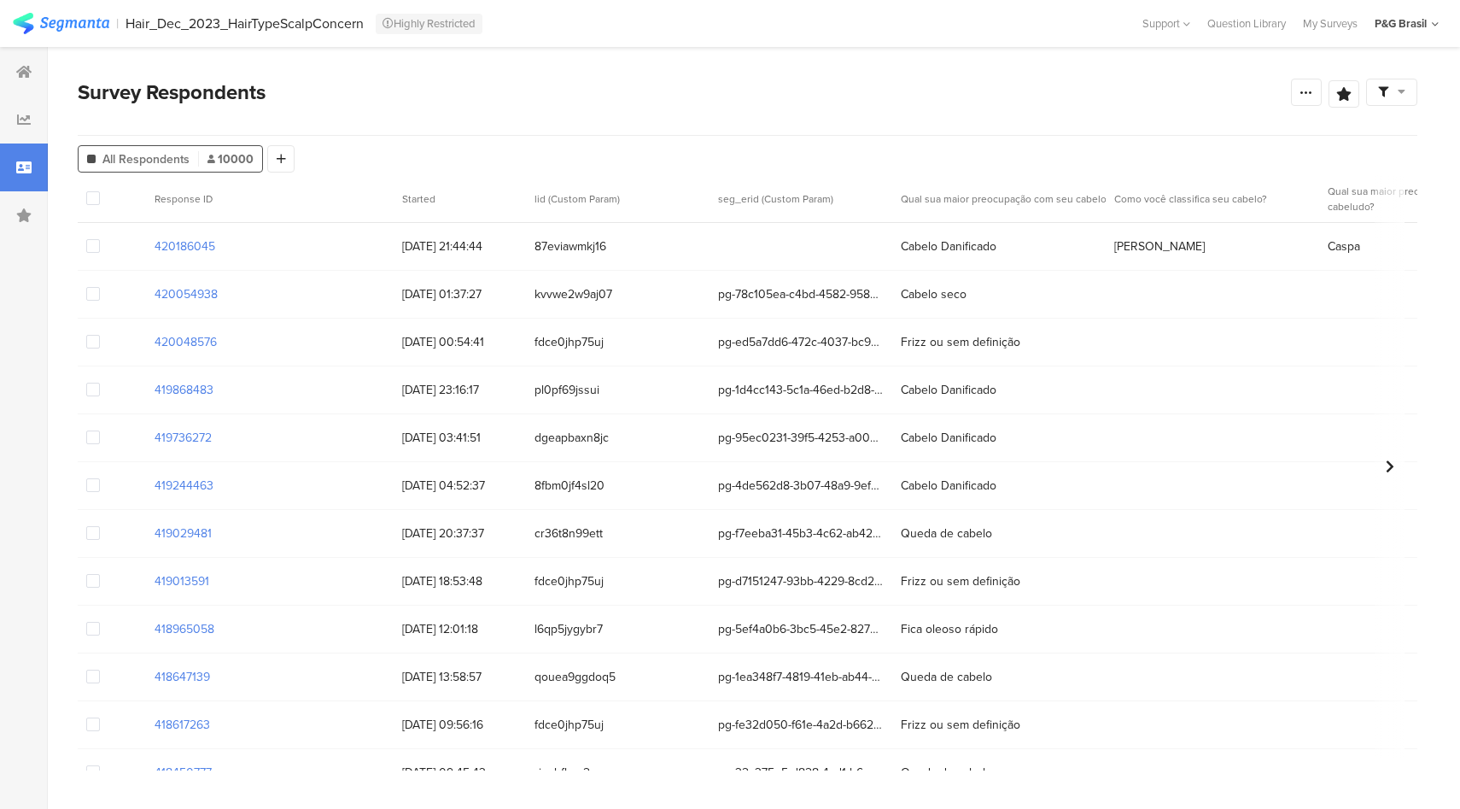
click at [746, 264] on div "420186045 28/08/2025 21:44:44 87eviawmkj16 Cabelo Danificado Crespo Caspa" at bounding box center [805, 247] width 1455 height 48
click at [753, 254] on div at bounding box center [802, 246] width 184 height 17
click at [192, 248] on section "420186045" at bounding box center [185, 246] width 61 height 18
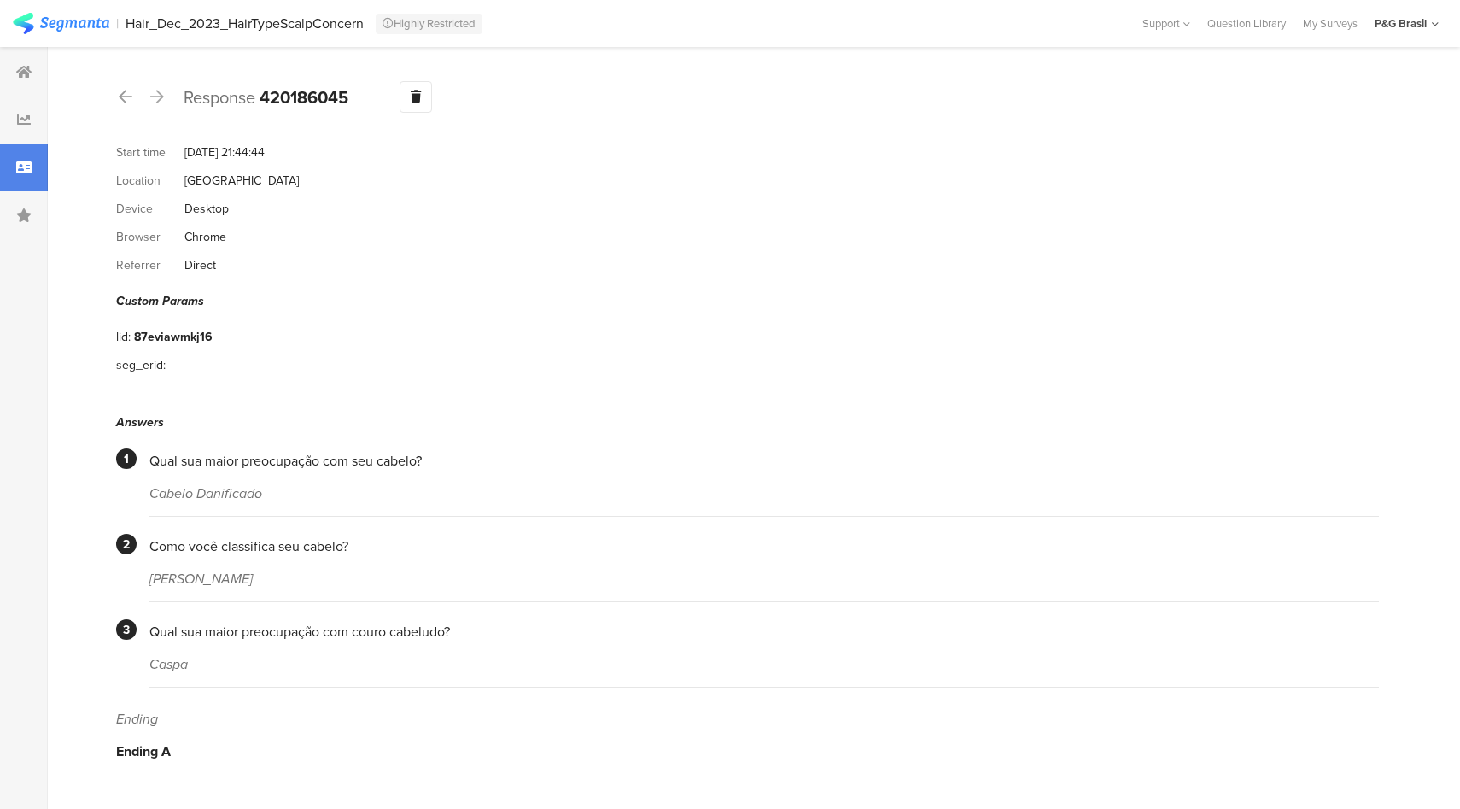
click at [27, 173] on icon at bounding box center [23, 168] width 15 height 14
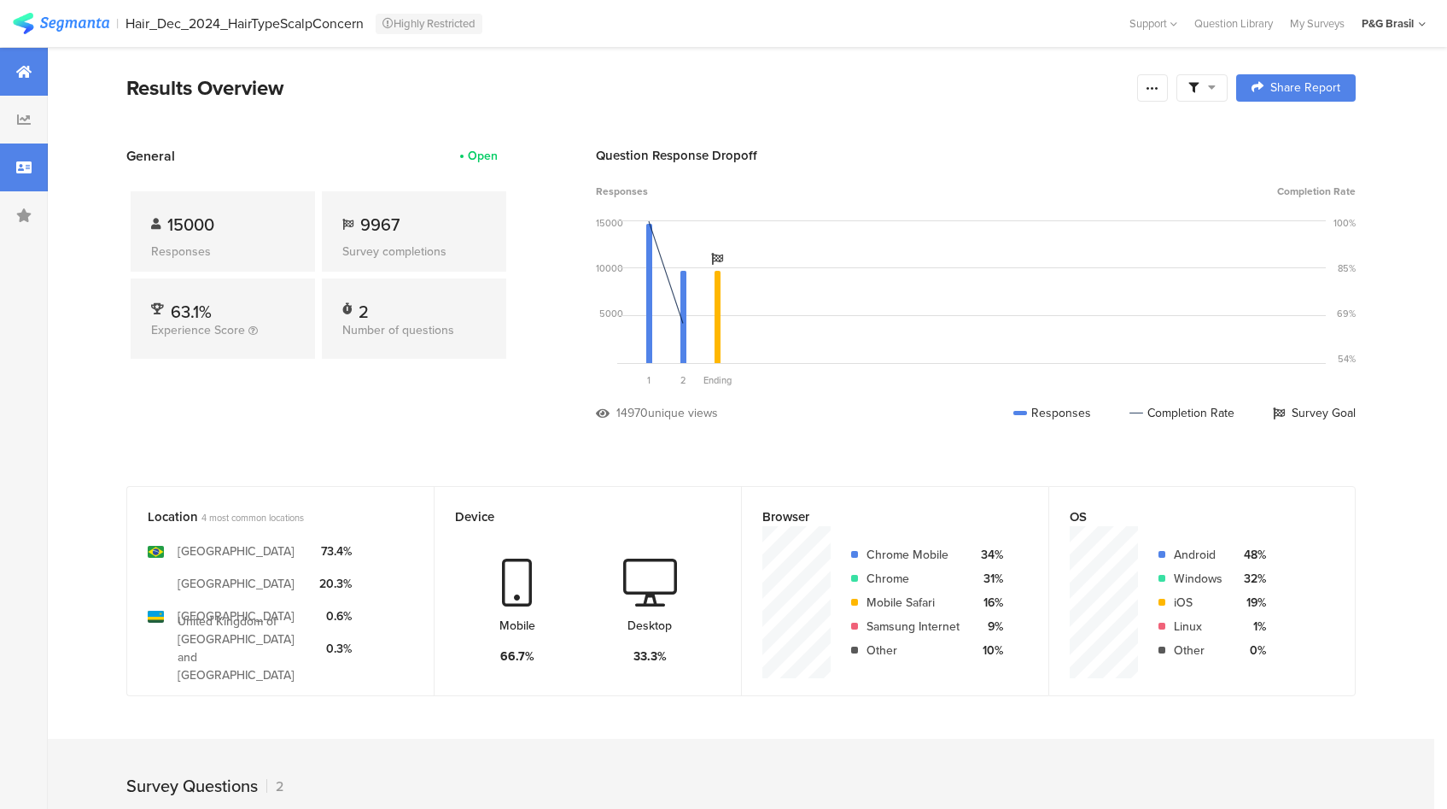
click at [0, 179] on div at bounding box center [24, 167] width 48 height 48
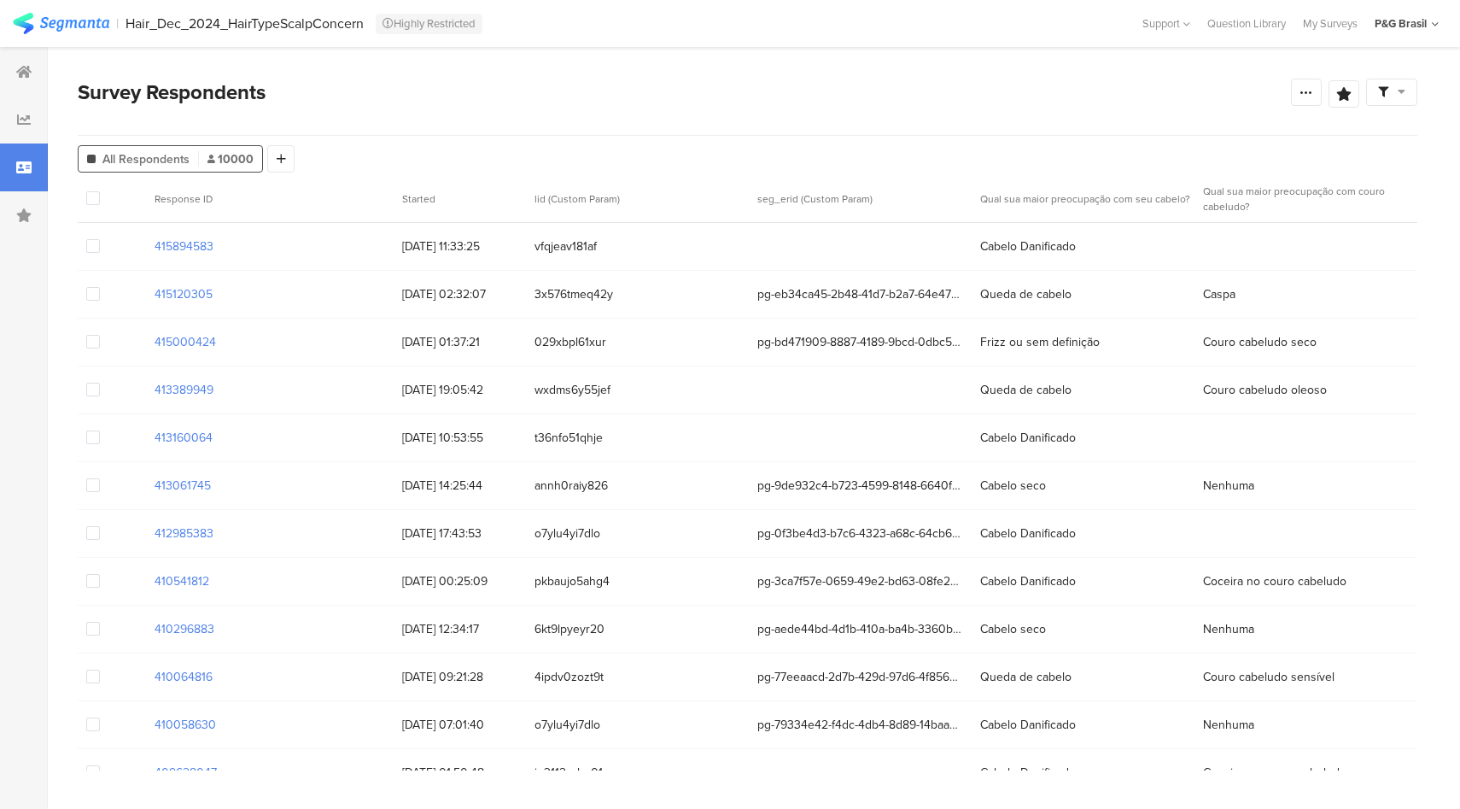
click at [773, 250] on div at bounding box center [860, 246] width 223 height 17
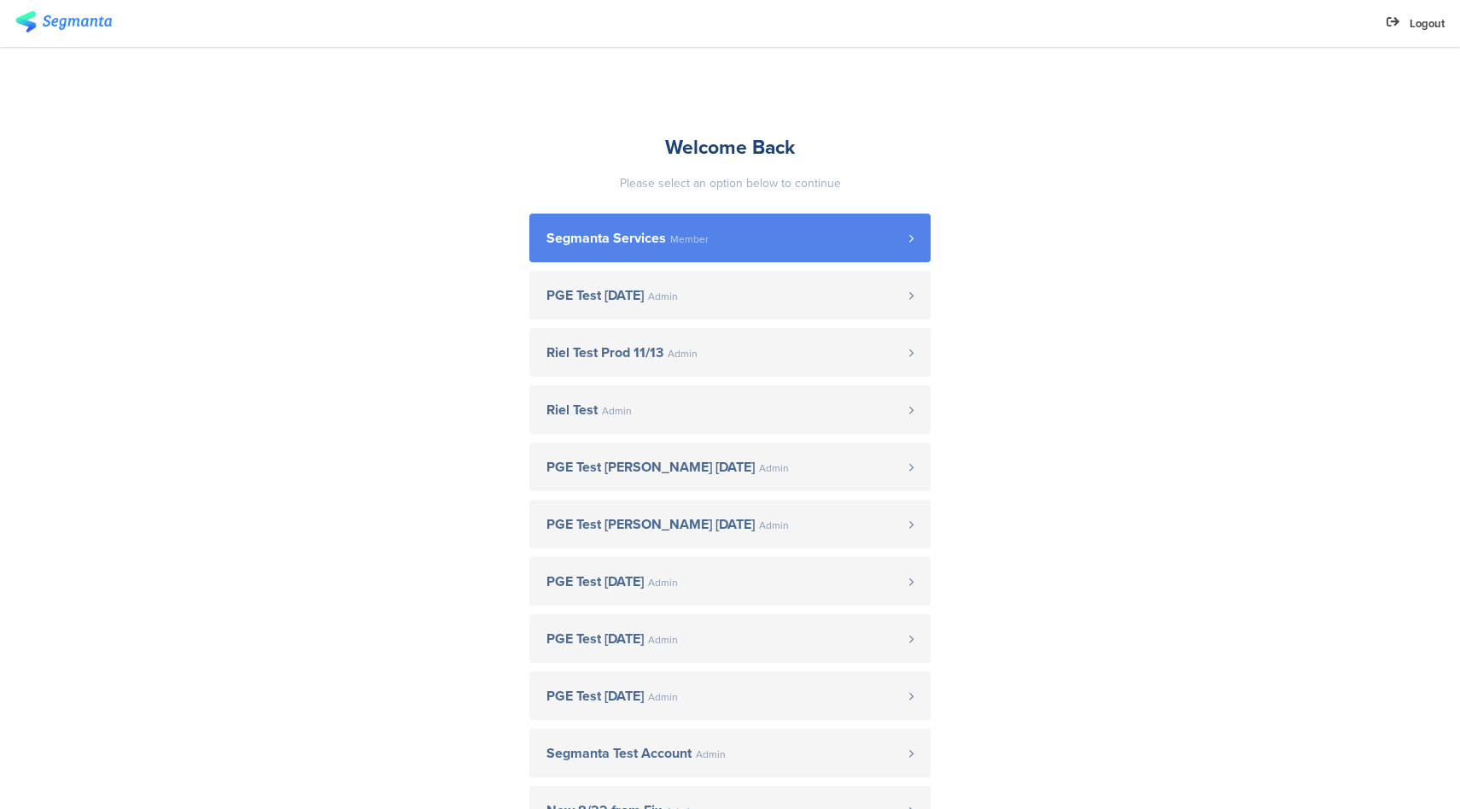
click at [739, 244] on link "Segmanta Services Member" at bounding box center [729, 237] width 401 height 49
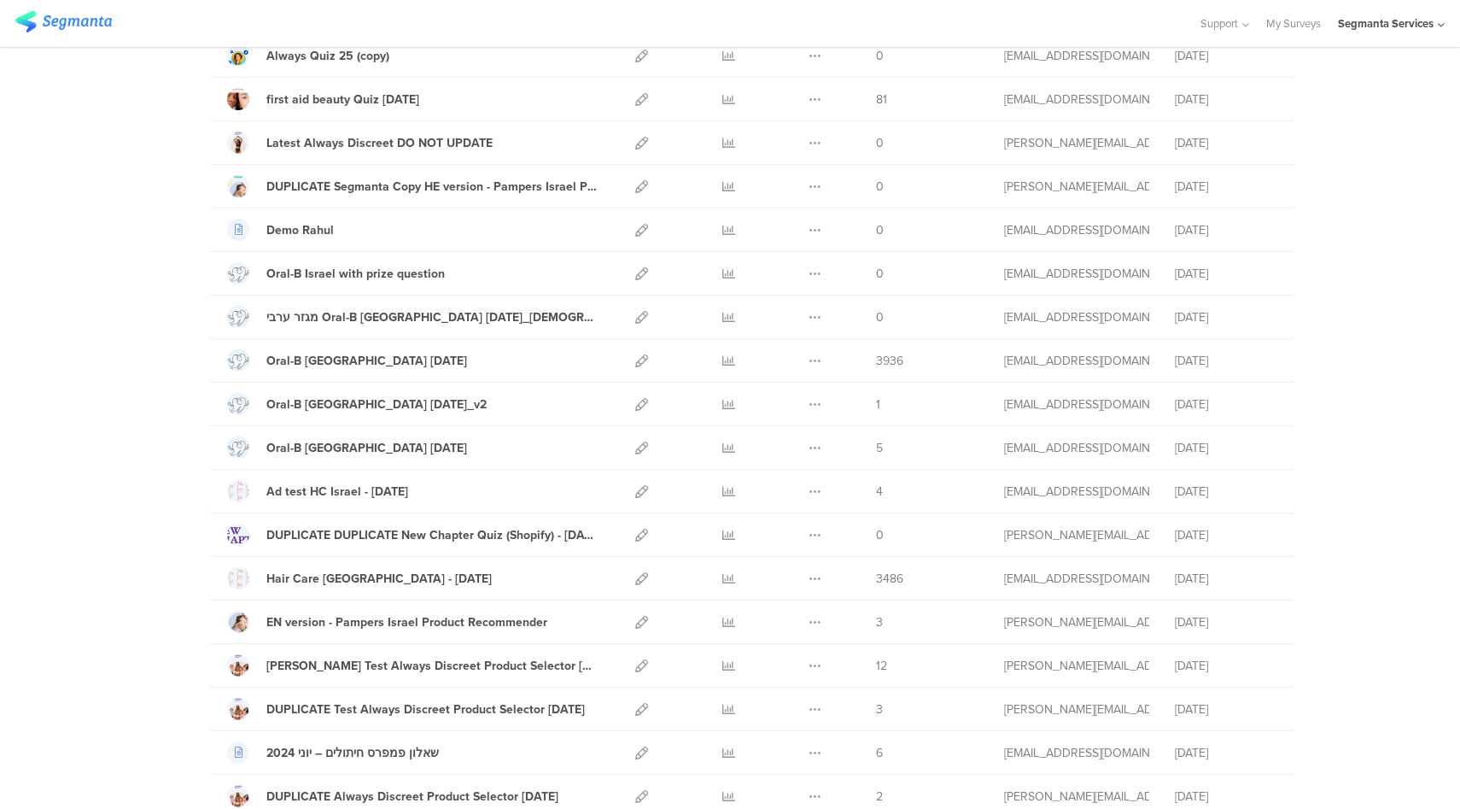
scroll to position [1049, 0]
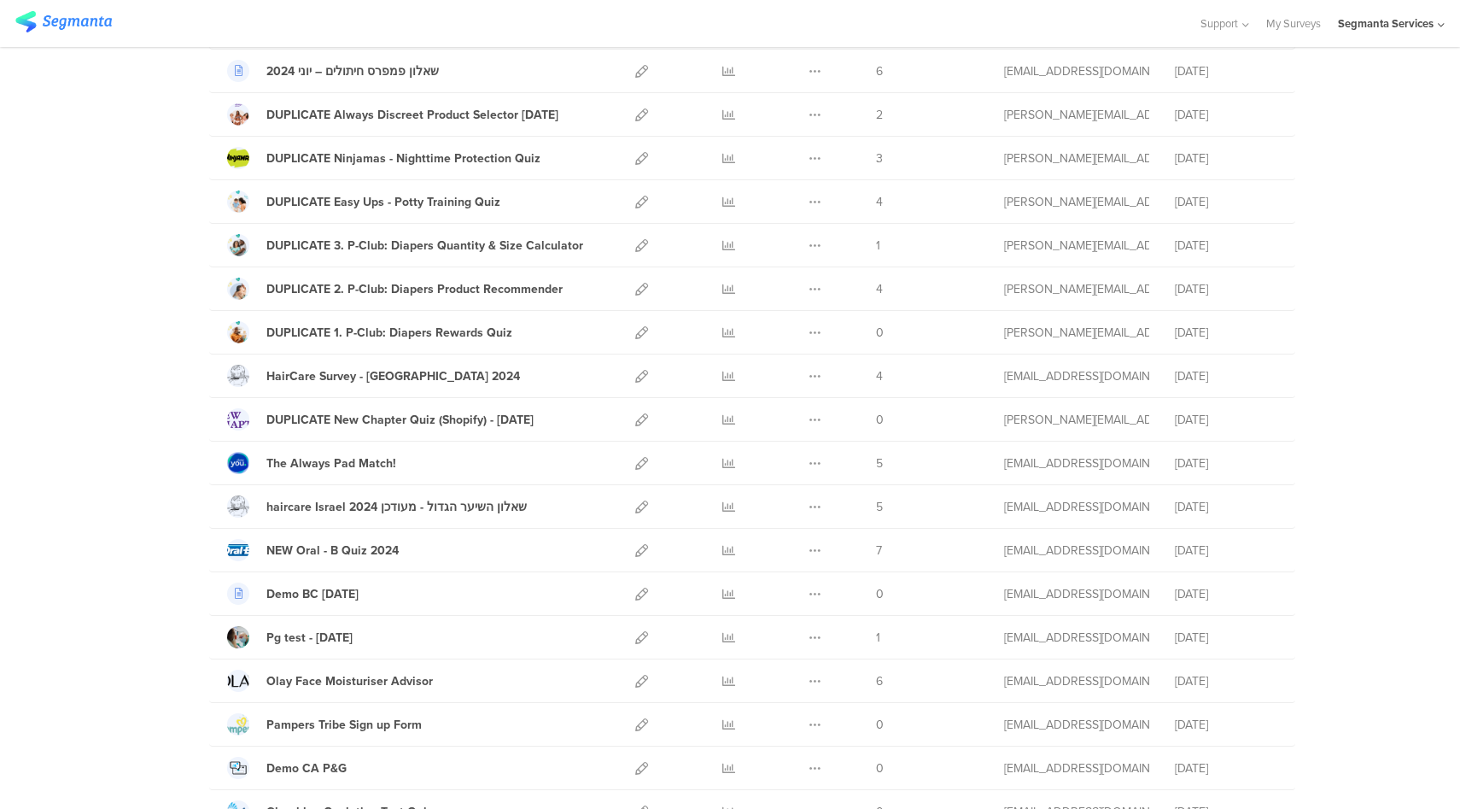
click at [1402, 22] on div "Segmanta Services" at bounding box center [1386, 23] width 96 height 16
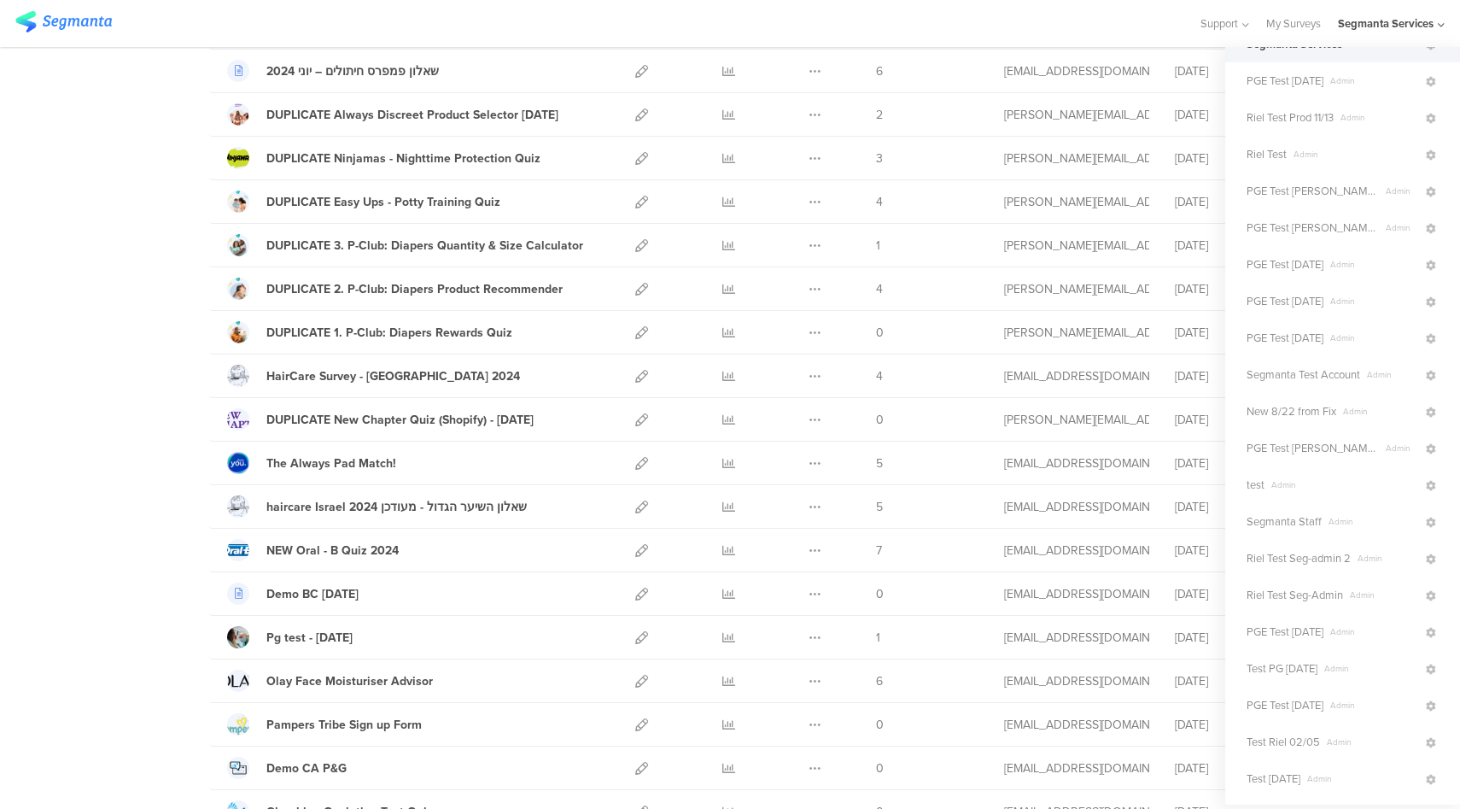
scroll to position [0, 0]
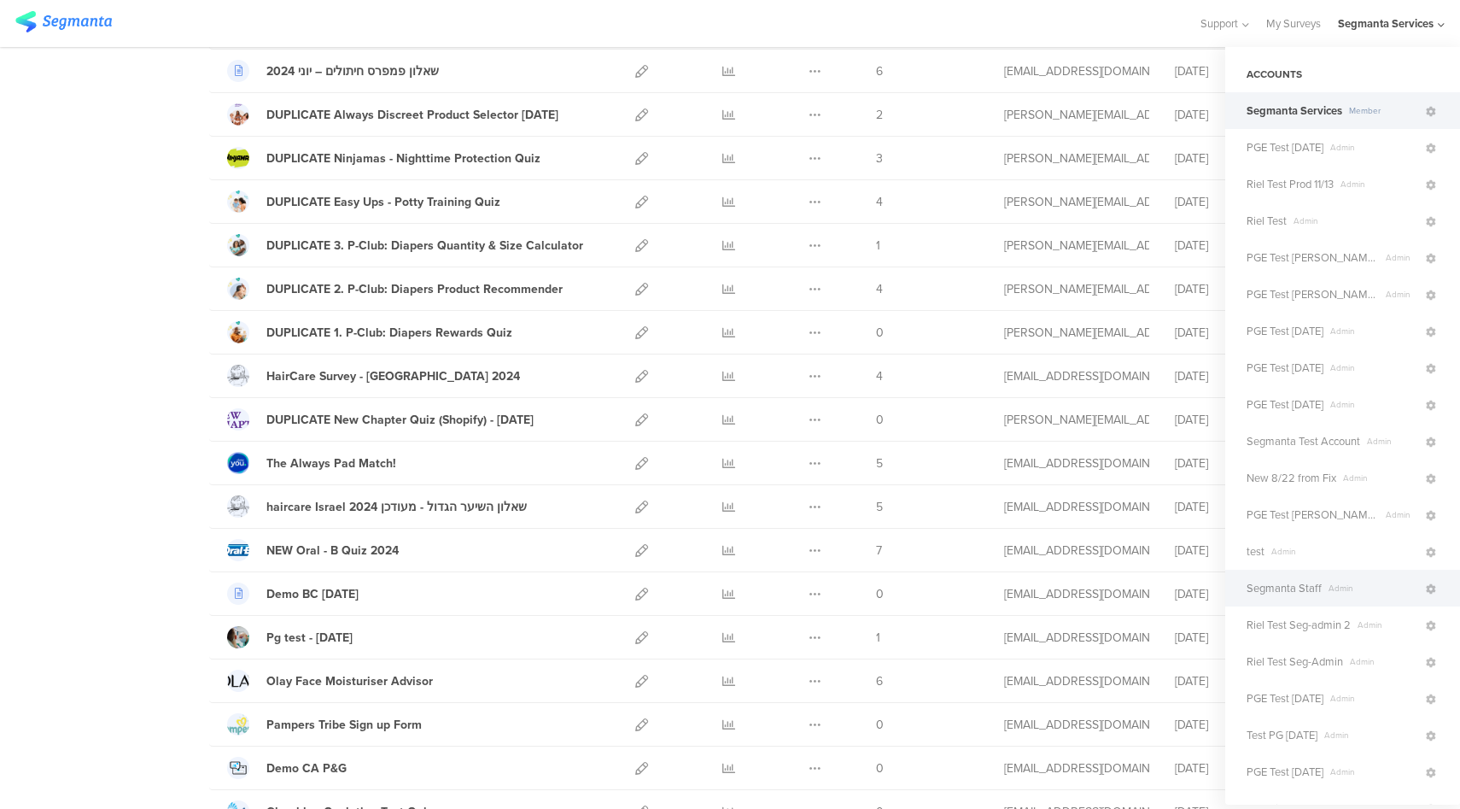
click at [1323, 591] on span "Admin" at bounding box center [1373, 587] width 102 height 13
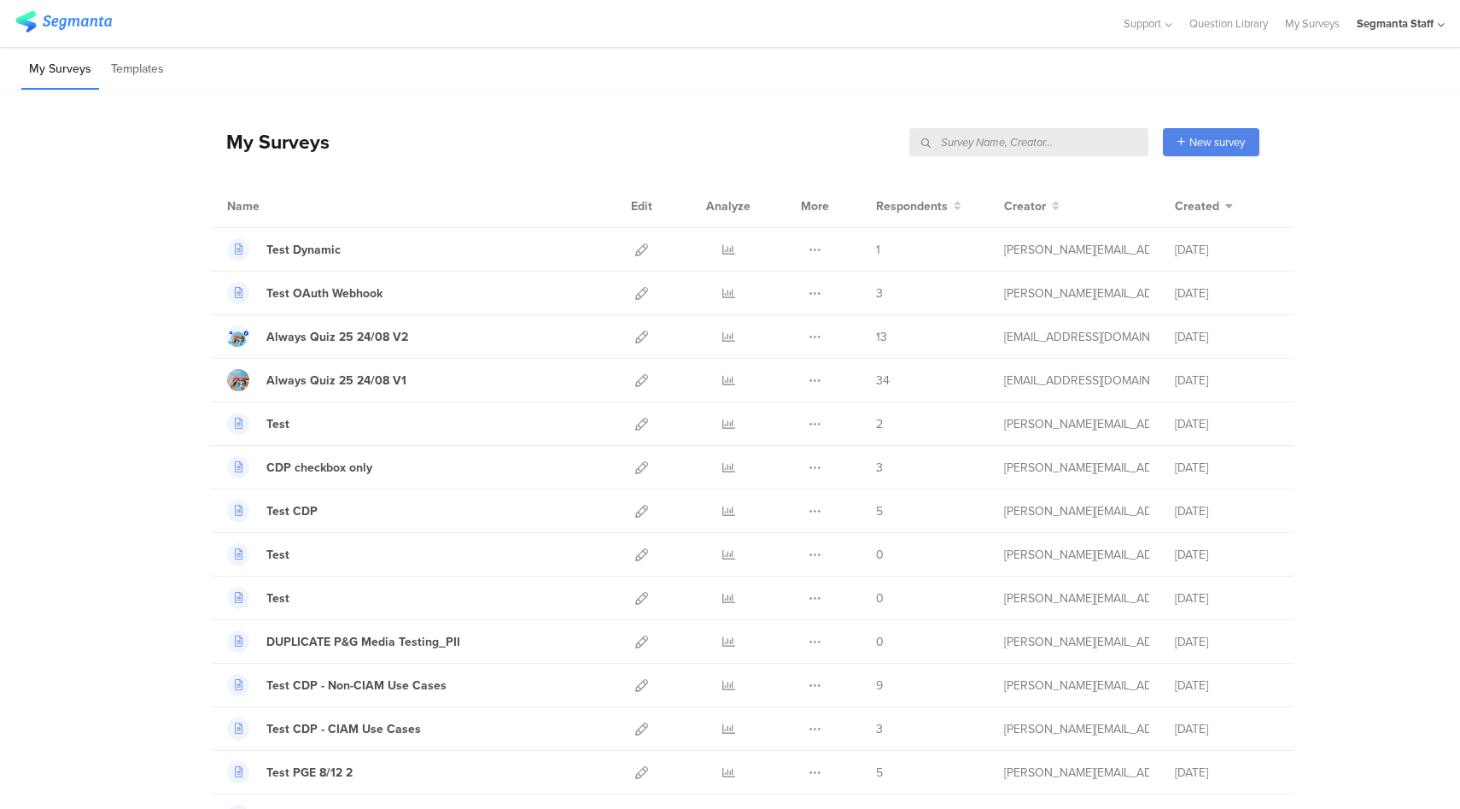
click at [1078, 143] on input "text" at bounding box center [1028, 142] width 239 height 28
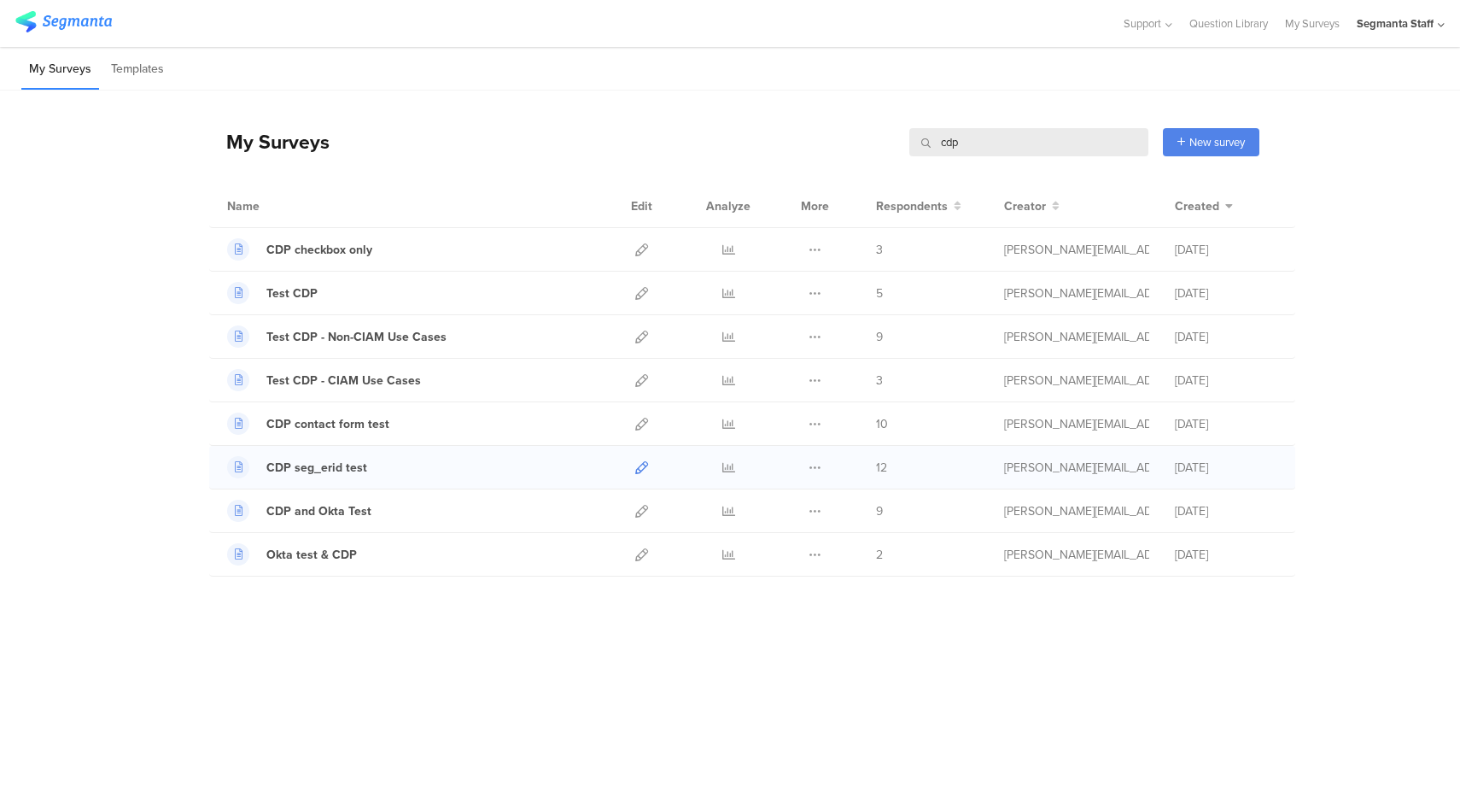
type input "cdp"
click at [645, 470] on icon at bounding box center [641, 467] width 13 height 13
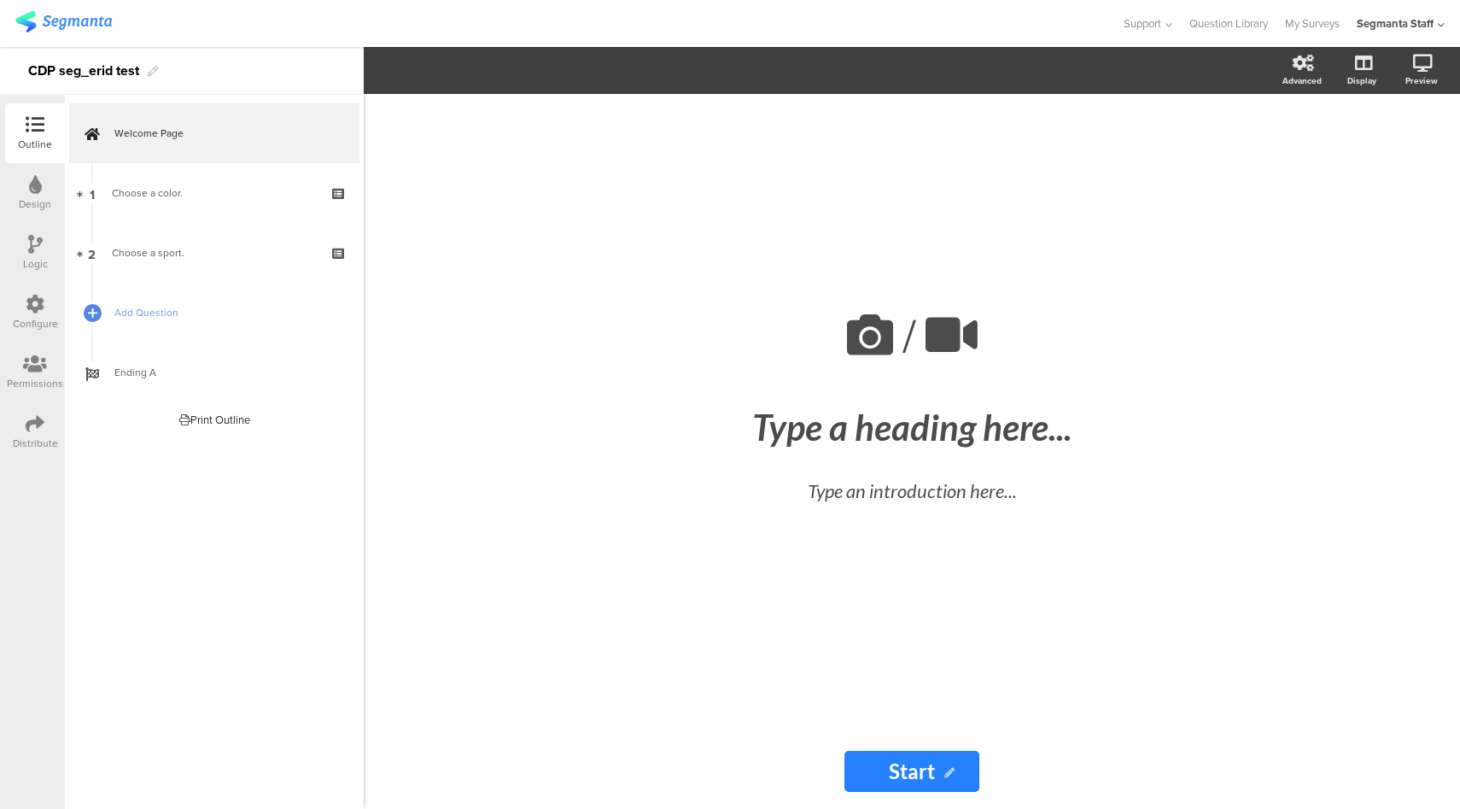
click at [34, 428] on icon at bounding box center [35, 423] width 19 height 19
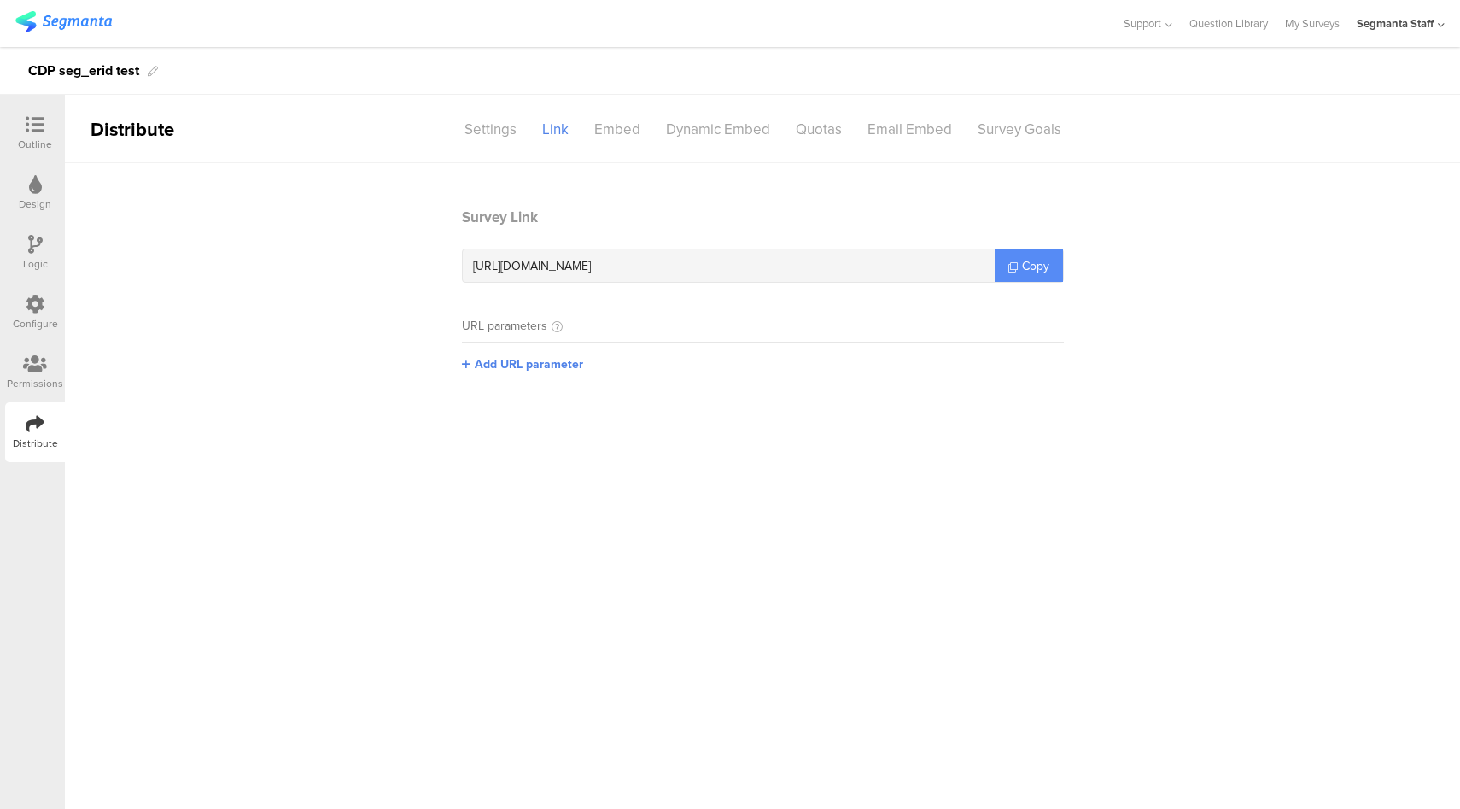
click at [1031, 266] on span "Copy" at bounding box center [1035, 266] width 27 height 18
click at [1043, 256] on link "Copy" at bounding box center [1029, 265] width 68 height 32
click at [21, 315] on div "Configure" at bounding box center [35, 313] width 60 height 60
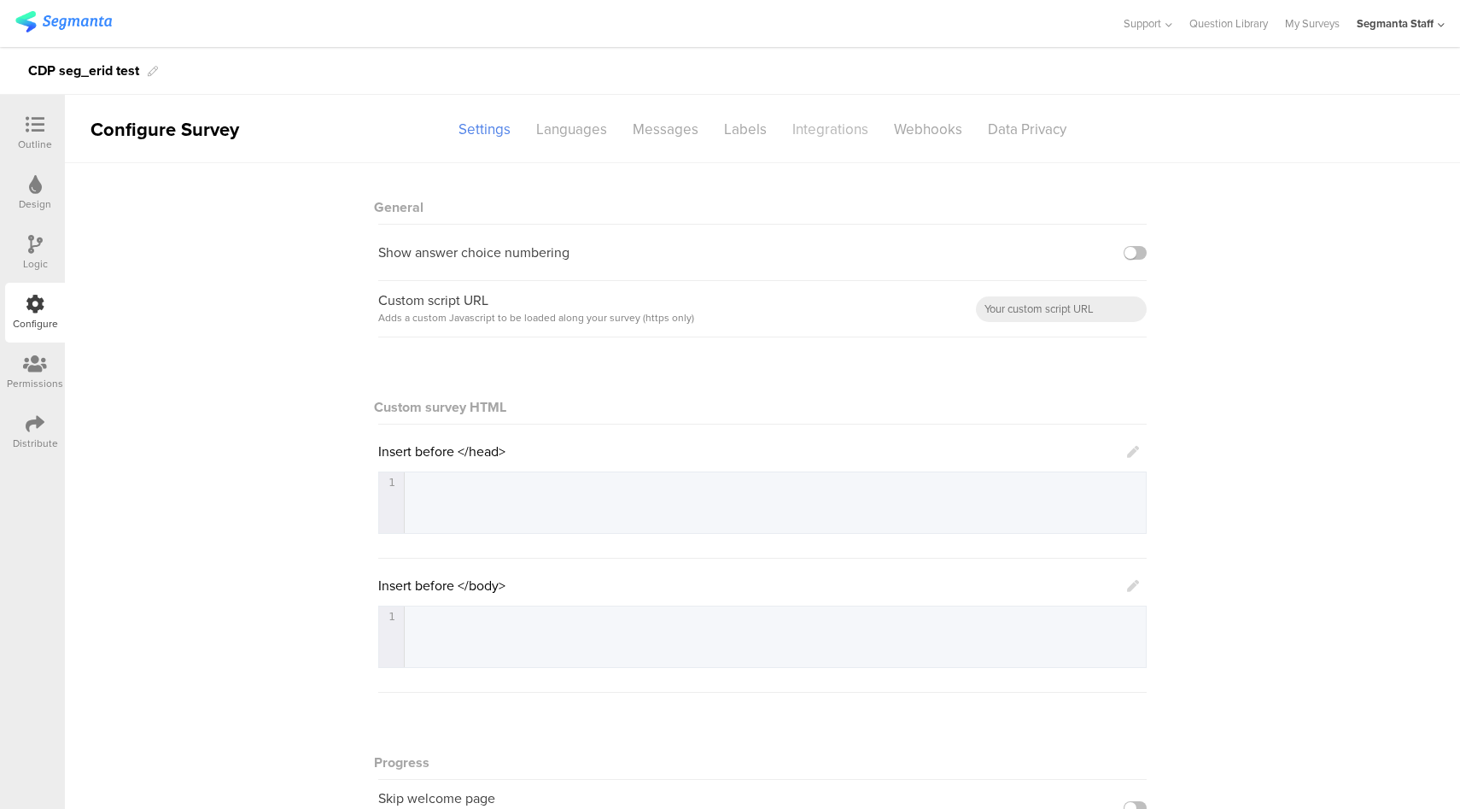
click at [821, 143] on div "Integrations" at bounding box center [831, 129] width 102 height 30
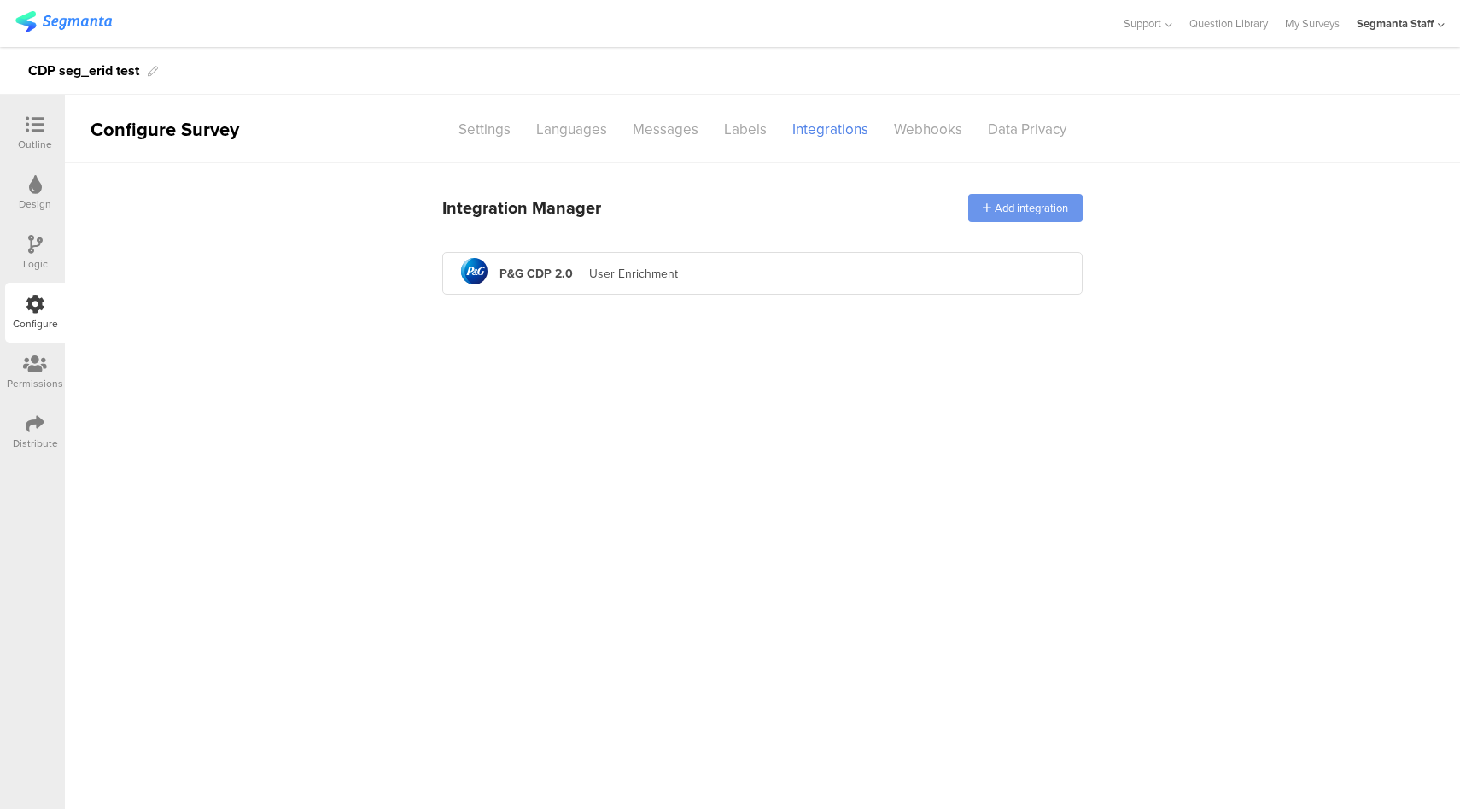
click at [1039, 220] on div "Add integration" at bounding box center [1025, 208] width 114 height 28
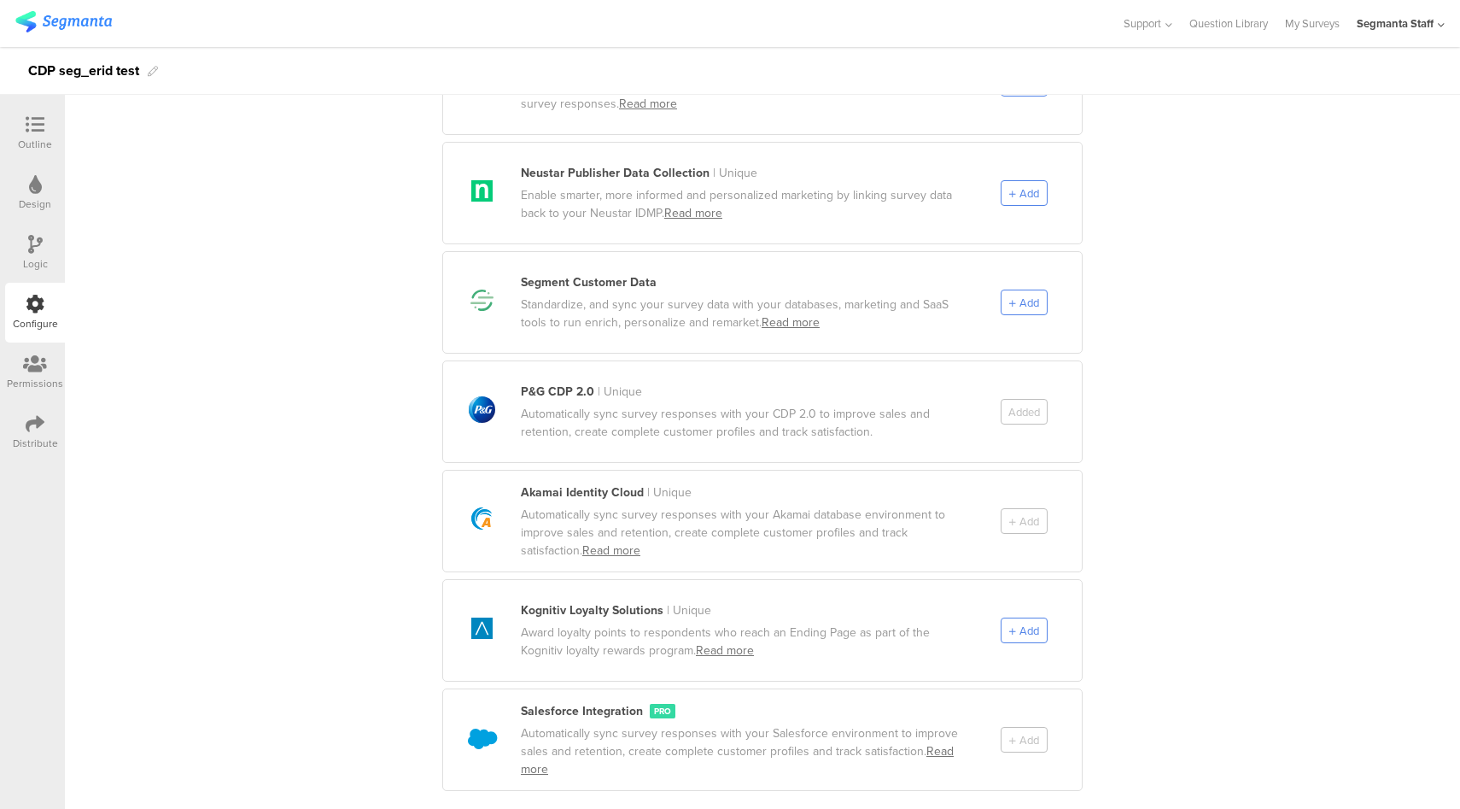
scroll to position [806, 0]
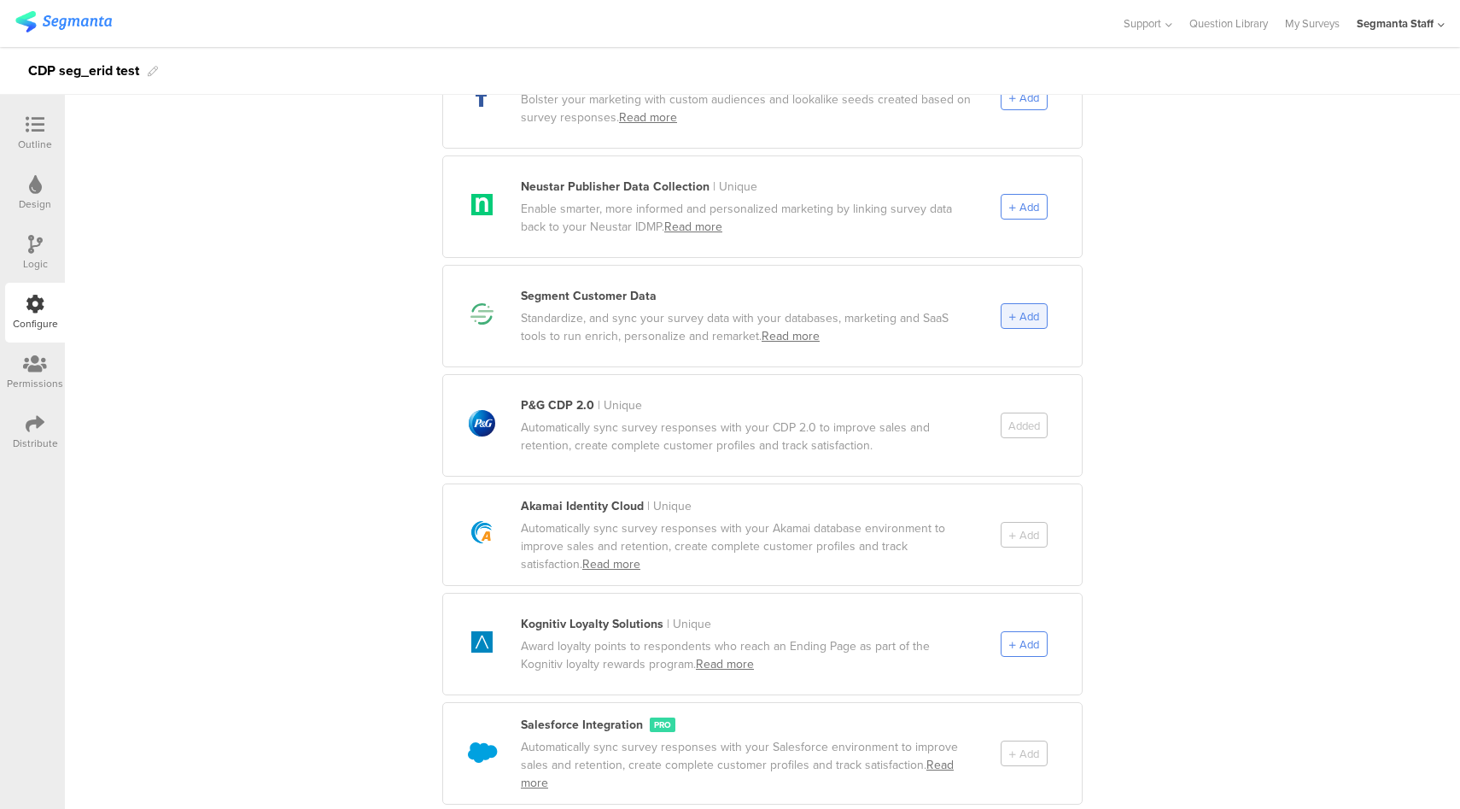
click at [1024, 307] on div "Add" at bounding box center [1024, 316] width 47 height 26
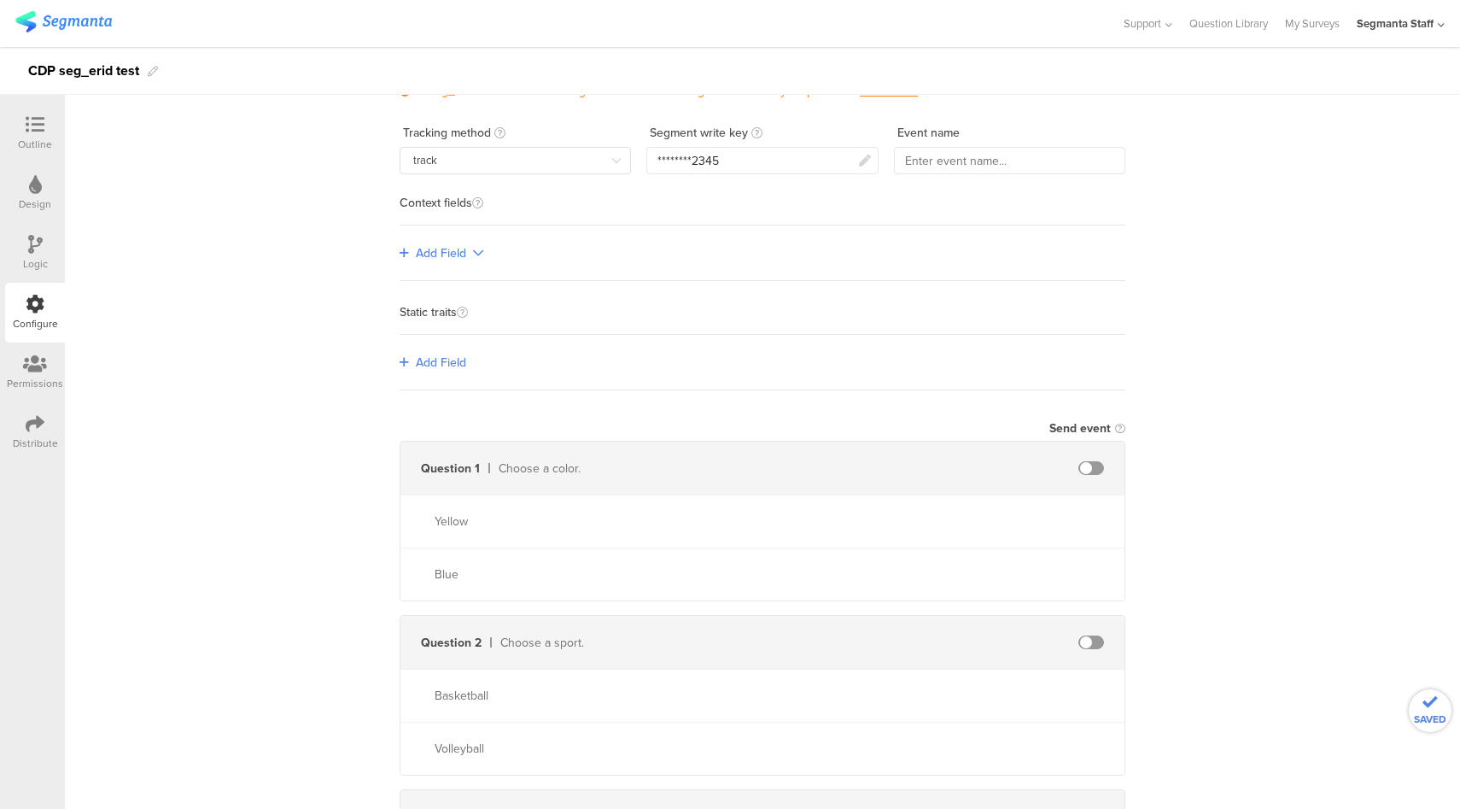
scroll to position [0, 0]
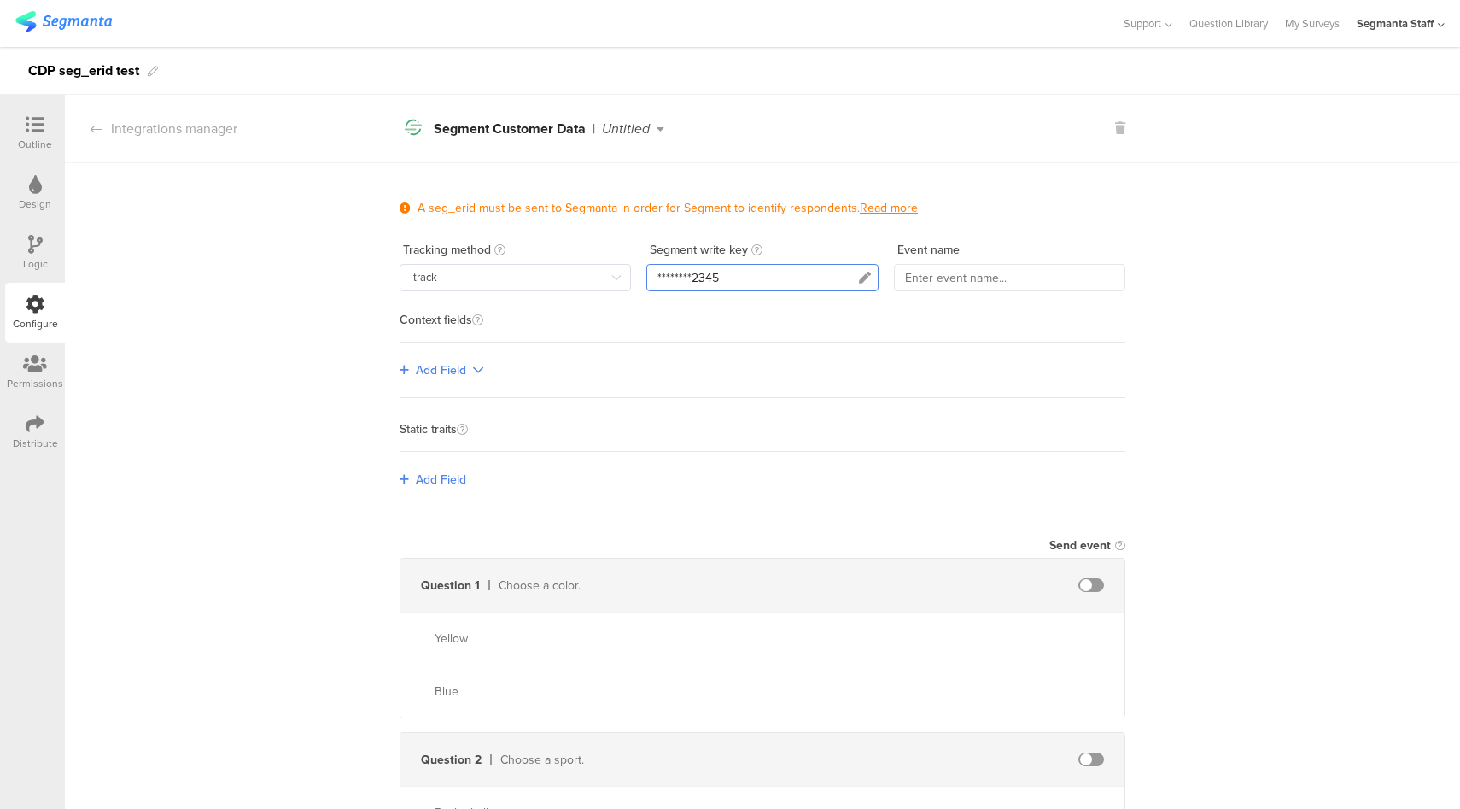
click at [739, 277] on div "********2345" at bounding box center [761, 277] width 231 height 27
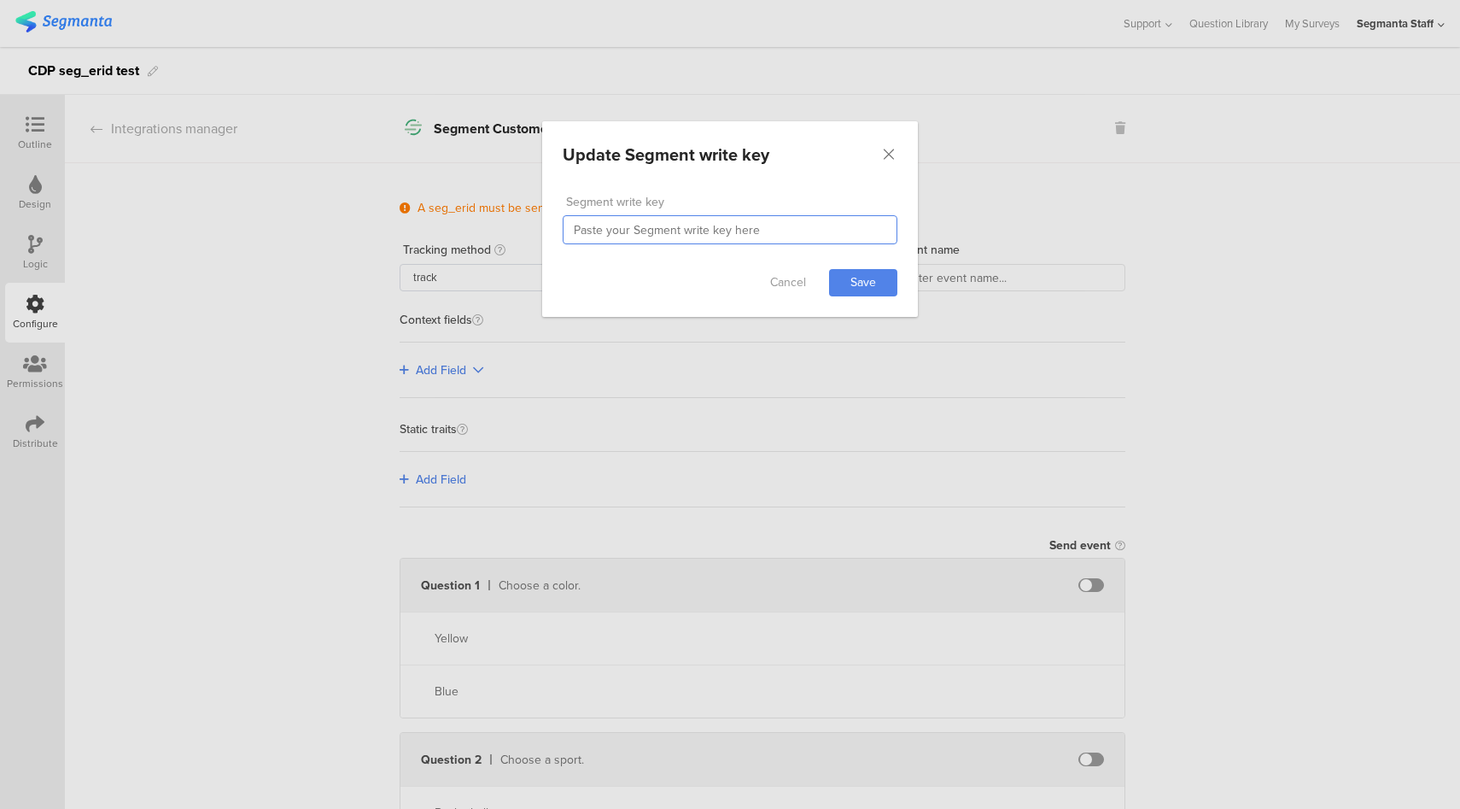
click at [718, 222] on input "dialog" at bounding box center [730, 229] width 335 height 29
paste input "O2OmOPI27quYcKDsTrq2PcCYIazUhmpA"
type input "O2OmOPI27quYcKDsTrq2PcCYIazUhmpA"
click at [853, 285] on link "Save" at bounding box center [863, 282] width 68 height 27
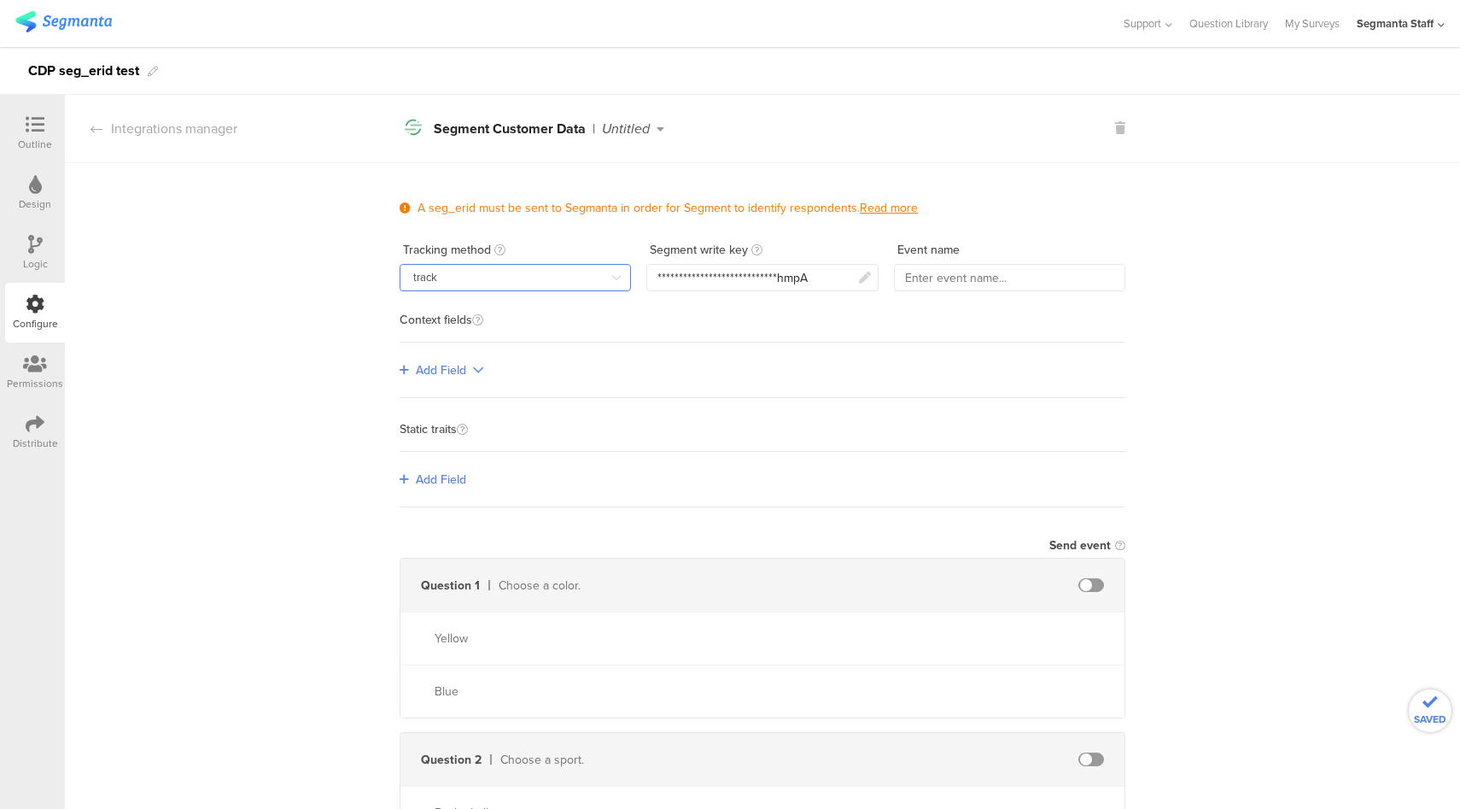
click at [454, 279] on input "track" at bounding box center [515, 277] width 231 height 27
click at [451, 353] on div at bounding box center [509, 350] width 226 height 5
click at [457, 351] on li "identify" at bounding box center [515, 348] width 242 height 29
type input "identify"
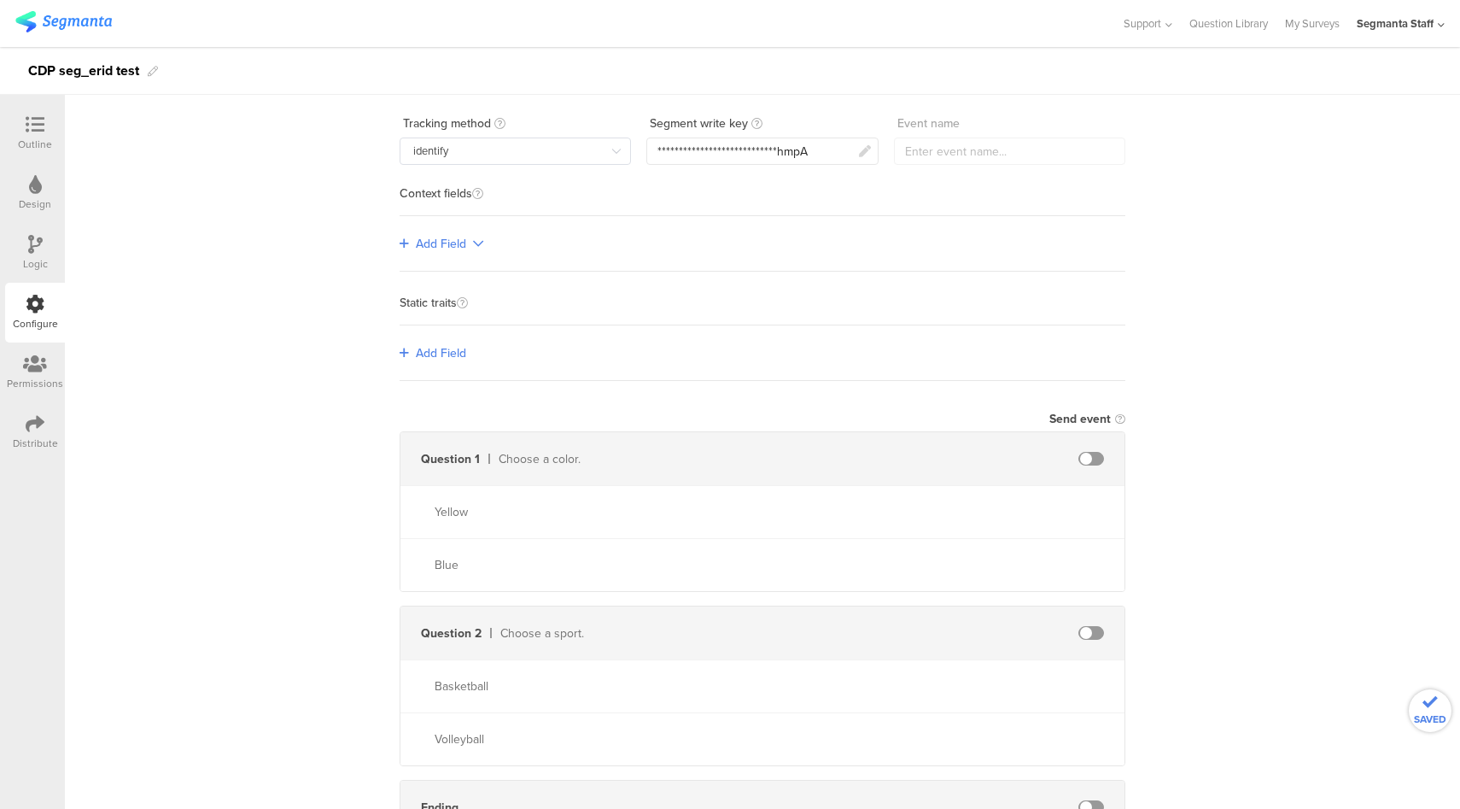
click at [1087, 459] on span at bounding box center [1091, 459] width 26 height 14
click at [992, 459] on input "text" at bounding box center [944, 458] width 188 height 27
type input "color"
type input "y"
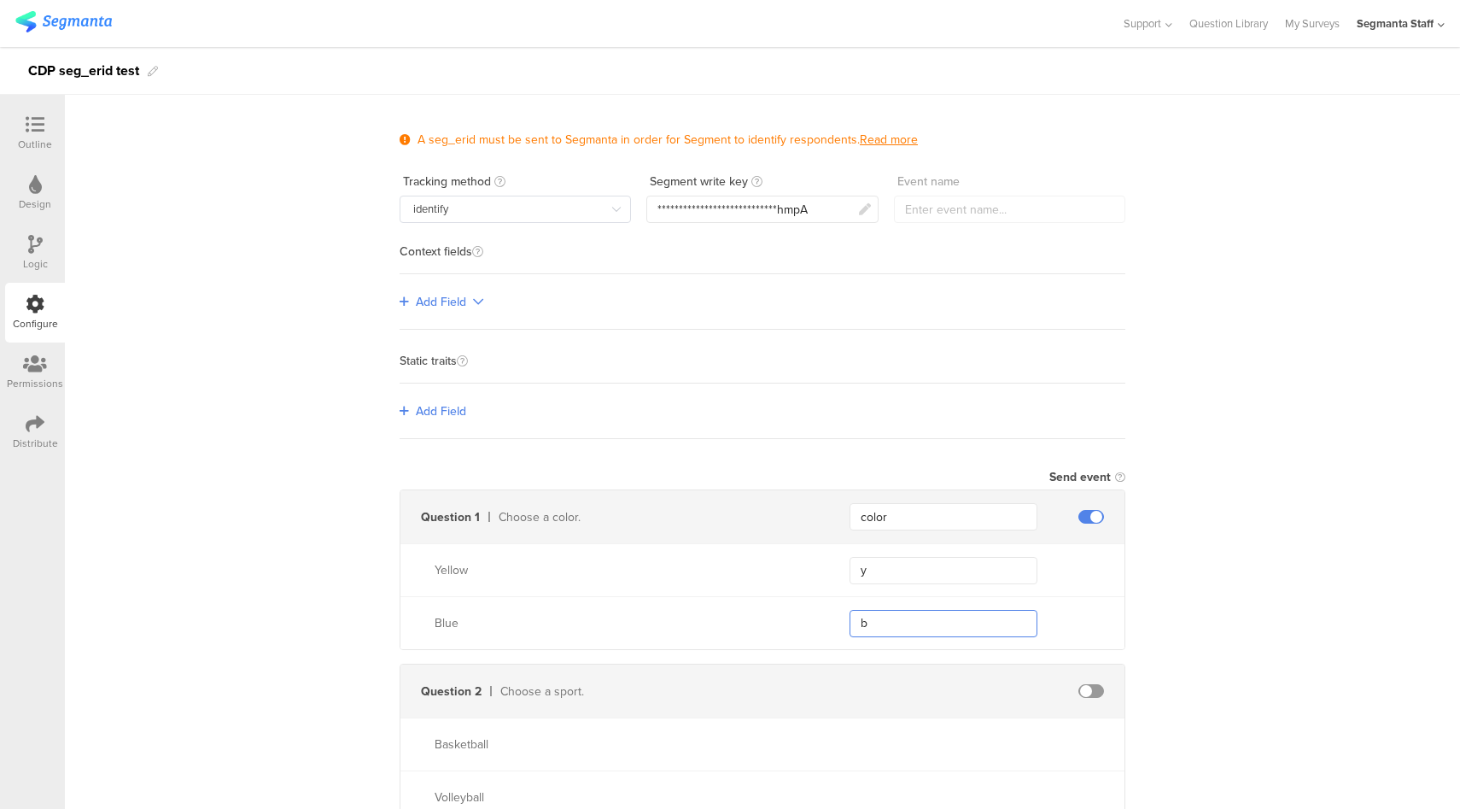
scroll to position [0, 0]
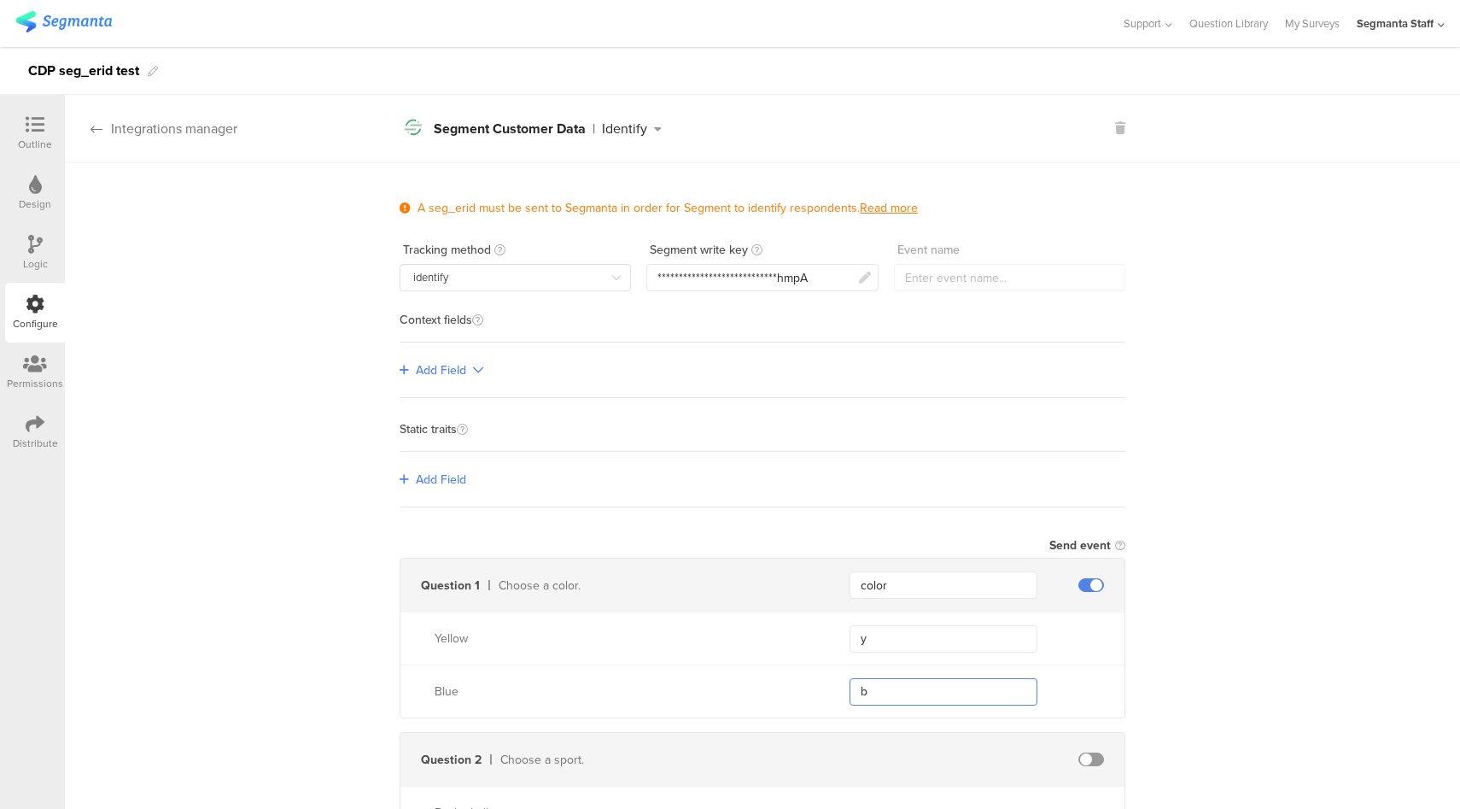
type input "b"
click at [204, 134] on div "Integrations manager" at bounding box center [151, 129] width 172 height 20
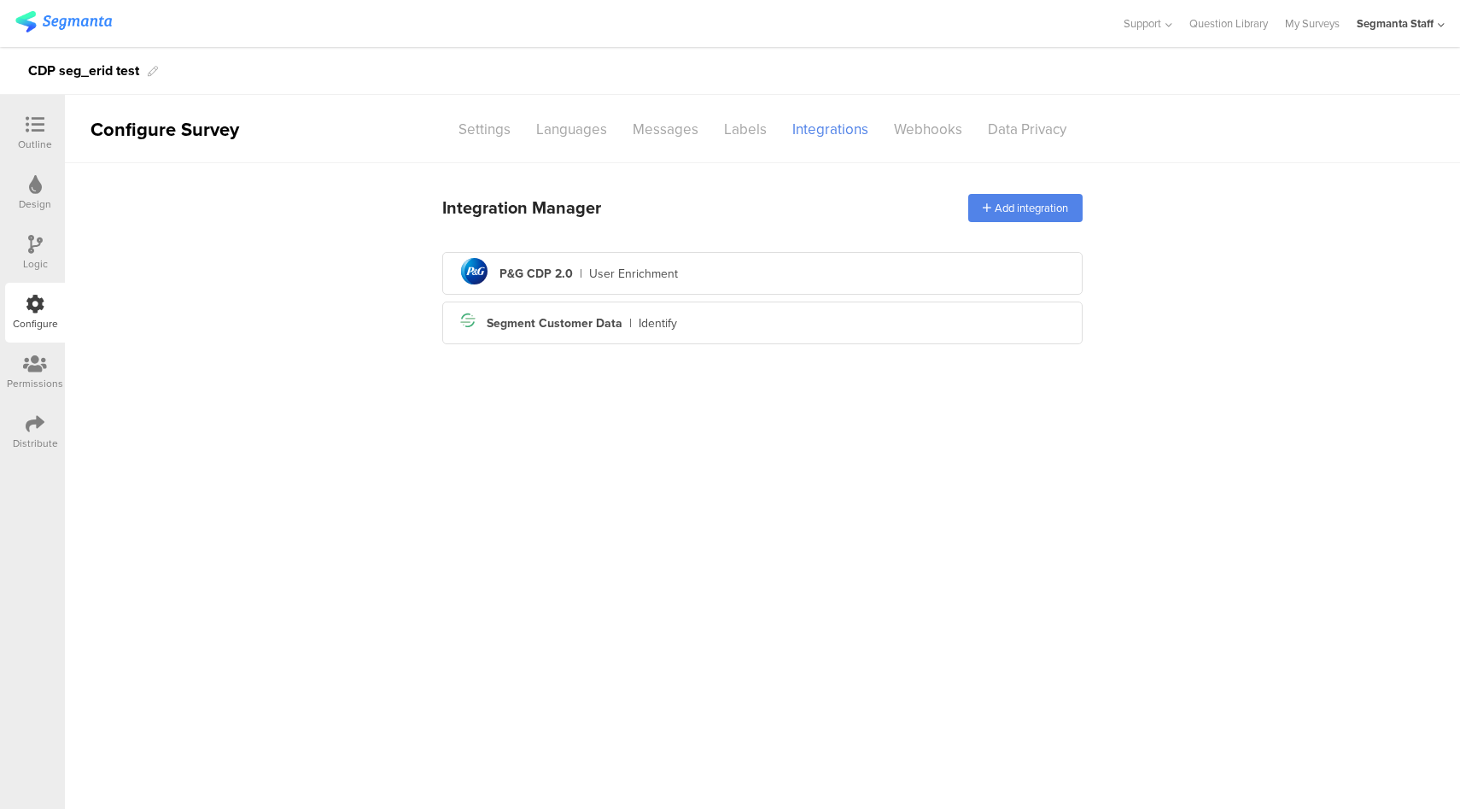
click at [39, 422] on icon at bounding box center [35, 423] width 19 height 19
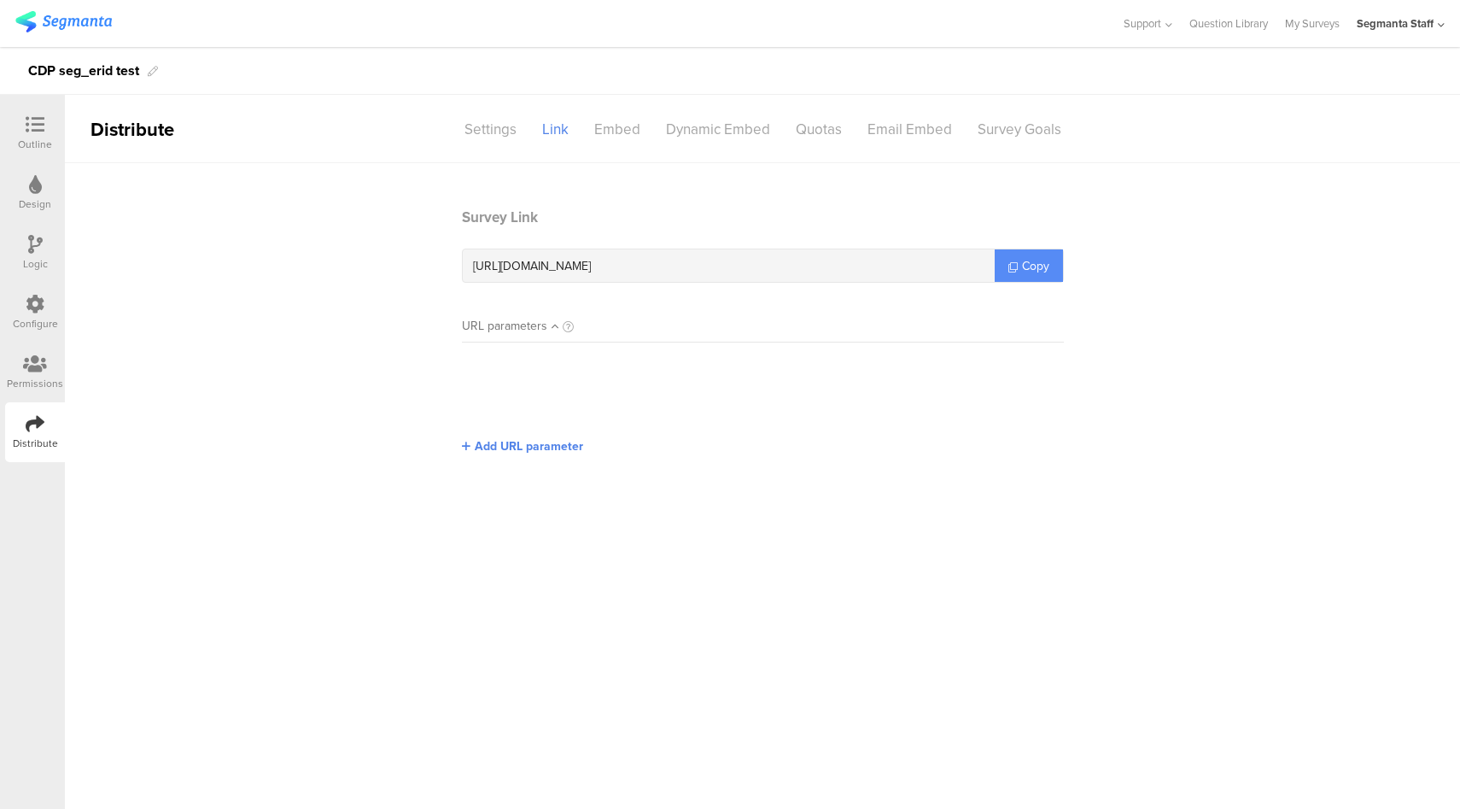
click at [1042, 265] on span "Copy" at bounding box center [1035, 266] width 27 height 18
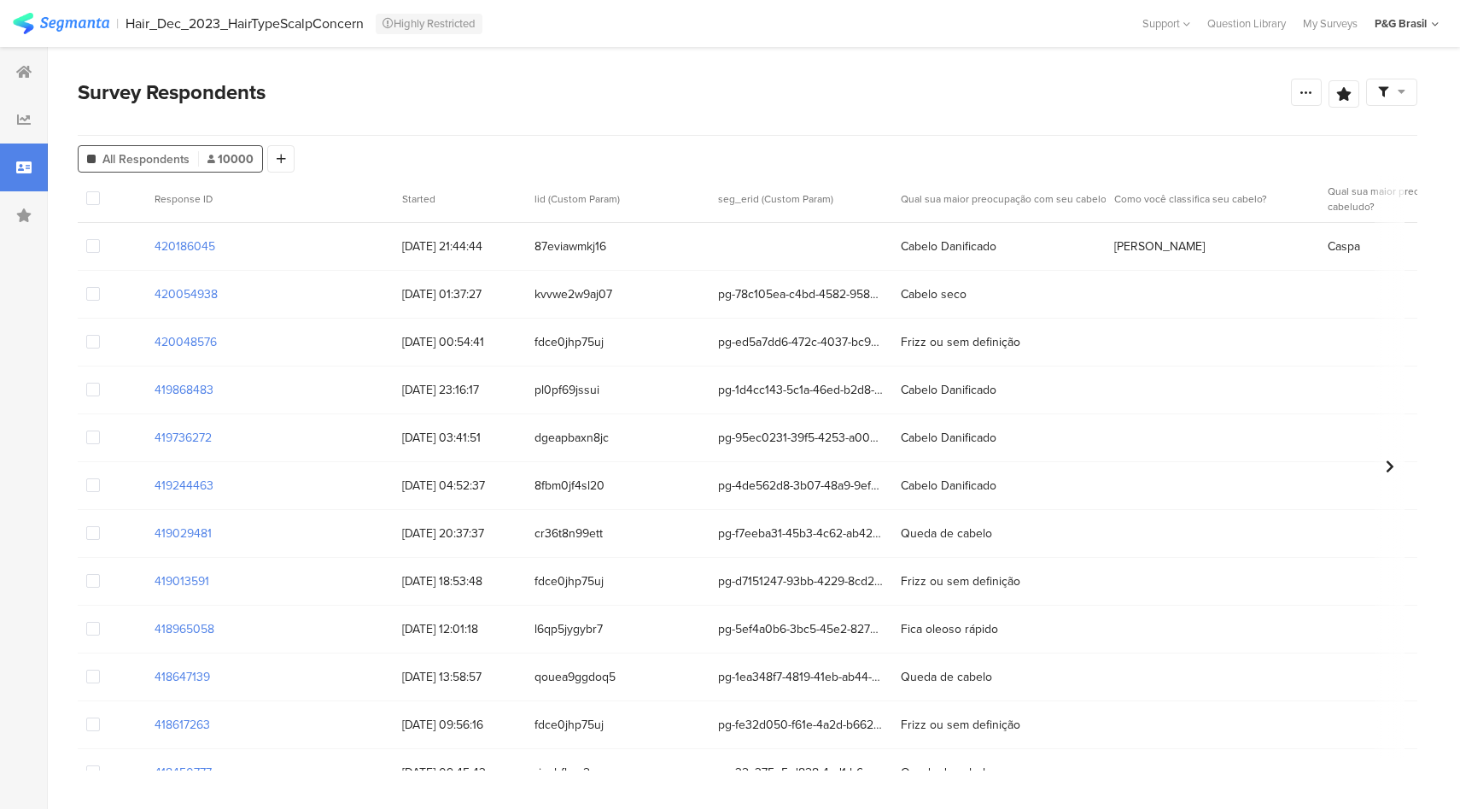
click at [1413, 25] on div "P&G Brasil" at bounding box center [1401, 23] width 52 height 16
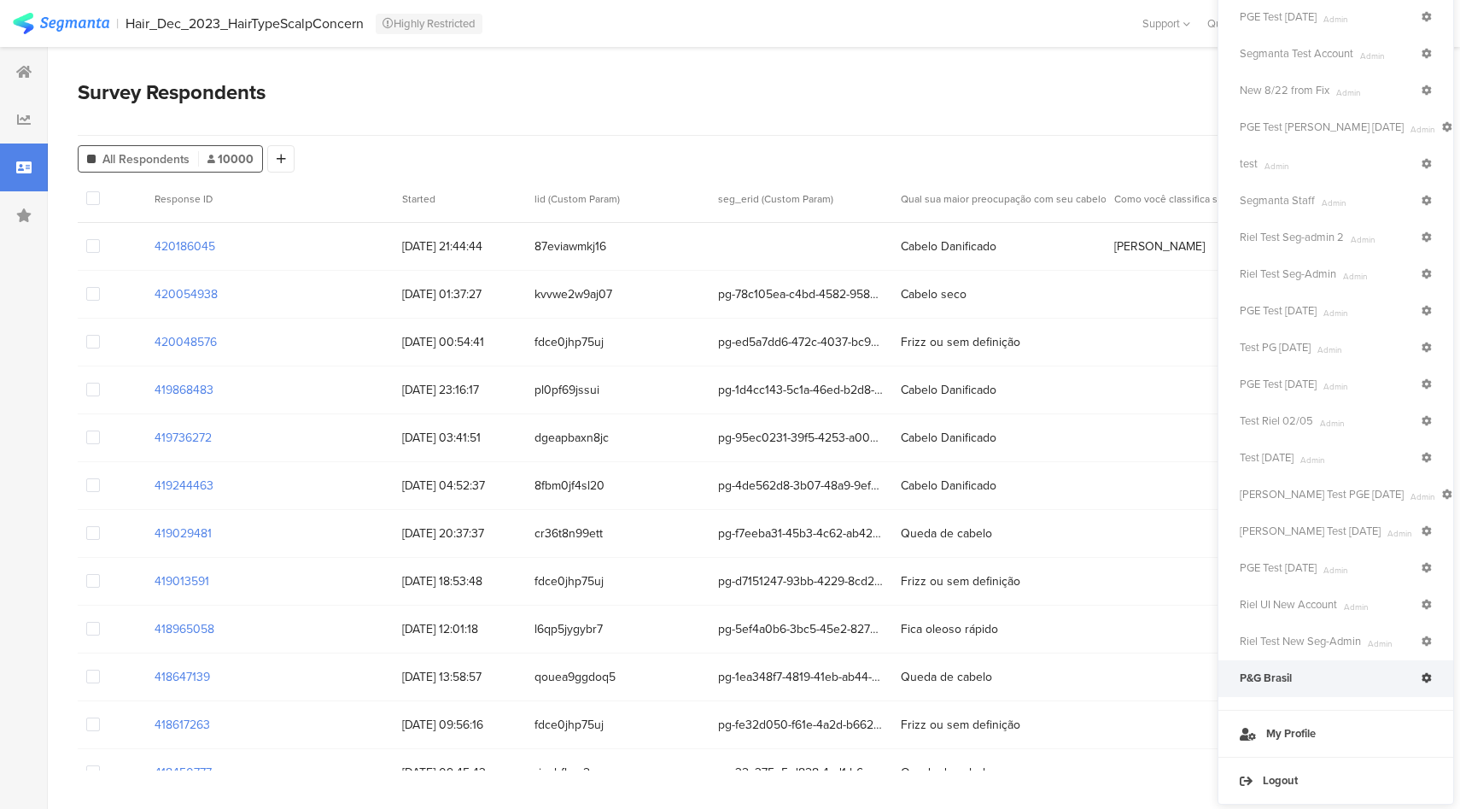
click at [1426, 677] on icon at bounding box center [1427, 678] width 10 height 10
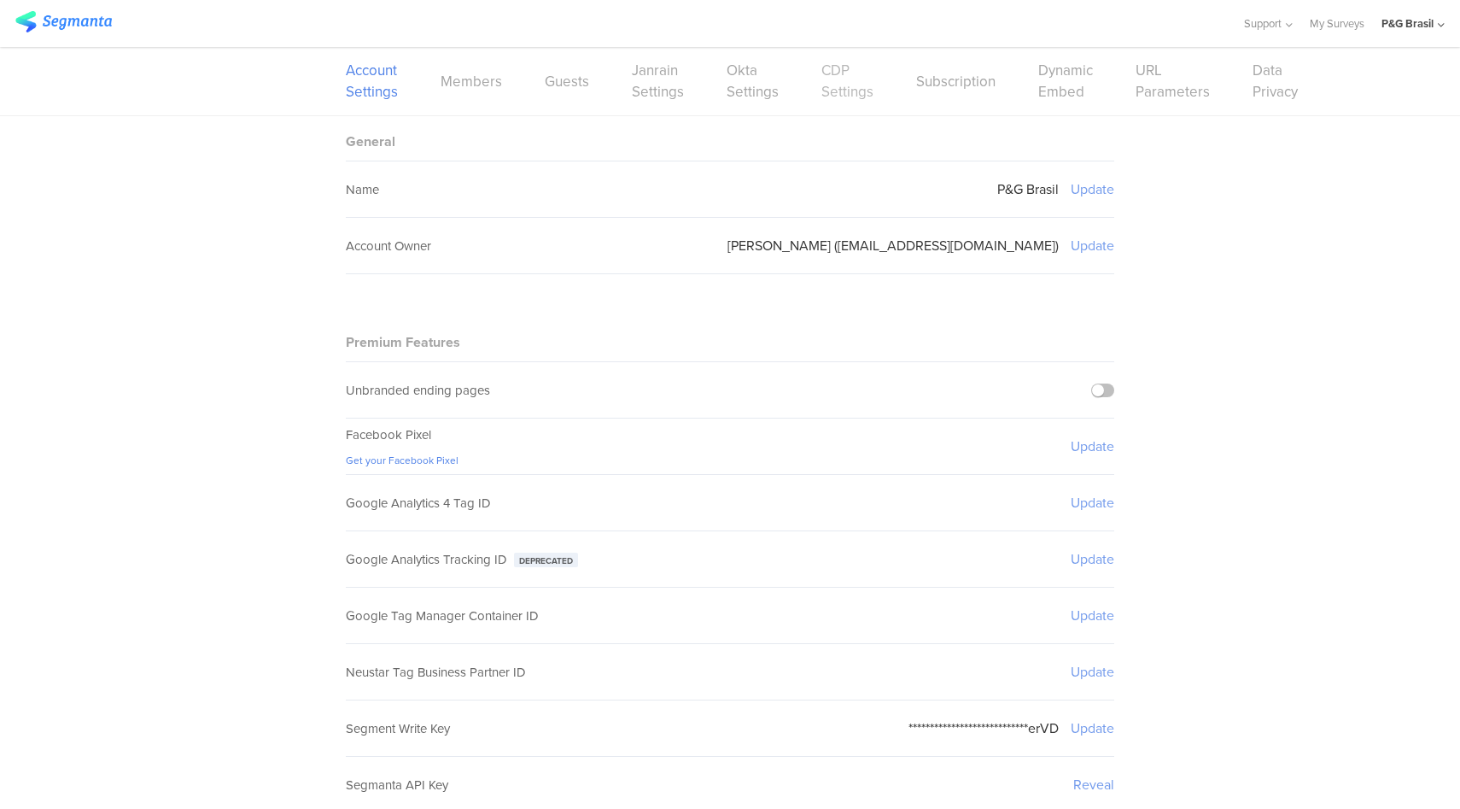
click at [821, 99] on link "CDP Settings" at bounding box center [847, 81] width 52 height 43
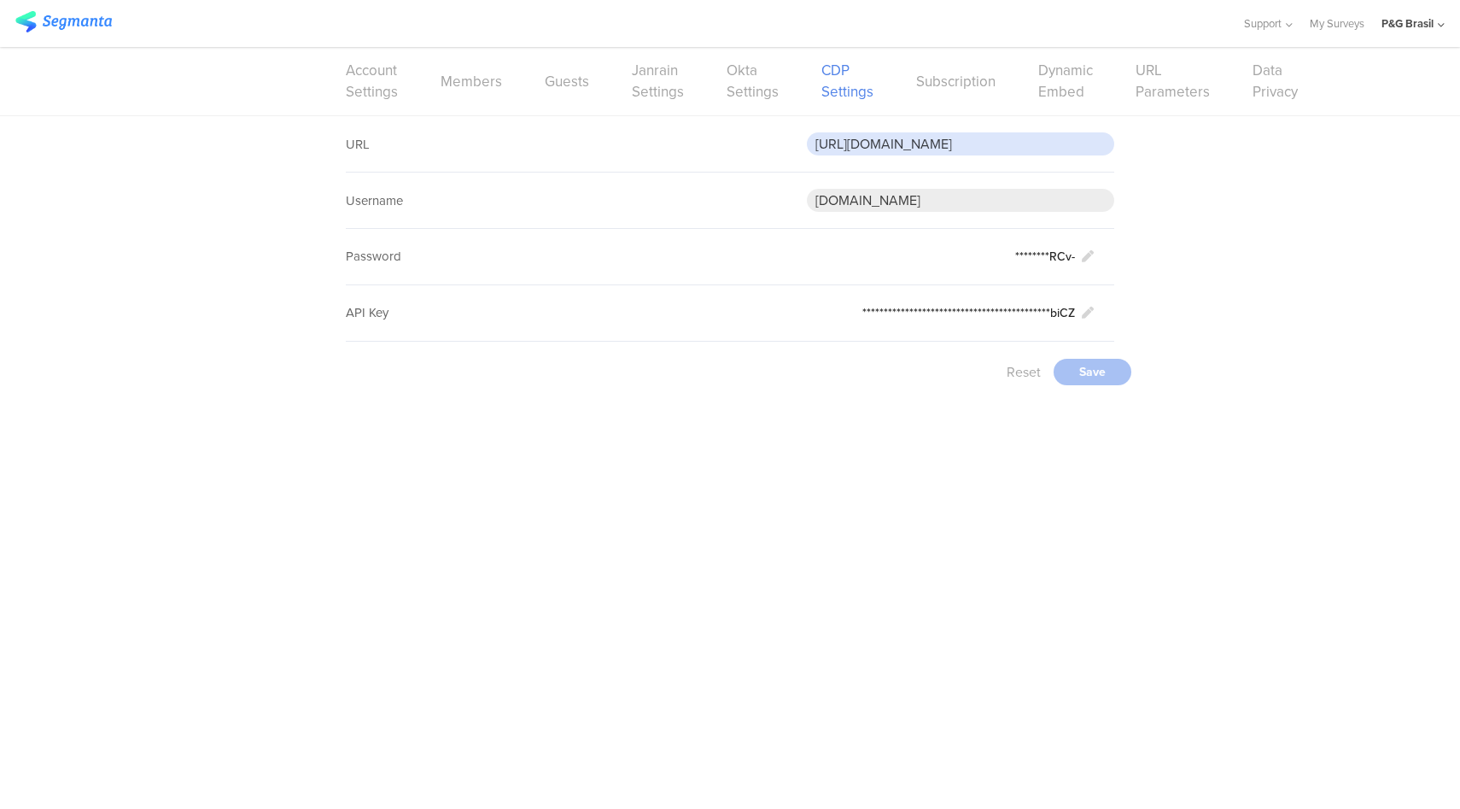
click at [997, 147] on input "https://apiqa.gcp.pgcloud.com/brandbuilding/consumer/v1/cdp-consumers/events" at bounding box center [960, 143] width 307 height 23
click at [1346, 28] on link "My Surveys" at bounding box center [1337, 23] width 55 height 47
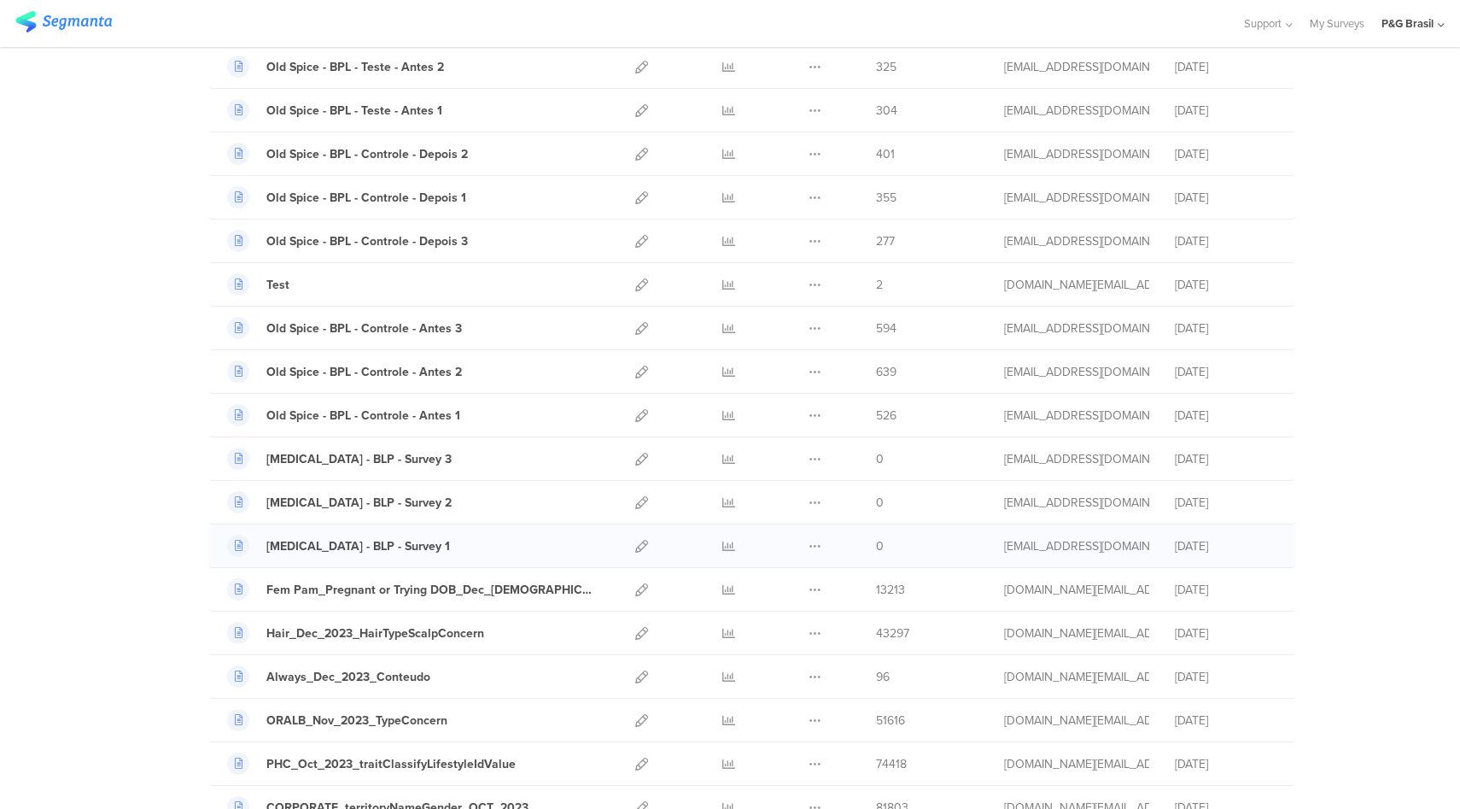
scroll to position [1185, 0]
click at [722, 632] on icon at bounding box center [728, 632] width 13 height 13
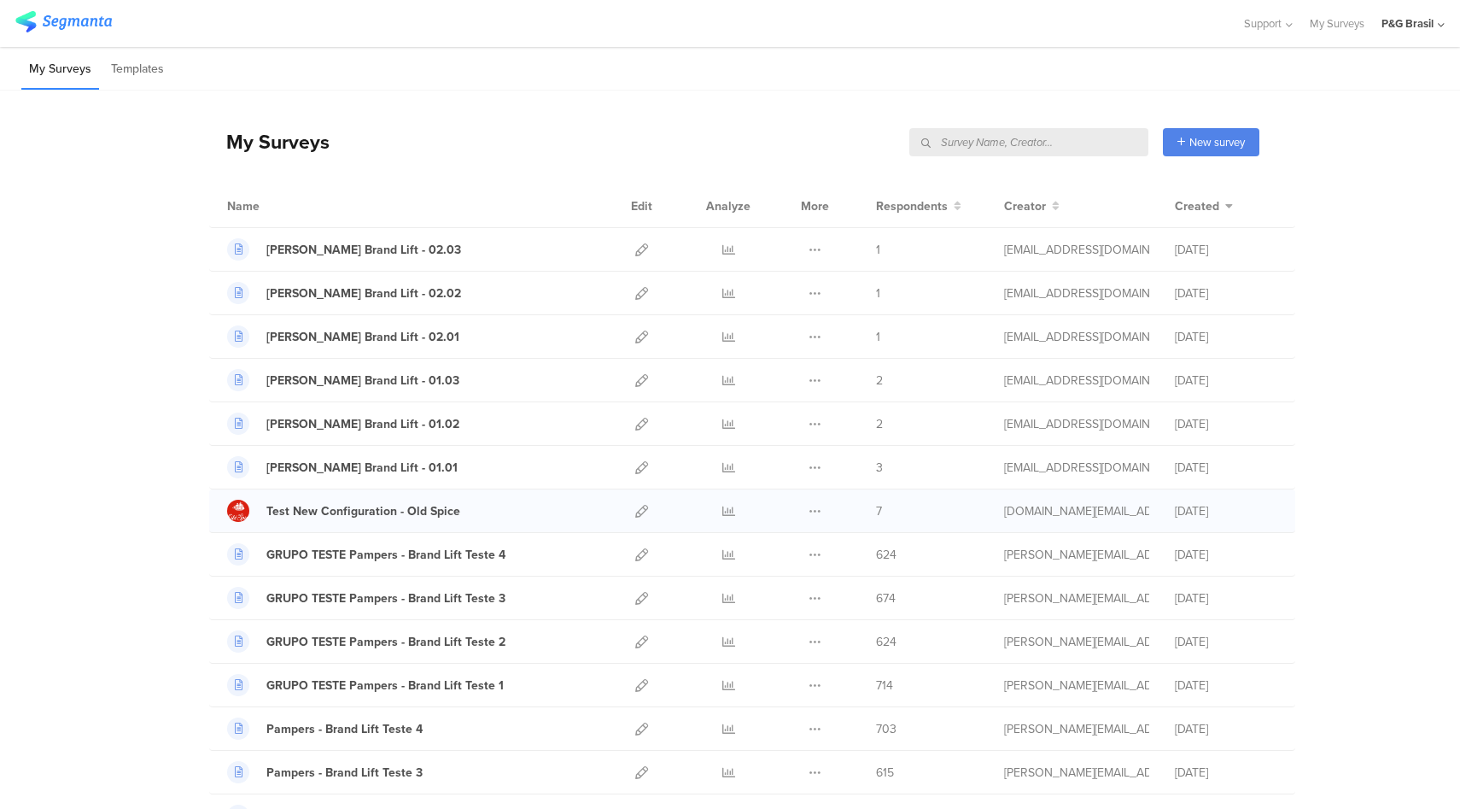
scroll to position [334, 0]
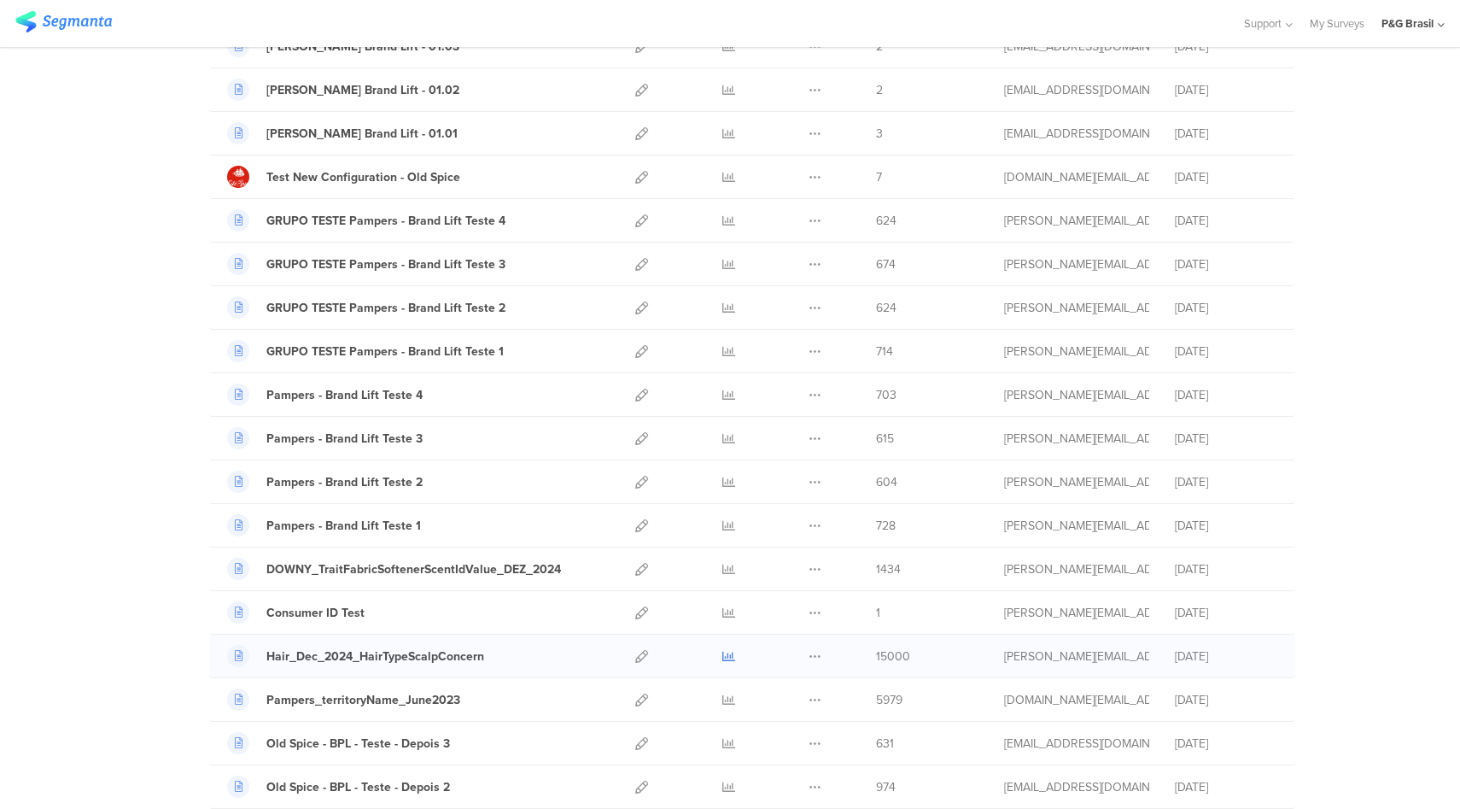
click at [726, 657] on icon at bounding box center [728, 656] width 13 height 13
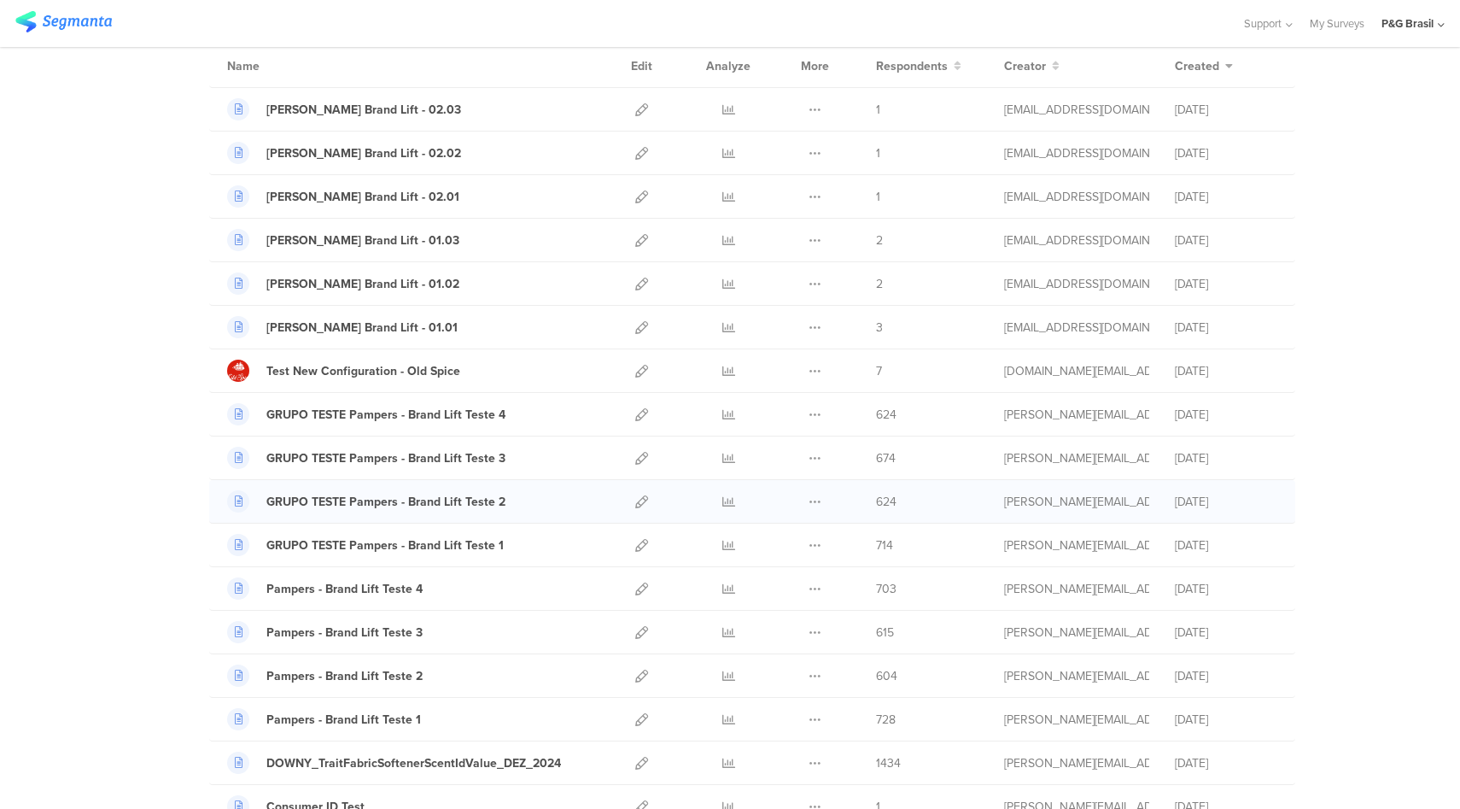
scroll to position [139, 0]
click at [722, 502] on icon at bounding box center [728, 502] width 13 height 13
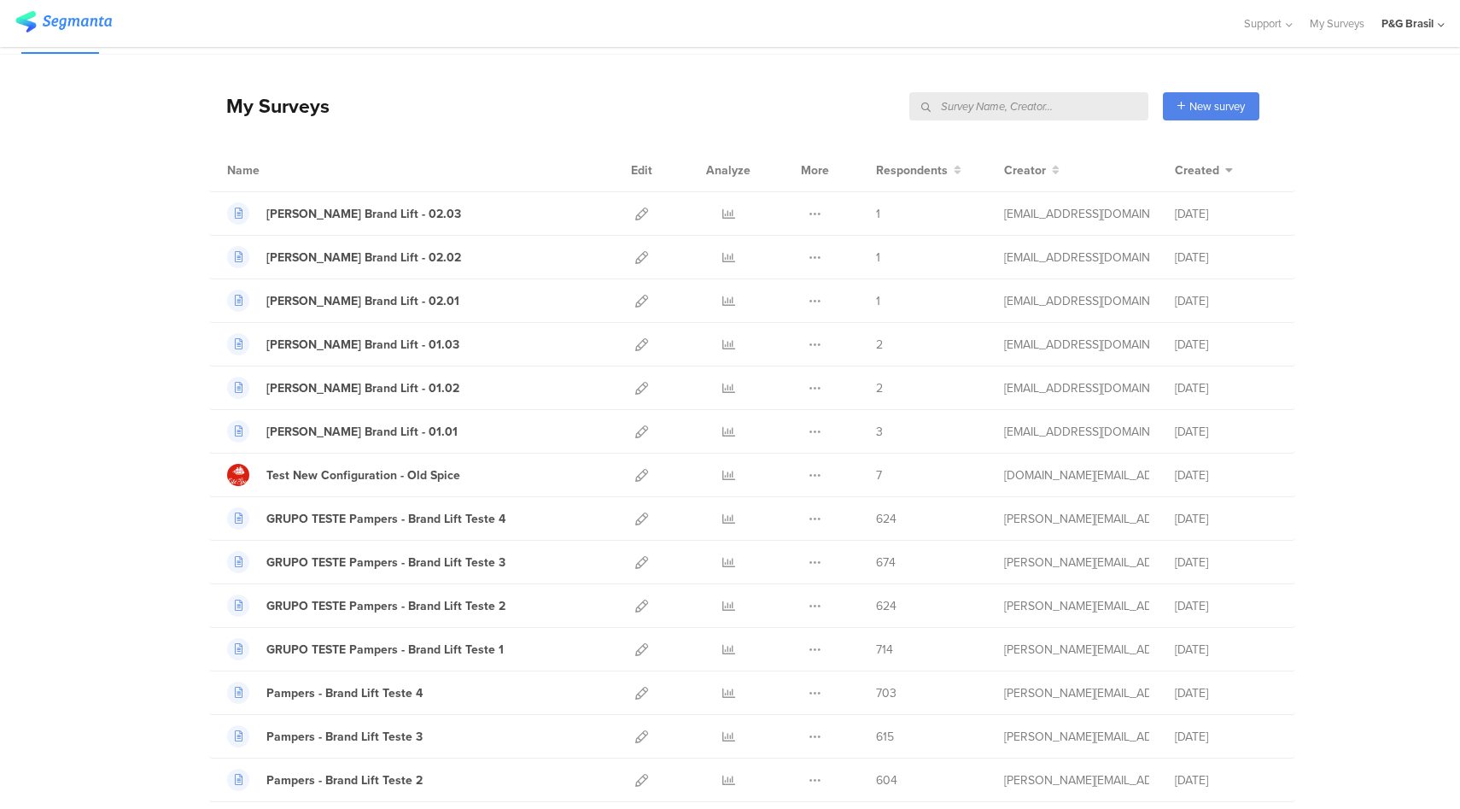
scroll to position [0, 0]
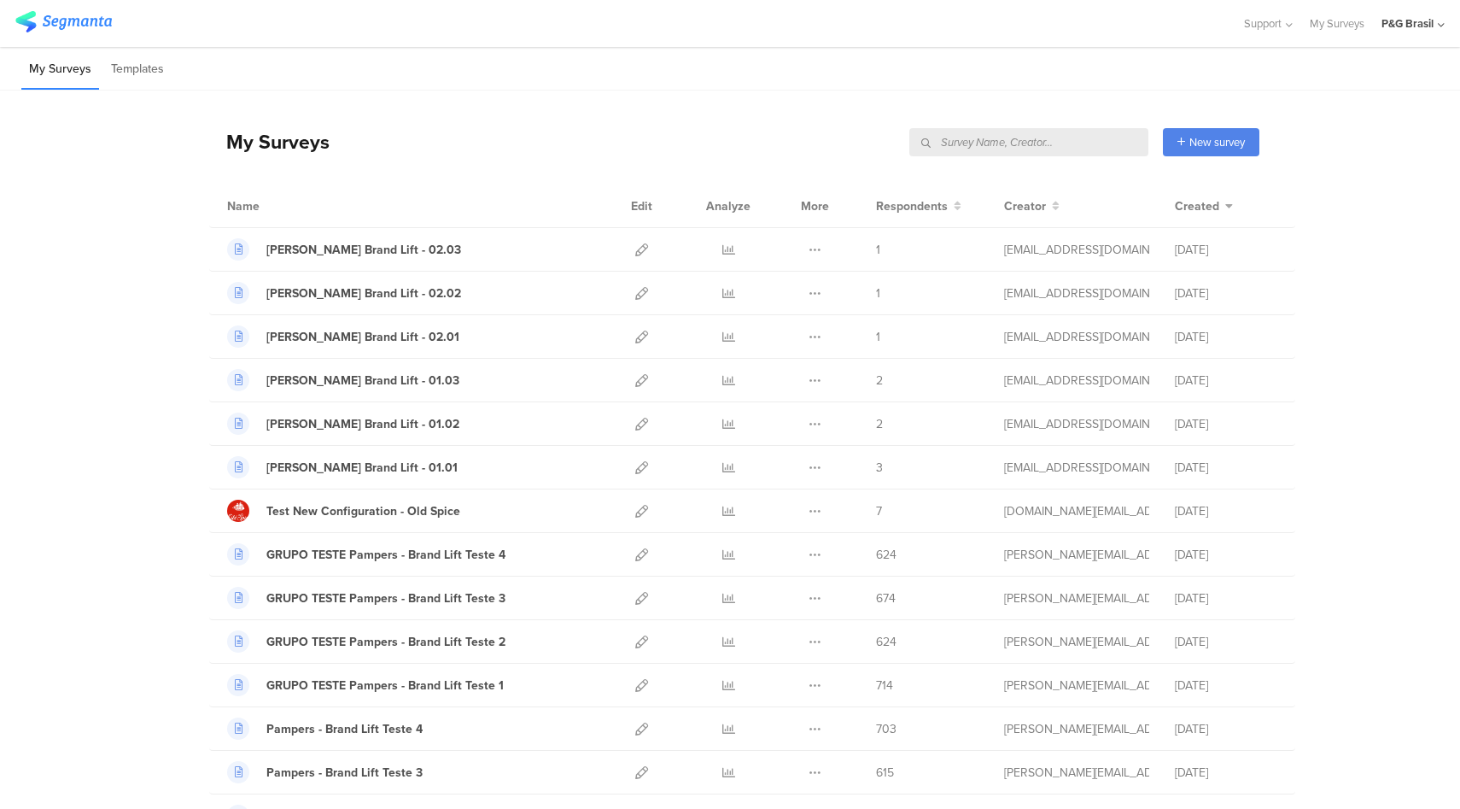
click at [1411, 23] on div "P&G Brasil" at bounding box center [1407, 23] width 52 height 16
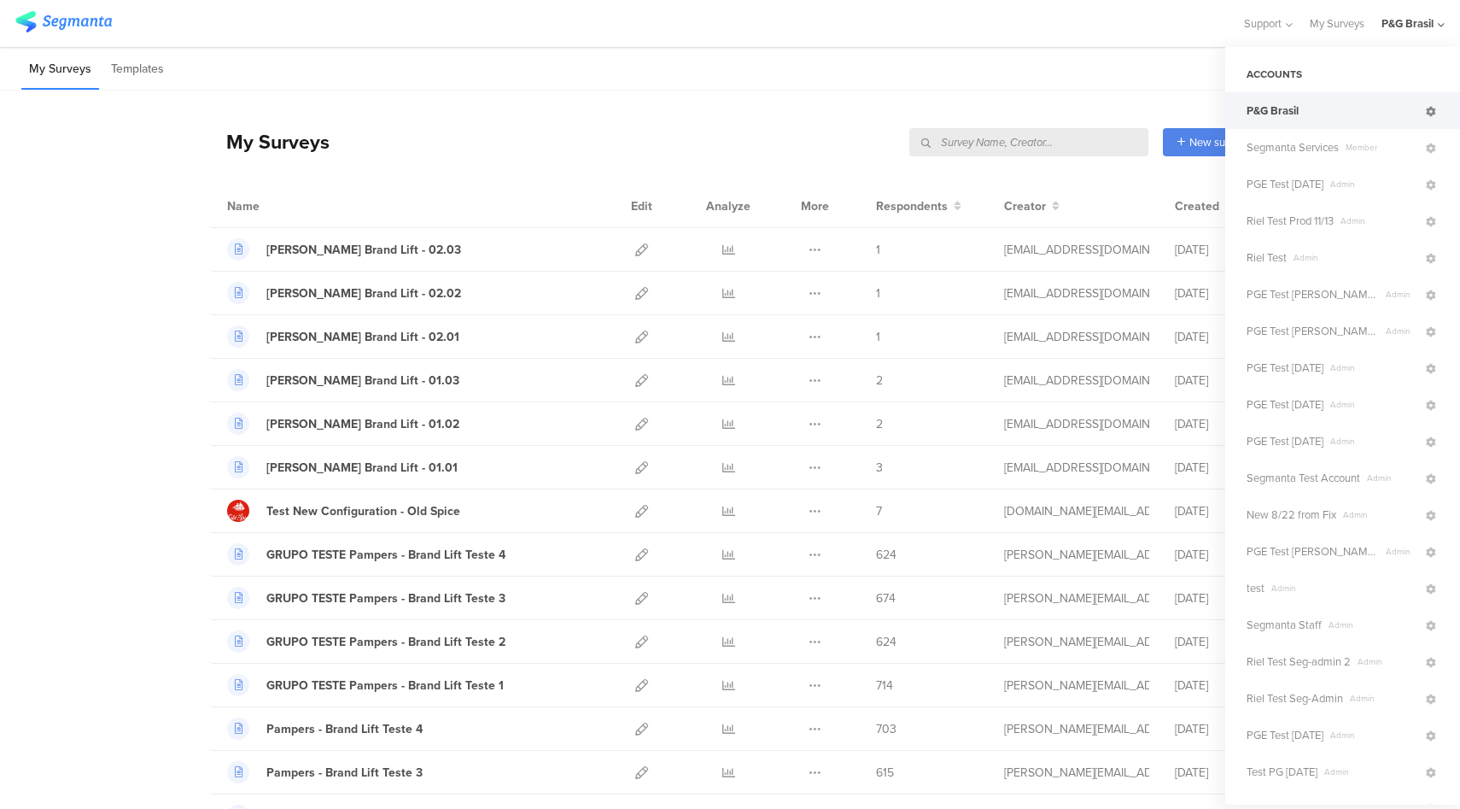
click at [1423, 118] on link at bounding box center [1430, 110] width 15 height 25
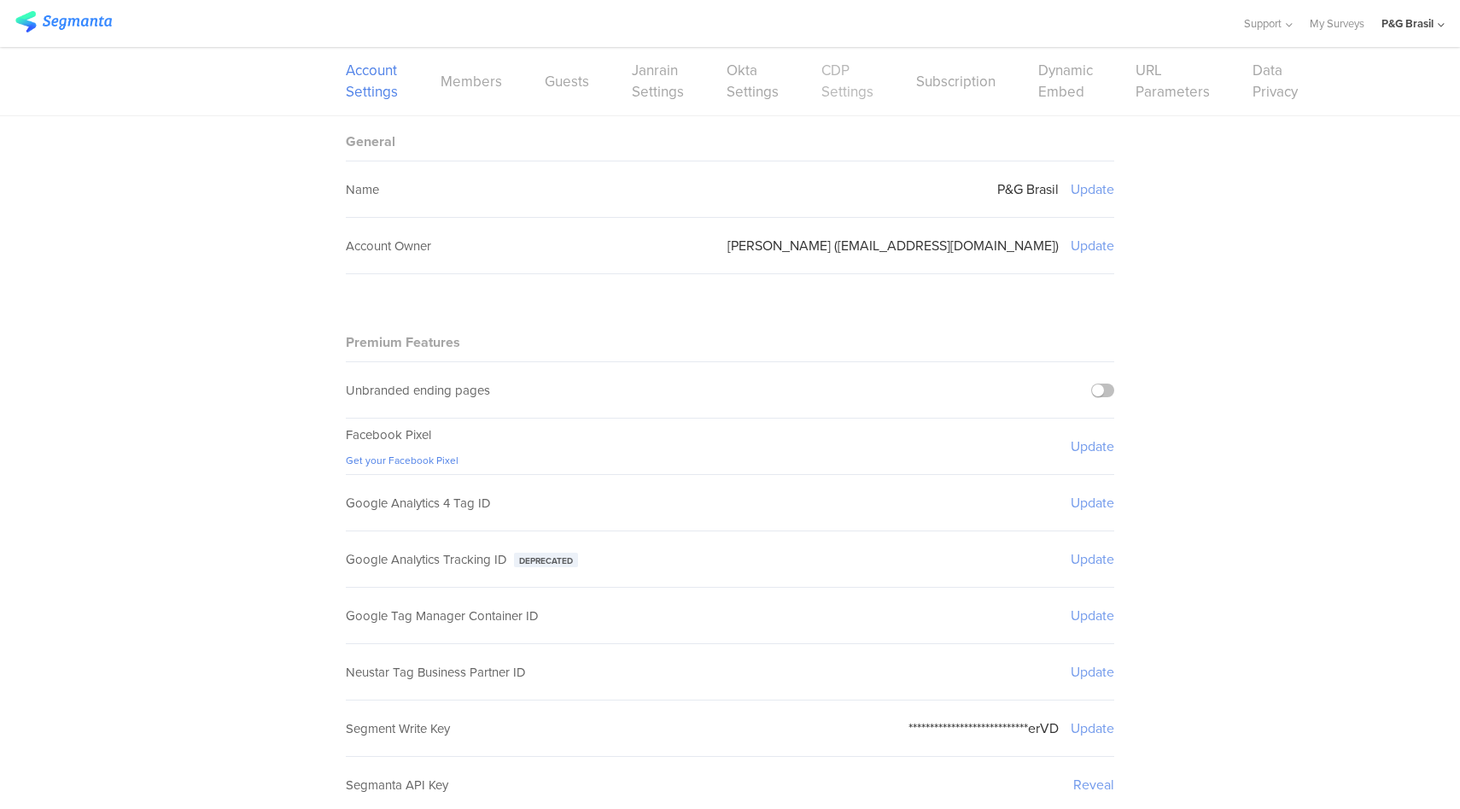
click at [847, 89] on link "CDP Settings" at bounding box center [847, 81] width 52 height 43
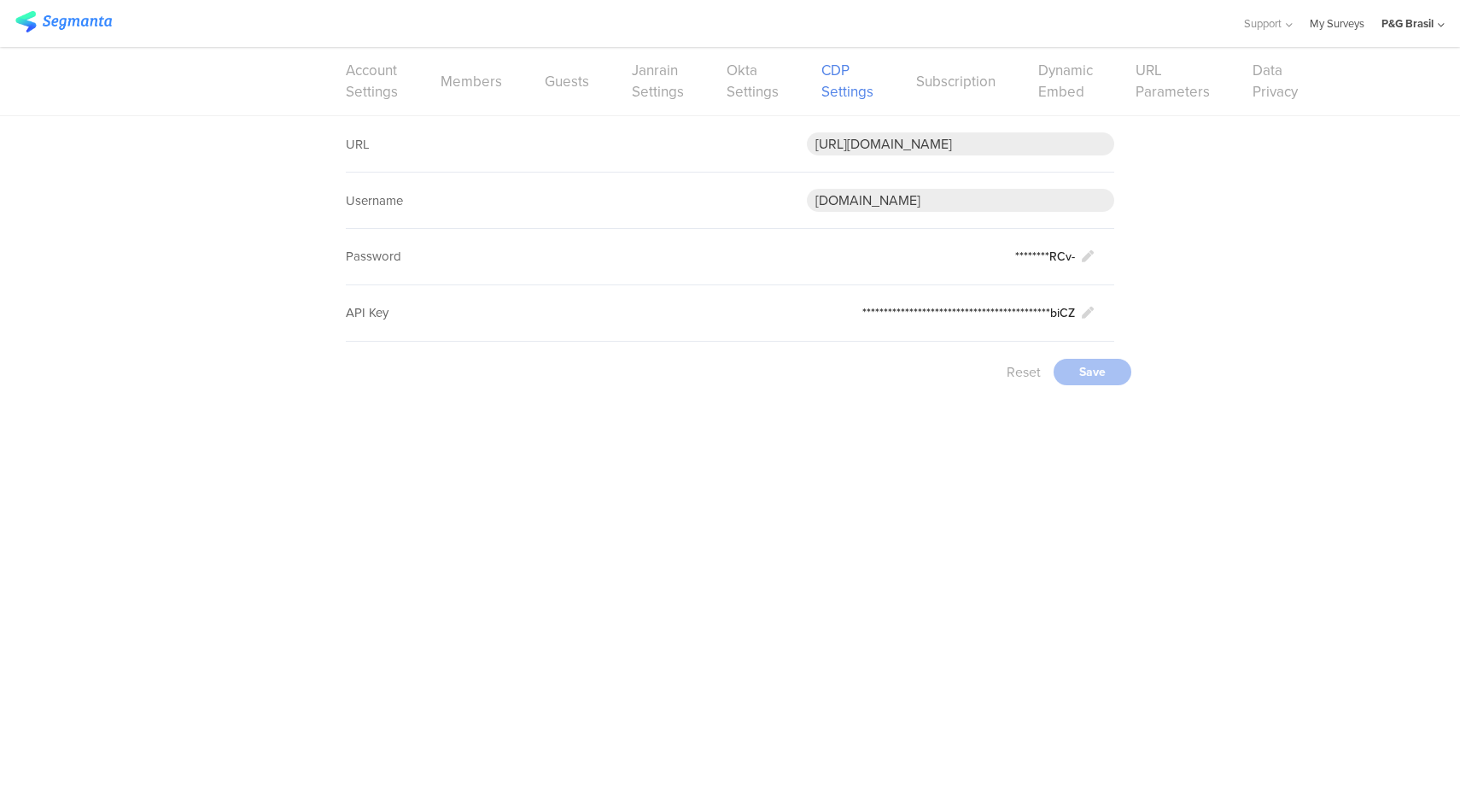
click at [1329, 29] on link "My Surveys" at bounding box center [1337, 23] width 55 height 47
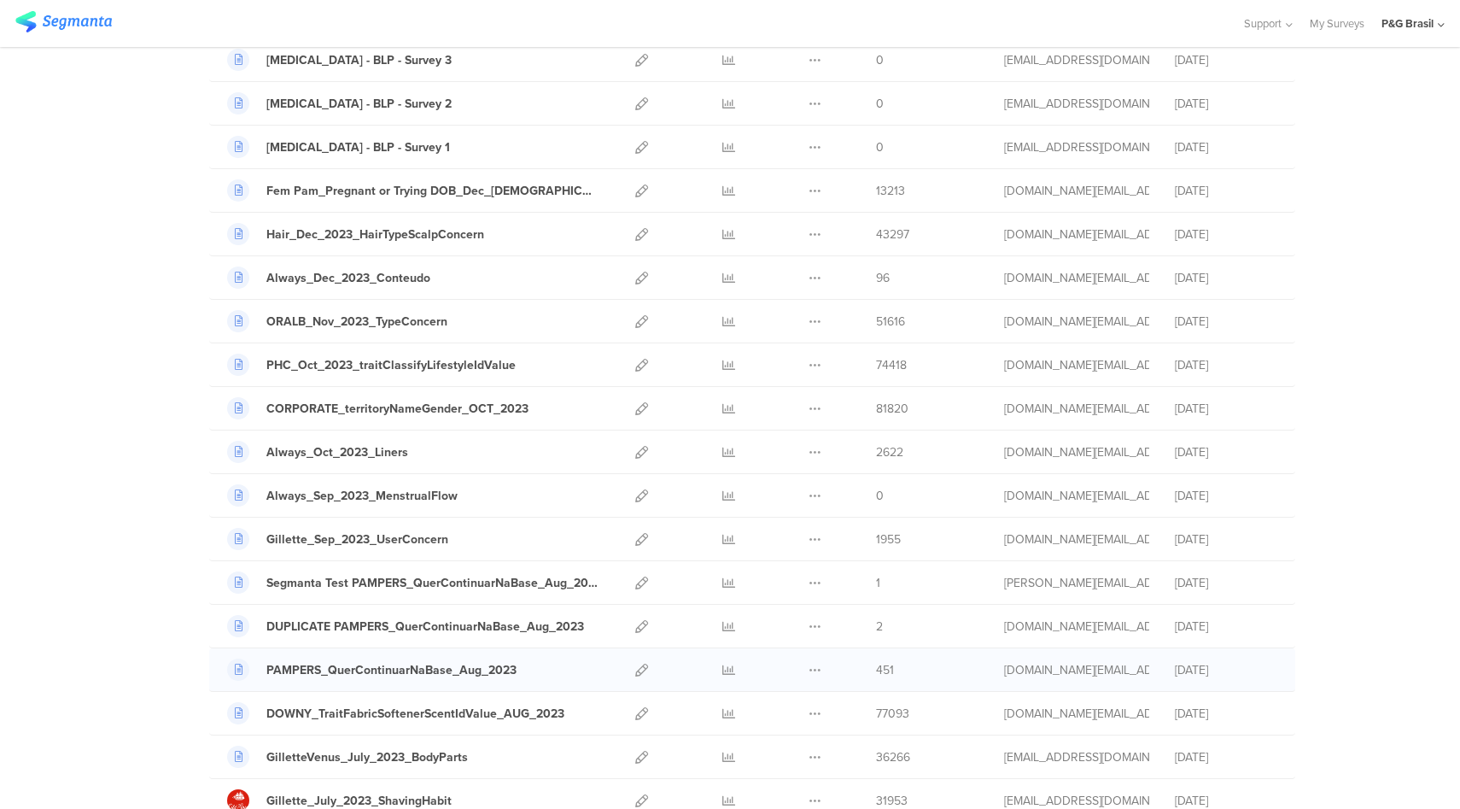
scroll to position [1583, 0]
click at [818, 235] on div "Duplicate Export Delete" at bounding box center [815, 234] width 37 height 43
click at [801, 235] on div "Duplicate Export Delete" at bounding box center [815, 234] width 37 height 43
click at [810, 232] on icon at bounding box center [815, 234] width 13 height 13
click at [791, 281] on button "Duplicate" at bounding box center [781, 277] width 94 height 31
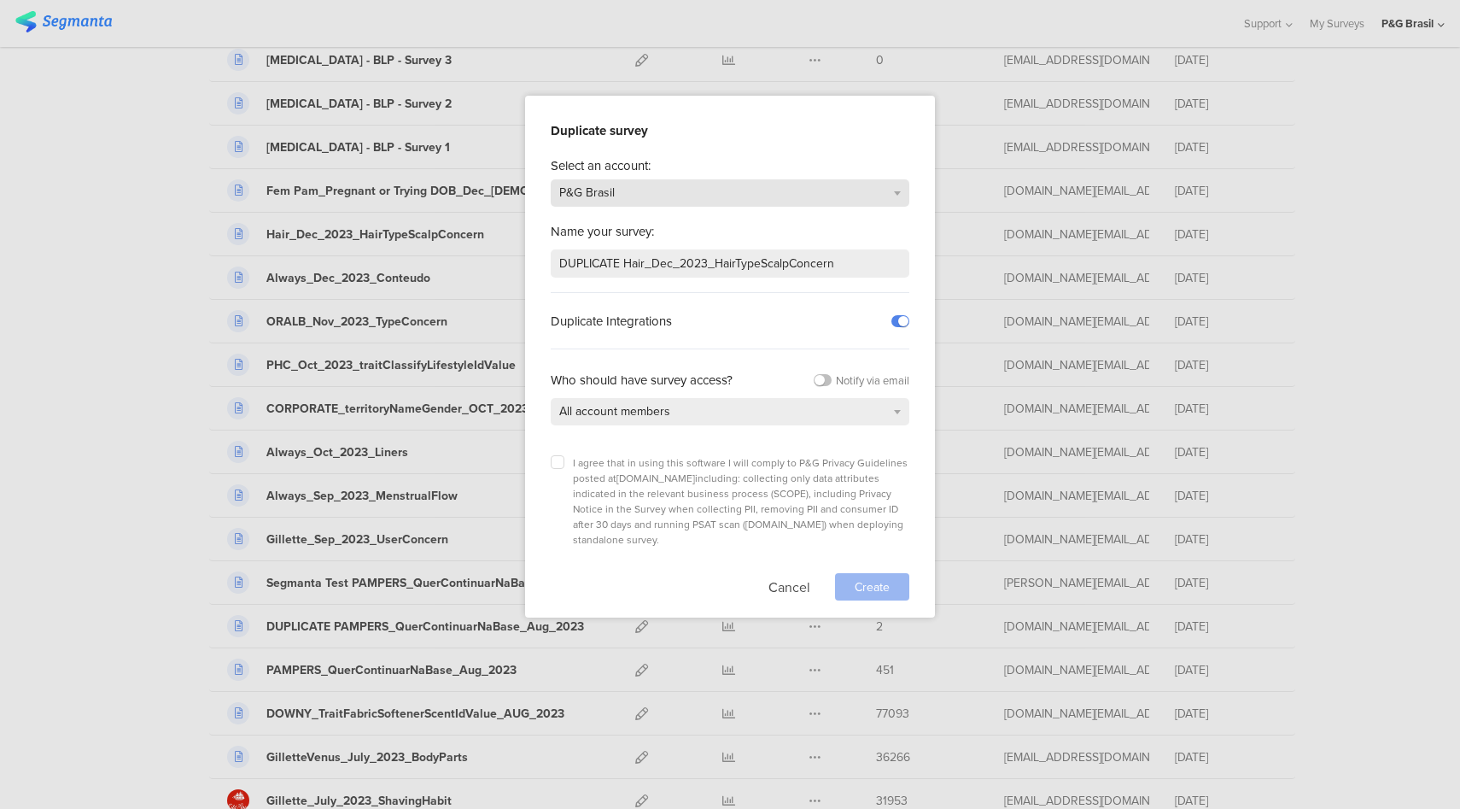
click at [658, 195] on div "P&G Brasil" at bounding box center [730, 192] width 359 height 27
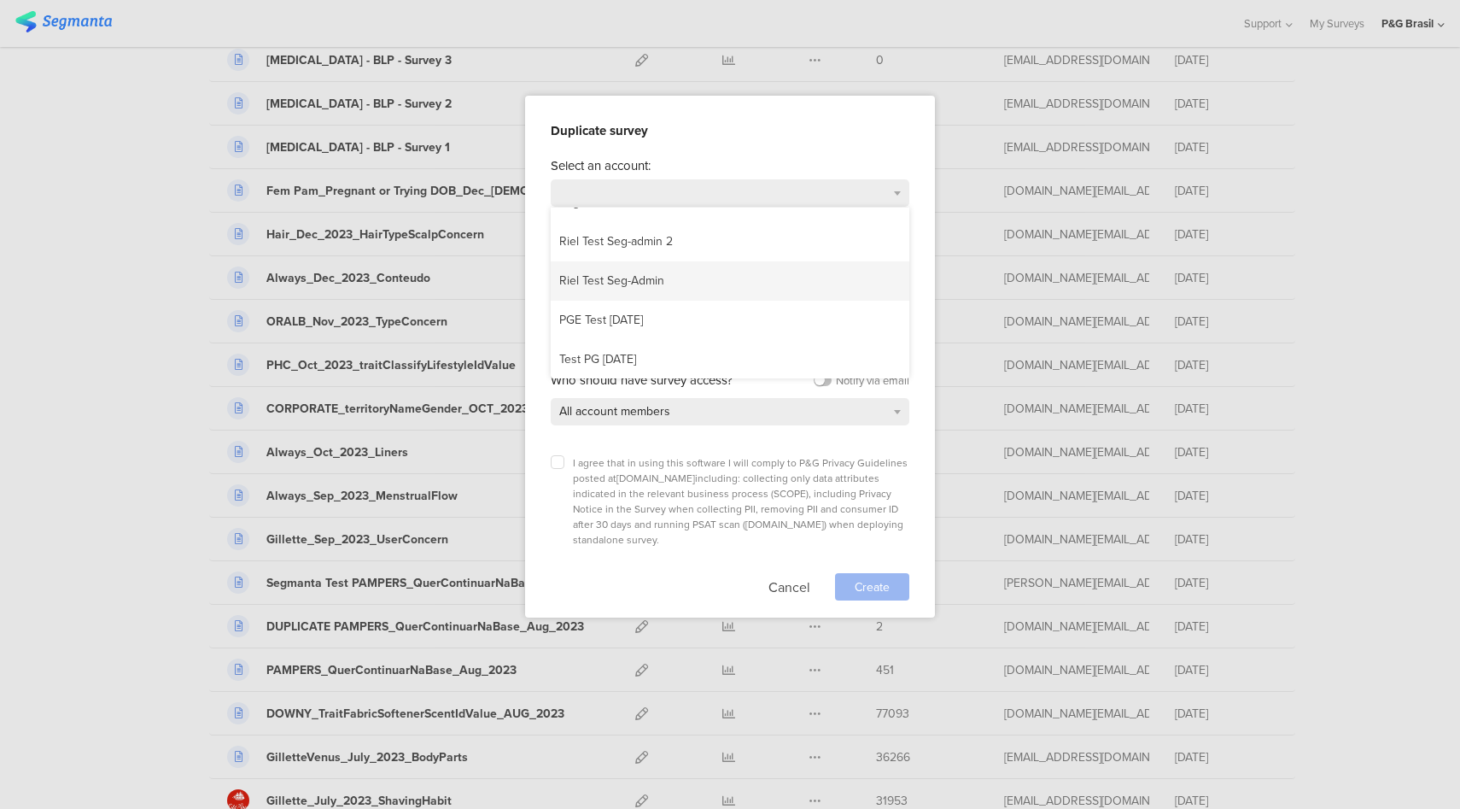
scroll to position [464, 0]
click at [667, 306] on div "Segmanta Staff" at bounding box center [730, 312] width 359 height 39
click at [559, 466] on div "I agree that in using this software I will comply to P&G Privacy Guidelines pos…" at bounding box center [730, 501] width 359 height 92
click at [552, 460] on label at bounding box center [558, 462] width 14 height 14
click at [0, 0] on input "checkbox" at bounding box center [0, 0] width 0 height 0
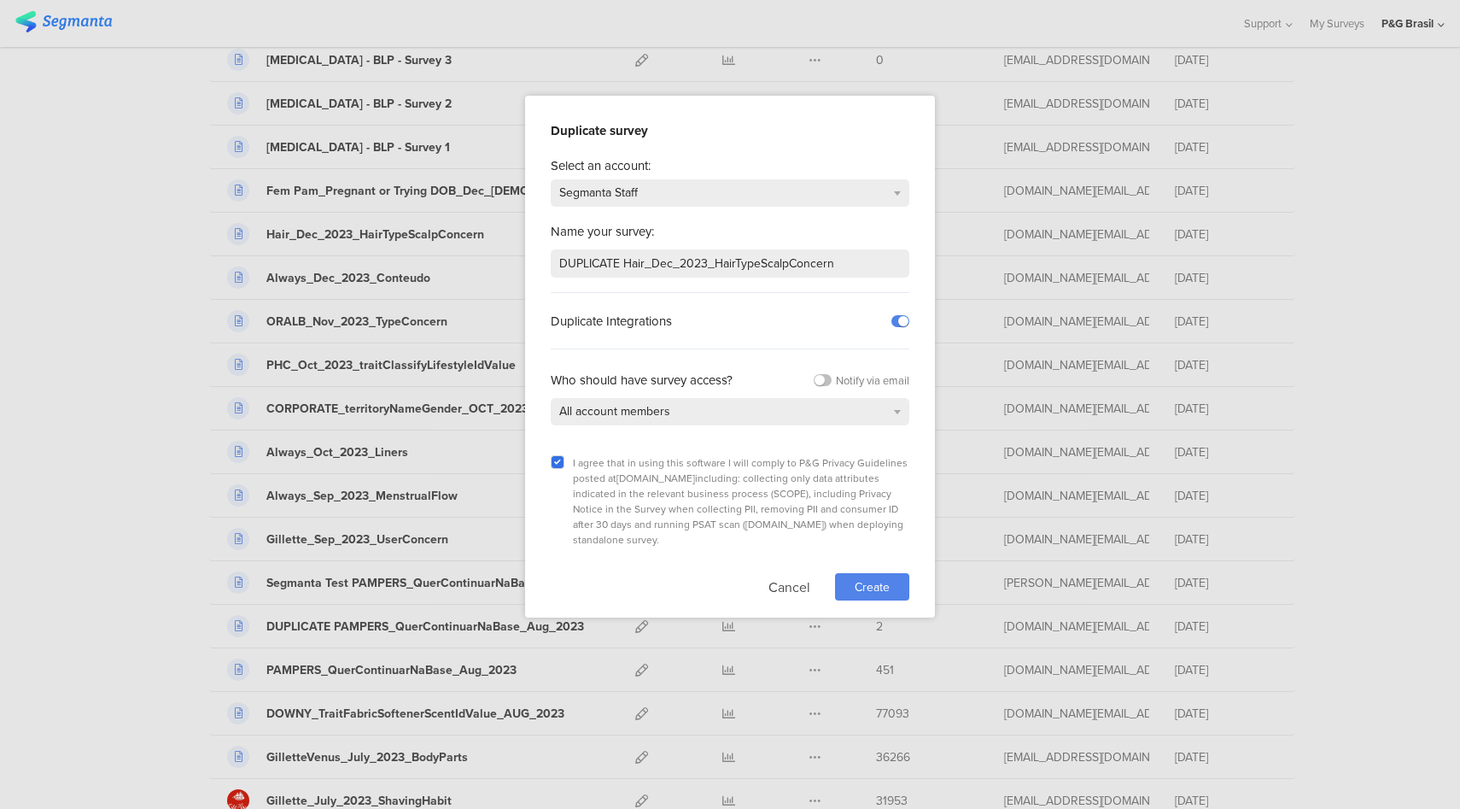
click at [857, 578] on span "Create" at bounding box center [872, 587] width 35 height 18
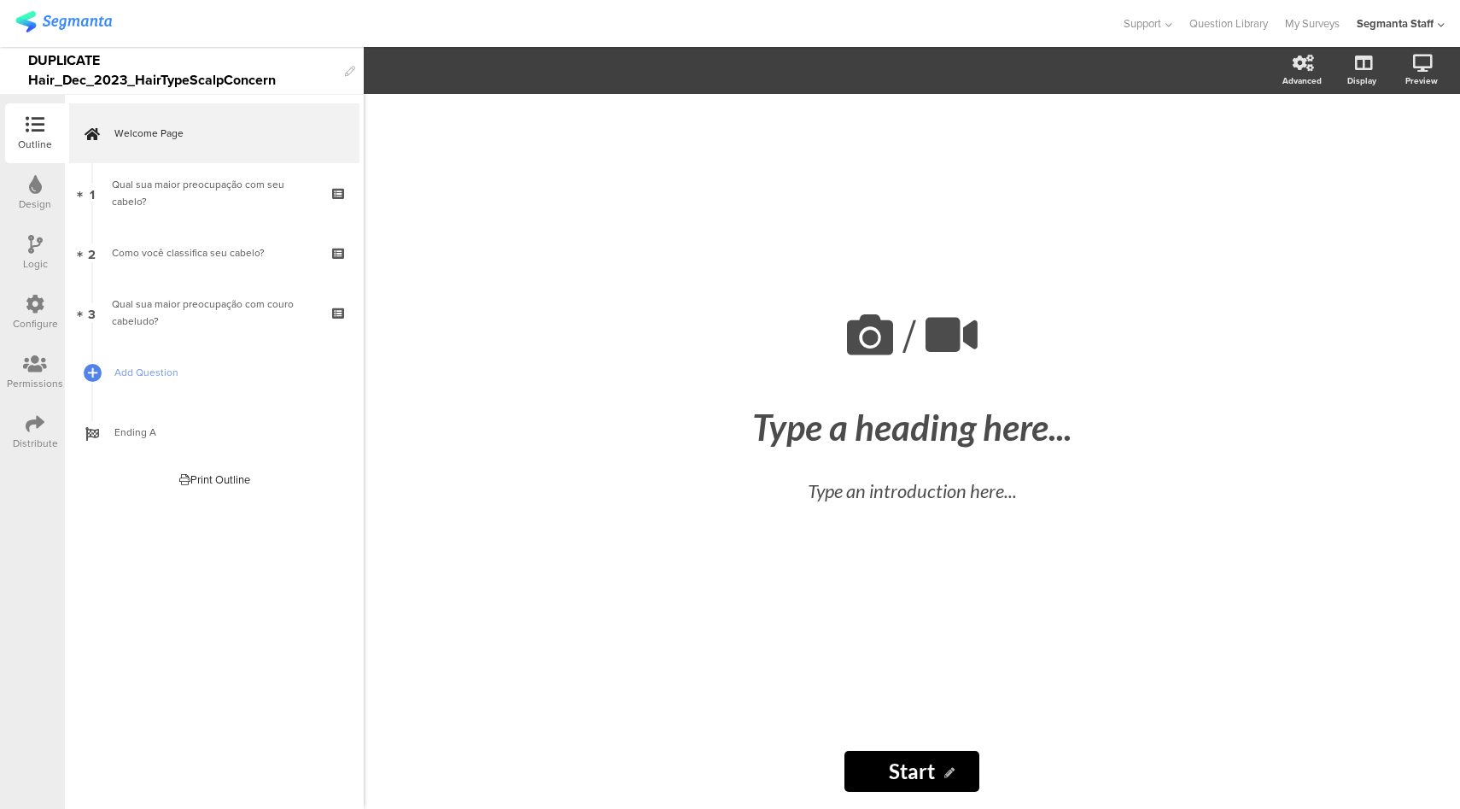
click at [32, 314] on div at bounding box center [35, 305] width 19 height 21
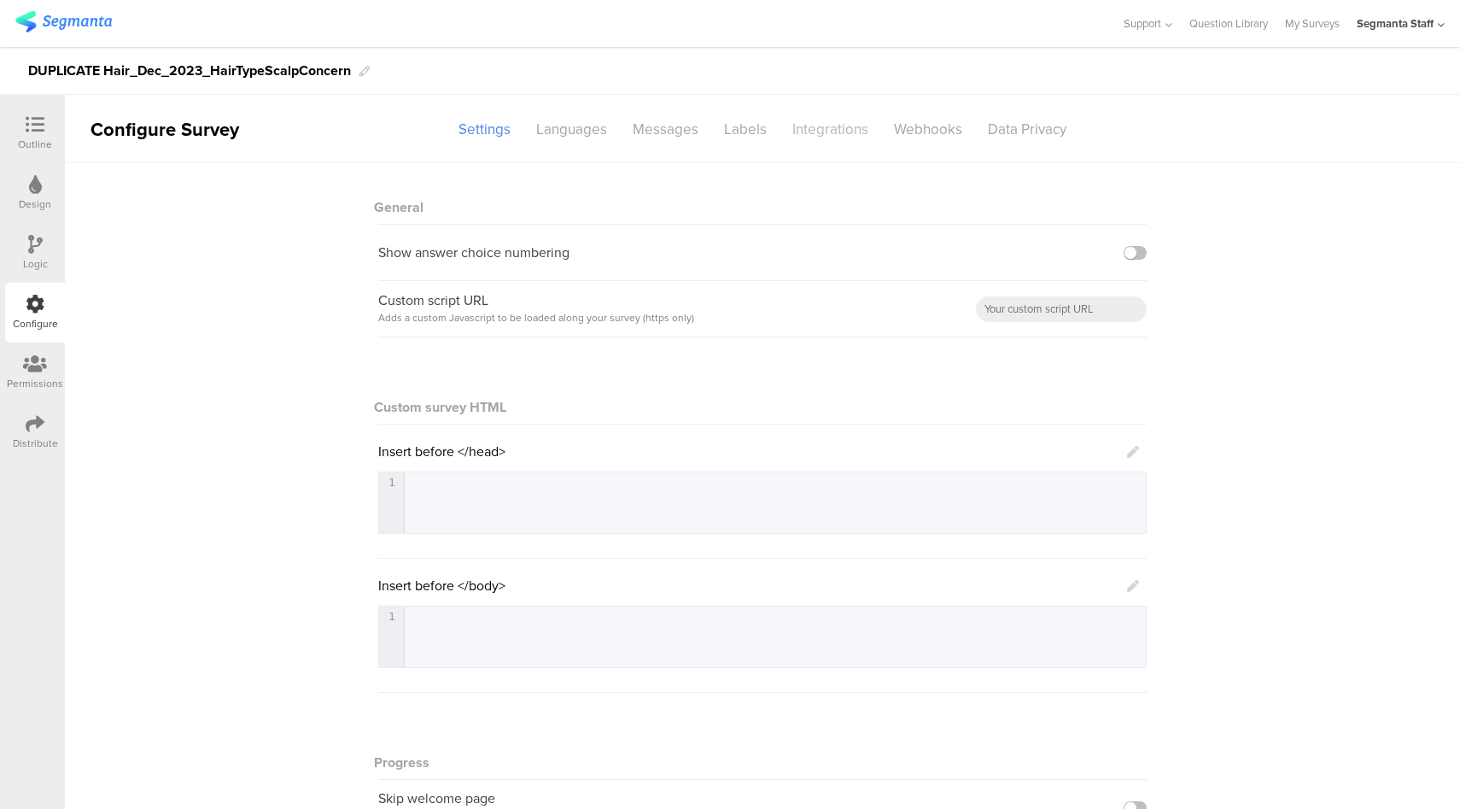
click at [818, 131] on div "Integrations" at bounding box center [831, 129] width 102 height 30
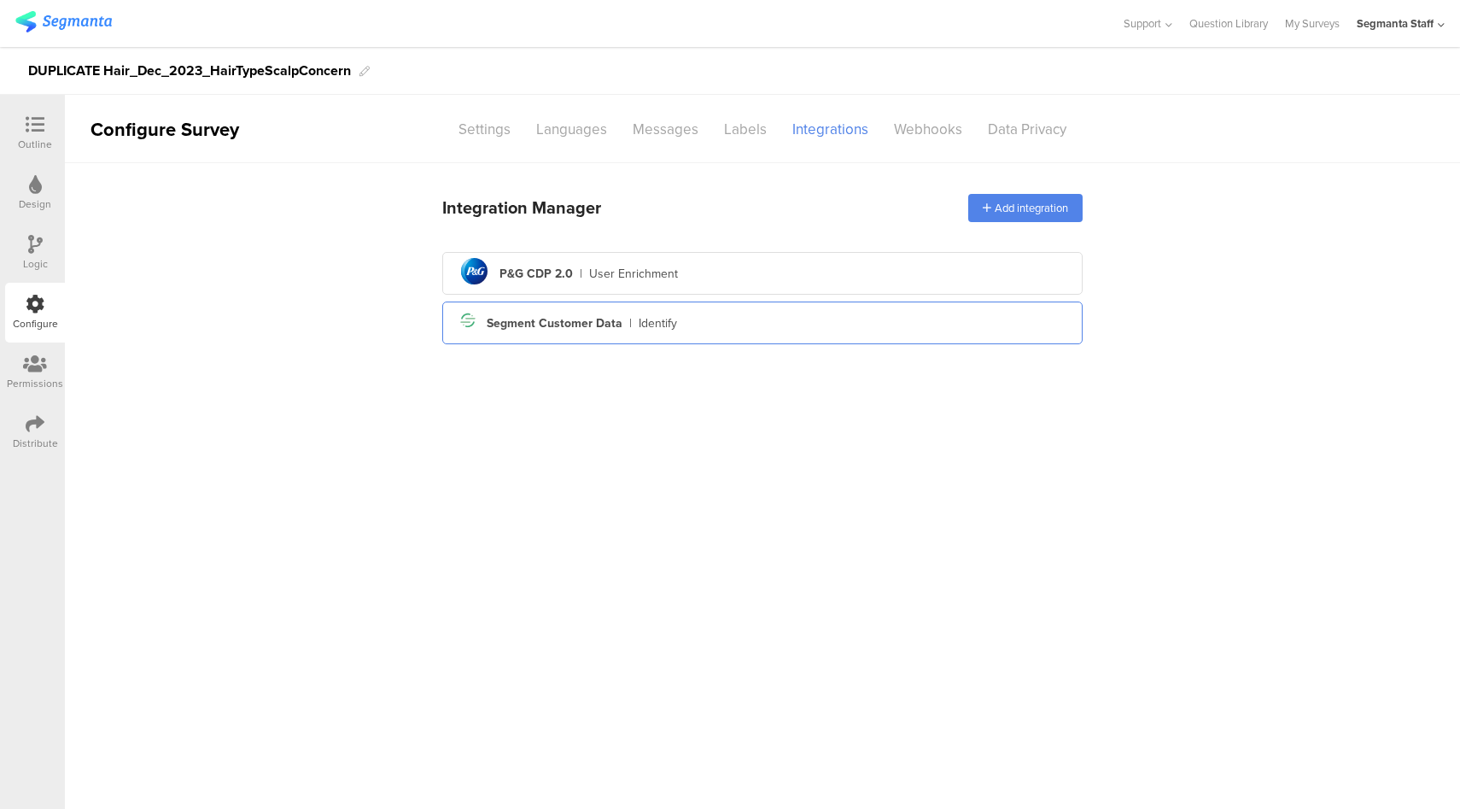
click at [776, 333] on div "Segment icon Created with Sketch. Segment Customer Data | Identify" at bounding box center [762, 322] width 613 height 29
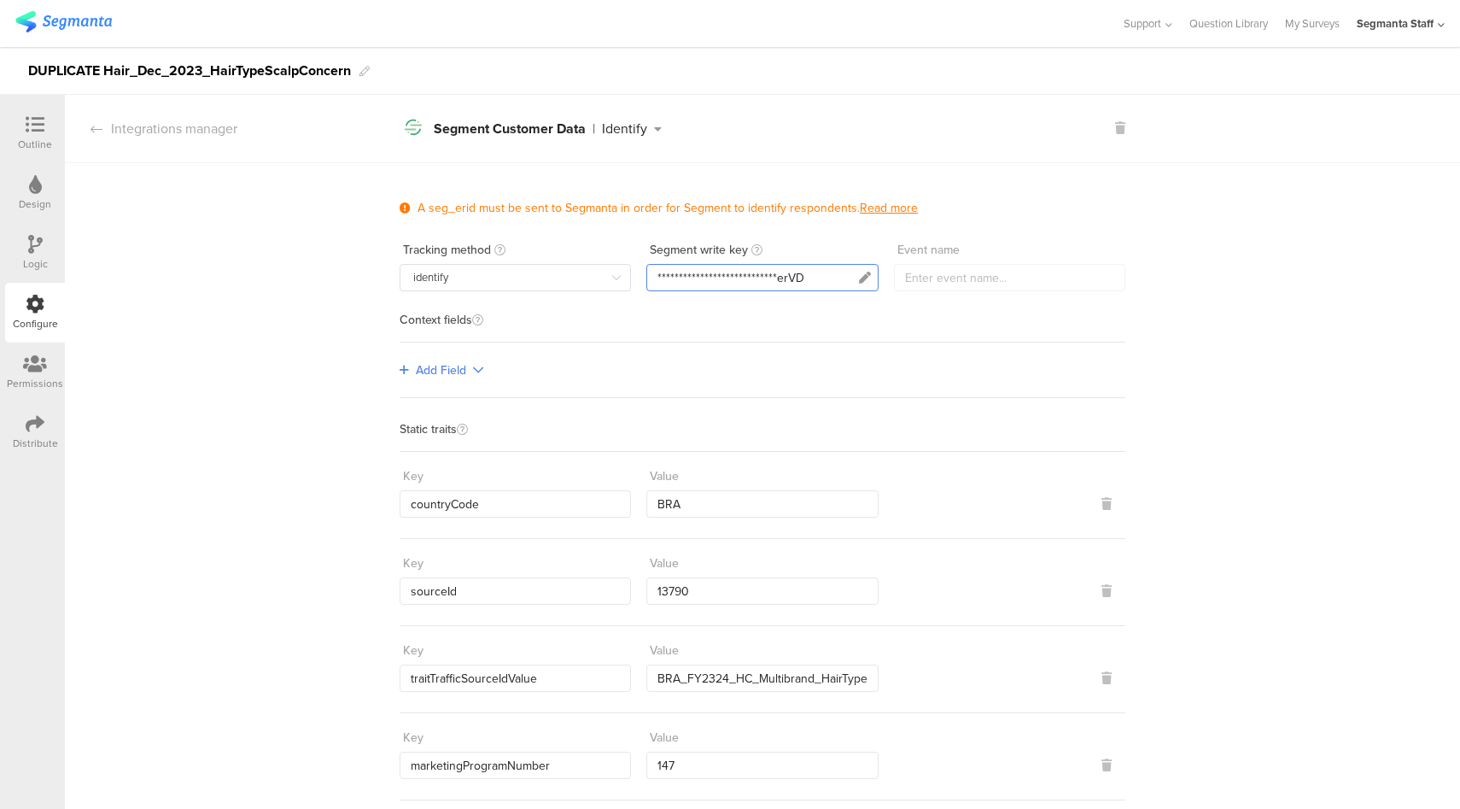
click at [859, 277] on icon at bounding box center [865, 278] width 12 height 12
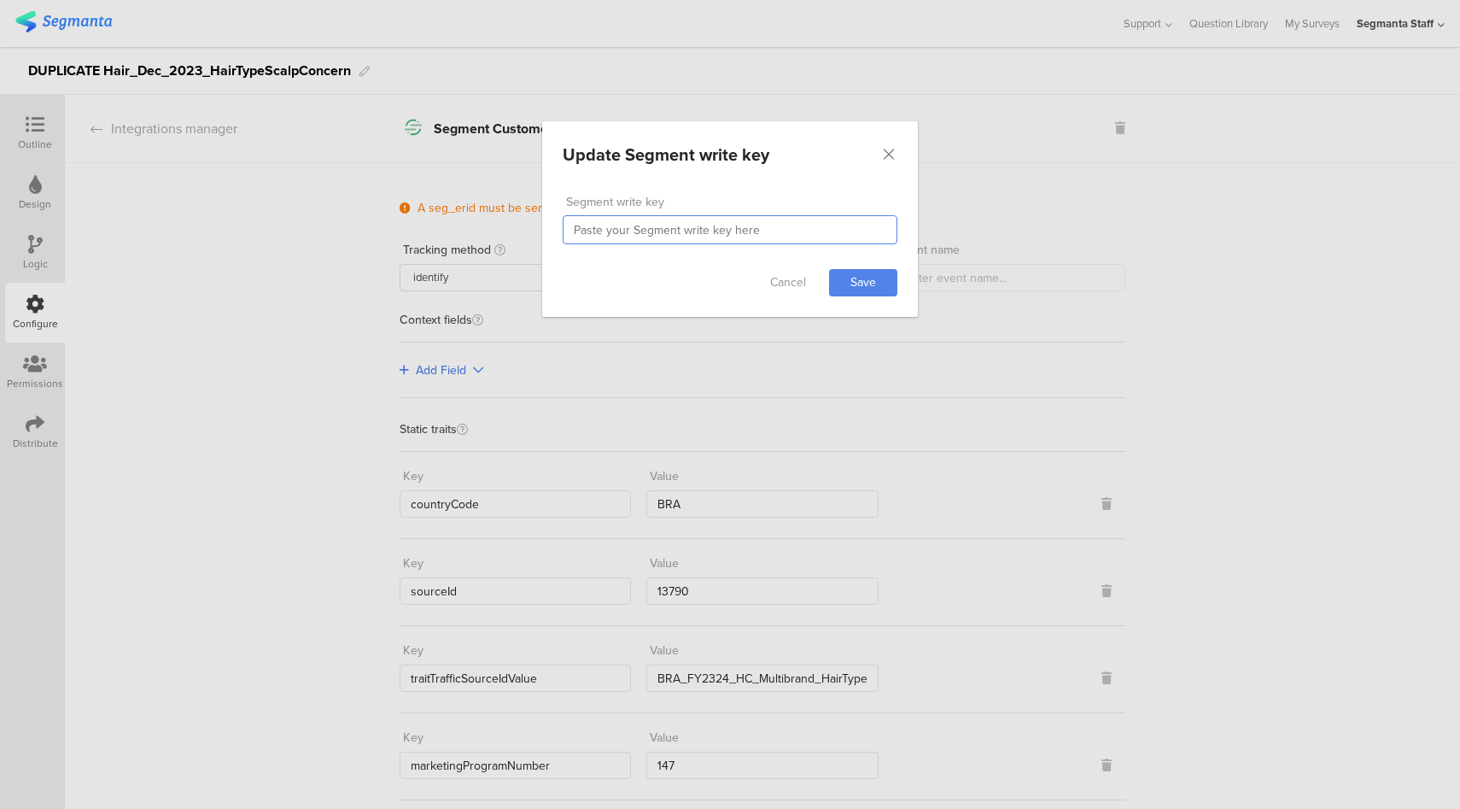
click at [704, 234] on input "dialog" at bounding box center [730, 229] width 335 height 29
type input "vdfsfscasughdq736er8qwyd"
click at [867, 280] on link "Save" at bounding box center [863, 282] width 68 height 27
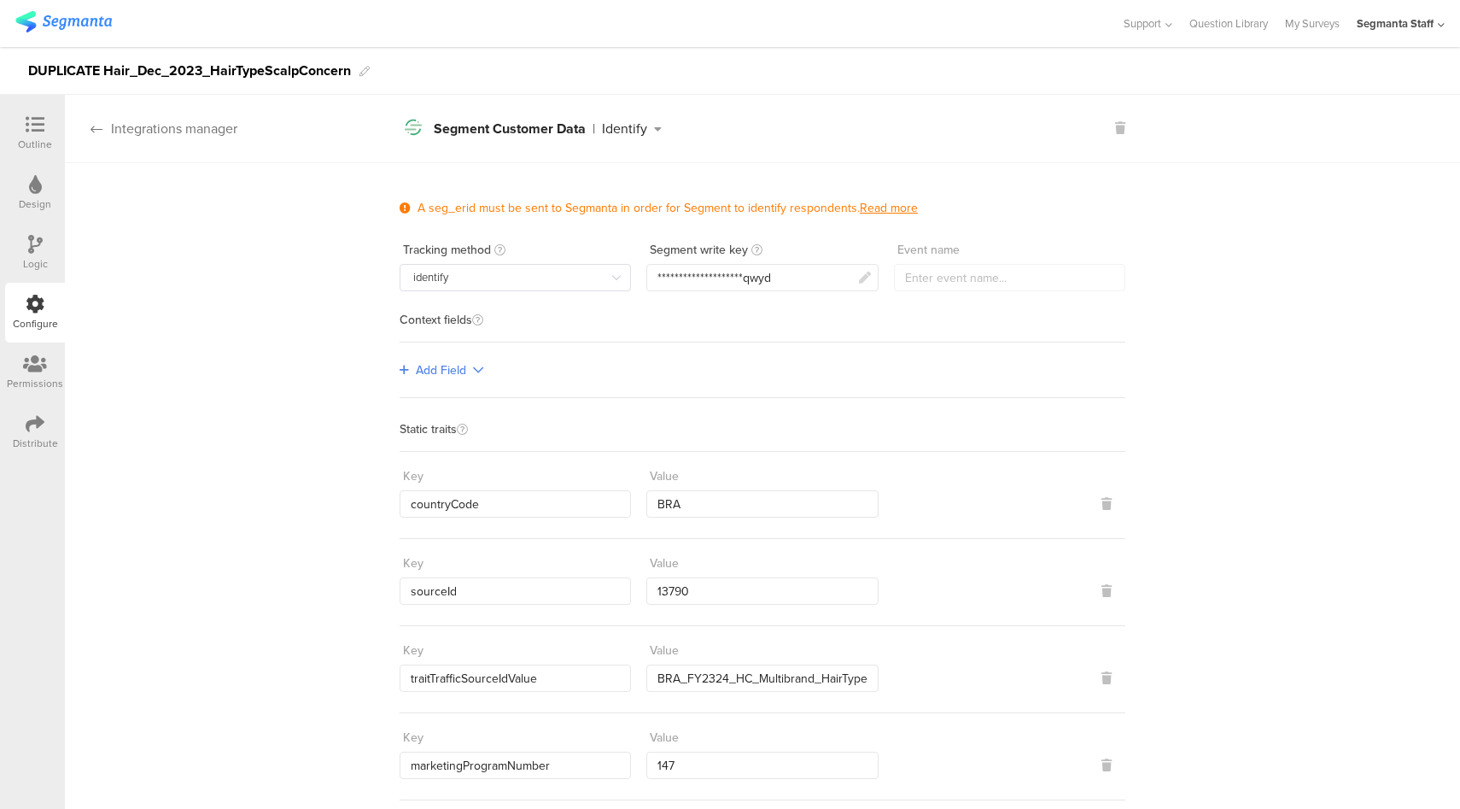
click at [152, 132] on div "Integrations manager" at bounding box center [151, 129] width 172 height 20
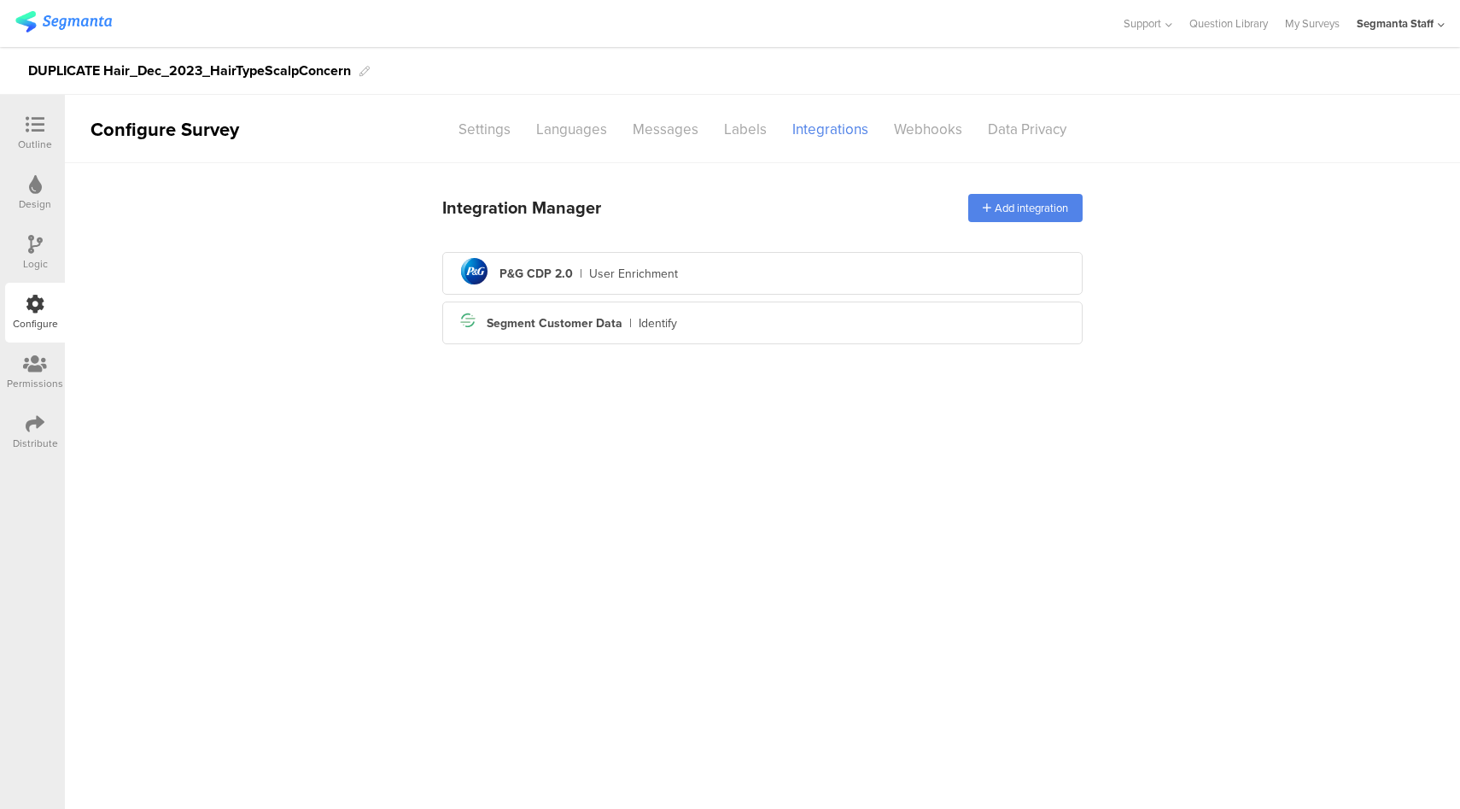
click at [15, 377] on div "Permissions" at bounding box center [35, 383] width 56 height 15
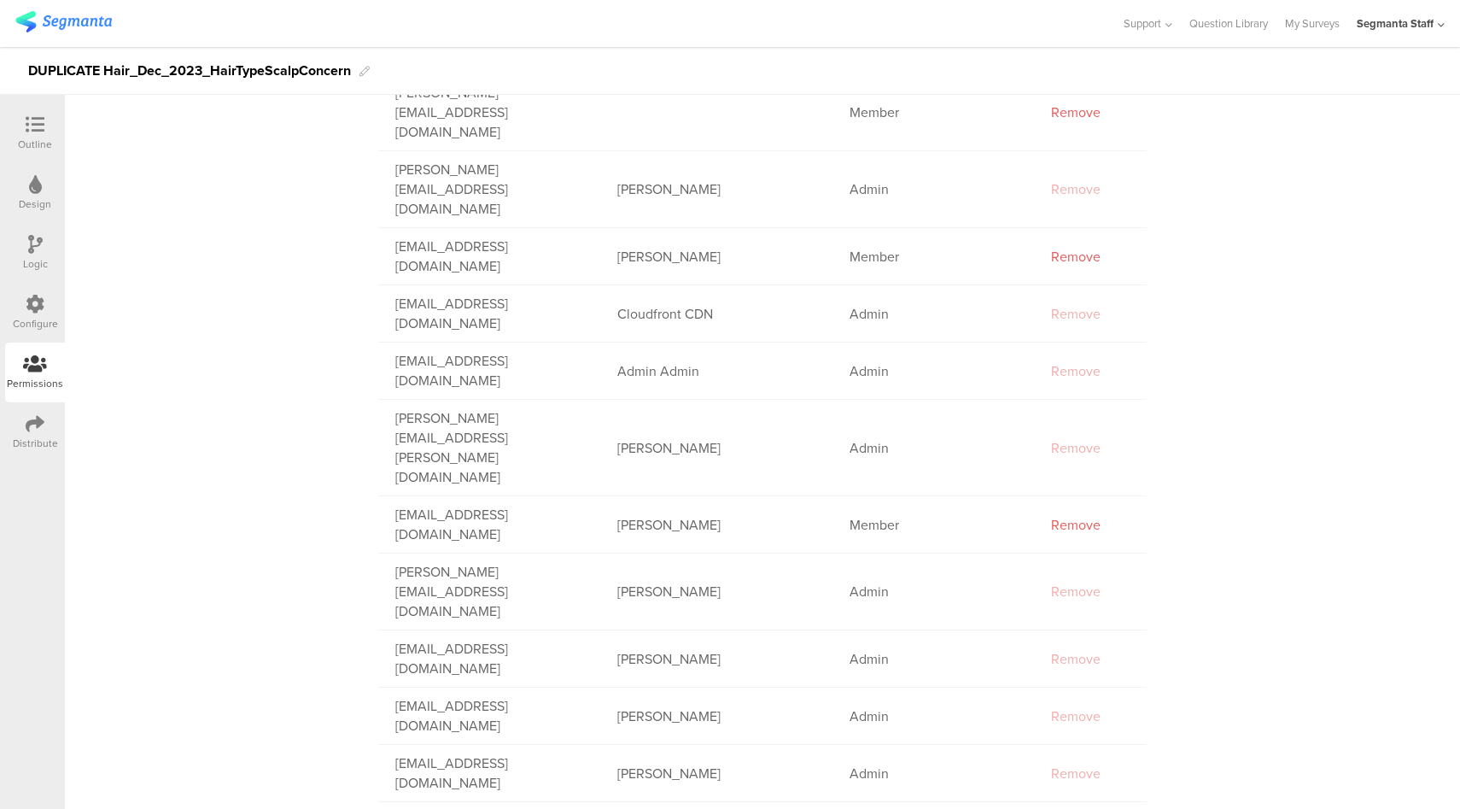
scroll to position [704, 0]
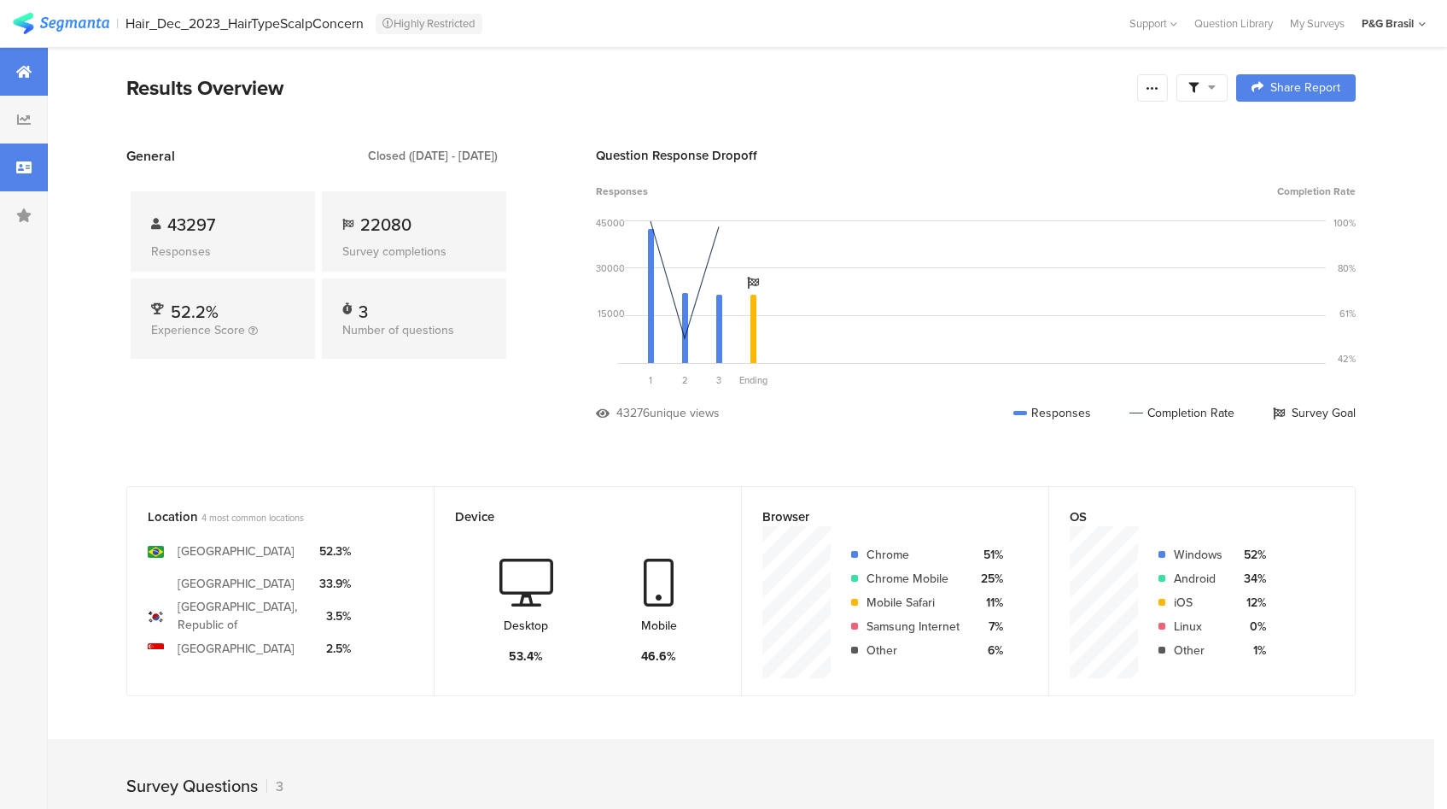
click at [26, 171] on icon at bounding box center [23, 168] width 15 height 14
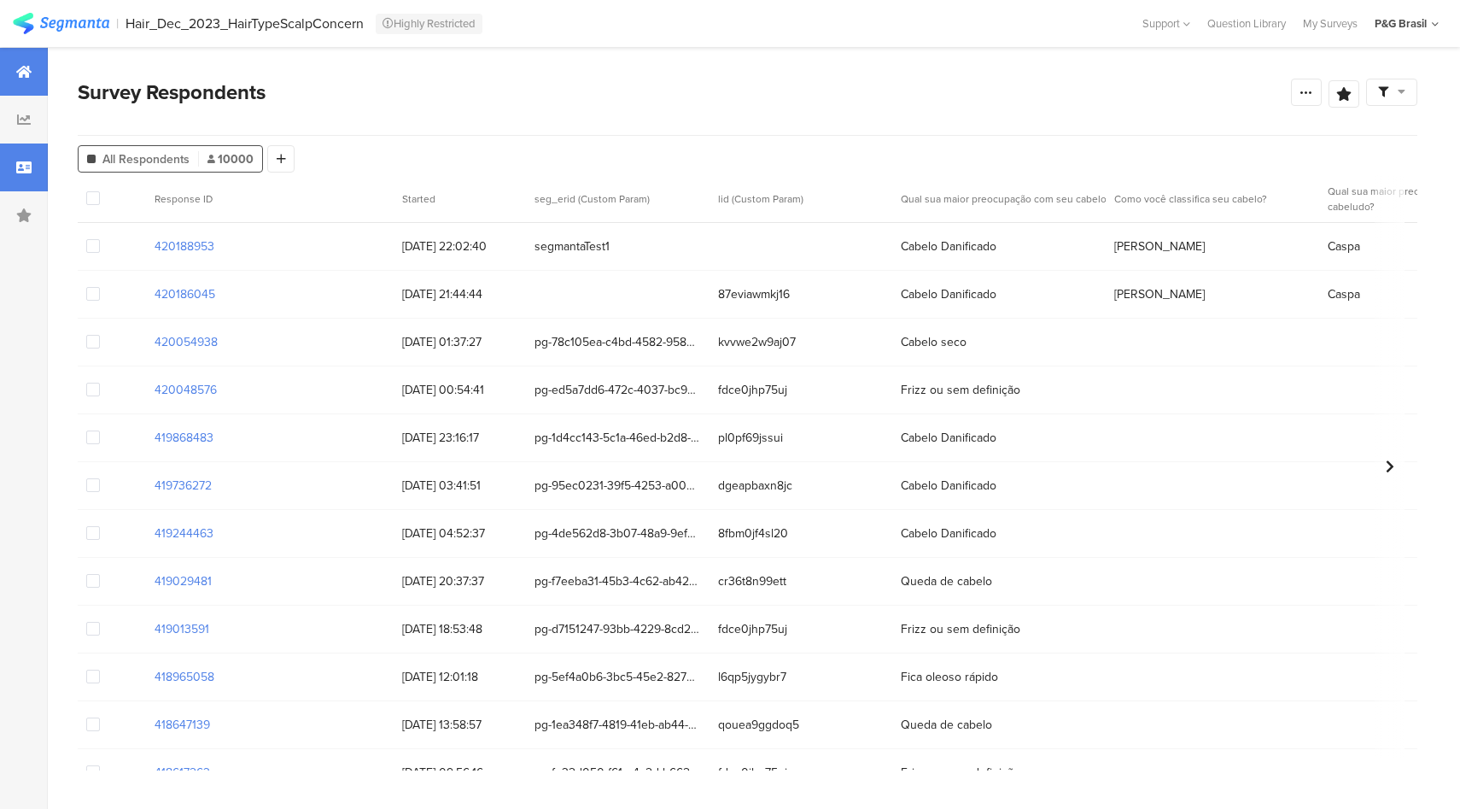
click at [10, 68] on div at bounding box center [24, 72] width 48 height 48
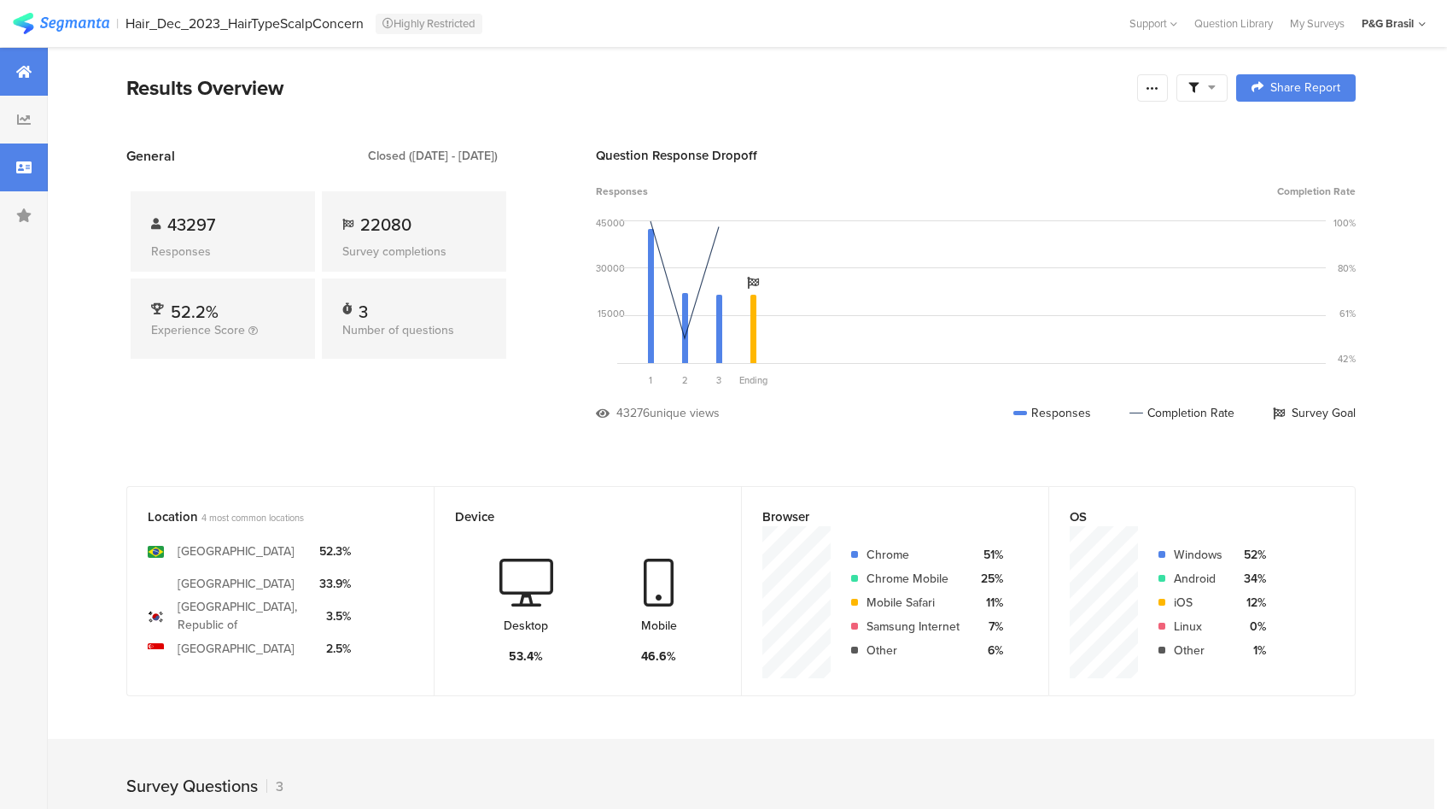
click at [36, 155] on div at bounding box center [24, 167] width 48 height 48
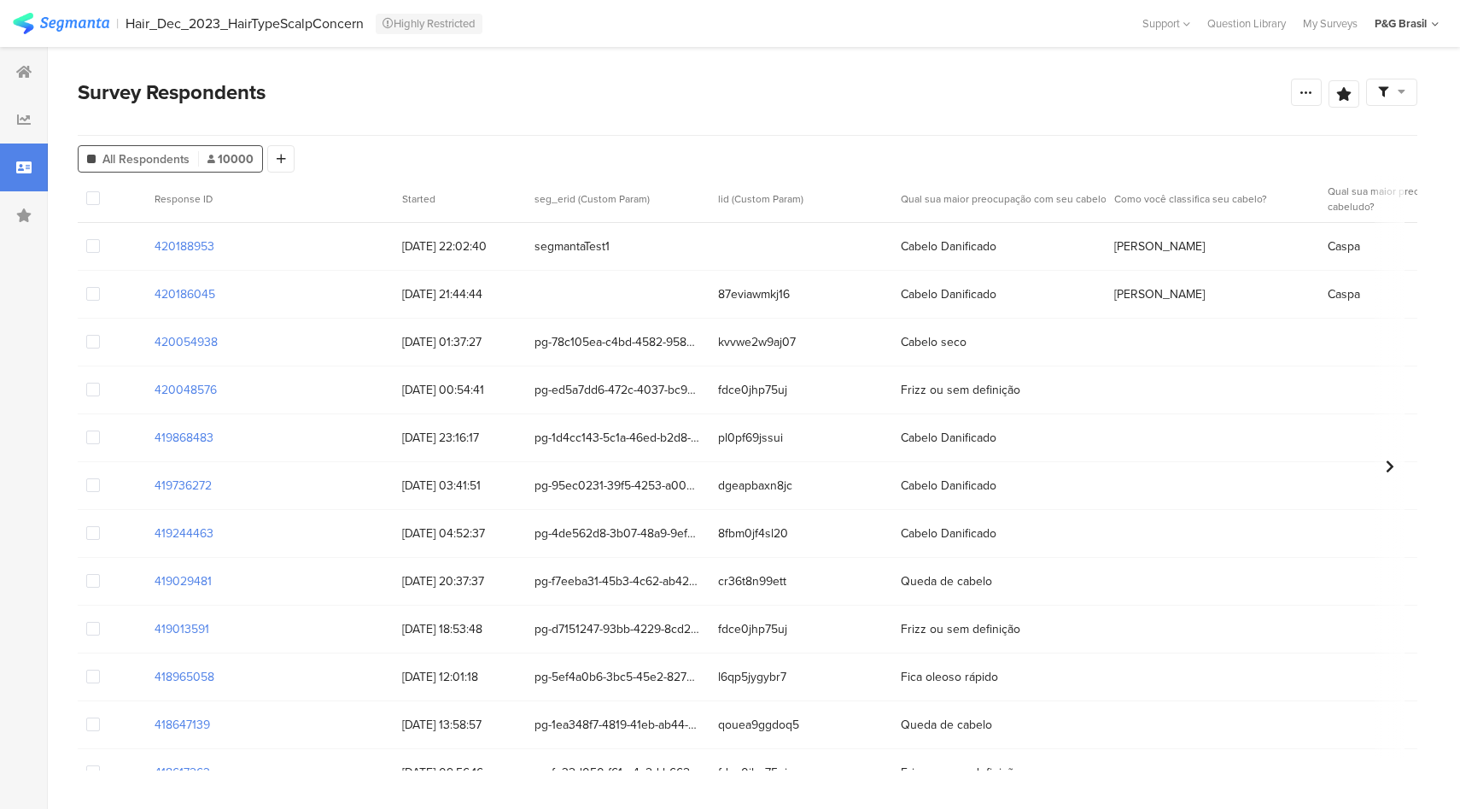
drag, startPoint x: 231, startPoint y: 246, endPoint x: 127, endPoint y: 247, distance: 104.2
click at [127, 247] on div "420188953 28/08/2025 22:02:40 segmantaTest1 Cabelo Danificado Crespo Caspa" at bounding box center [805, 247] width 1455 height 48
copy section "420188953"
click at [16, 62] on div at bounding box center [24, 72] width 48 height 48
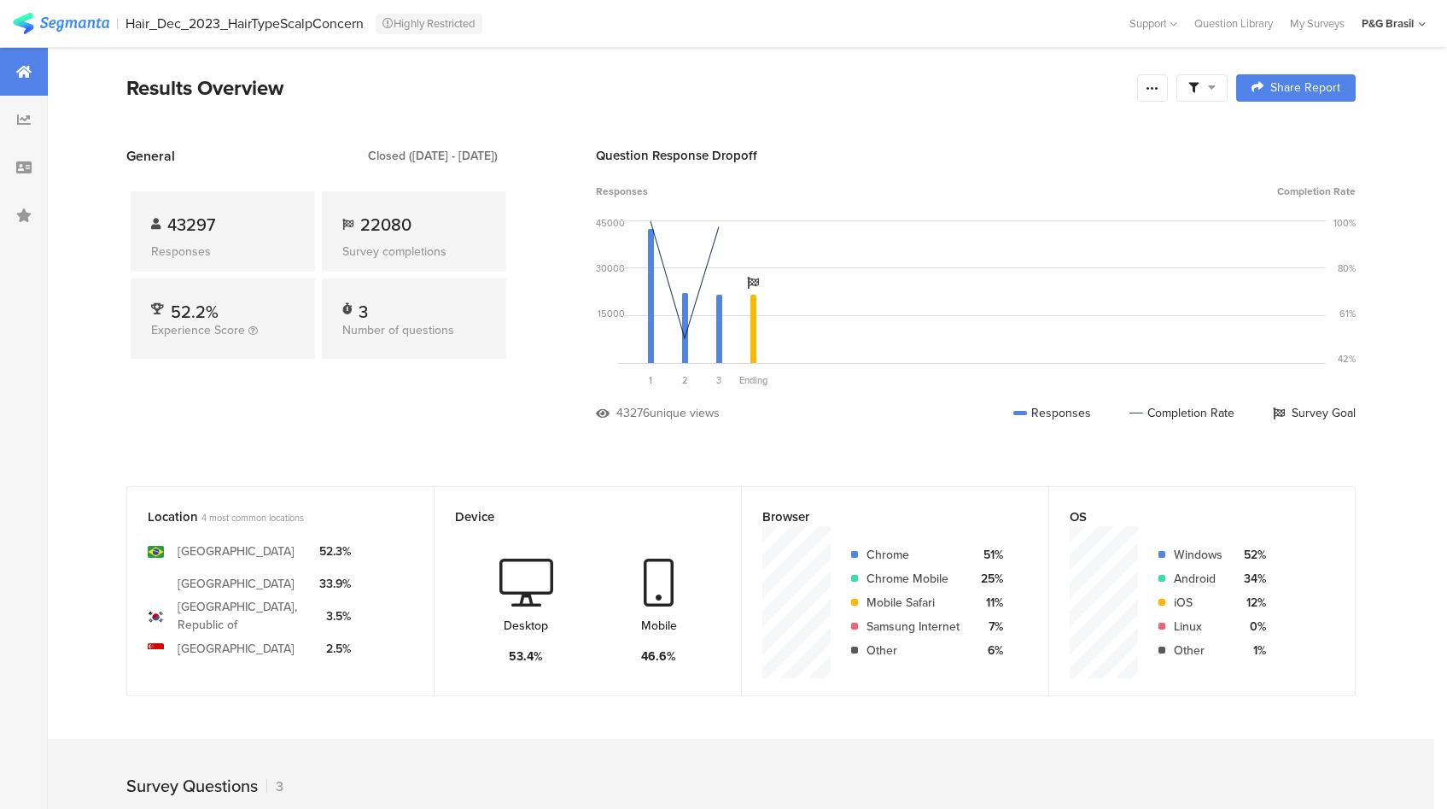
drag, startPoint x: 308, startPoint y: 159, endPoint x: 510, endPoint y: 150, distance: 201.7
click at [511, 156] on div "Closed (Dec 21 2023 - Aug 28 2025)" at bounding box center [432, 156] width 155 height 18
click at [20, 166] on icon at bounding box center [23, 168] width 15 height 14
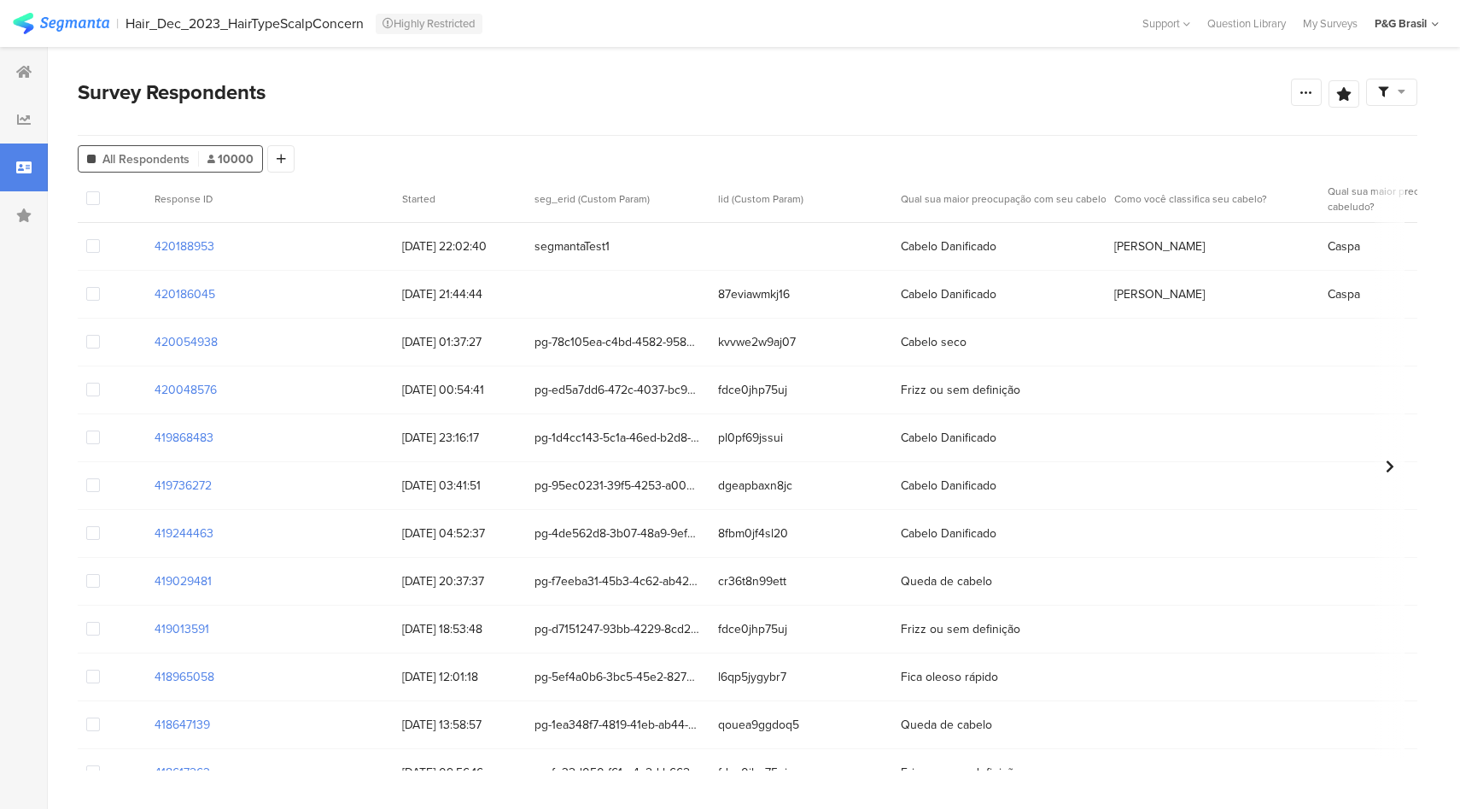
drag, startPoint x: 614, startPoint y: 248, endPoint x: 276, endPoint y: 252, distance: 338.1
click at [276, 252] on div "420188953 28/08/2025 22:02:40 segmantaTest1 Cabelo Danificado Crespo Caspa" at bounding box center [805, 247] width 1455 height 48
click at [259, 296] on div "420186045" at bounding box center [270, 294] width 248 height 35
drag, startPoint x: 259, startPoint y: 296, endPoint x: 120, endPoint y: 289, distance: 139.3
click at [120, 289] on div "420186045 28/08/2025 21:44:44 87eviawmkj16 Cabelo Danificado Crespo Caspa" at bounding box center [805, 295] width 1455 height 48
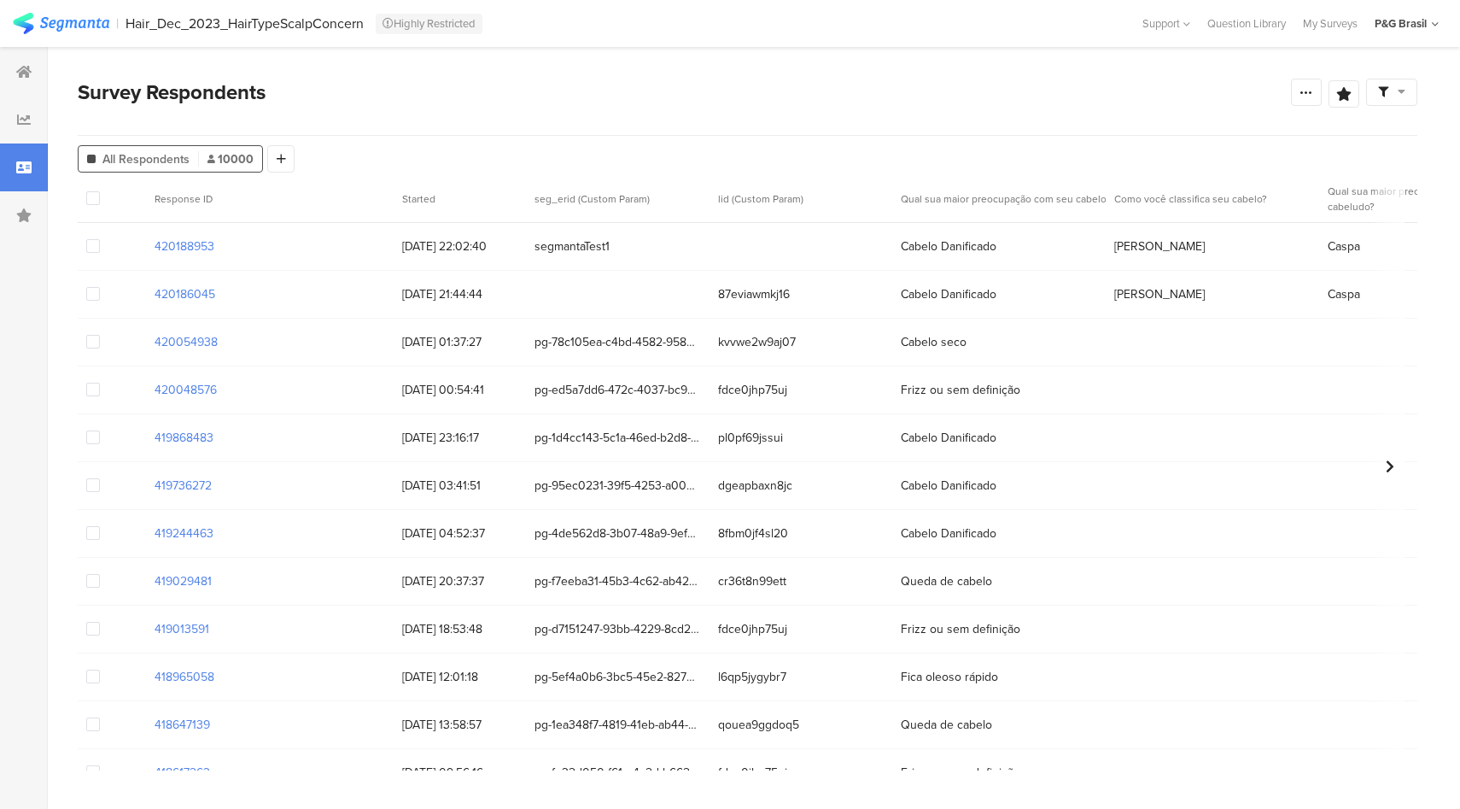
click at [644, 302] on div "420186045 28/08/2025 21:44:44 87eviawmkj16 Cabelo Danificado Crespo Caspa" at bounding box center [805, 295] width 1455 height 48
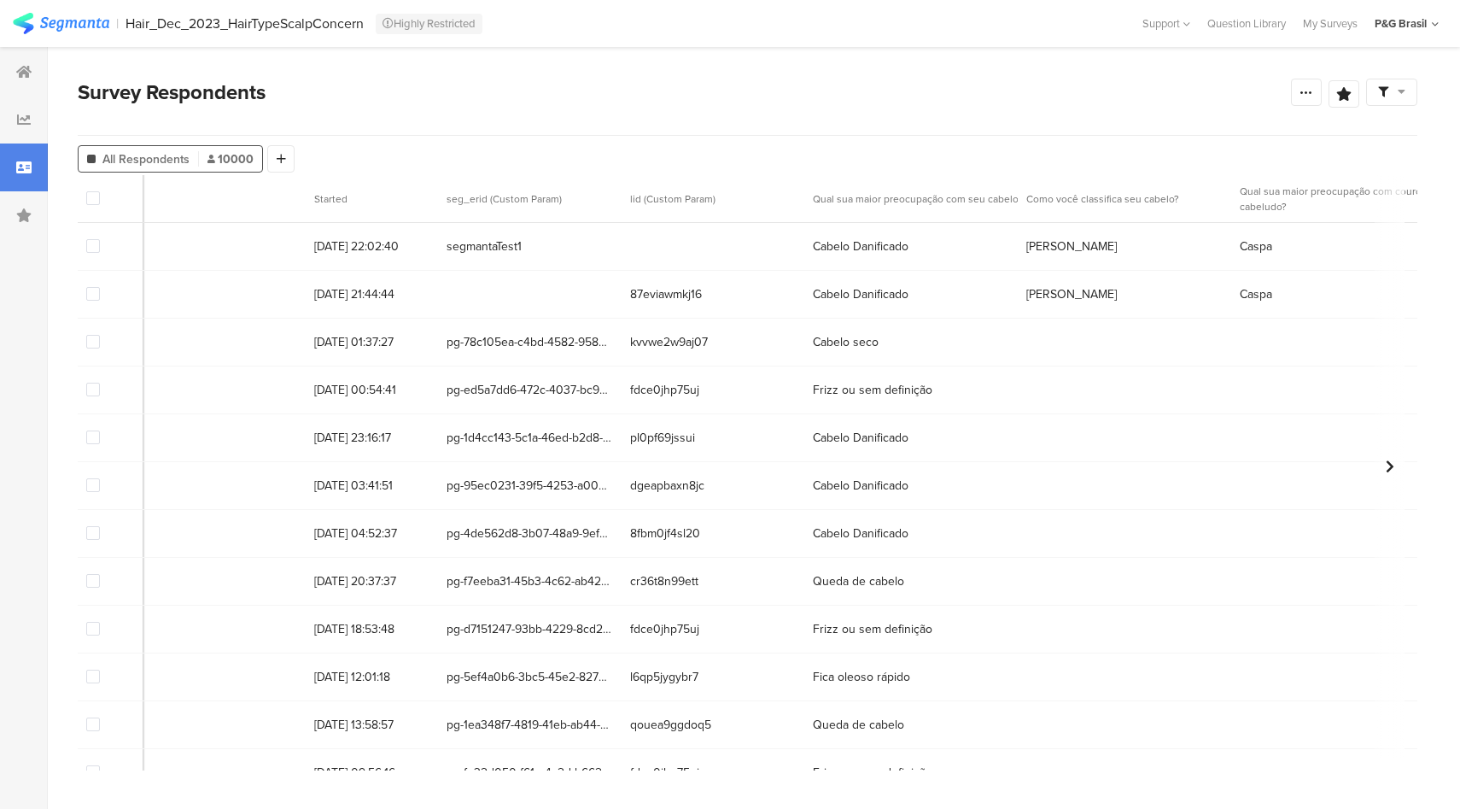
scroll to position [0, 151]
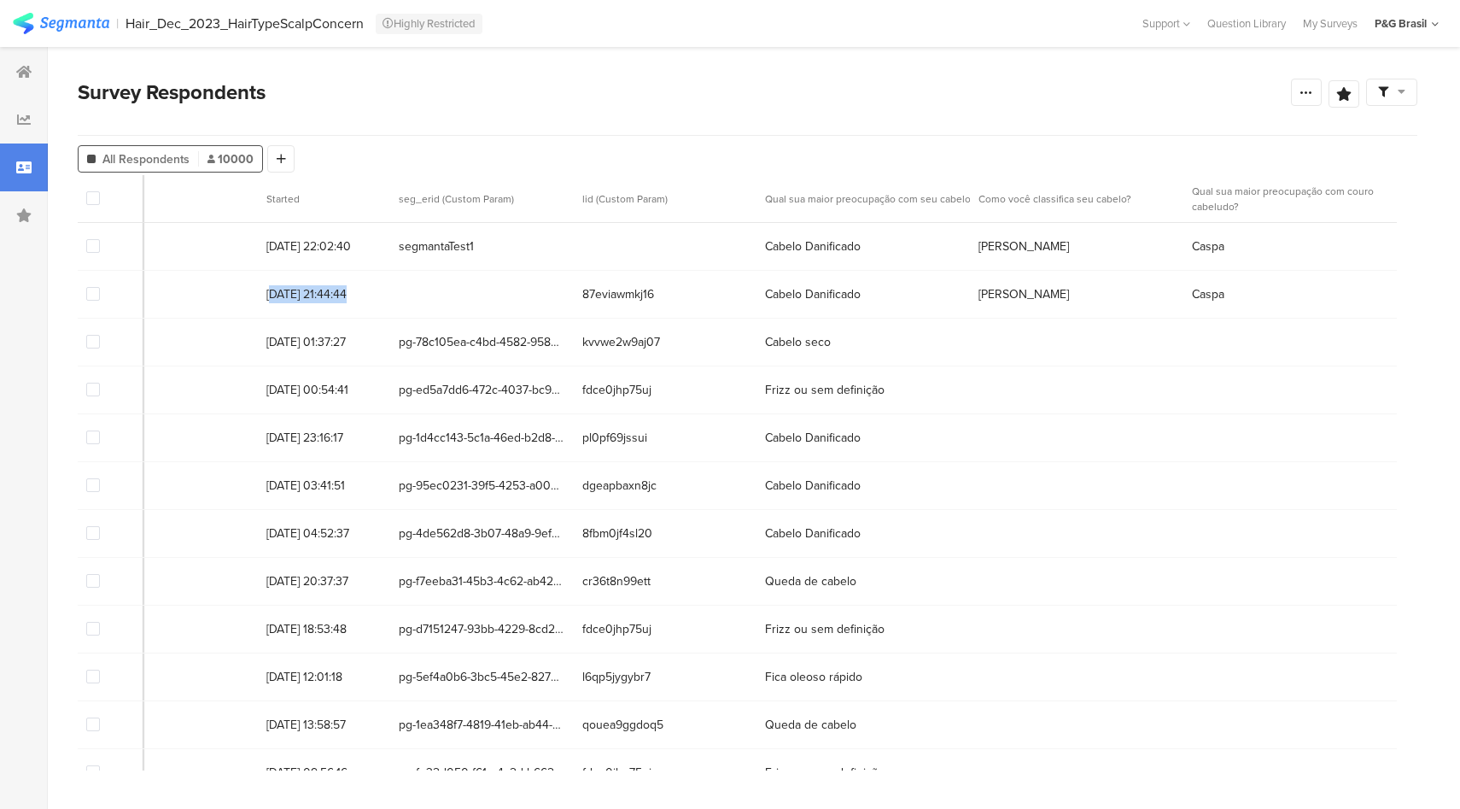
drag, startPoint x: 643, startPoint y: 302, endPoint x: 465, endPoint y: 309, distance: 177.7
click at [260, 296] on div "420186045 28/08/2025 21:44:44 87eviawmkj16 Cabelo Danificado Crespo Caspa" at bounding box center [669, 295] width 1455 height 48
click at [490, 308] on div "420186045 28/08/2025 21:44:44 87eviawmkj16 Cabelo Danificado Crespo Caspa" at bounding box center [669, 295] width 1455 height 48
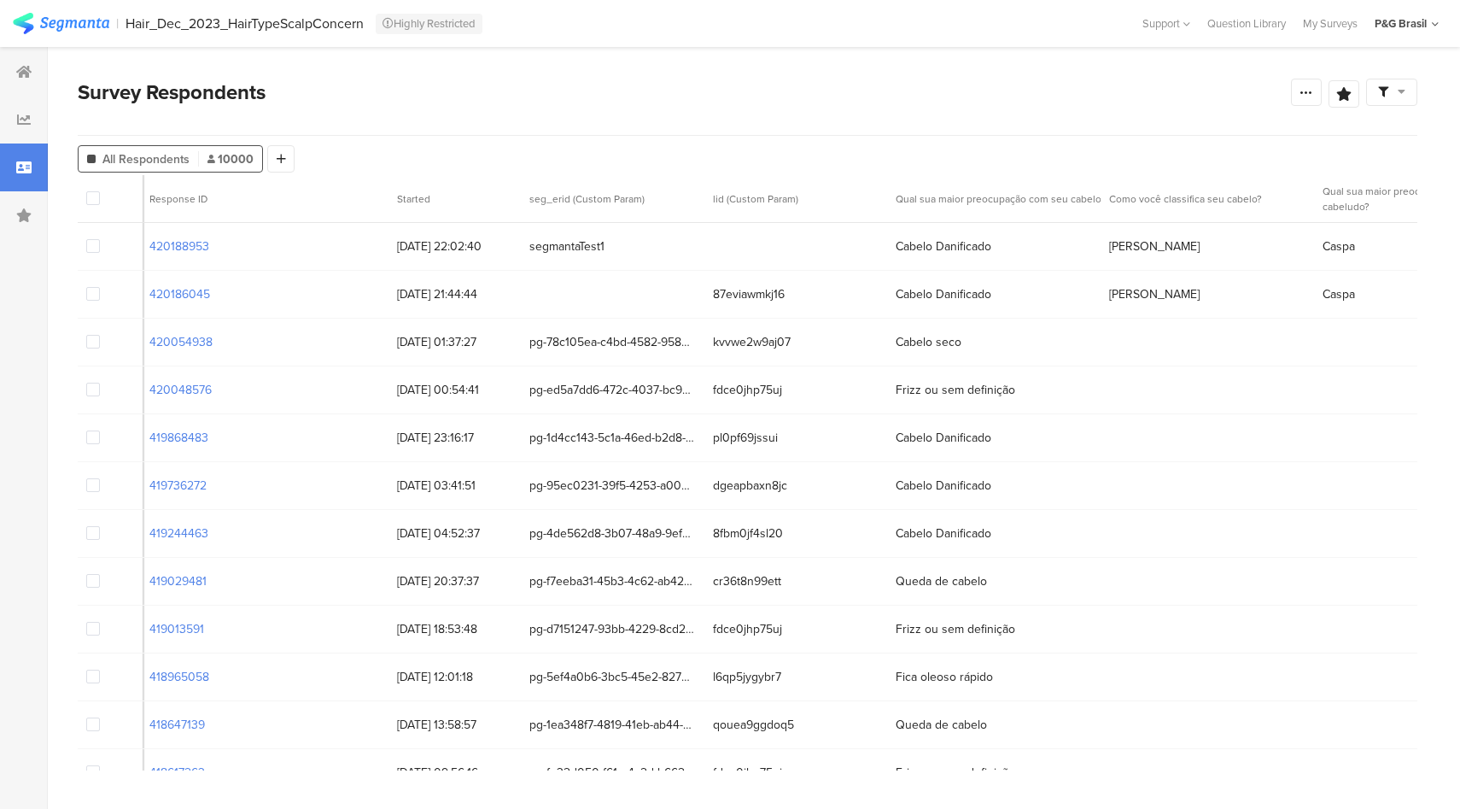
scroll to position [0, 0]
click at [1416, 17] on div "P&G Brasil" at bounding box center [1401, 23] width 52 height 16
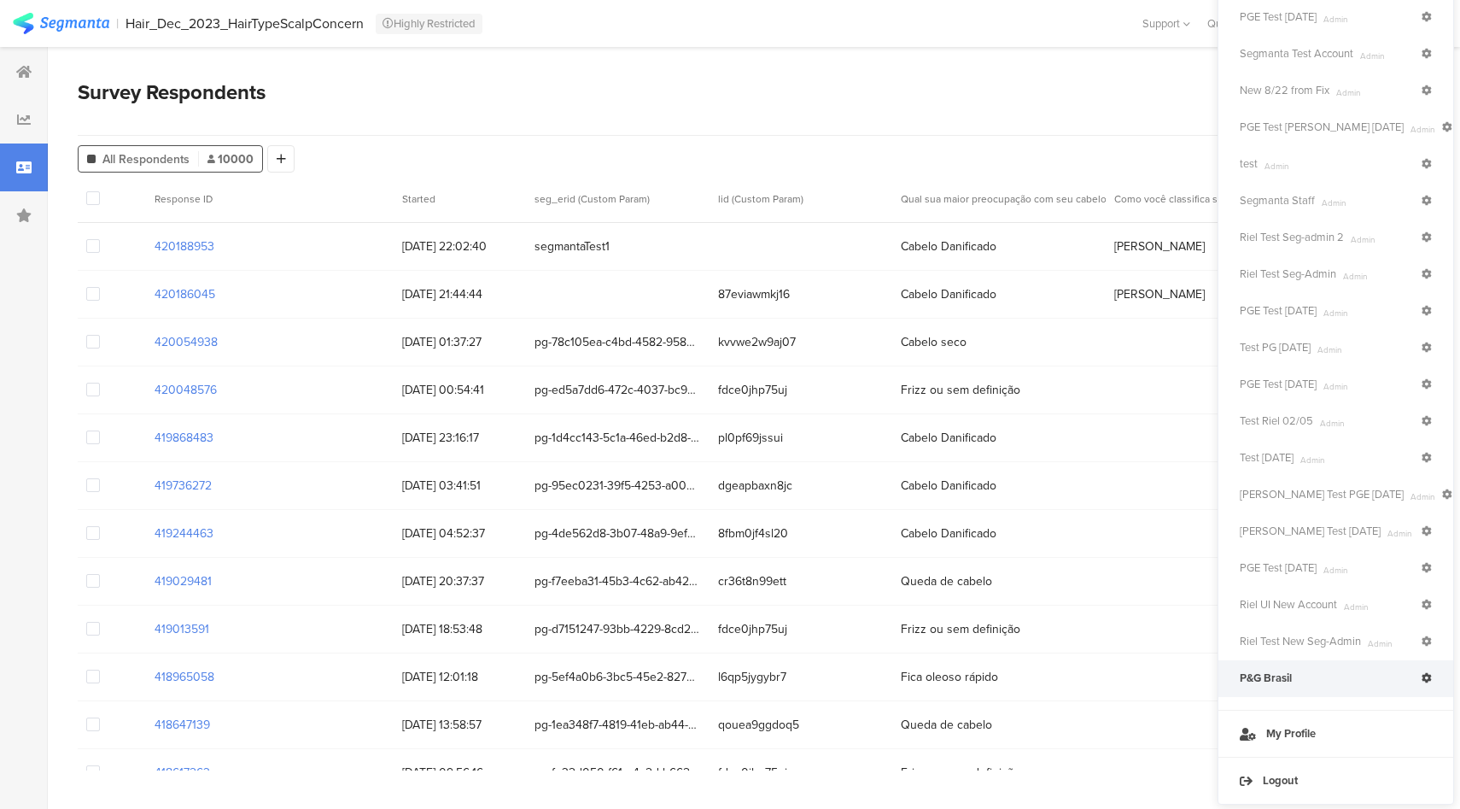
click at [1426, 674] on icon at bounding box center [1427, 678] width 10 height 10
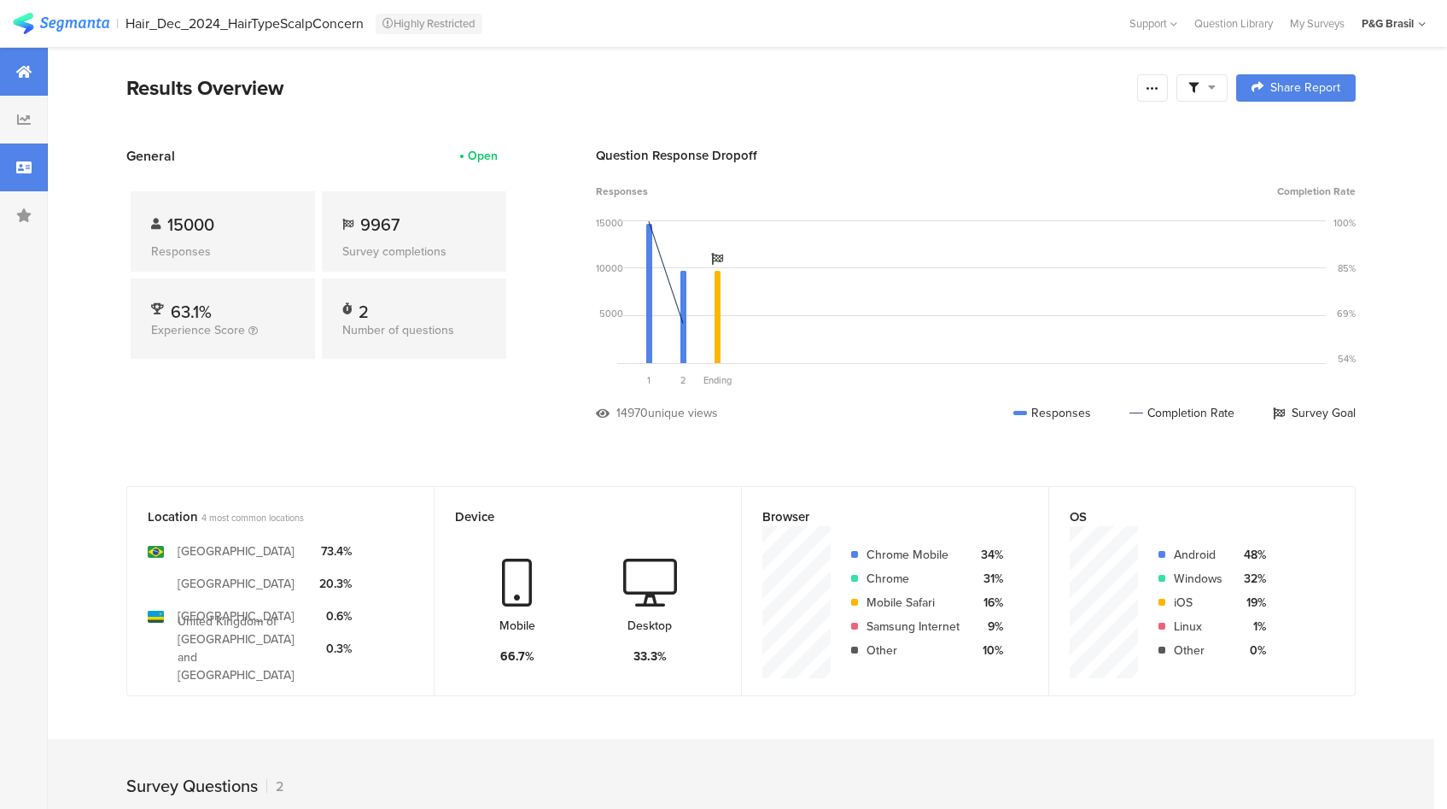
click at [20, 176] on div at bounding box center [24, 167] width 48 height 48
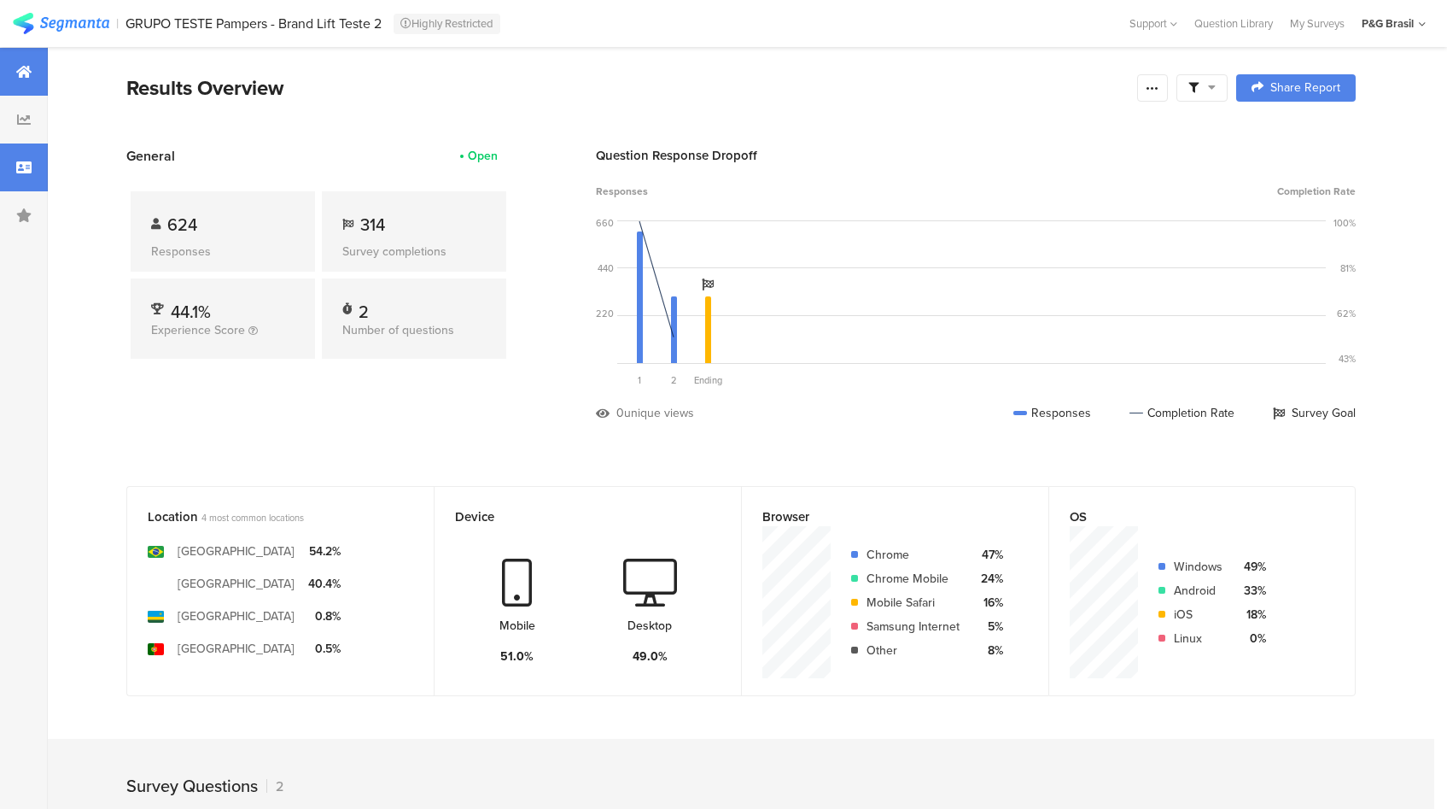
click at [23, 163] on icon at bounding box center [23, 168] width 15 height 14
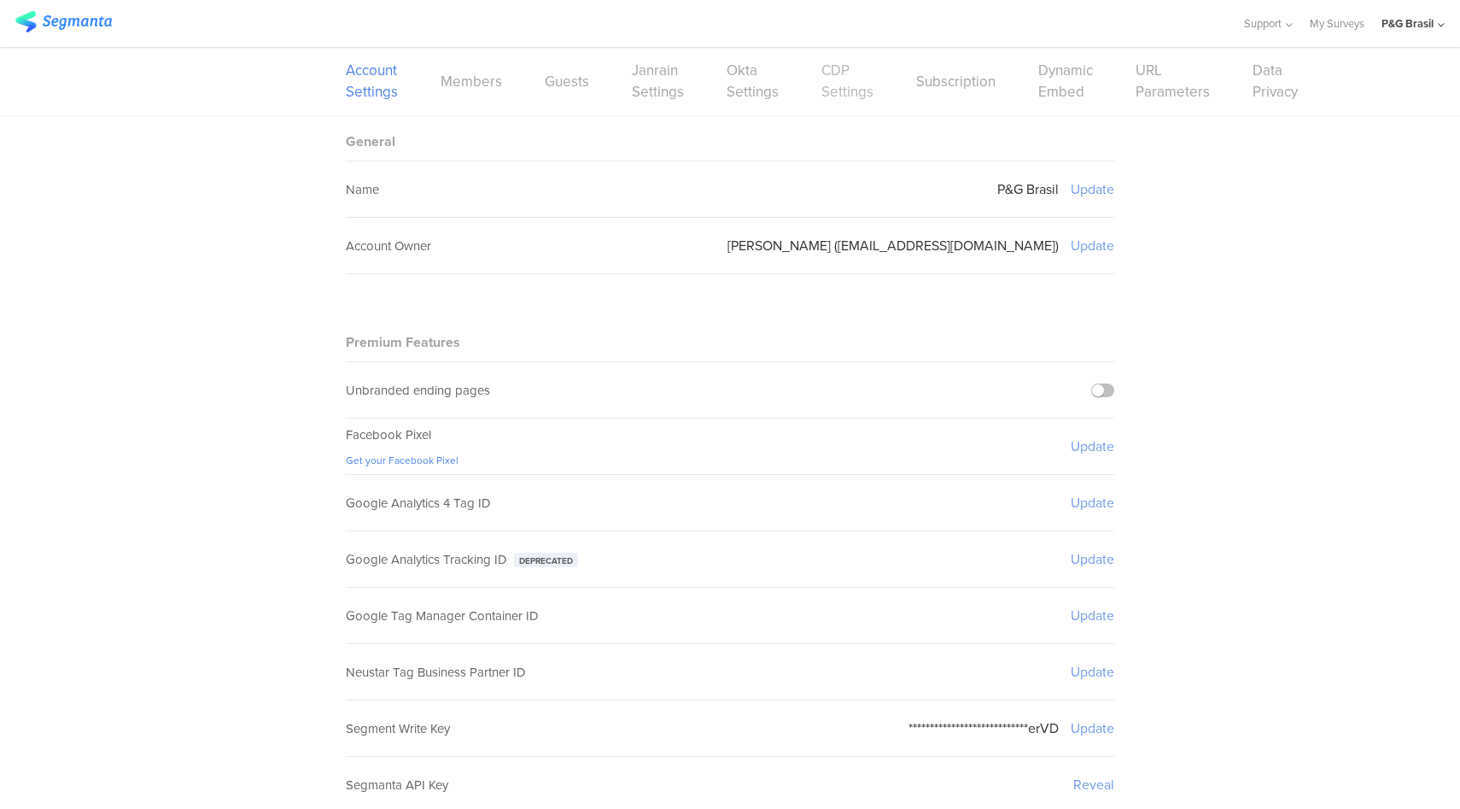
click at [842, 92] on link "CDP Settings" at bounding box center [847, 81] width 52 height 43
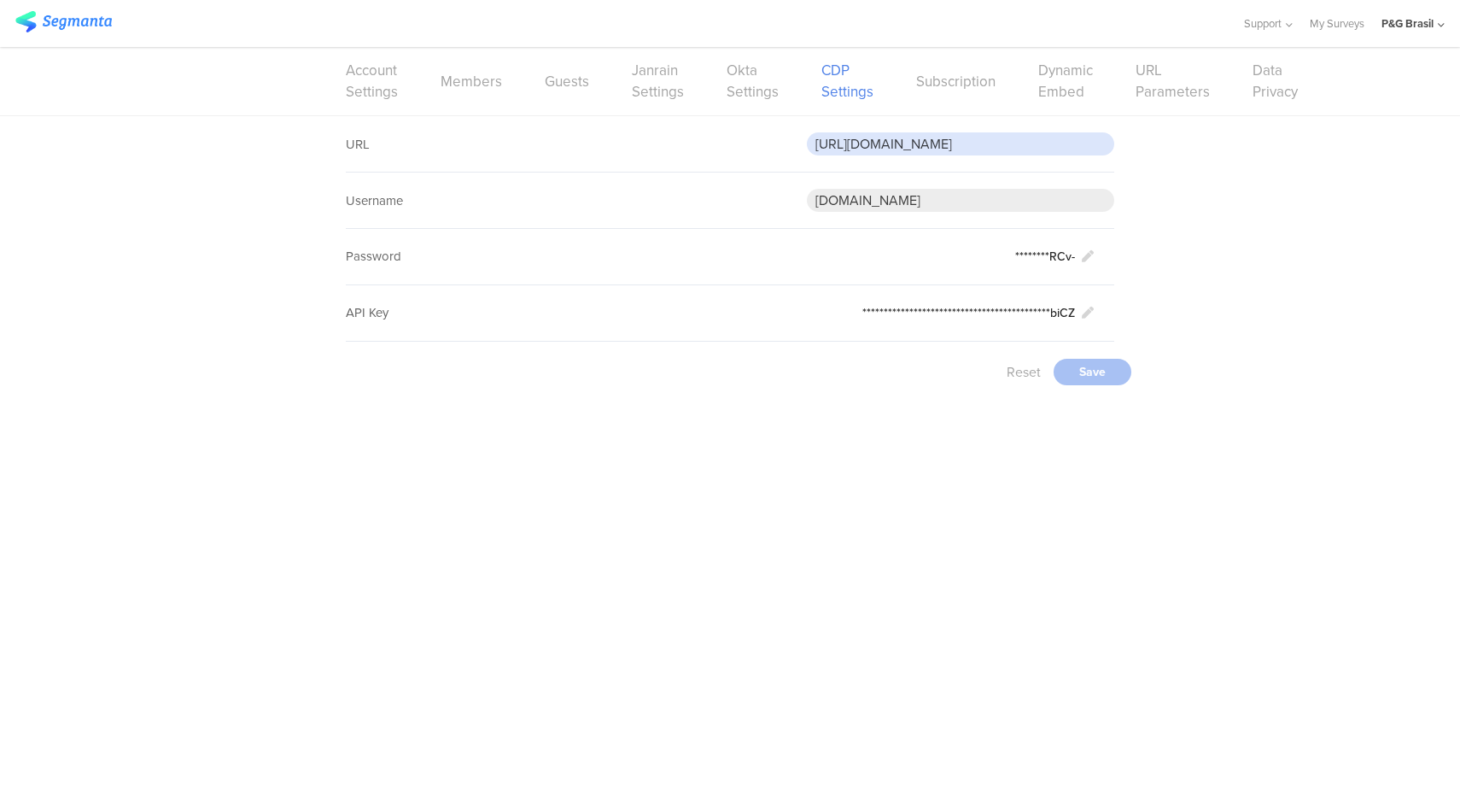
click at [990, 151] on input "https://apiqa.gcp.pgcloud.com/brandbuilding/consumer/v1/cdp-consumers/events" at bounding box center [960, 143] width 307 height 23
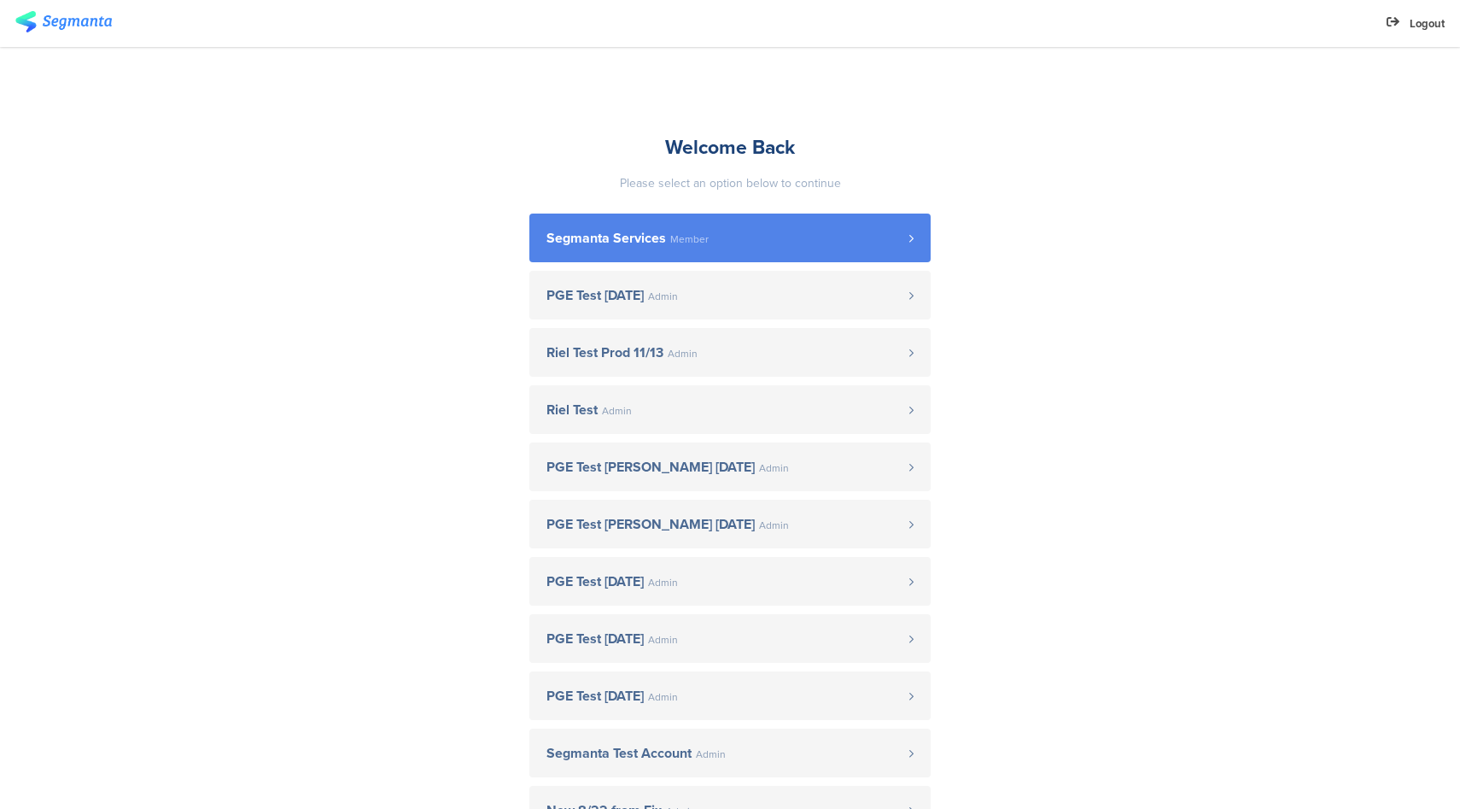
click at [701, 237] on span "Segmanta Services Member" at bounding box center [727, 238] width 363 height 14
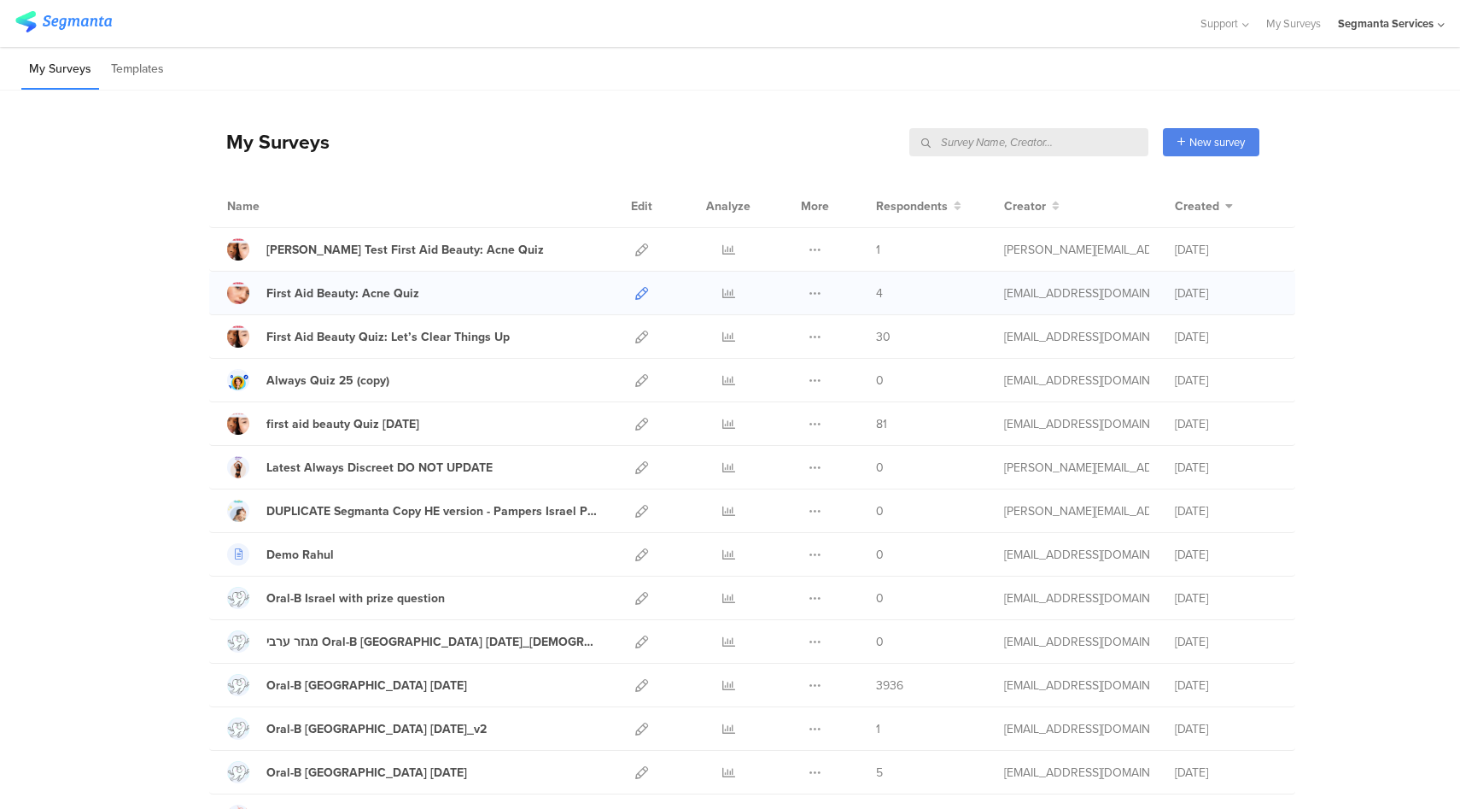
click at [635, 287] on icon at bounding box center [641, 293] width 13 height 13
click at [635, 292] on icon at bounding box center [641, 293] width 13 height 13
click at [638, 248] on icon at bounding box center [641, 249] width 13 height 13
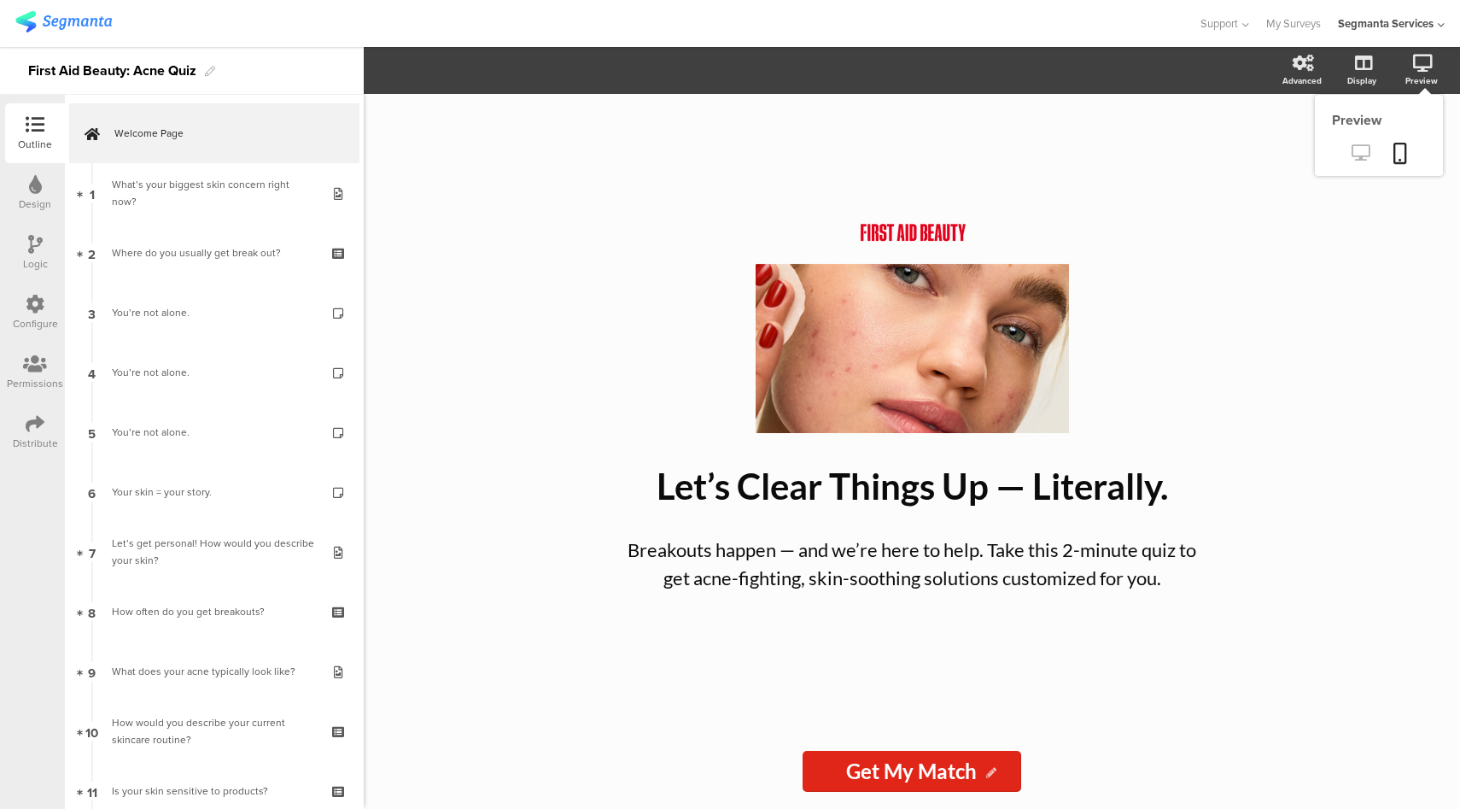
click at [1357, 162] on link at bounding box center [1361, 154] width 42 height 28
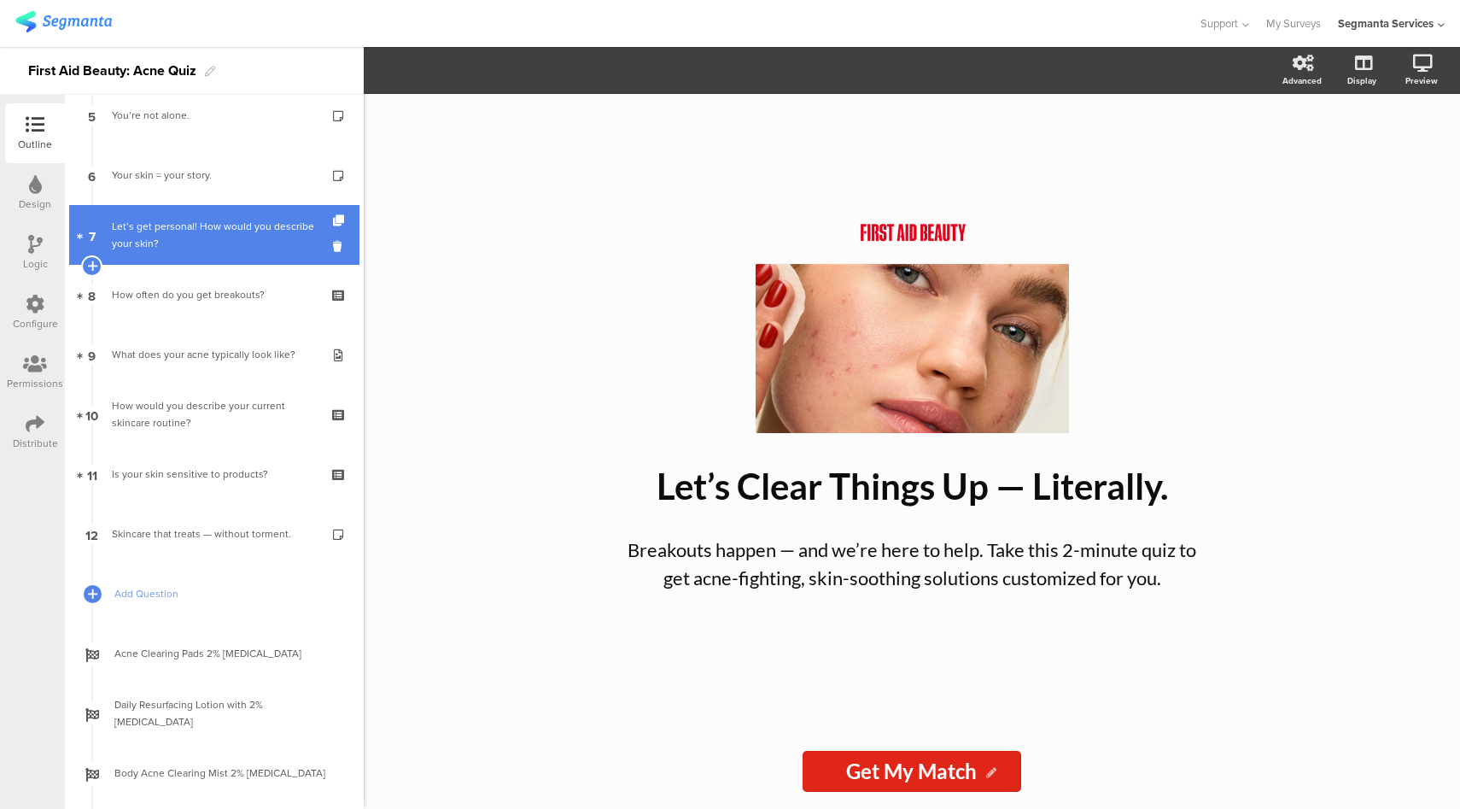
scroll to position [409, 0]
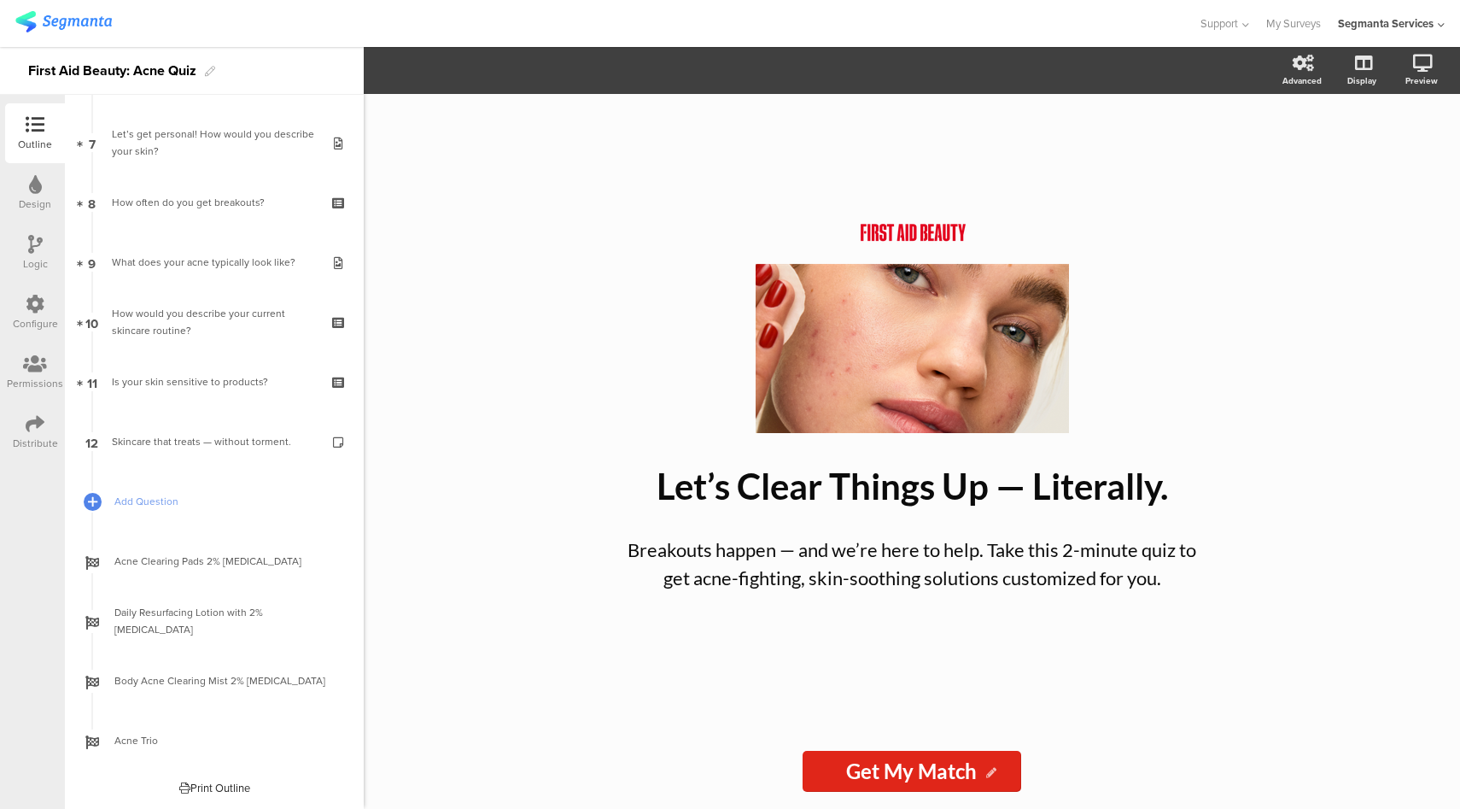
click at [16, 254] on div "Logic" at bounding box center [35, 253] width 60 height 60
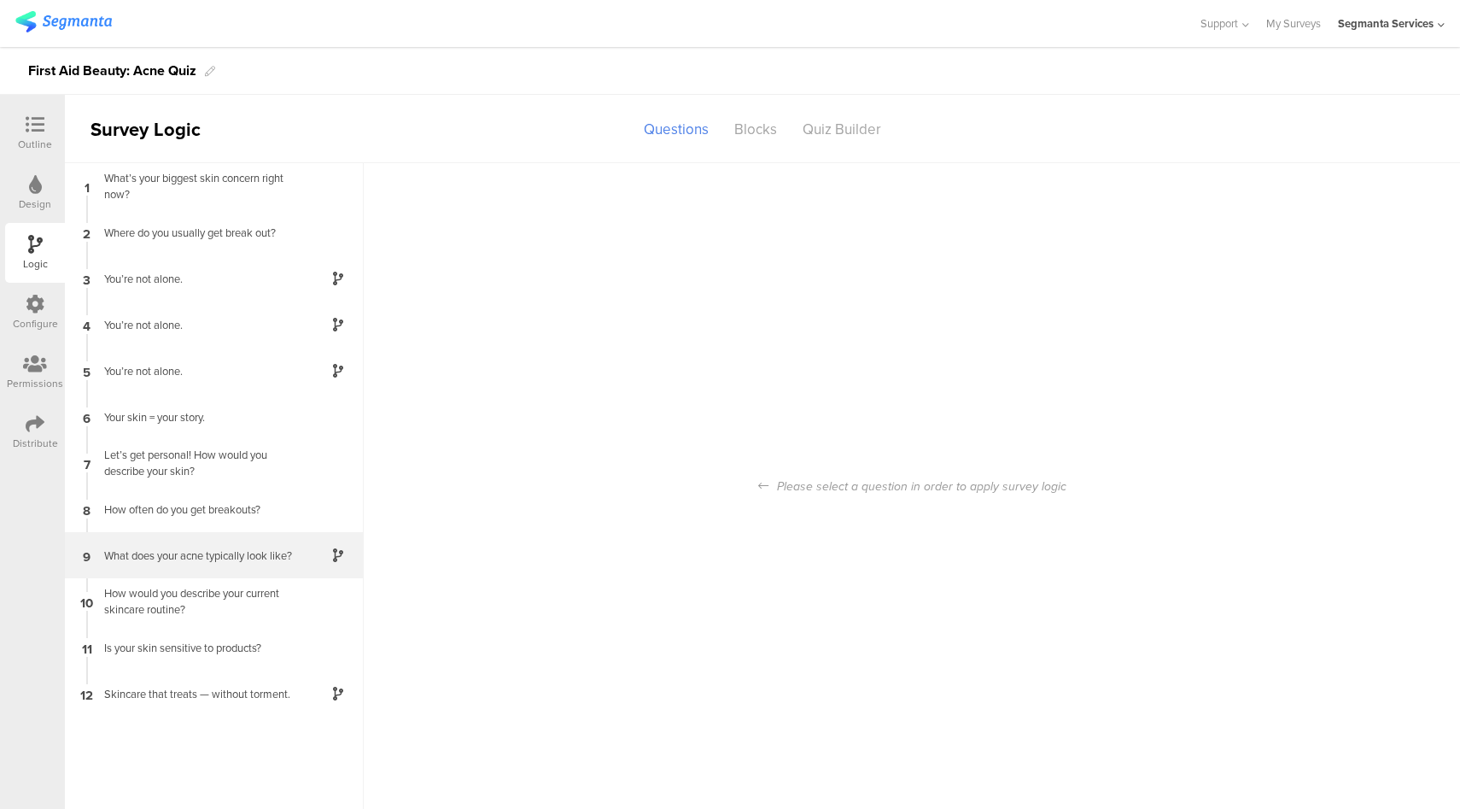
click at [234, 565] on div "9 What does your acne typically look like?" at bounding box center [214, 555] width 299 height 46
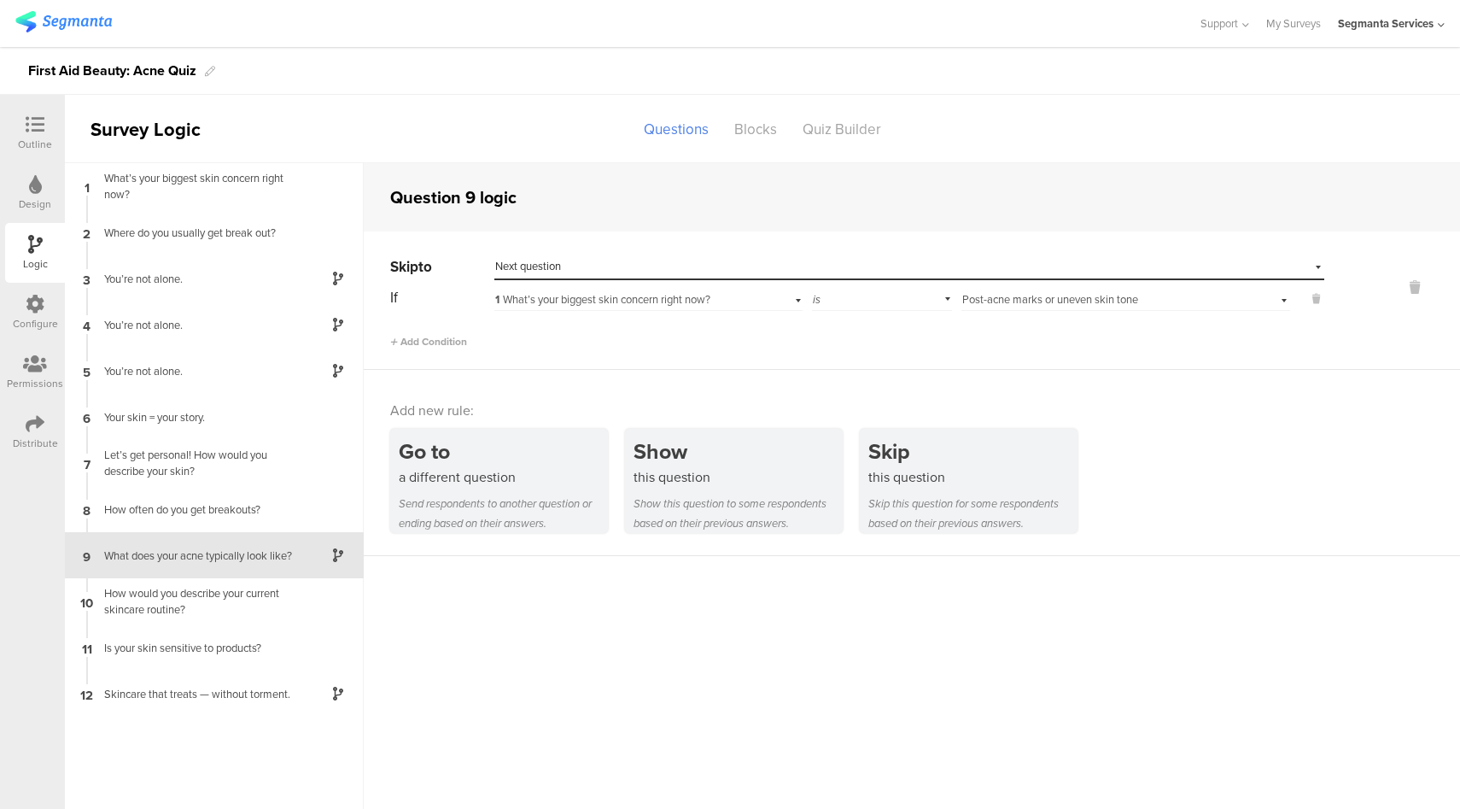
click at [40, 432] on icon at bounding box center [35, 423] width 19 height 19
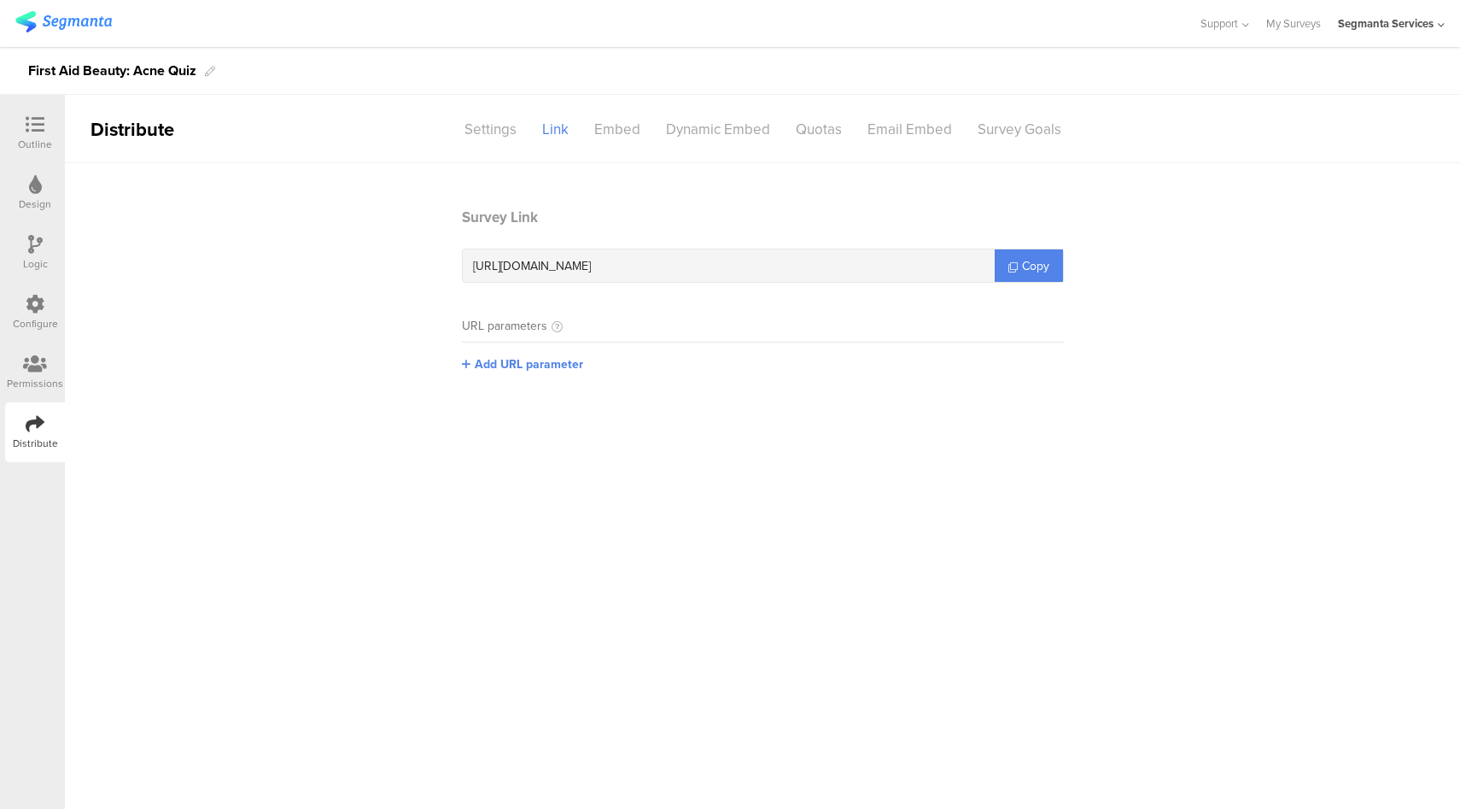
click at [41, 128] on icon at bounding box center [35, 124] width 19 height 19
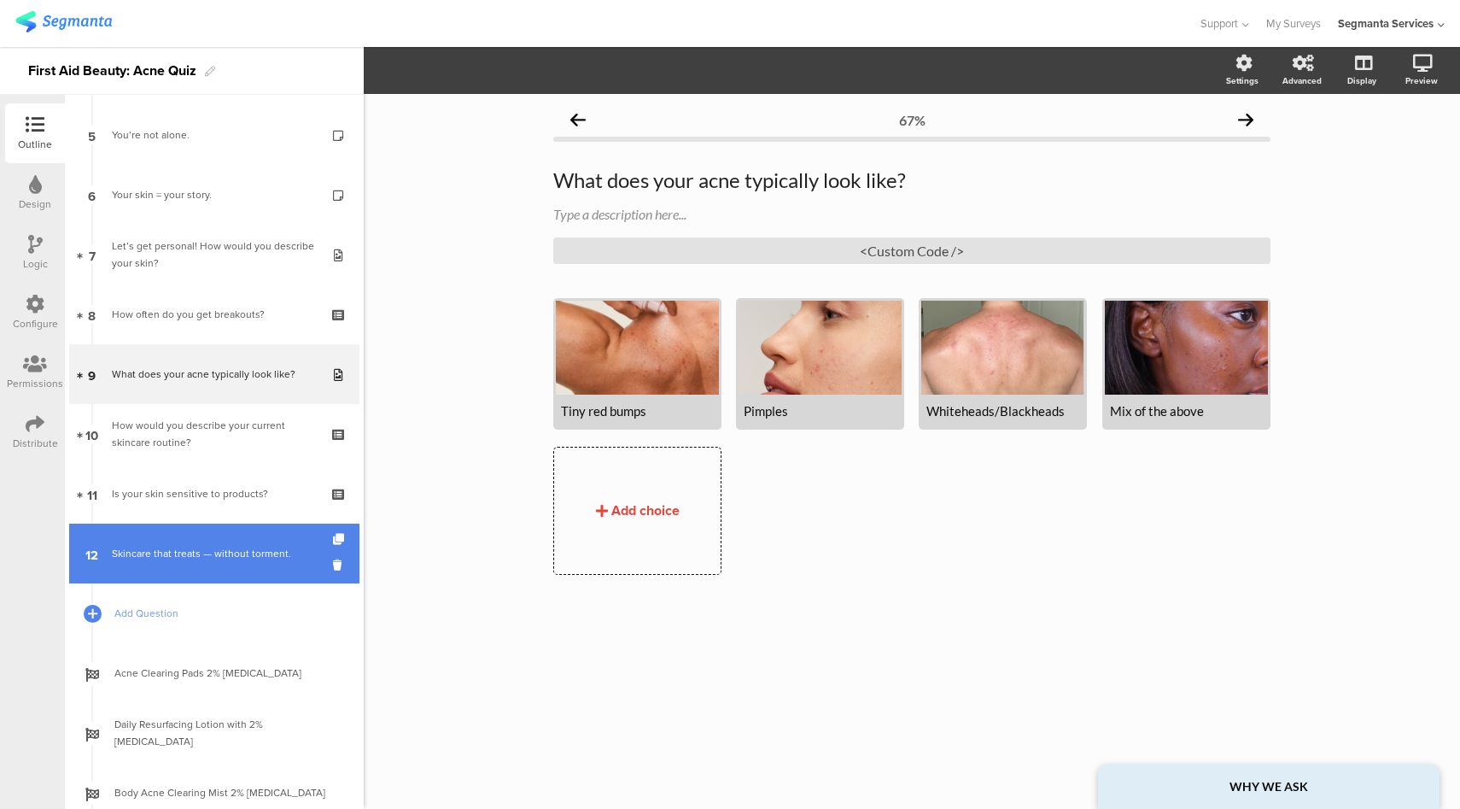
scroll to position [409, 0]
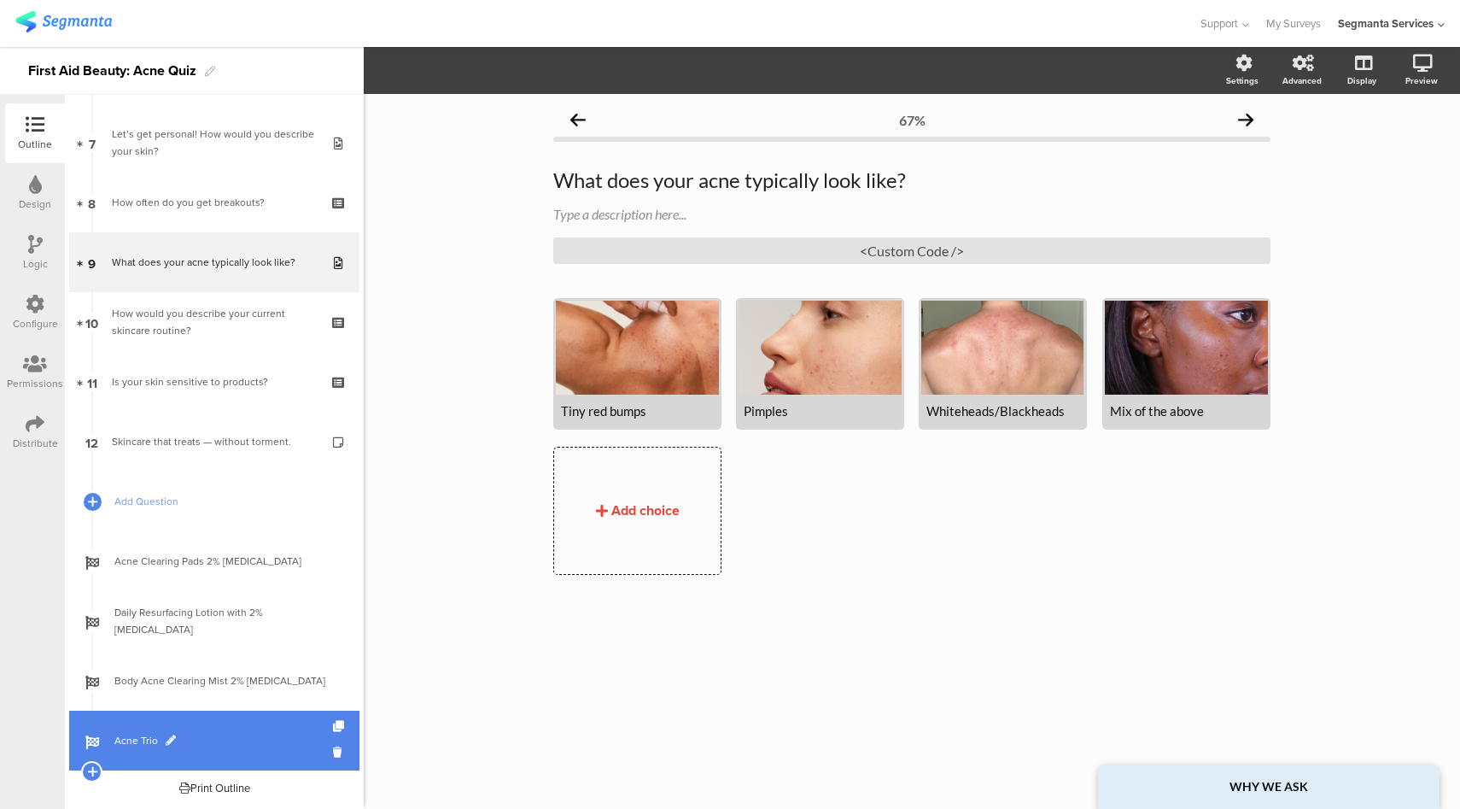
click at [235, 741] on span "Acne Trio" at bounding box center [223, 740] width 219 height 17
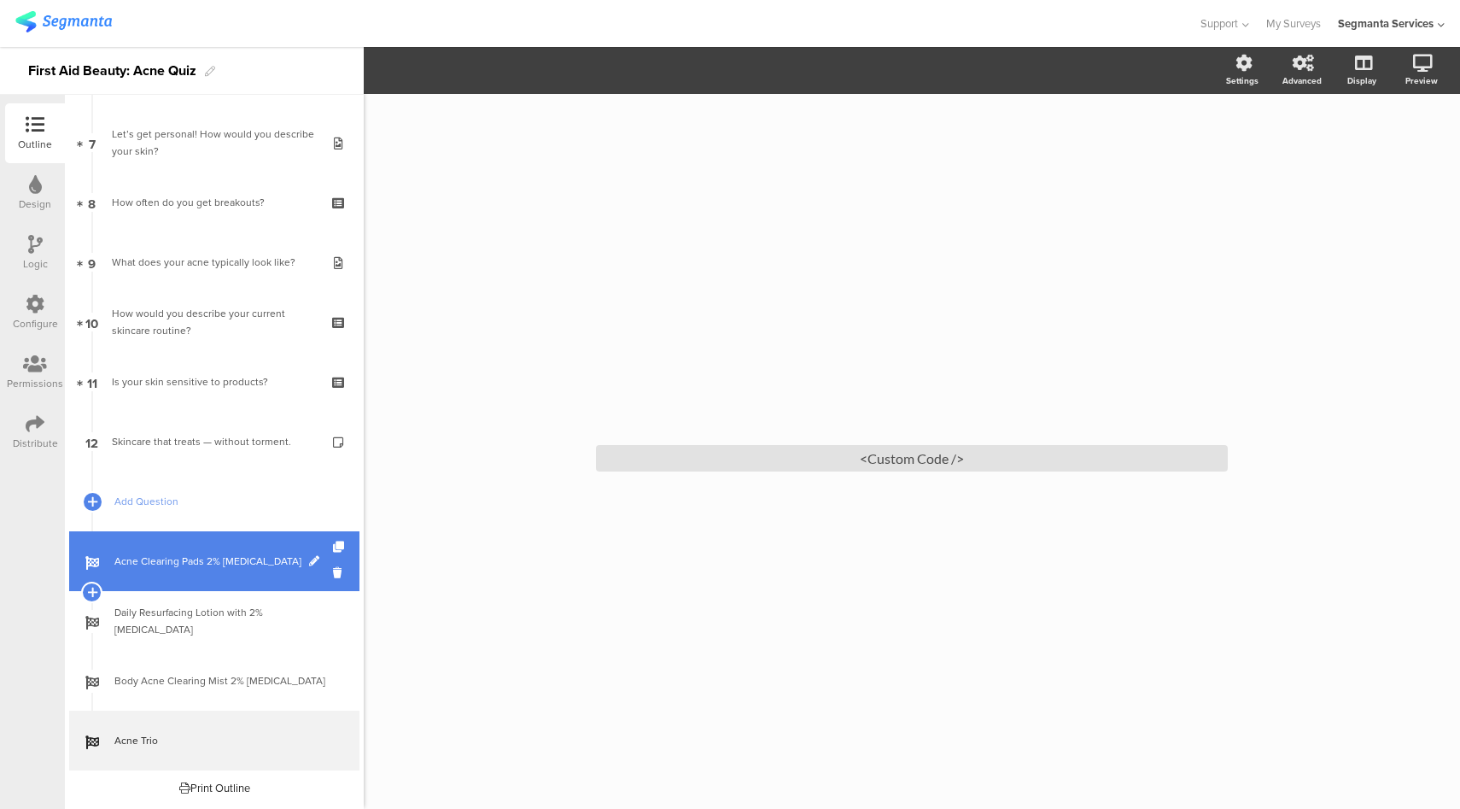
click at [309, 561] on span at bounding box center [314, 561] width 10 height 10
drag, startPoint x: 166, startPoint y: 564, endPoint x: 275, endPoint y: 574, distance: 109.8
click at [275, 574] on div "Acne Clearing Pads 2% [MEDICAL_DATA]" at bounding box center [214, 561] width 290 height 60
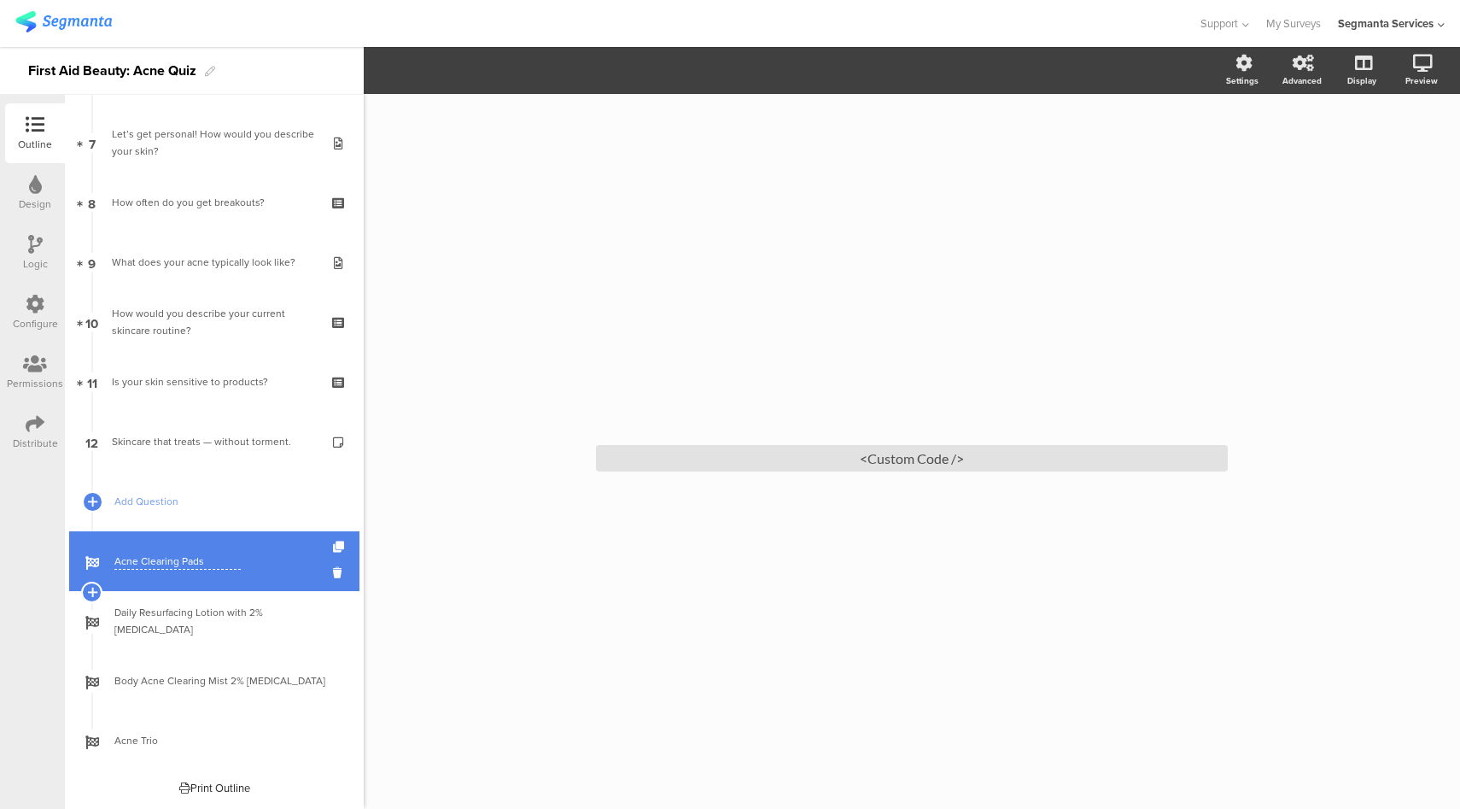
type input "Acne Clearing Pads"
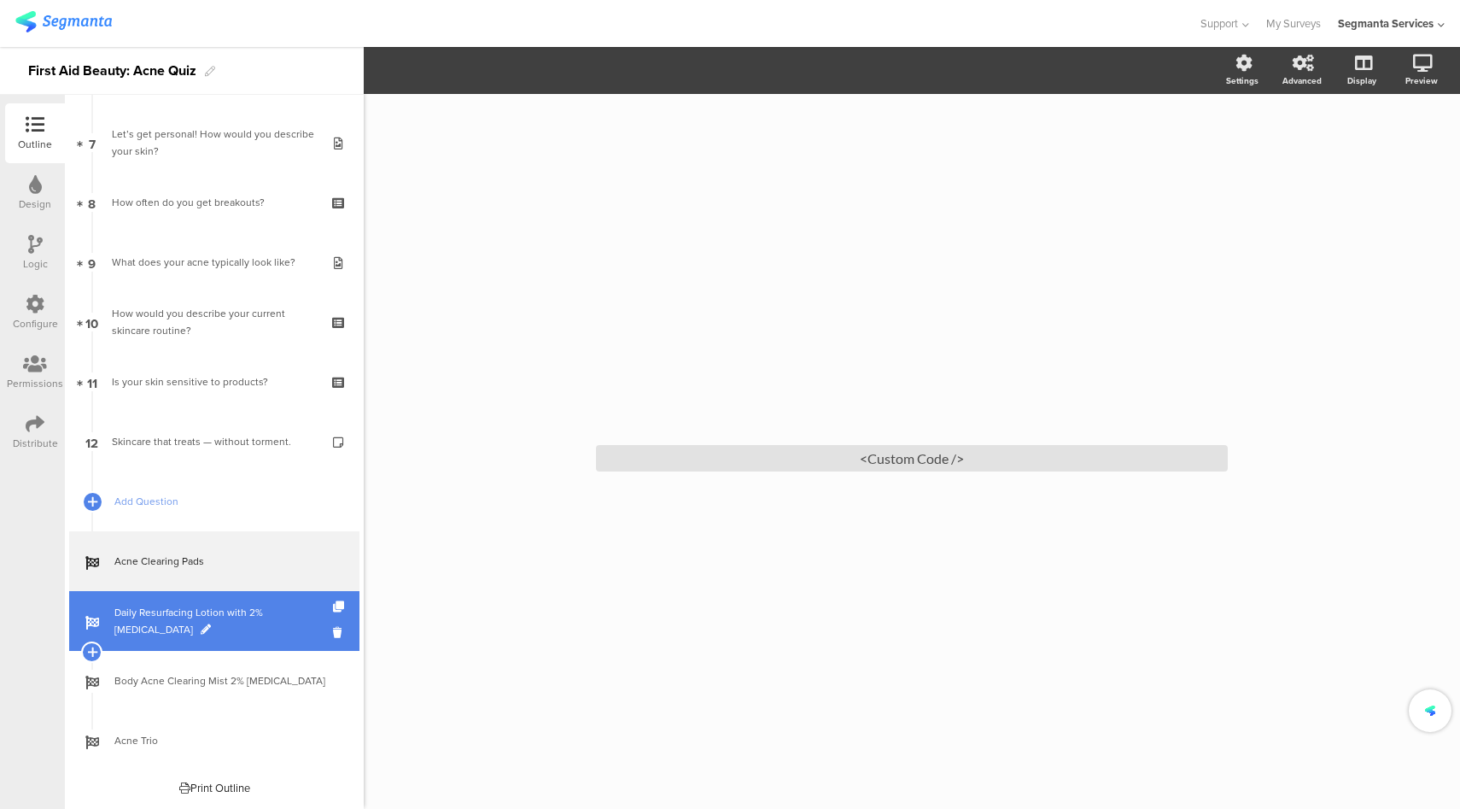
click at [121, 628] on span "Daily Resurfacing Lotion with 2% Niacinamide" at bounding box center [223, 621] width 219 height 34
click at [201, 628] on span at bounding box center [206, 629] width 10 height 10
drag, startPoint x: 226, startPoint y: 623, endPoint x: 308, endPoint y: 628, distance: 82.1
click at [308, 628] on span "Daily Resurfacing Lotion with 2% Niacinamide" at bounding box center [223, 620] width 219 height 17
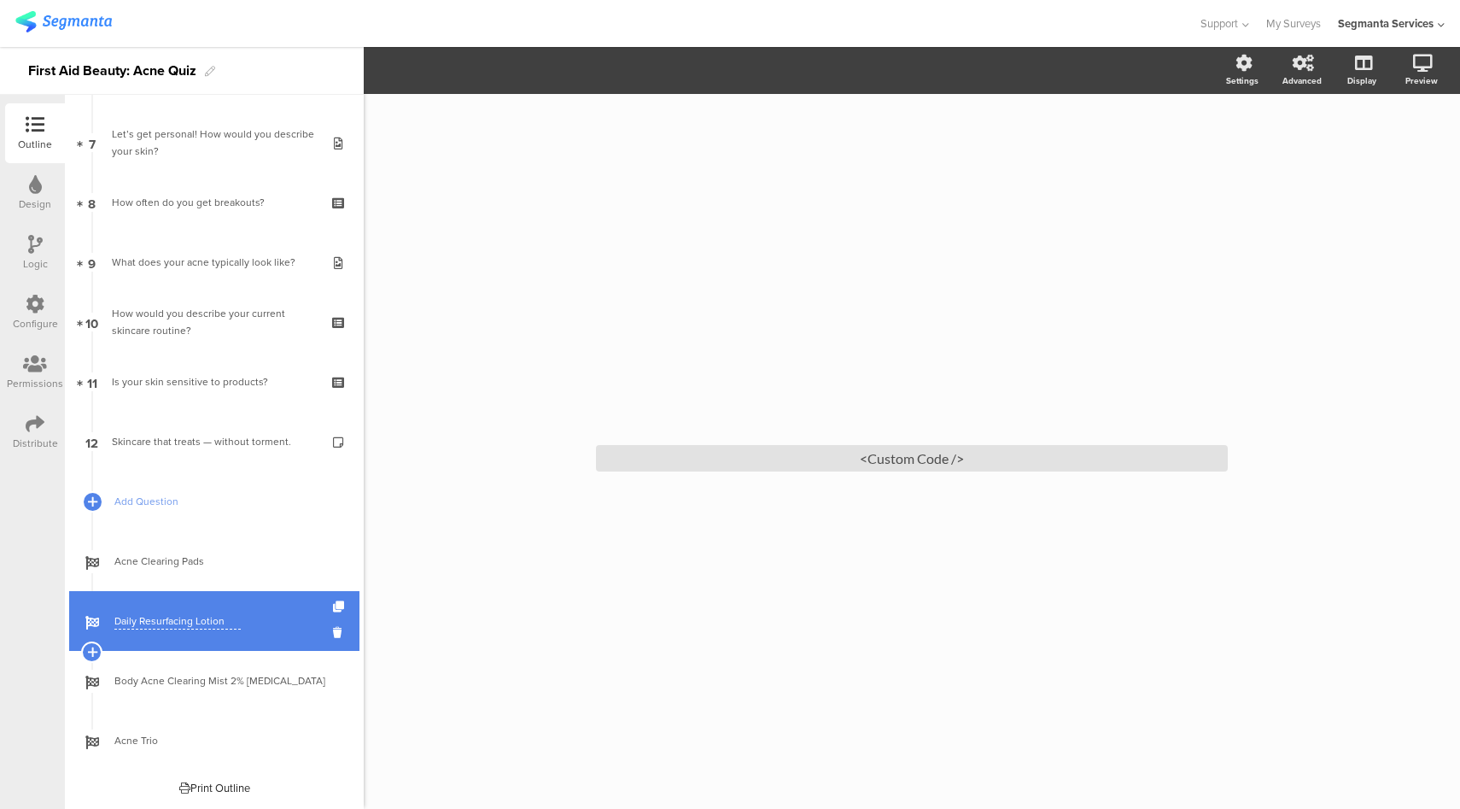
scroll to position [0, 0]
type input "Daily Resurfacing Lotion"
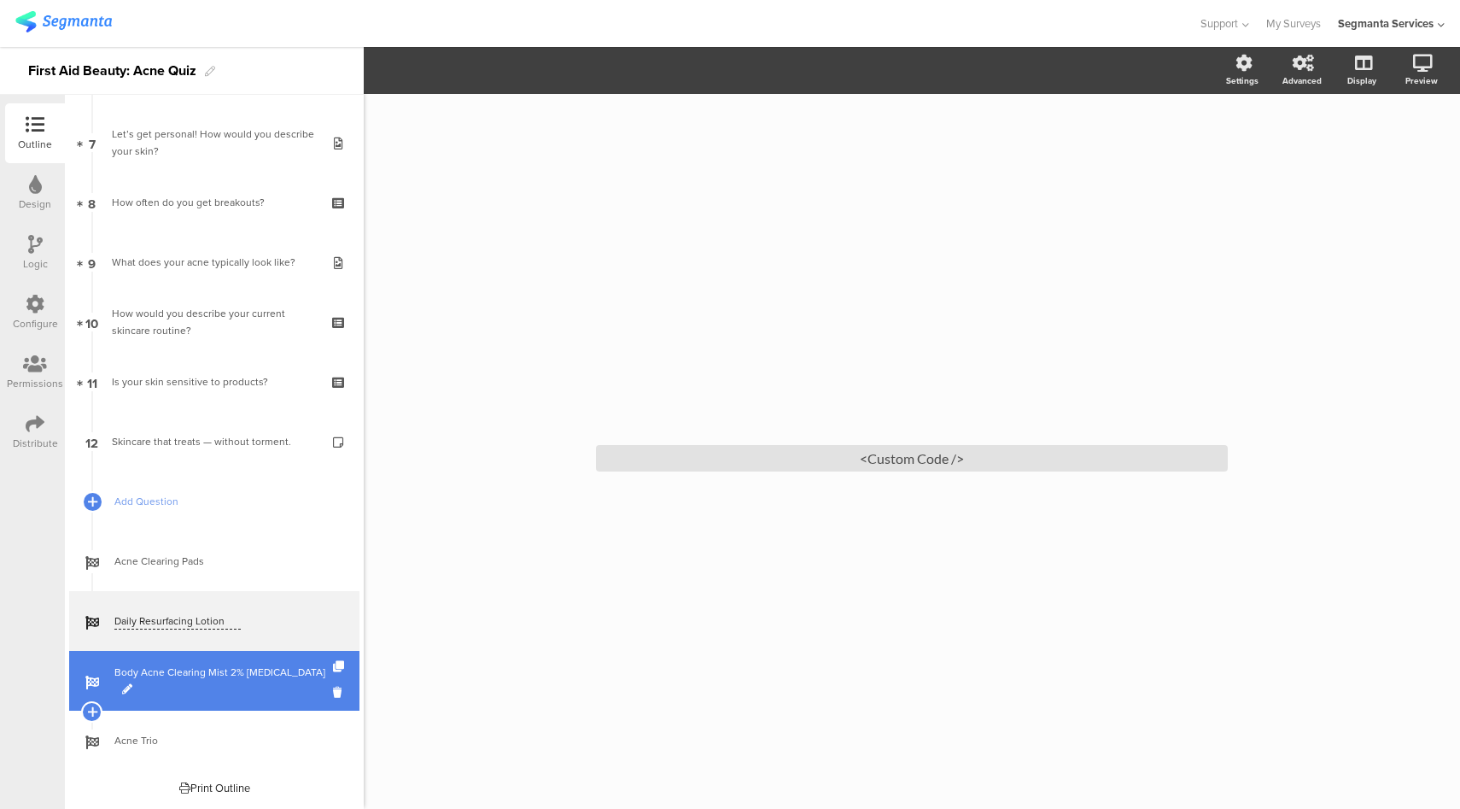
click at [132, 684] on span at bounding box center [127, 689] width 10 height 10
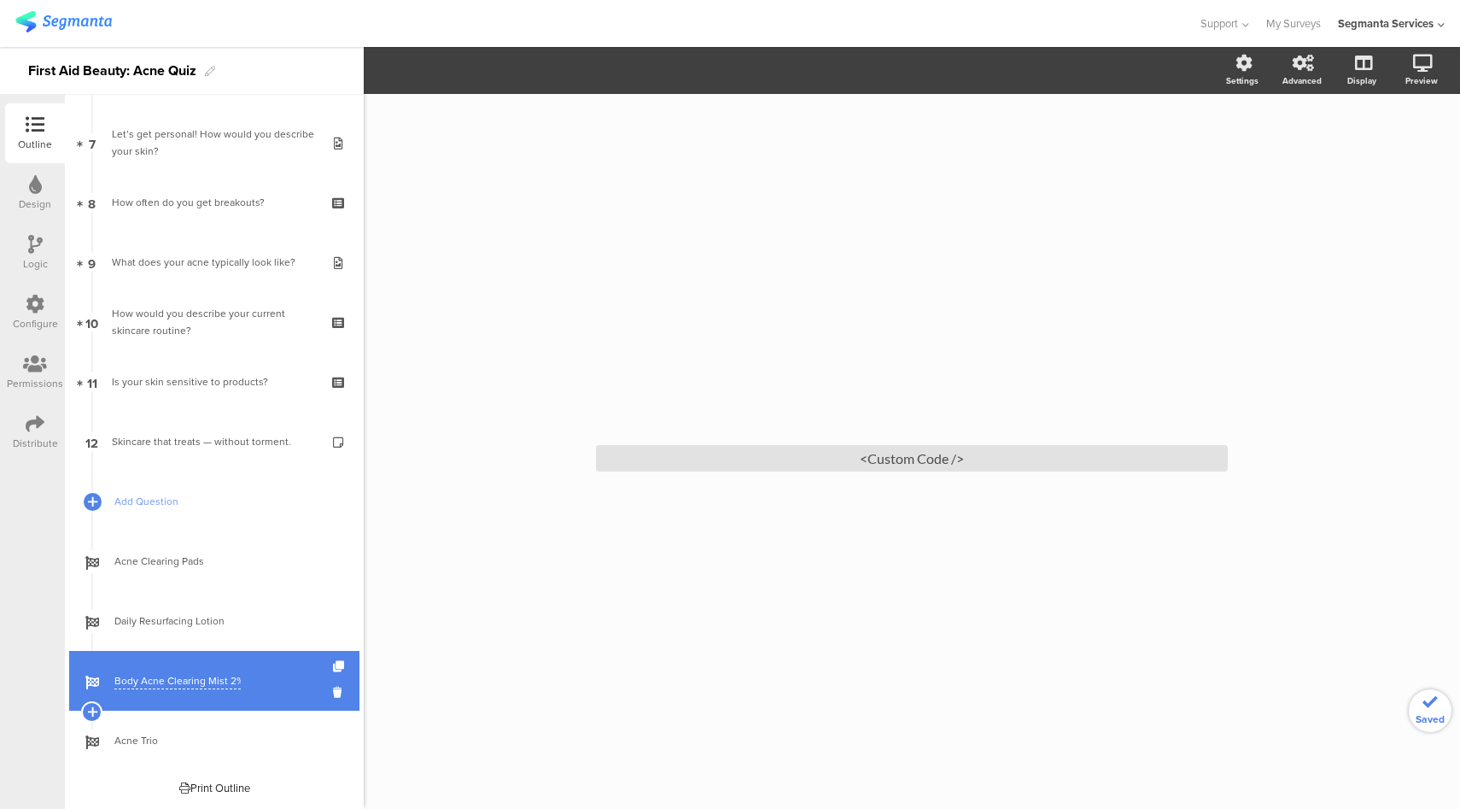
drag, startPoint x: 231, startPoint y: 681, endPoint x: 285, endPoint y: 686, distance: 54.9
click at [311, 686] on span "Body Acne Clearing Mist 2% Salicylic Acid" at bounding box center [223, 680] width 219 height 17
drag, startPoint x: 229, startPoint y: 683, endPoint x: 329, endPoint y: 679, distance: 100.0
click at [329, 679] on div "Body Acne Clearing Mist 2" at bounding box center [214, 681] width 290 height 60
type input "Body Acne Clearing Mist"
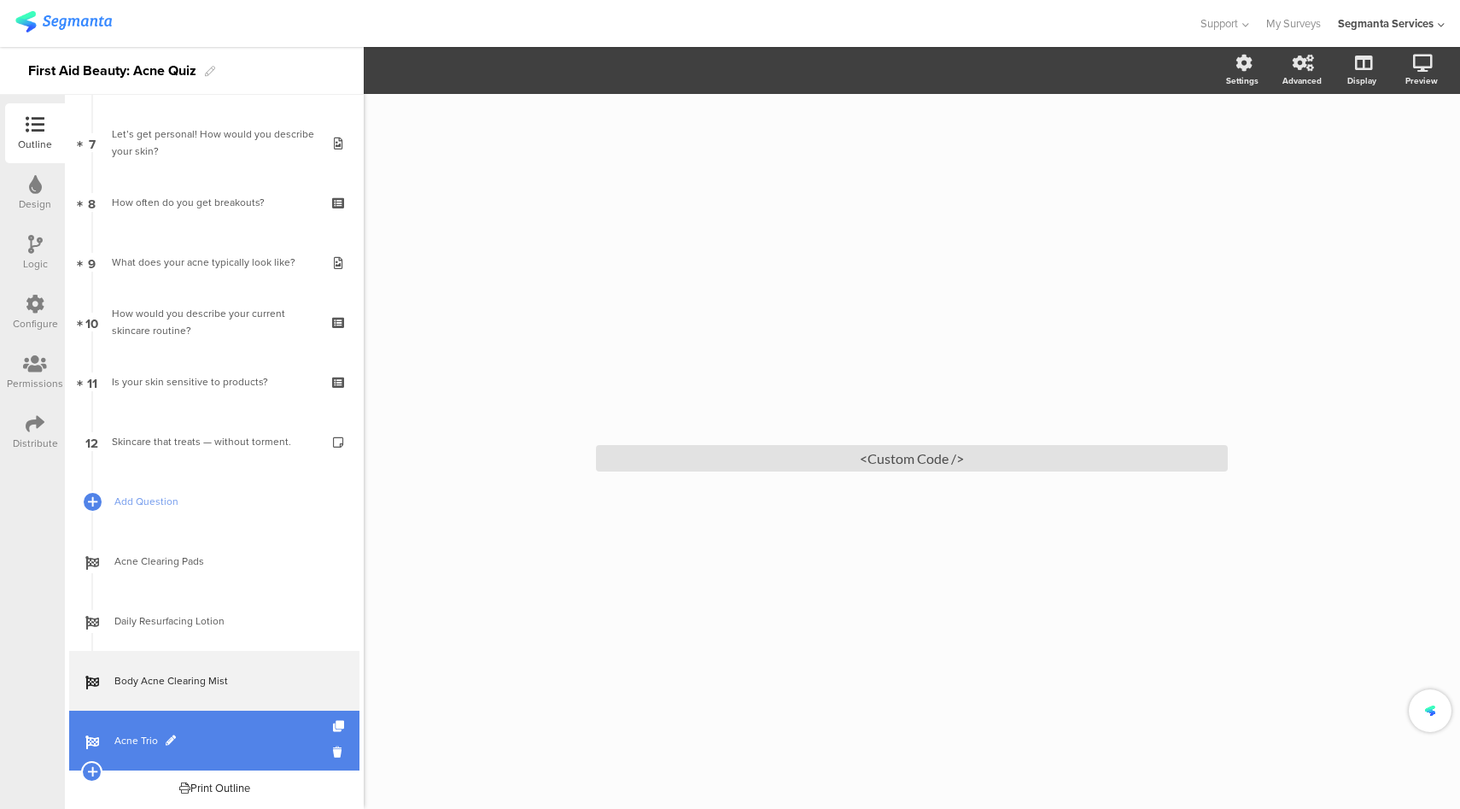
click at [172, 738] on span at bounding box center [171, 740] width 10 height 10
click at [146, 740] on input "Acne Trio" at bounding box center [177, 741] width 126 height 16
paste input "Both Pads and Mist"
type input "Both Pads and Mist"
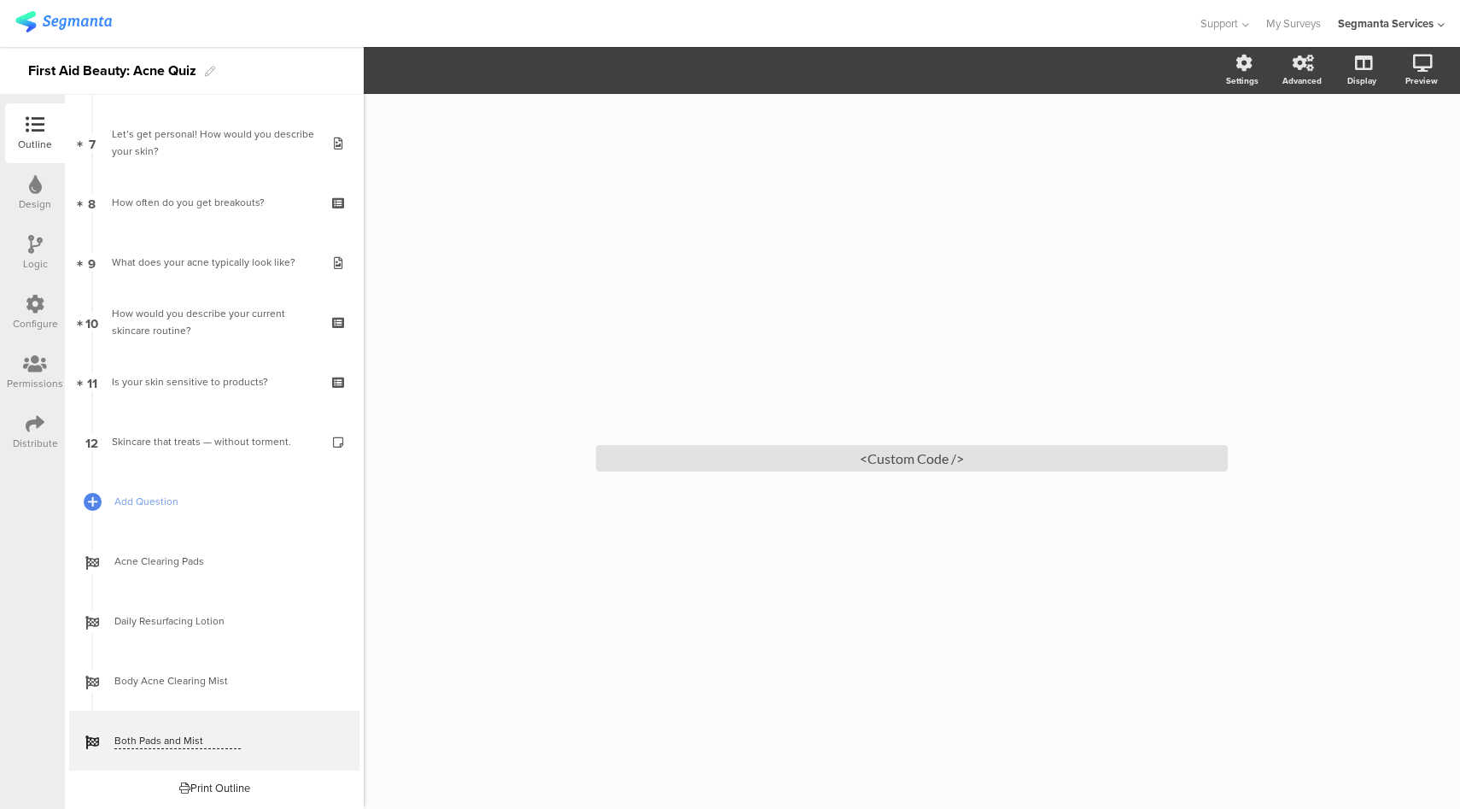
click at [489, 720] on div "/ <Custom Code />" at bounding box center [912, 451] width 1096 height 715
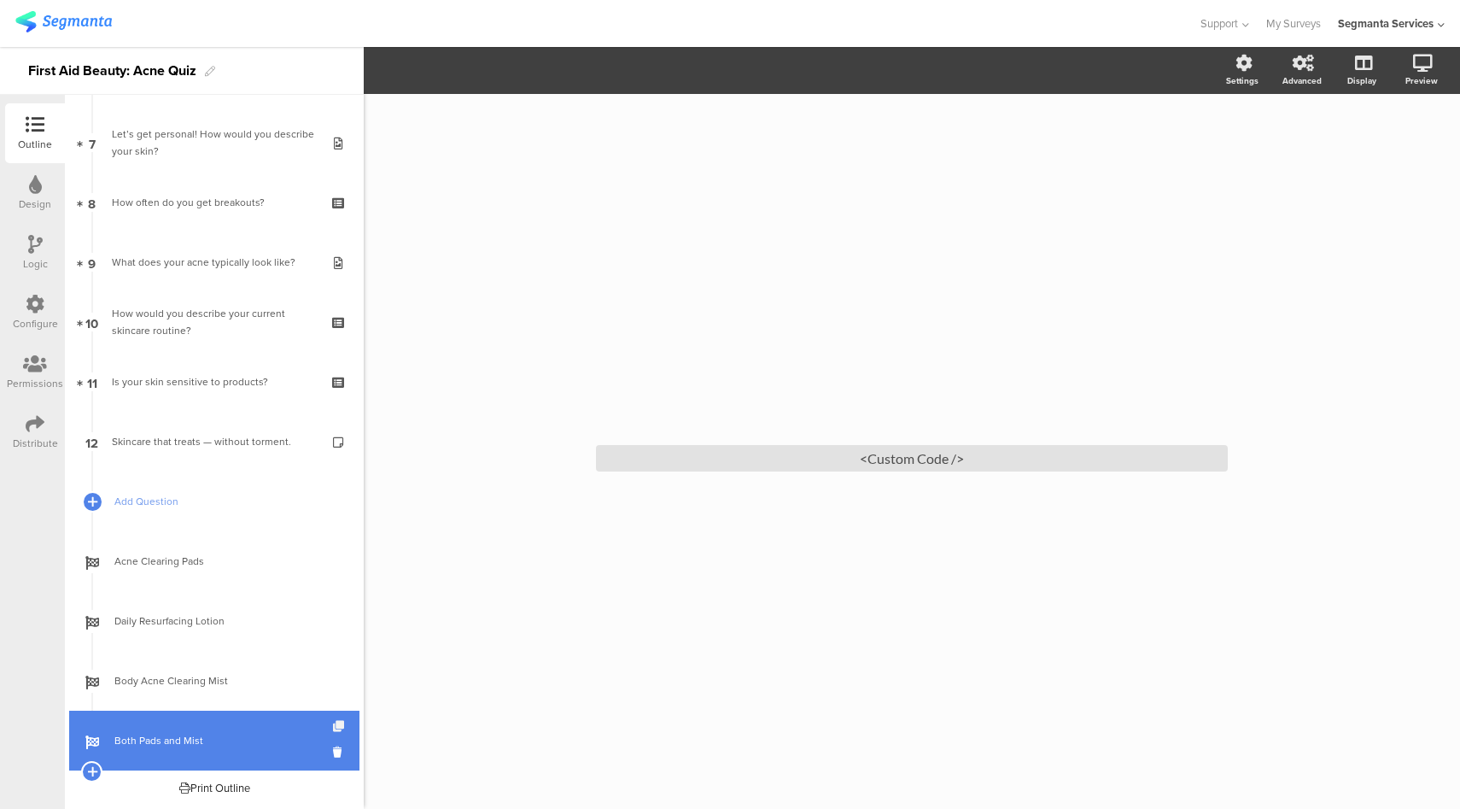
click at [333, 728] on icon at bounding box center [340, 726] width 15 height 11
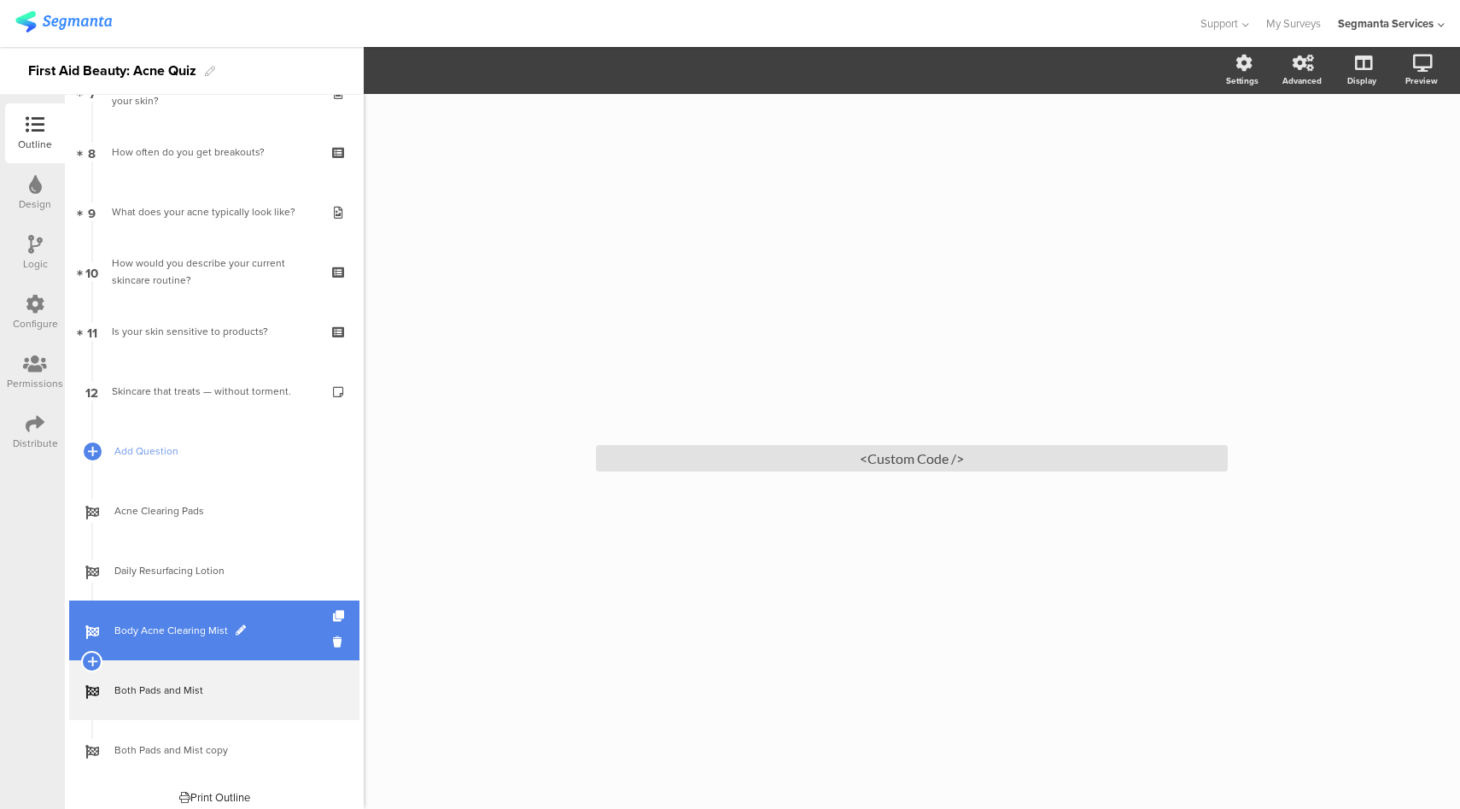
scroll to position [469, 0]
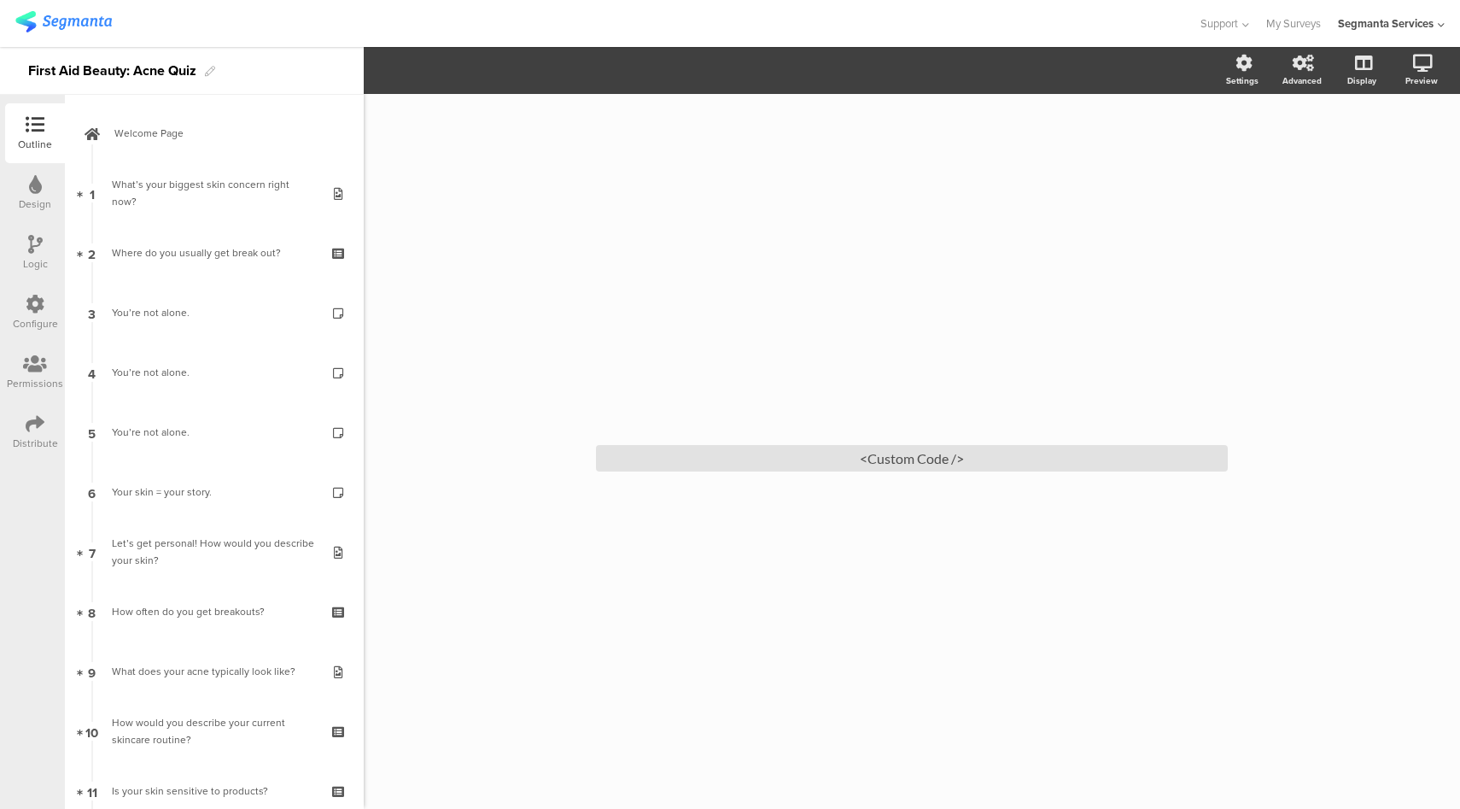
scroll to position [469, 0]
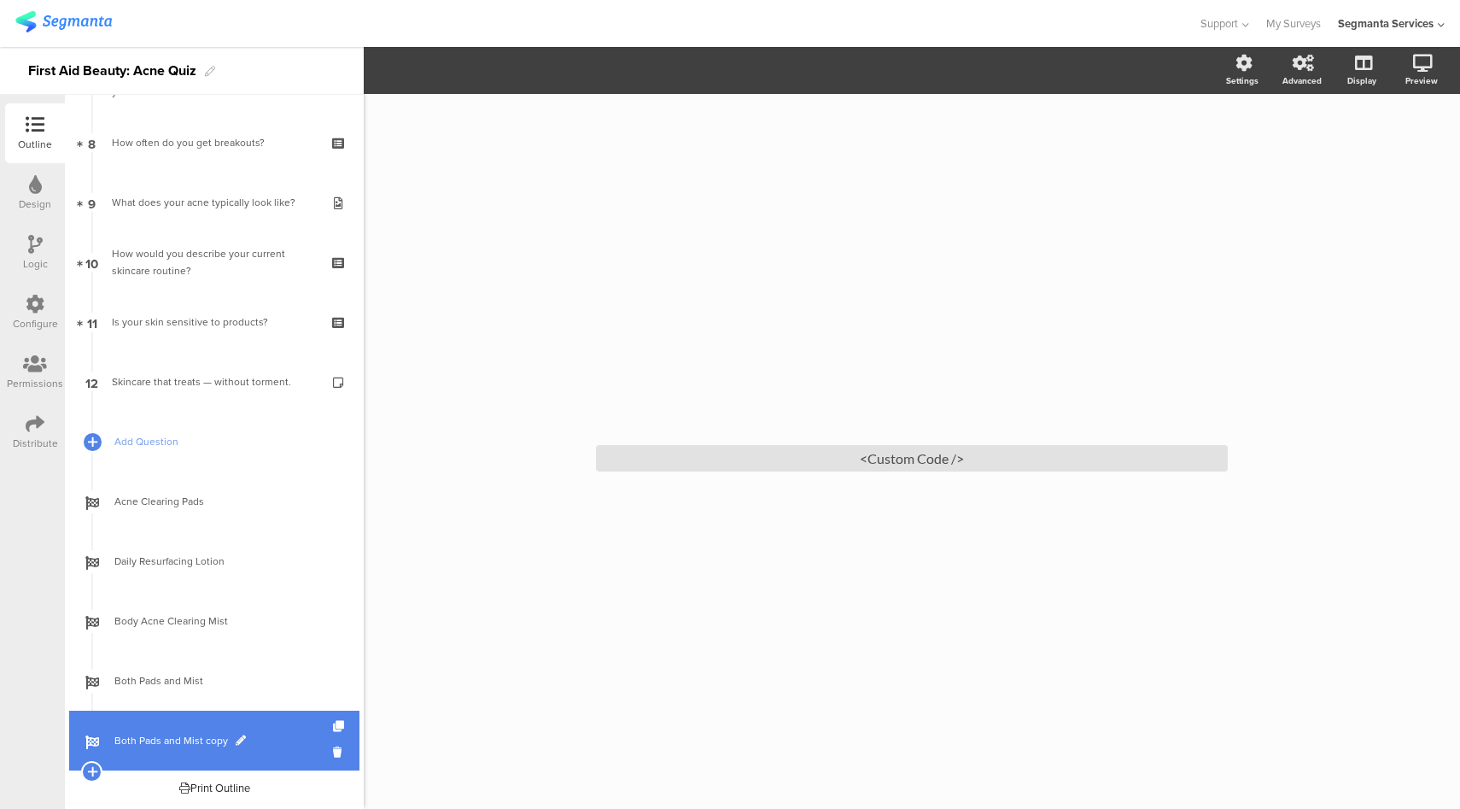
click at [178, 736] on span "Both Pads and Mist copy" at bounding box center [223, 740] width 219 height 17
click at [238, 739] on span at bounding box center [241, 740] width 10 height 10
click at [178, 739] on input "Both Pads and Mist copy" at bounding box center [177, 741] width 126 height 16
paste input "Acne Clearing Pads + Cleanser"
type input "Acne Clearing Pads + Cleanser"
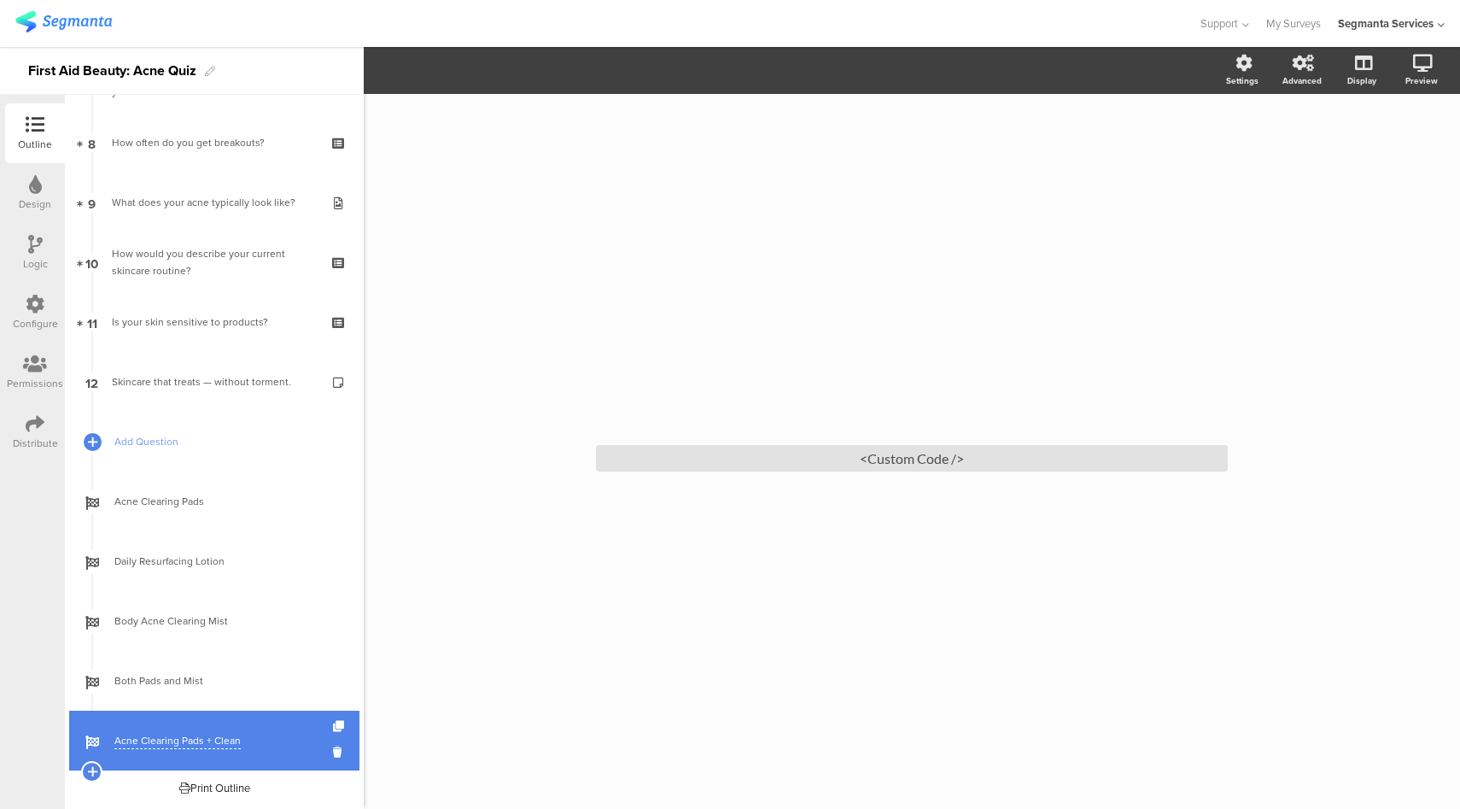
scroll to position [0, 12]
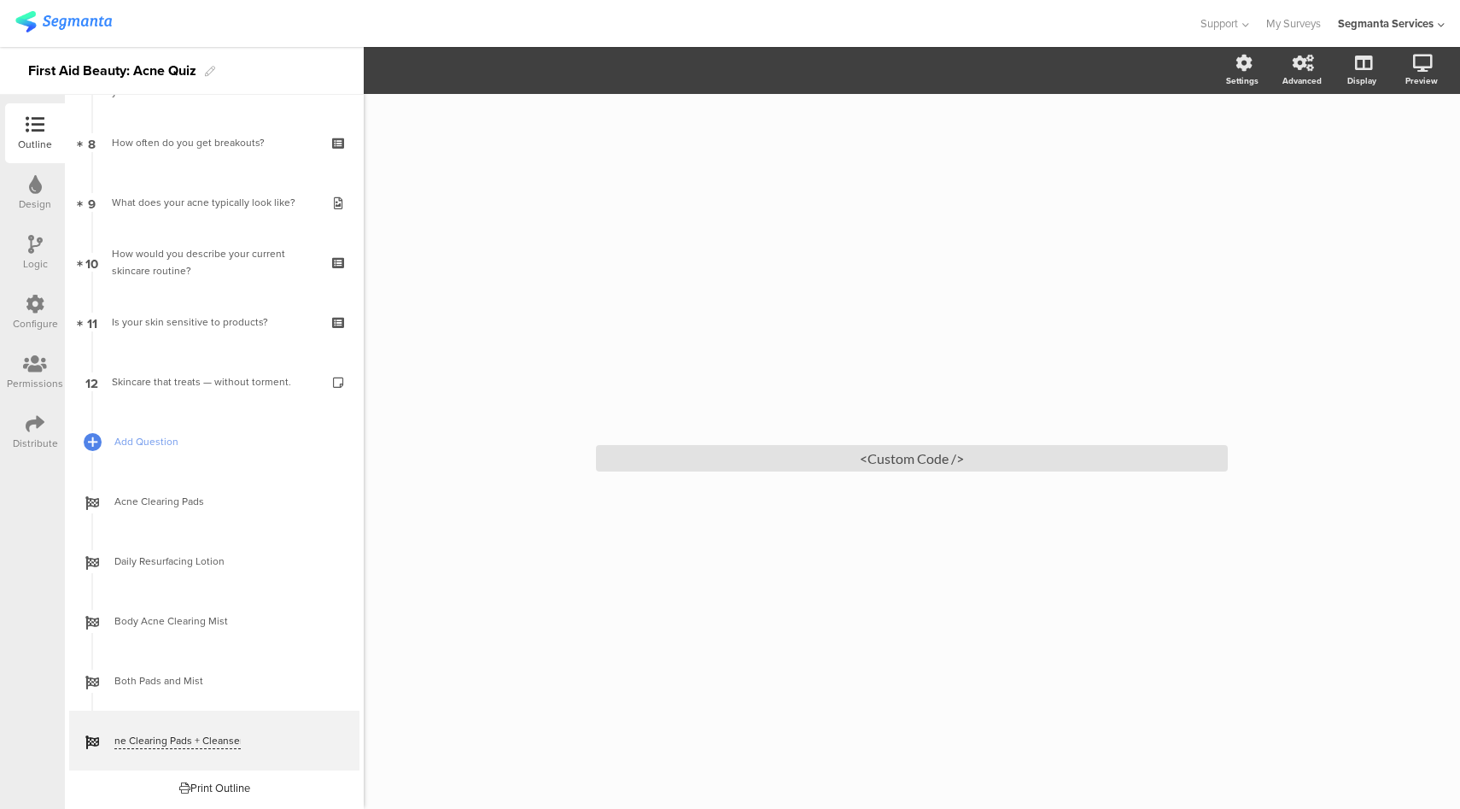
click at [502, 688] on div "/ <Custom Code />" at bounding box center [912, 451] width 1096 height 715
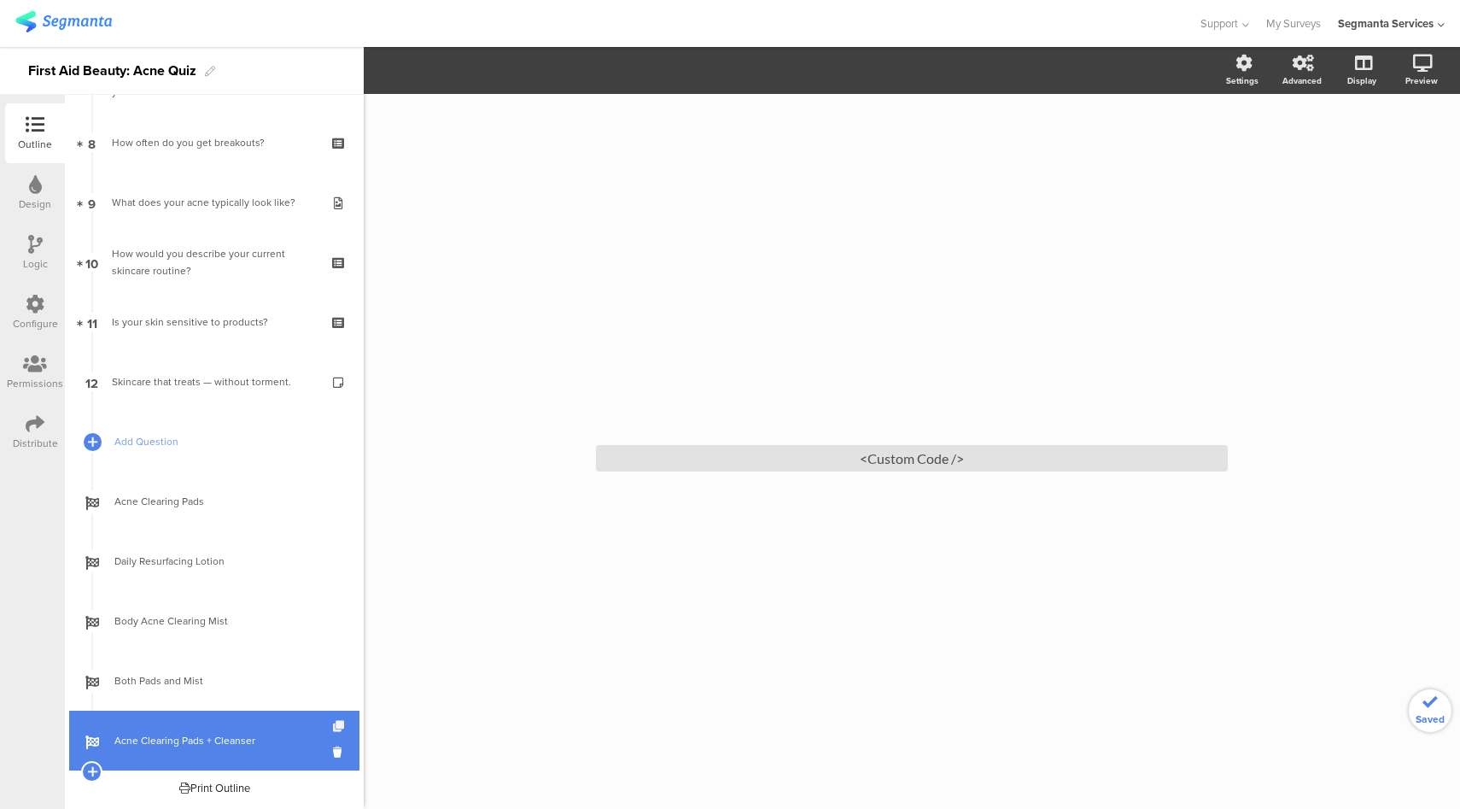
click at [333, 731] on icon at bounding box center [340, 726] width 15 height 11
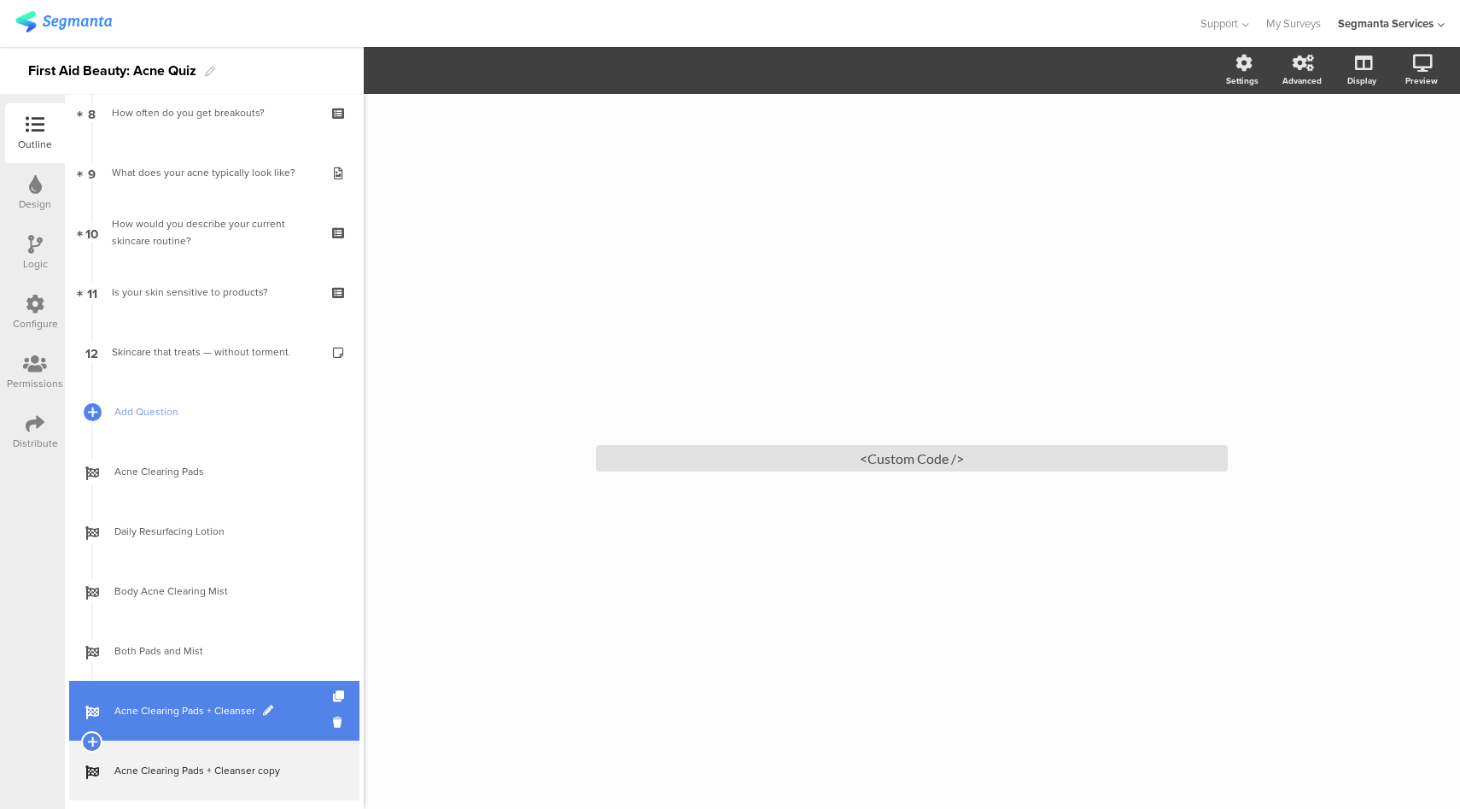
scroll to position [529, 0]
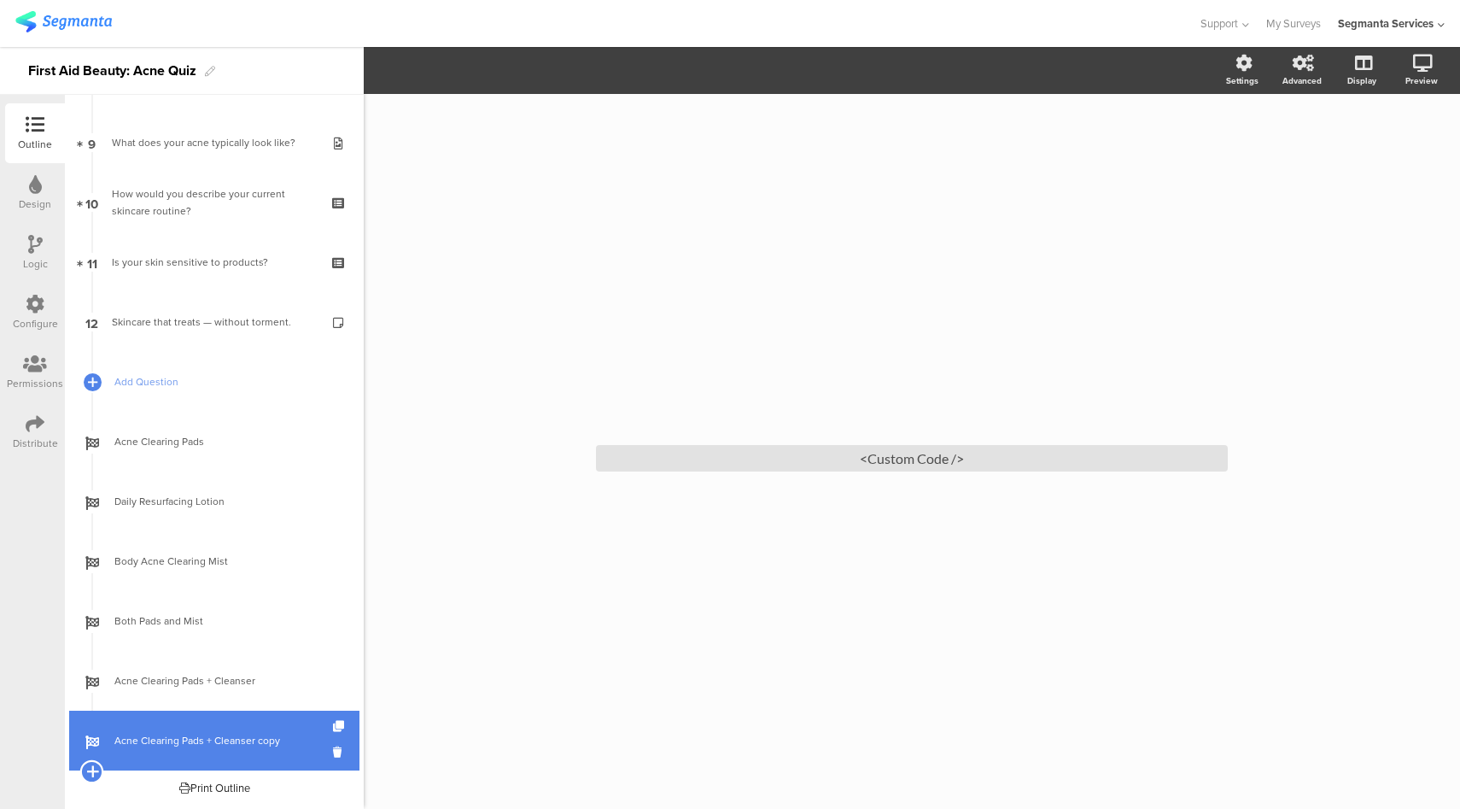
click at [90, 768] on icon at bounding box center [91, 770] width 11 height 15
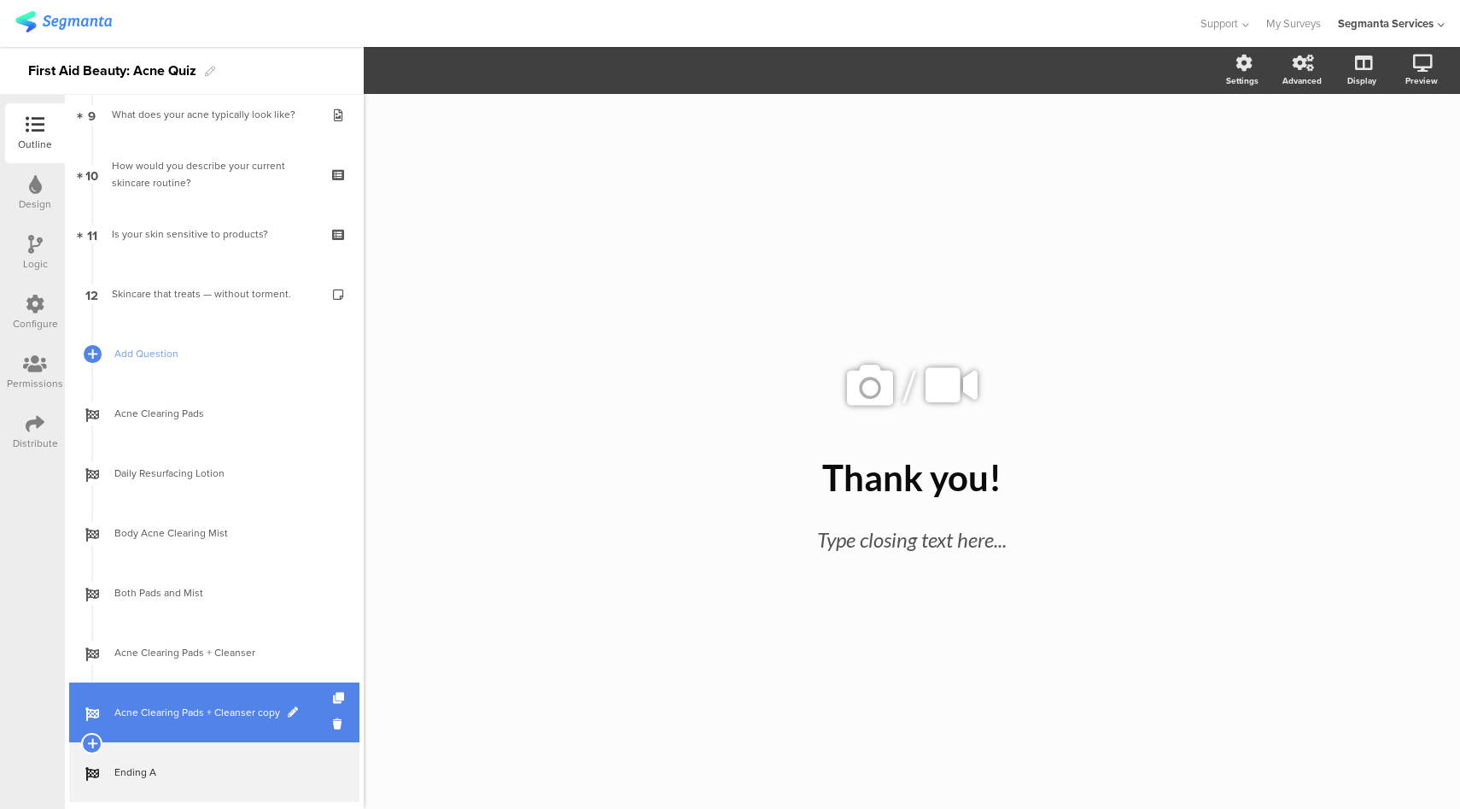
scroll to position [588, 0]
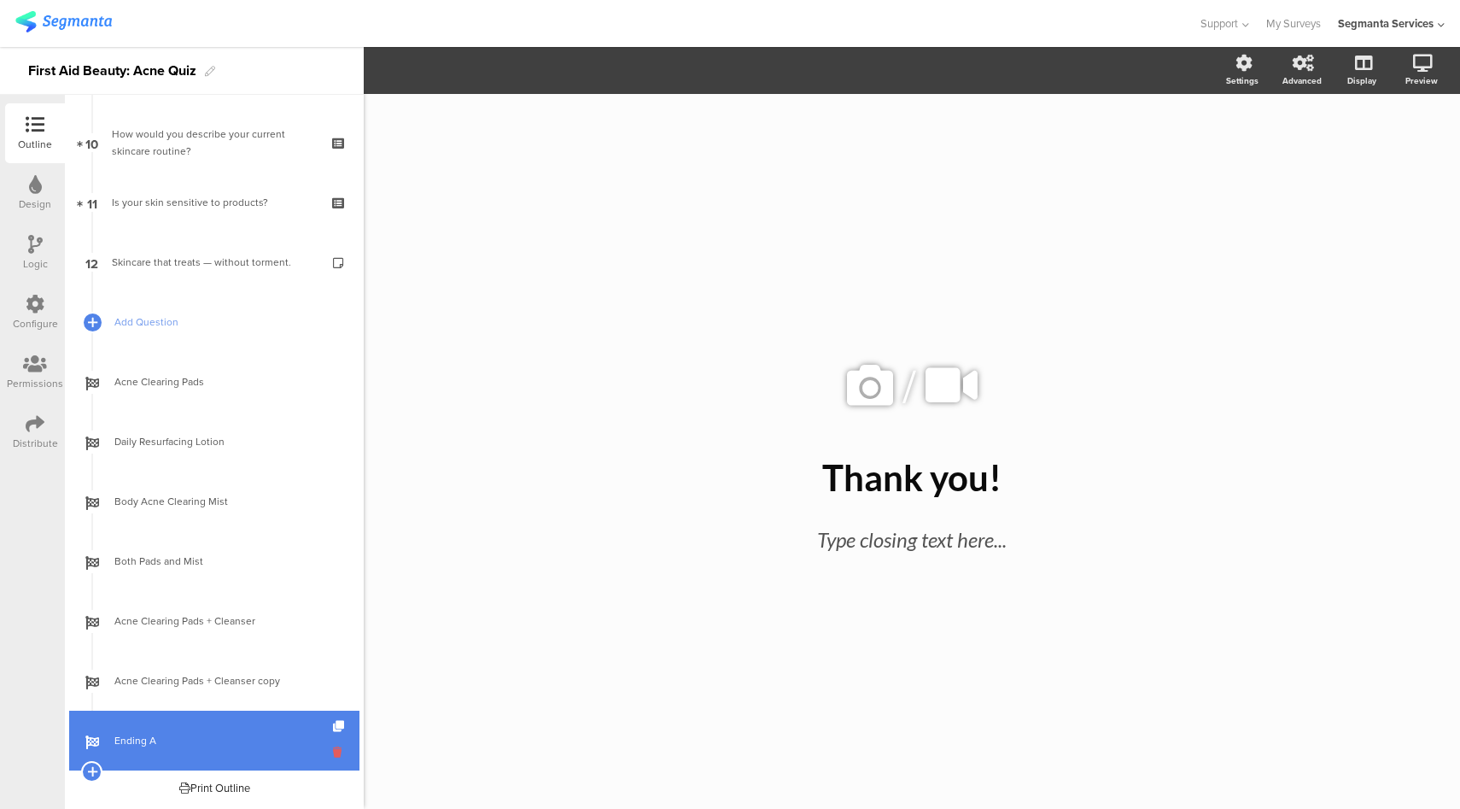
click at [333, 752] on icon at bounding box center [340, 752] width 15 height 16
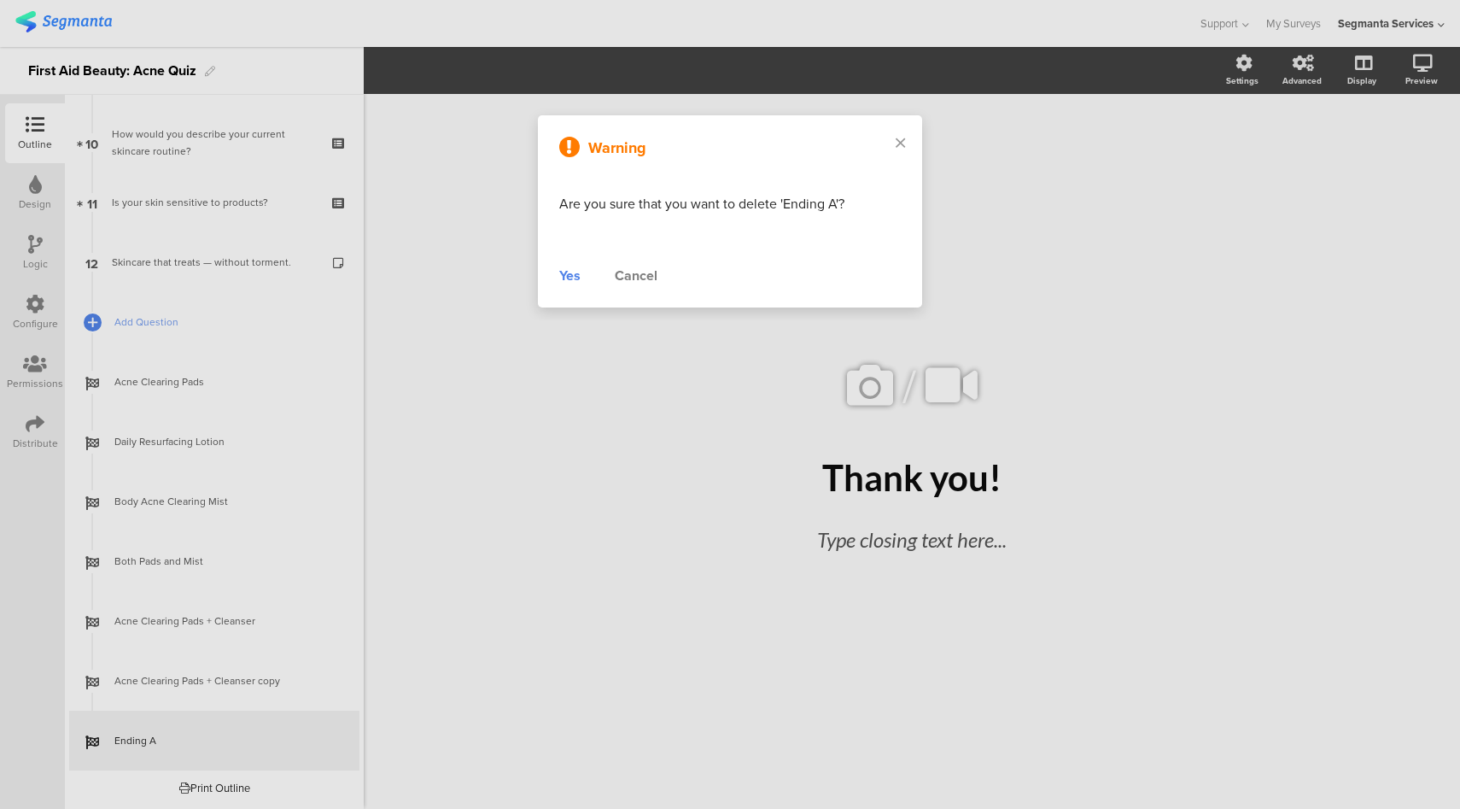
click at [570, 280] on div "Yes" at bounding box center [569, 276] width 21 height 20
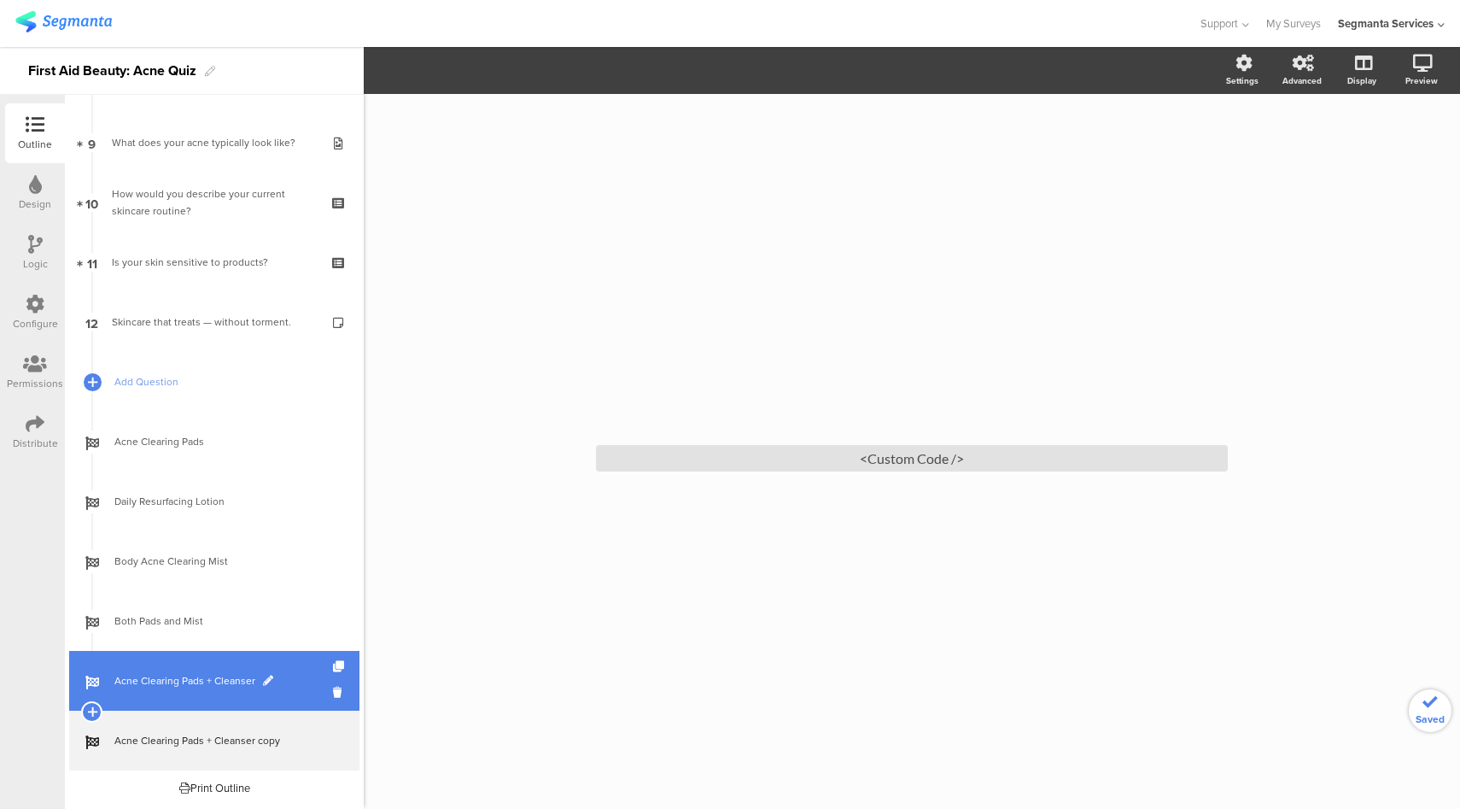
scroll to position [529, 0]
click at [259, 674] on span "Acne Clearing Pads + Cleanser" at bounding box center [223, 680] width 219 height 17
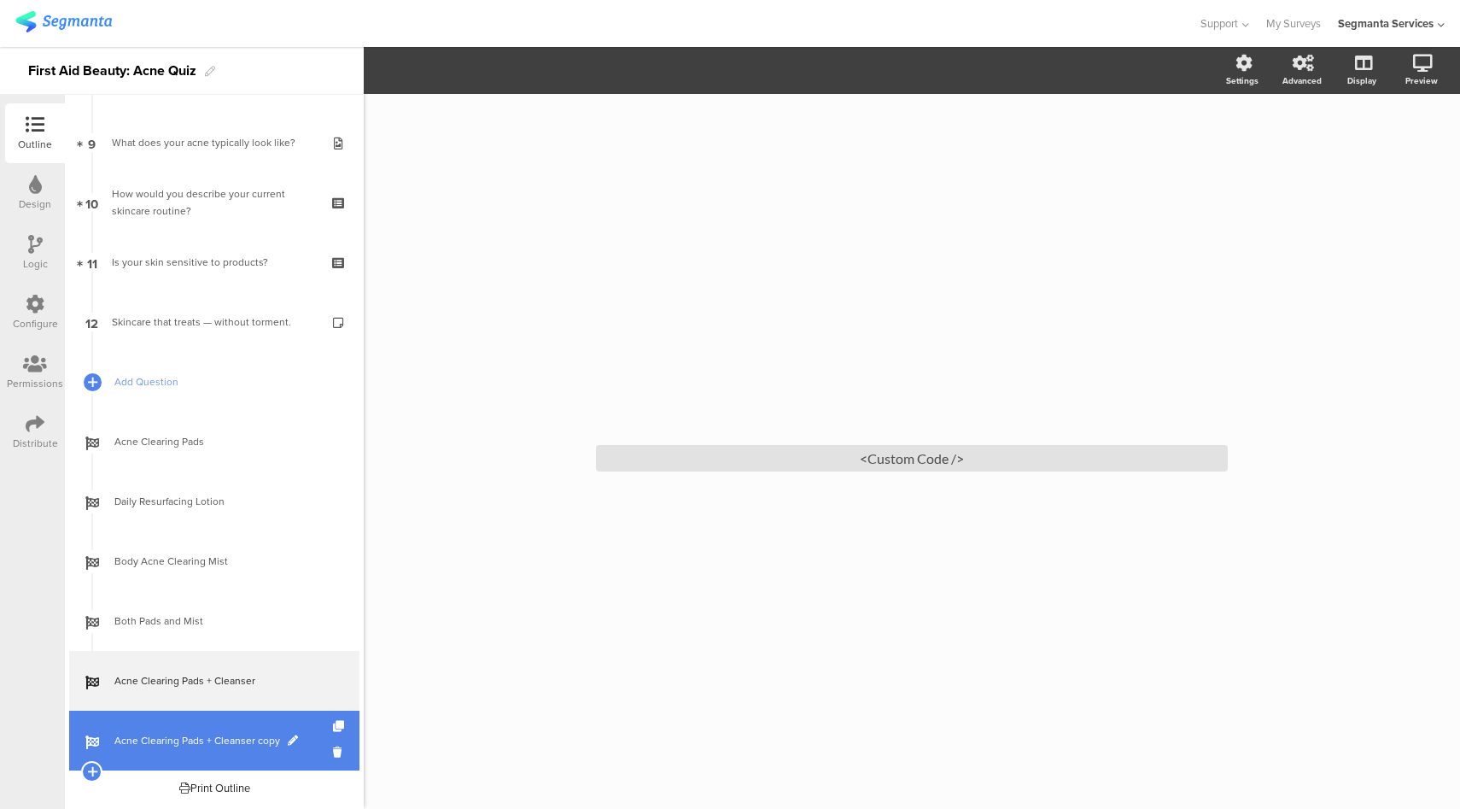
click at [248, 740] on span "Acne Clearing Pads + Cleanser copy" at bounding box center [223, 740] width 219 height 17
click at [293, 739] on span at bounding box center [293, 740] width 10 height 10
click at [225, 741] on input "Acne Clearing Pads + Cleanser copy" at bounding box center [177, 741] width 126 height 16
paste input "Body Acne Clearing Mist + Cleanser"
type input "Body Acne Clearing Mist + Cleanser"
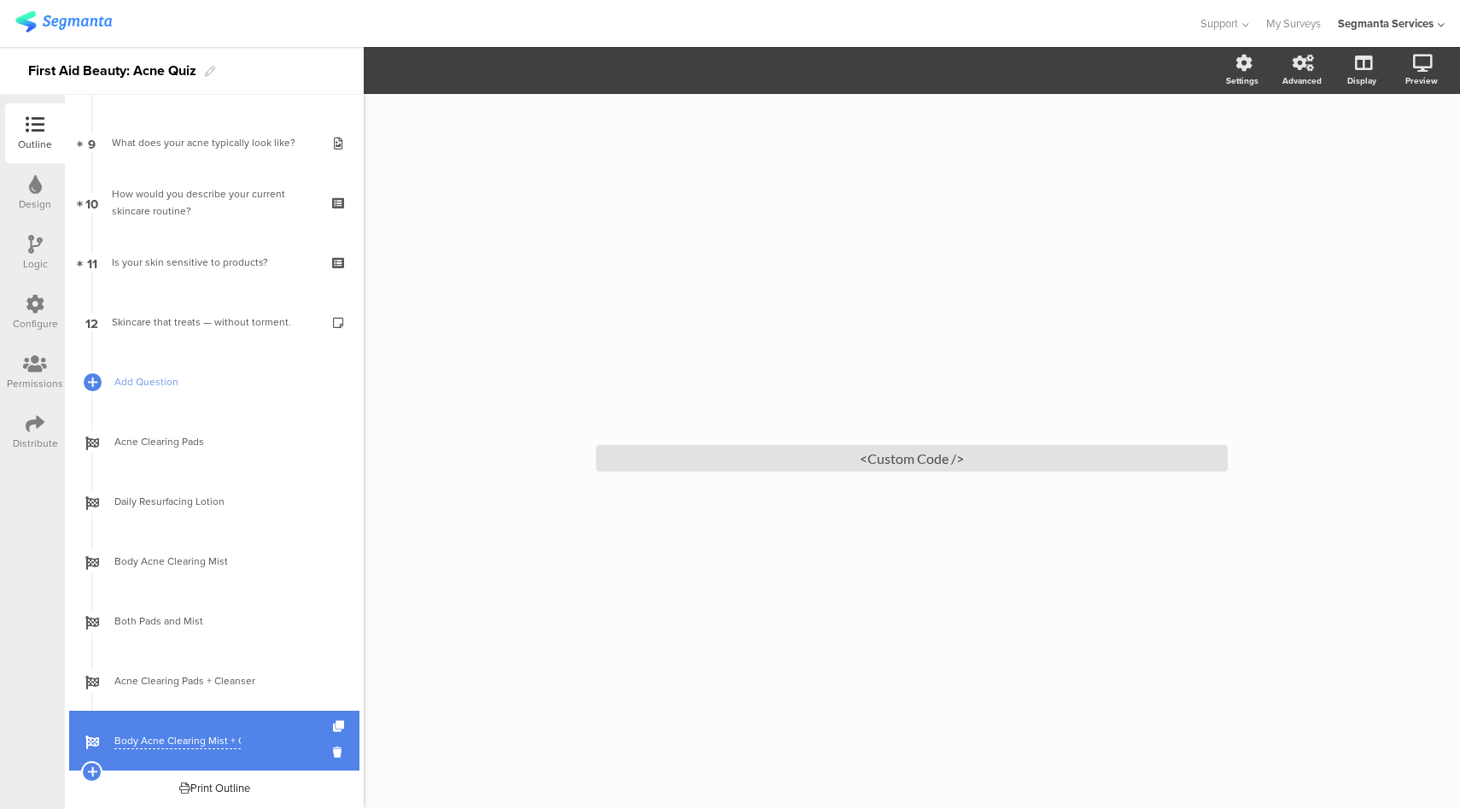
scroll to position [0, 34]
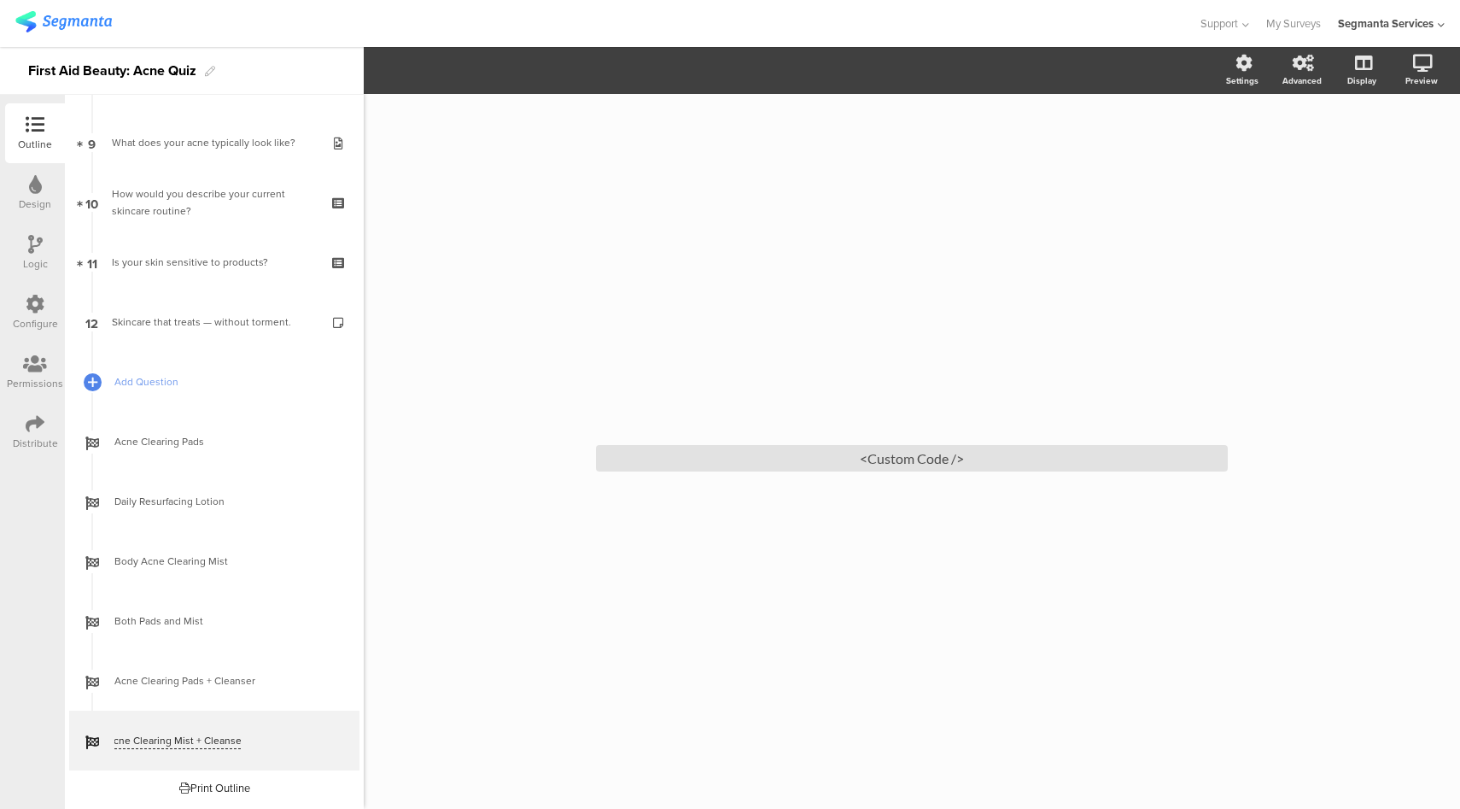
click at [443, 724] on div "/ <Custom Code />" at bounding box center [912, 451] width 1096 height 715
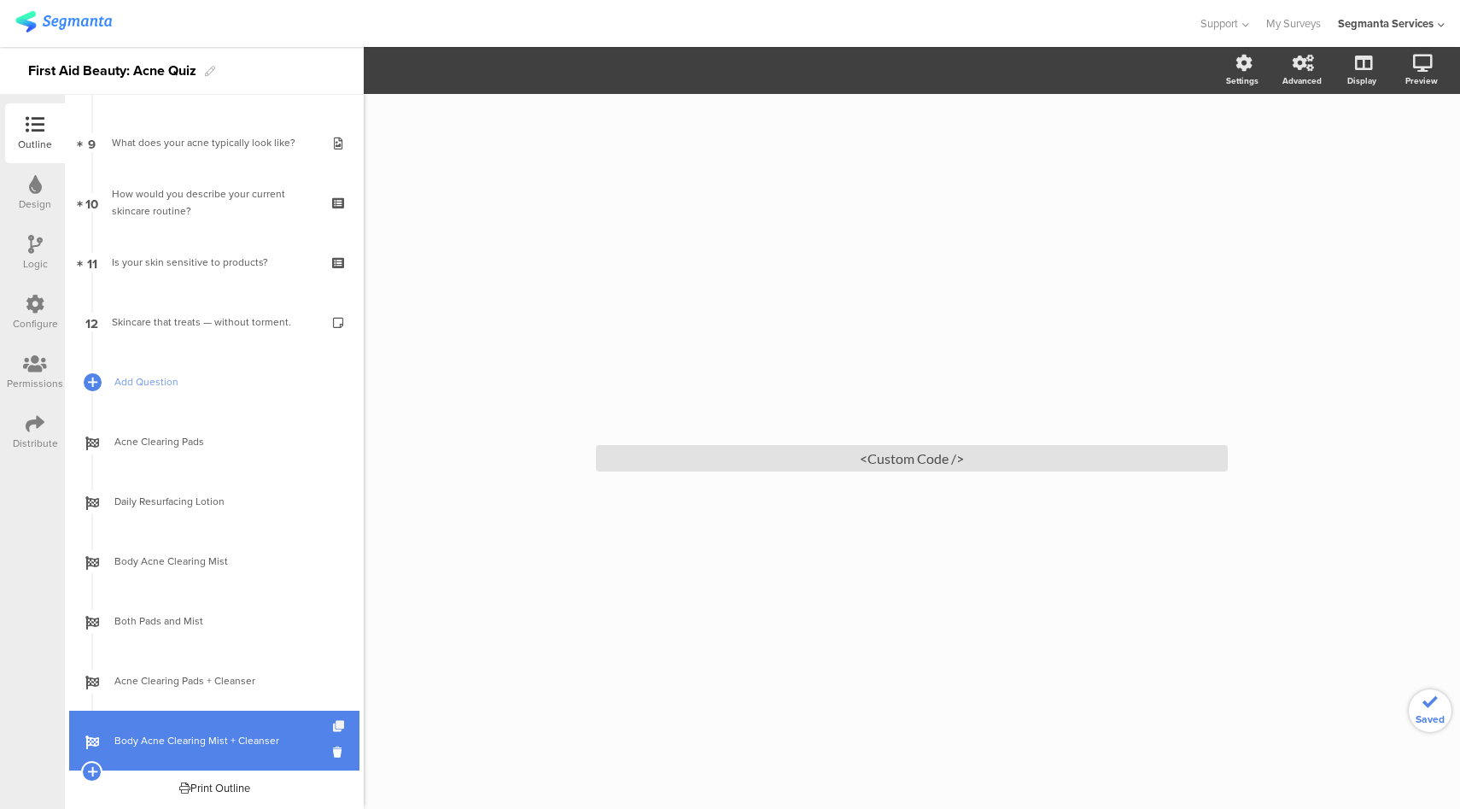
click at [333, 726] on icon at bounding box center [340, 726] width 15 height 11
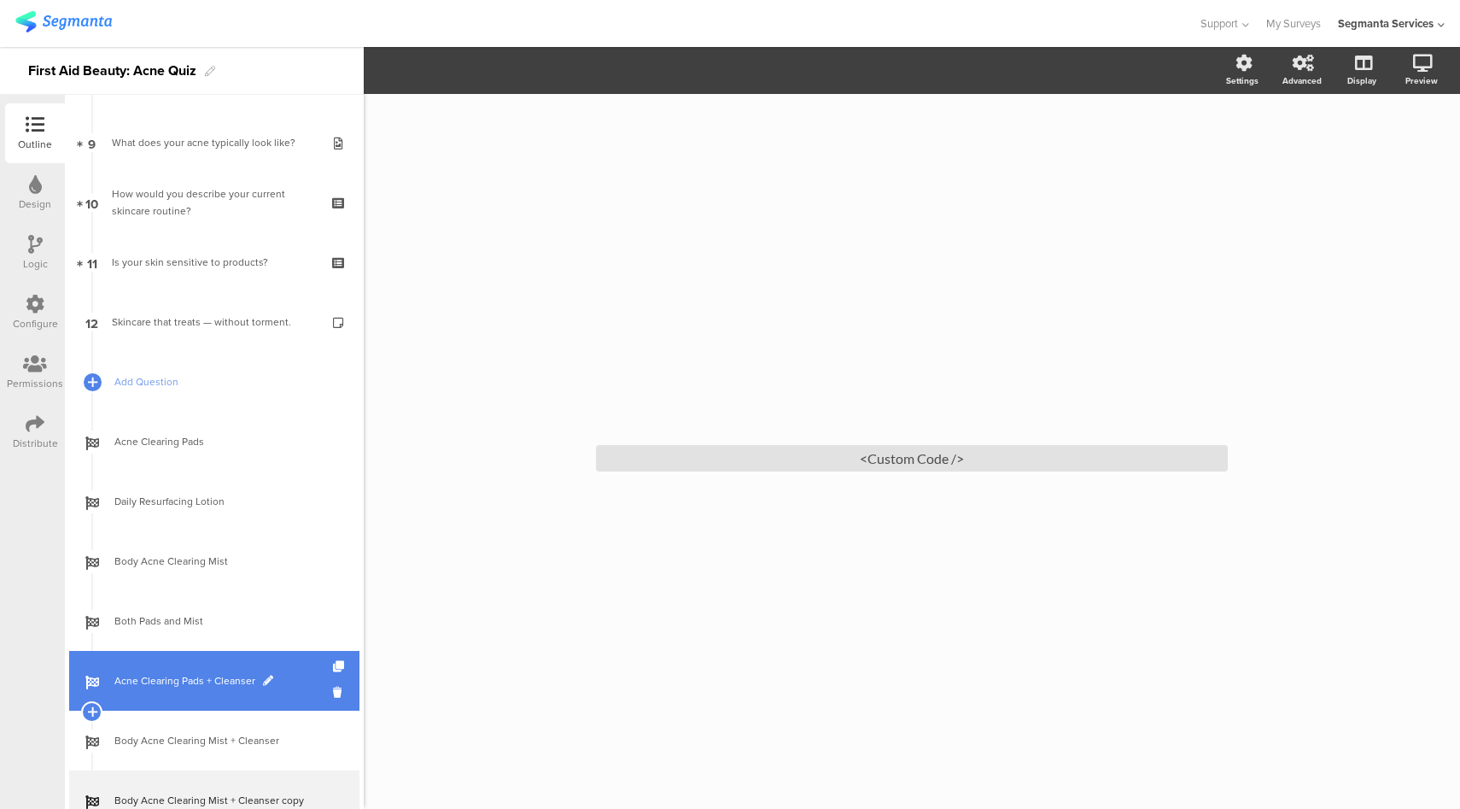
scroll to position [588, 0]
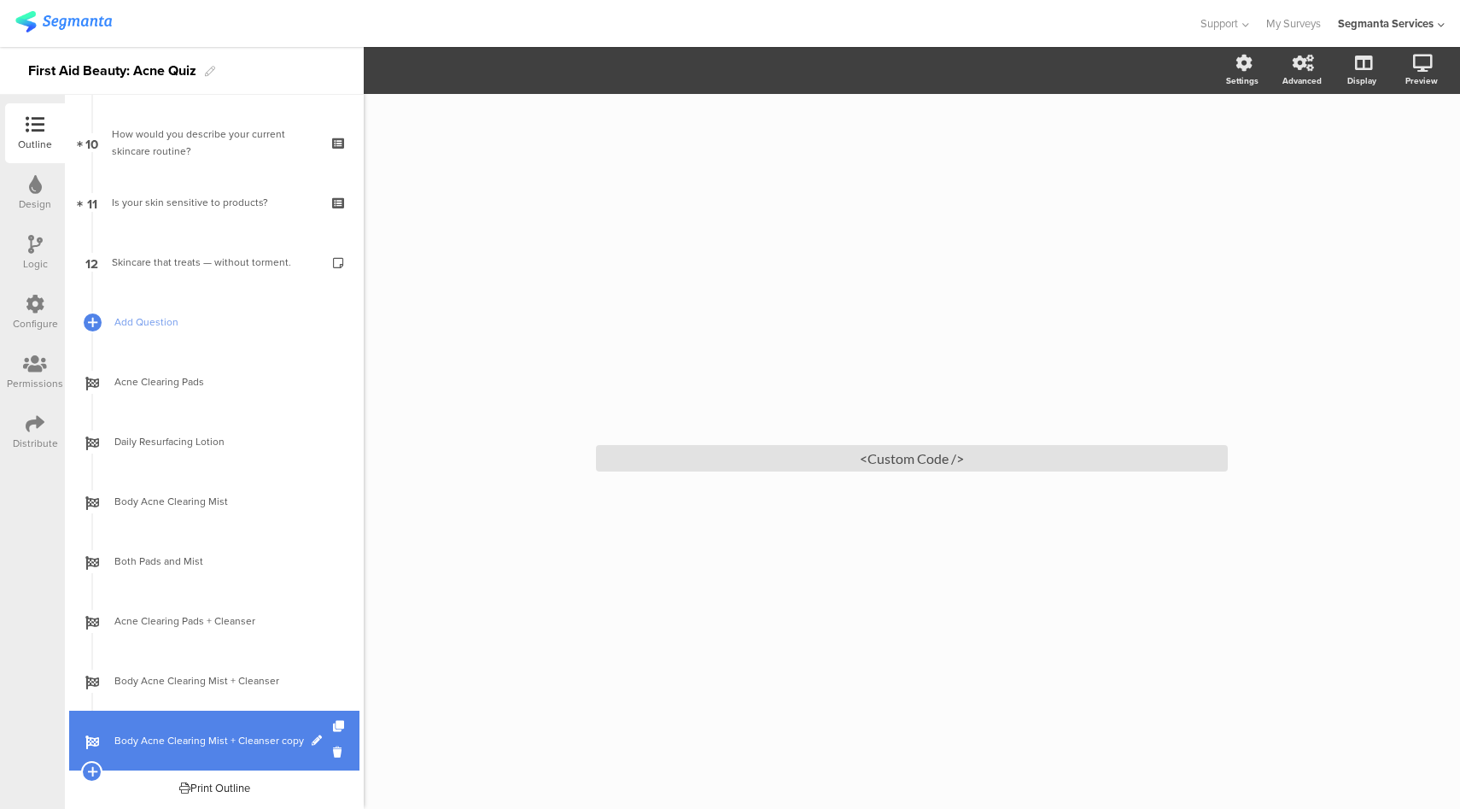
click at [313, 740] on span at bounding box center [317, 740] width 10 height 10
click at [161, 743] on input "Body Acne Clearing Mist + Cleanser copy" at bounding box center [177, 741] width 126 height 16
paste input "th Pads and Mist + Cleanser"
type input "Both Pads and Mist + Cleanser"
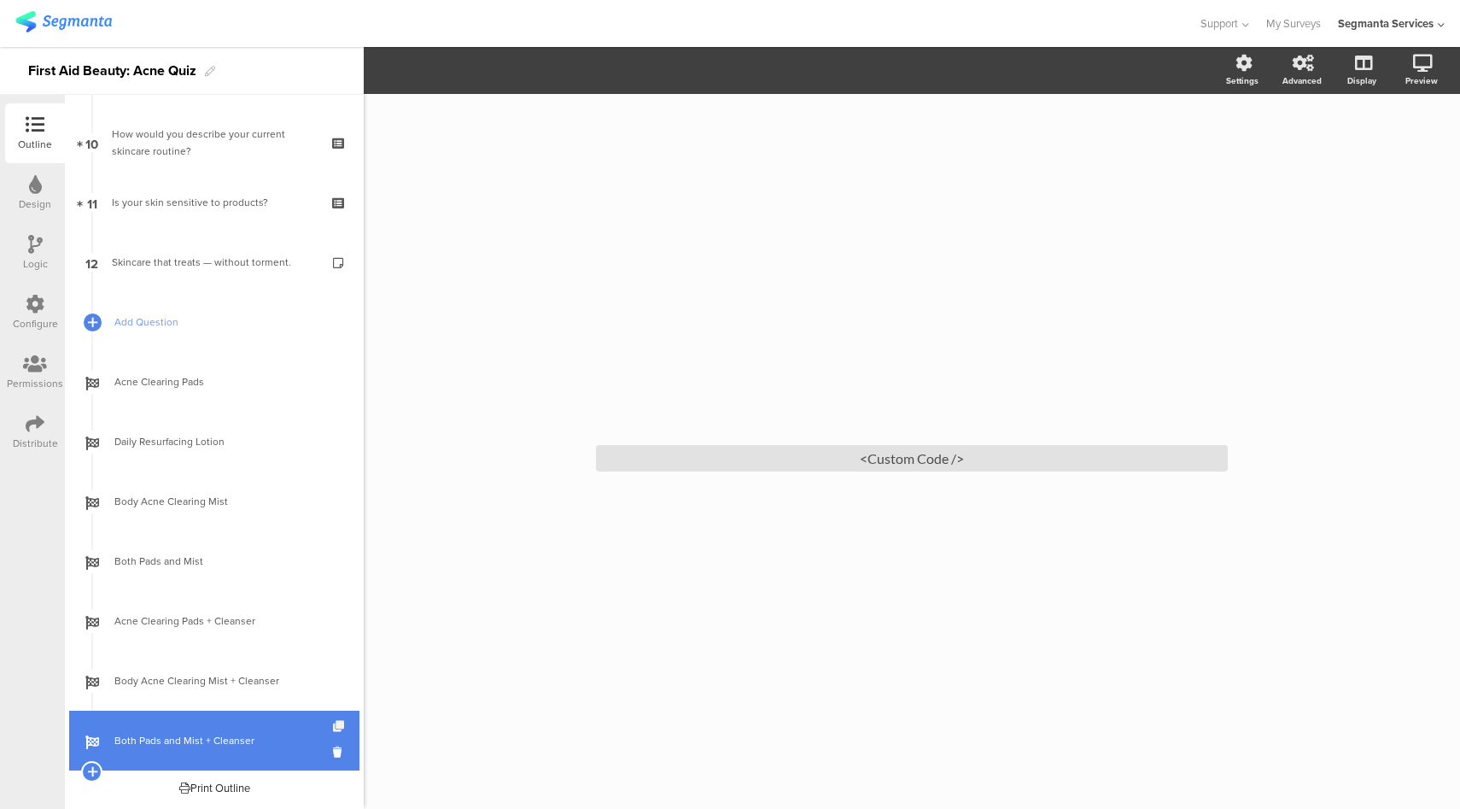
click at [333, 726] on icon at bounding box center [340, 726] width 15 height 11
click at [287, 738] on span at bounding box center [292, 740] width 10 height 10
click at [214, 743] on input "Both Pads and Mist + Cleanser copy" at bounding box center [177, 741] width 126 height 16
paste input "Acne Clearing Pads + Cleanser + Ultra Cream"
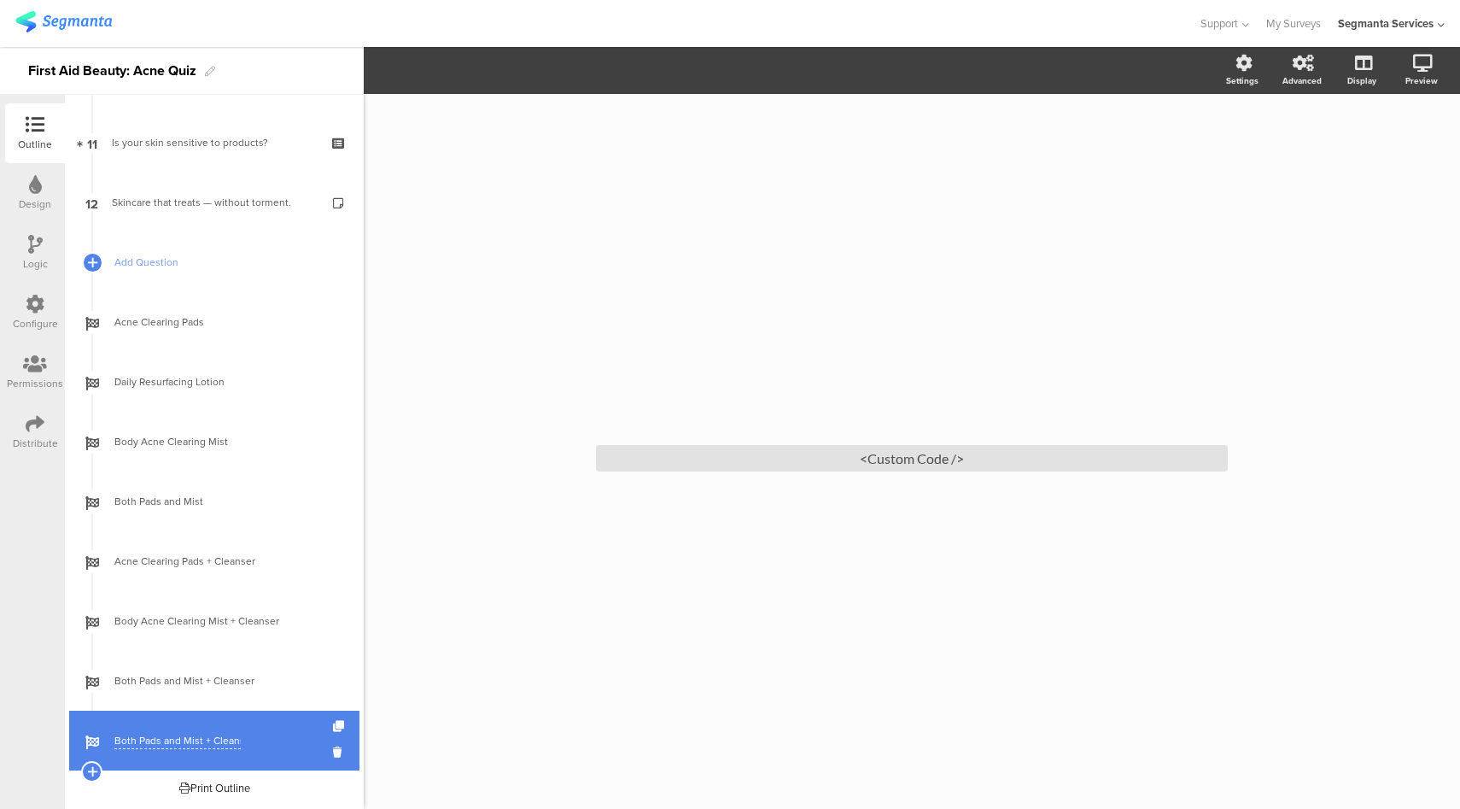
type input "Acne Clearing Pads + Cleanser + Ultra Cream"
click at [470, 719] on div "/ <Custom Code />" at bounding box center [912, 451] width 1096 height 715
click at [95, 770] on icon at bounding box center [91, 770] width 11 height 15
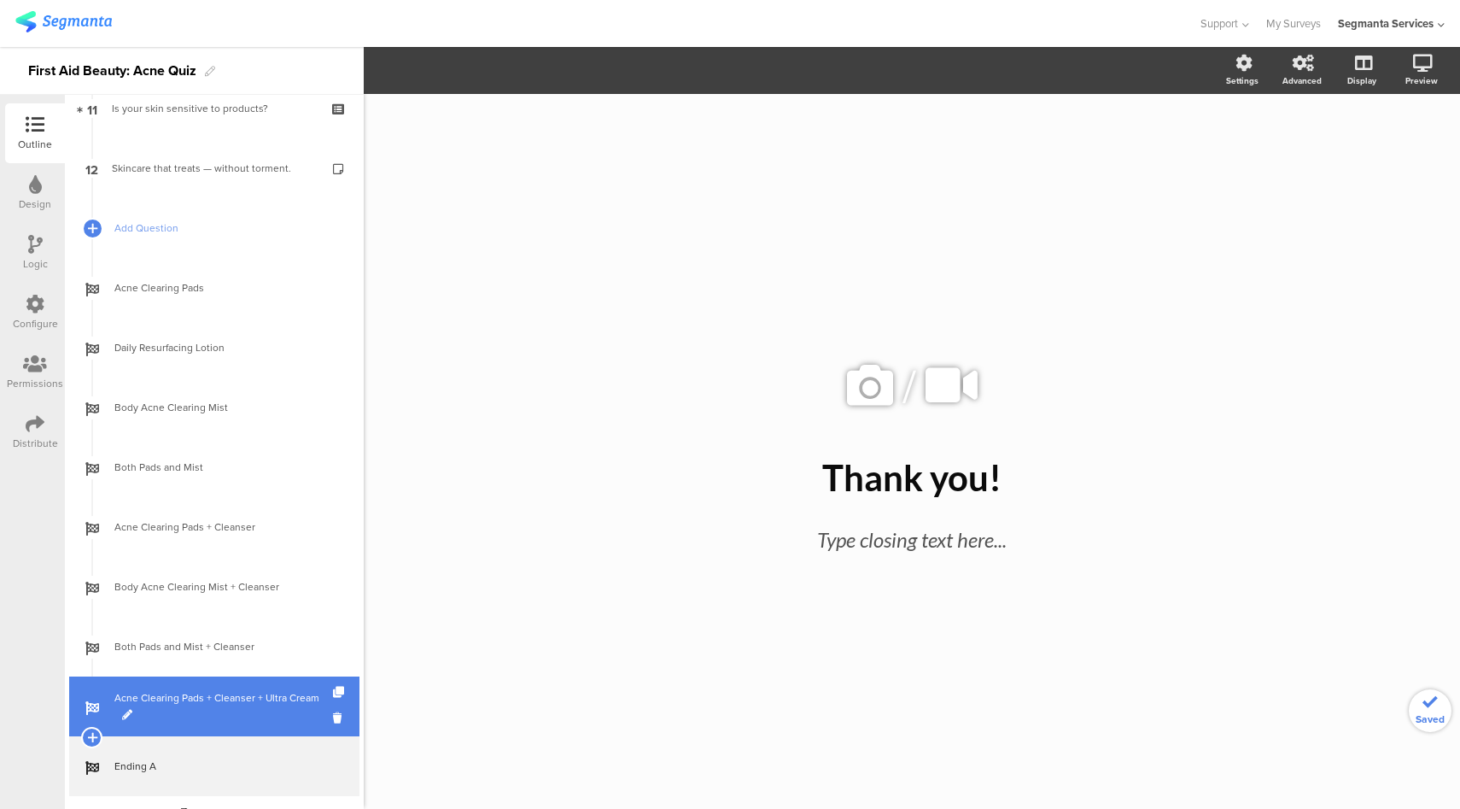
scroll to position [708, 0]
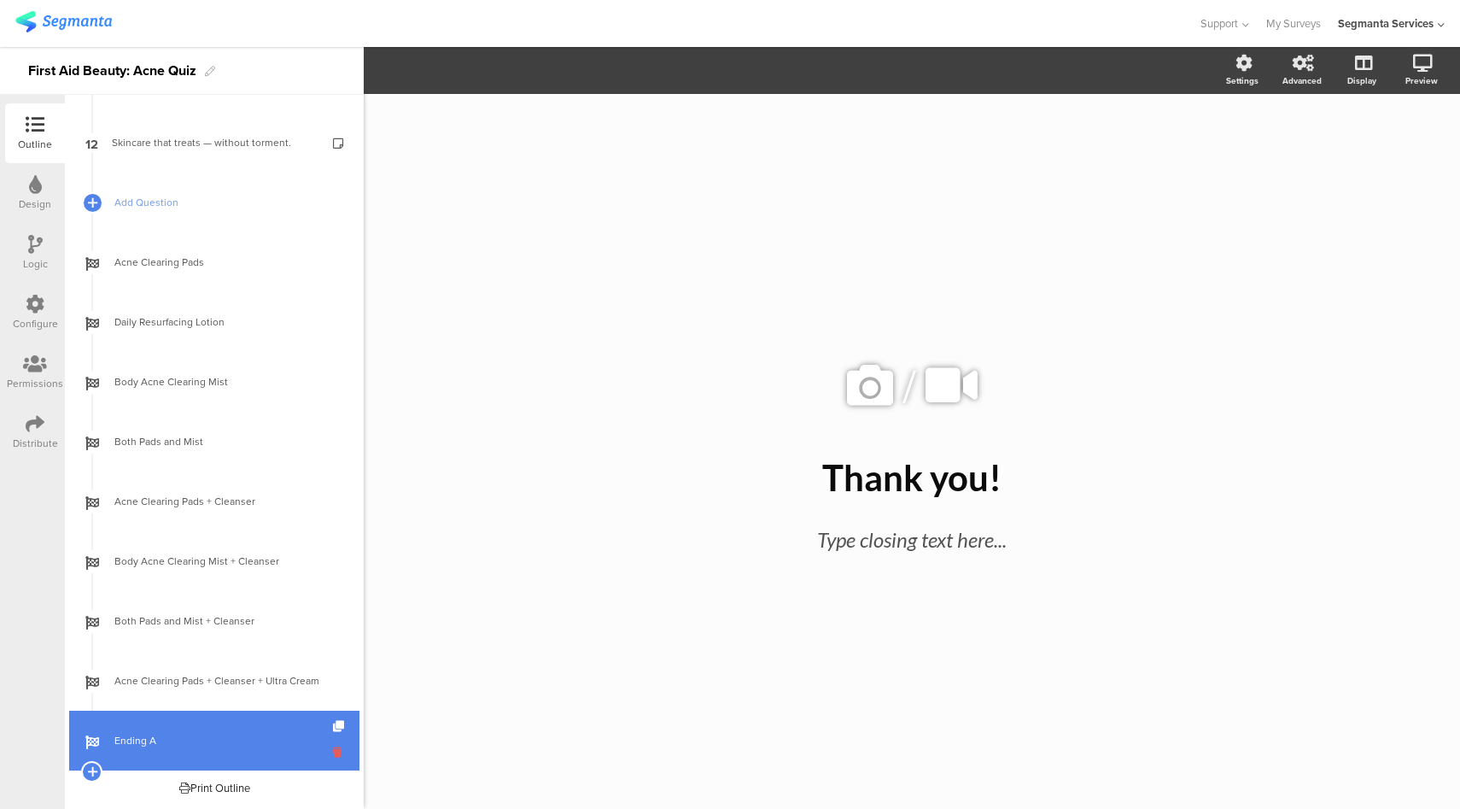
click at [333, 752] on icon at bounding box center [340, 752] width 15 height 16
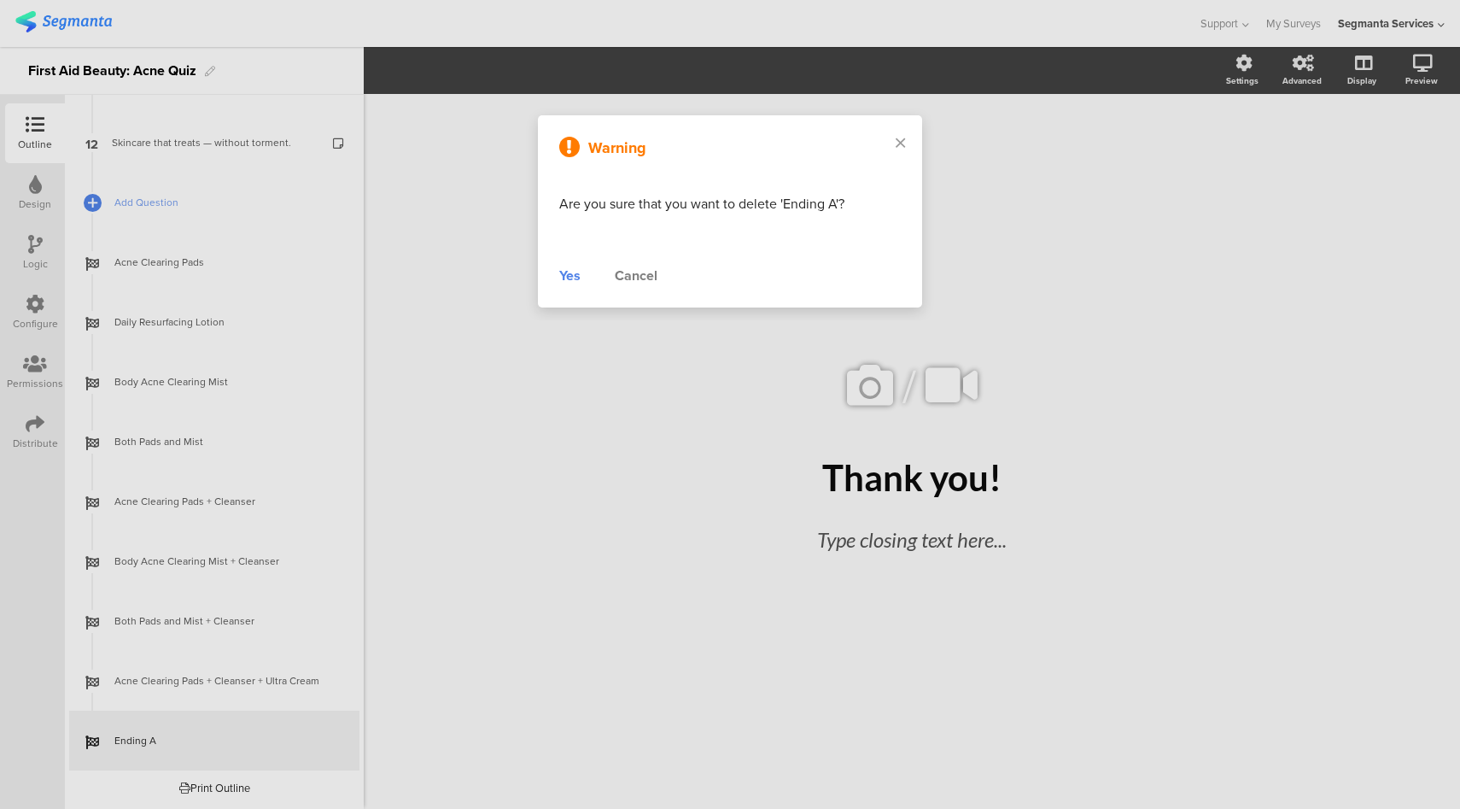
click at [570, 277] on div "Yes" at bounding box center [569, 276] width 21 height 20
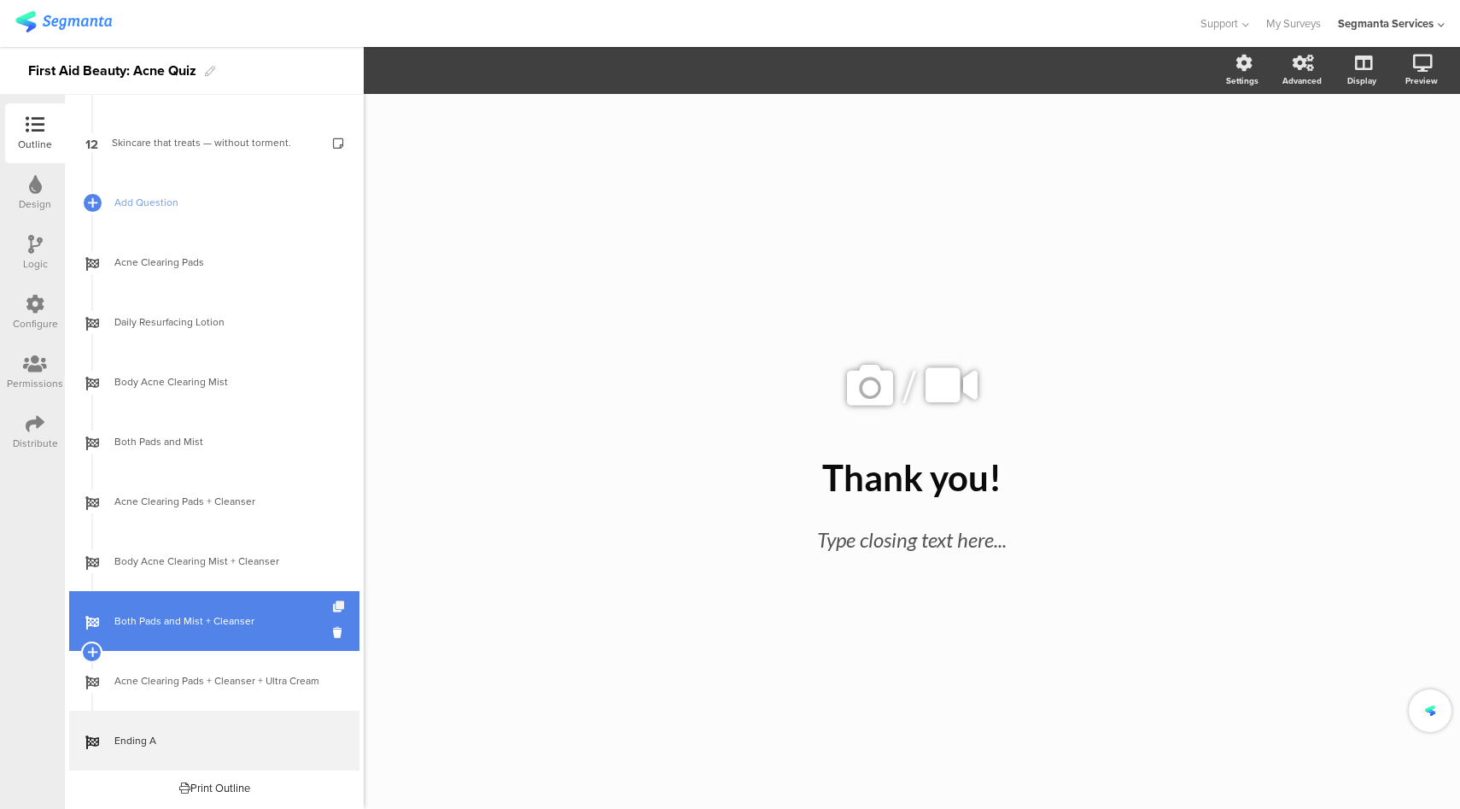
scroll to position [648, 0]
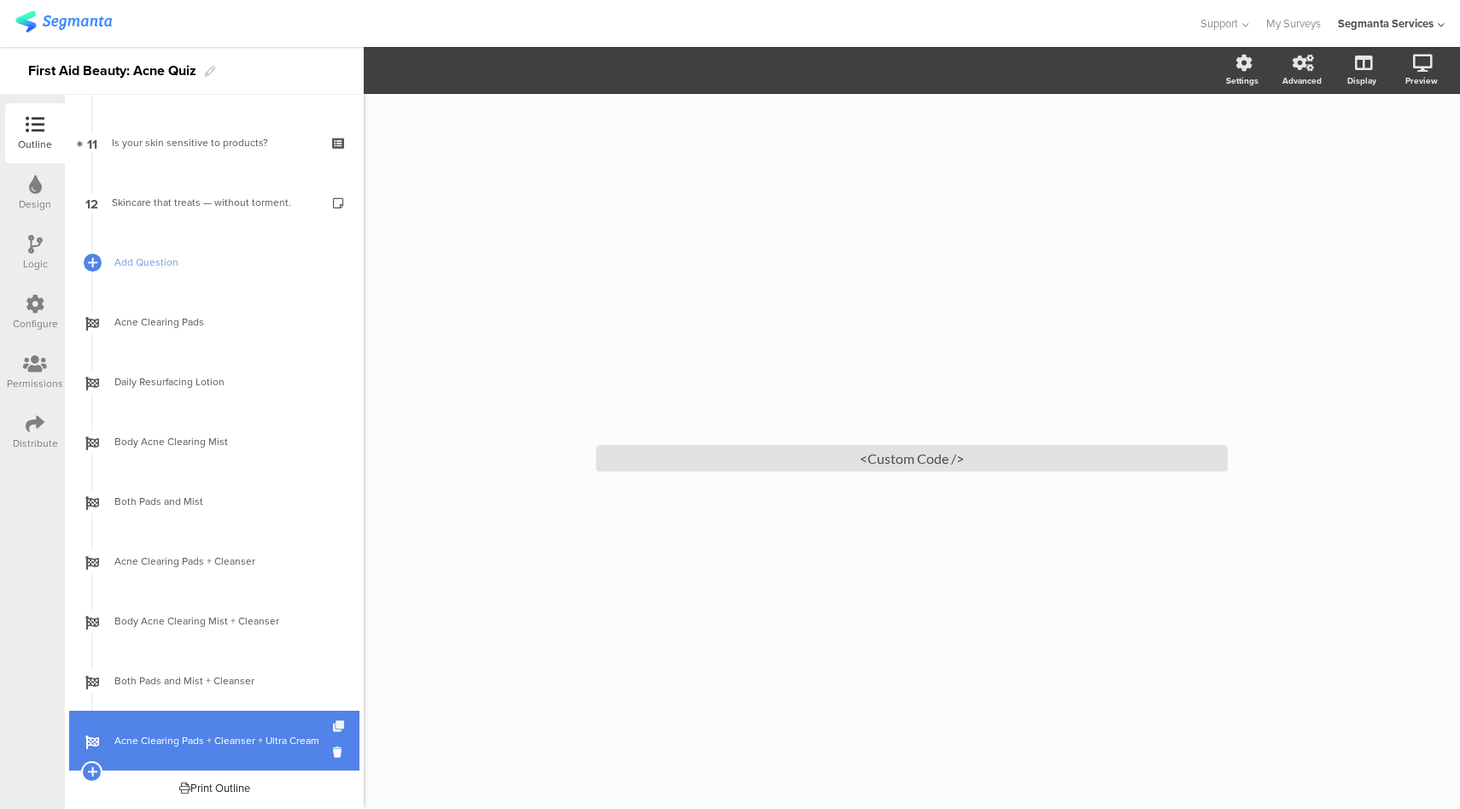
click at [333, 727] on icon at bounding box center [340, 726] width 15 height 11
click at [146, 748] on span at bounding box center [149, 749] width 10 height 10
click at [167, 737] on input "Acne Clearing Pads + Cleanser + Ultra Cream copy" at bounding box center [177, 741] width 126 height 16
paste input "Body Acne Clearing Mist + Cleanser + Ultra Cream"
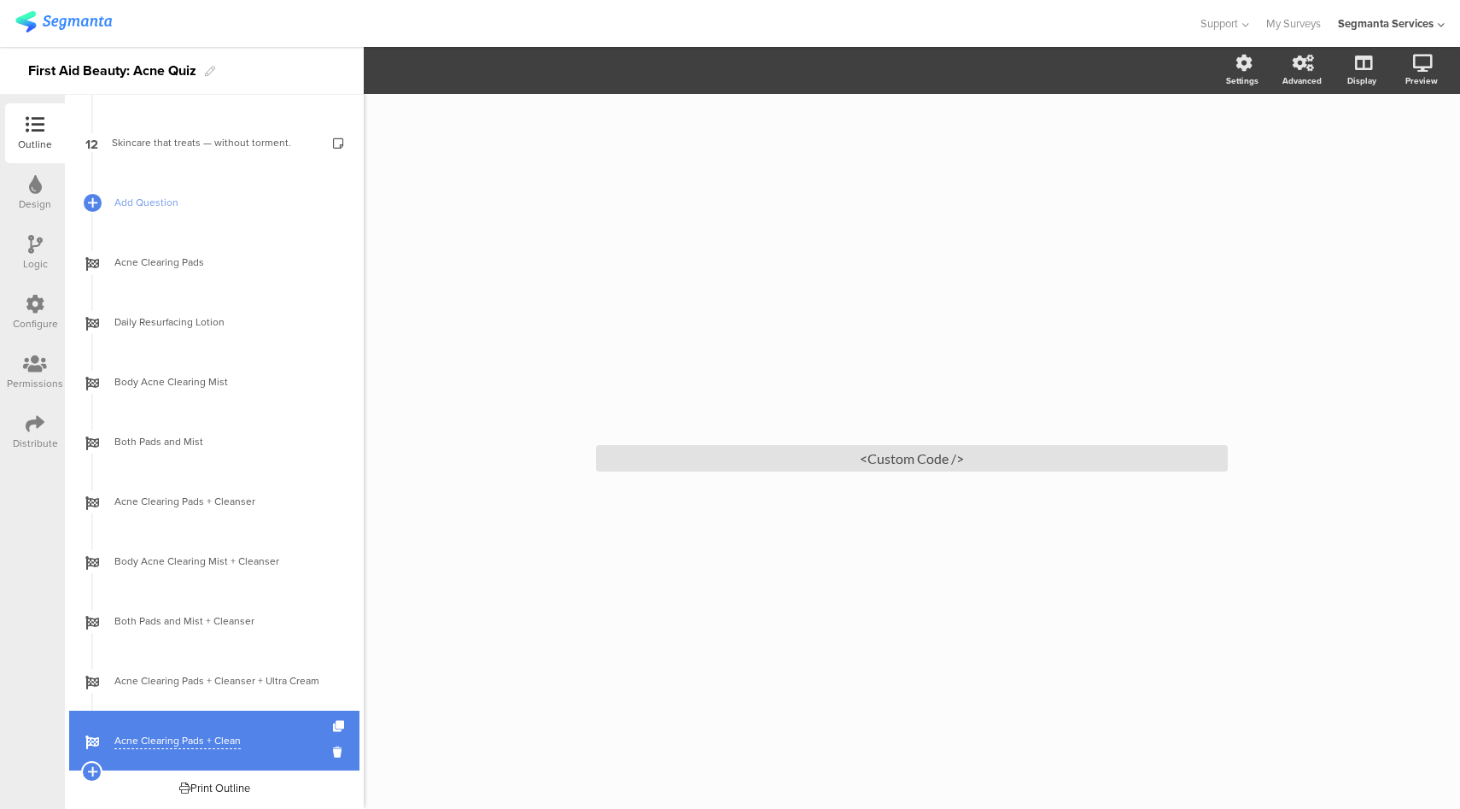
type input "Body Acne Clearing Mist + Cleanser + Ultra Cream"
click at [333, 725] on icon at bounding box center [340, 726] width 15 height 11
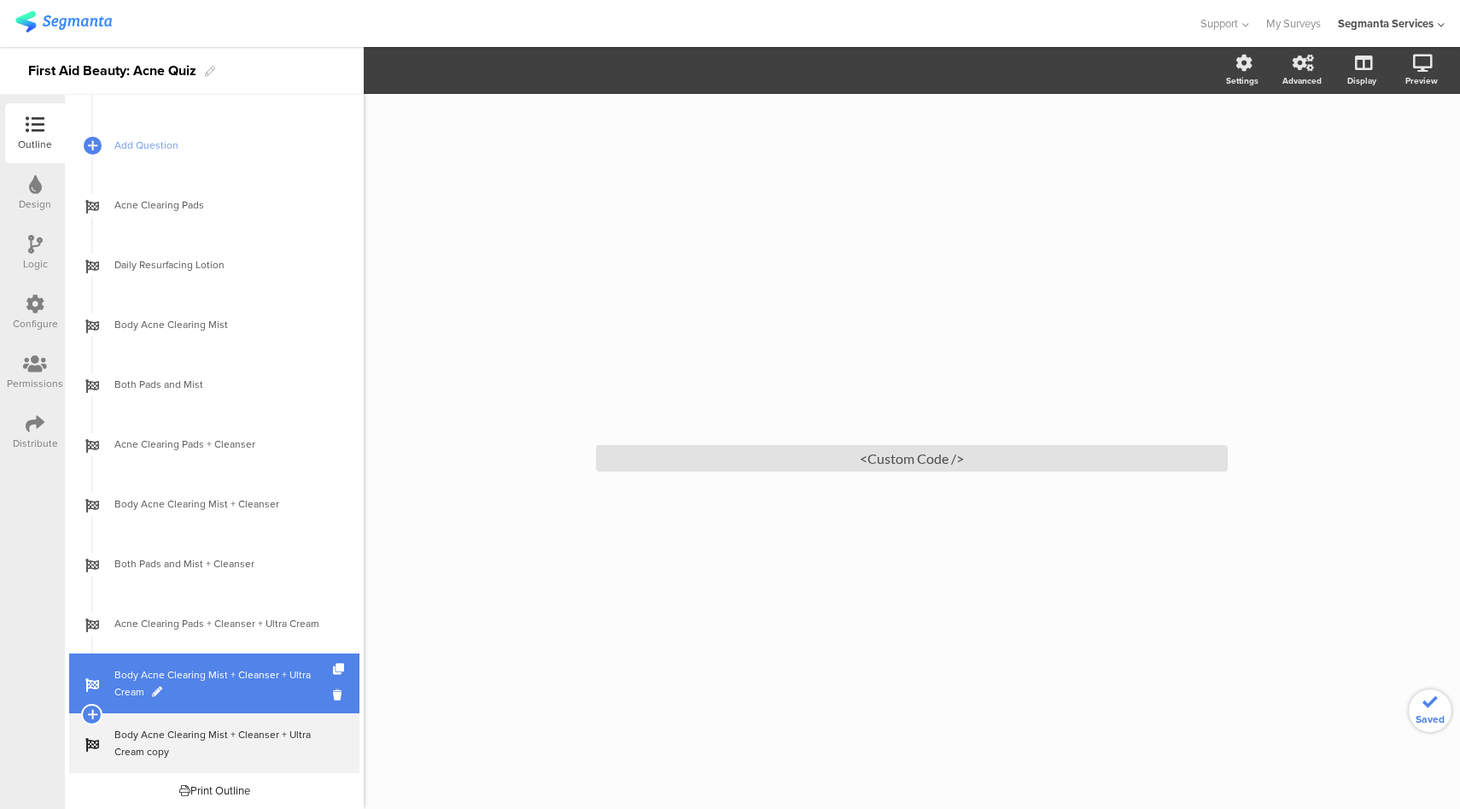
scroll to position [768, 0]
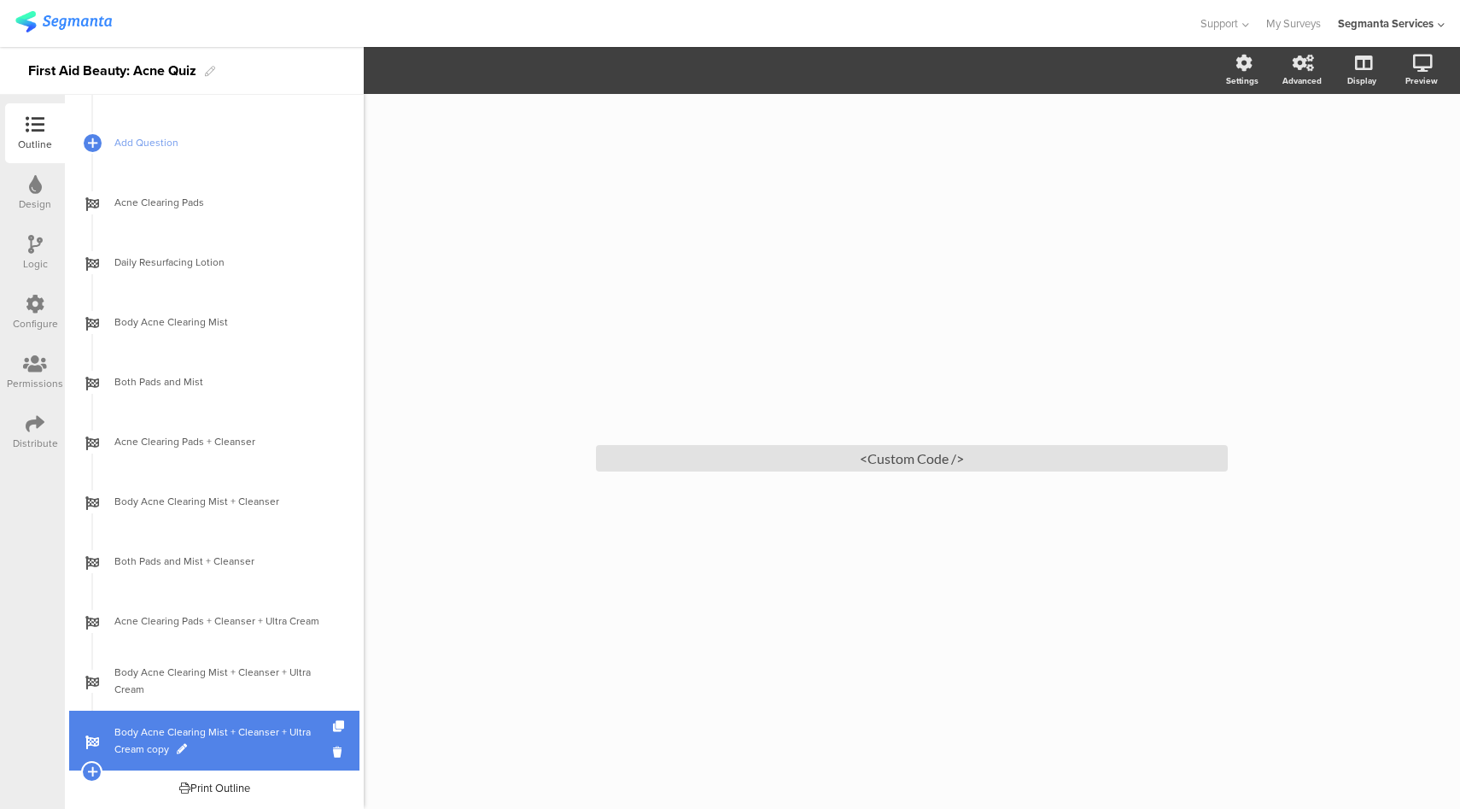
click at [177, 750] on span at bounding box center [182, 749] width 10 height 10
click at [150, 738] on input "Body Acne Clearing Mist + Cleanser + Ultra Cream copy" at bounding box center [177, 741] width 126 height 16
paste input "th Pads and Mist + Cleanser + Ultra Cream"
type input "Both Pads and Mist + Cleanser + Ultra Cream"
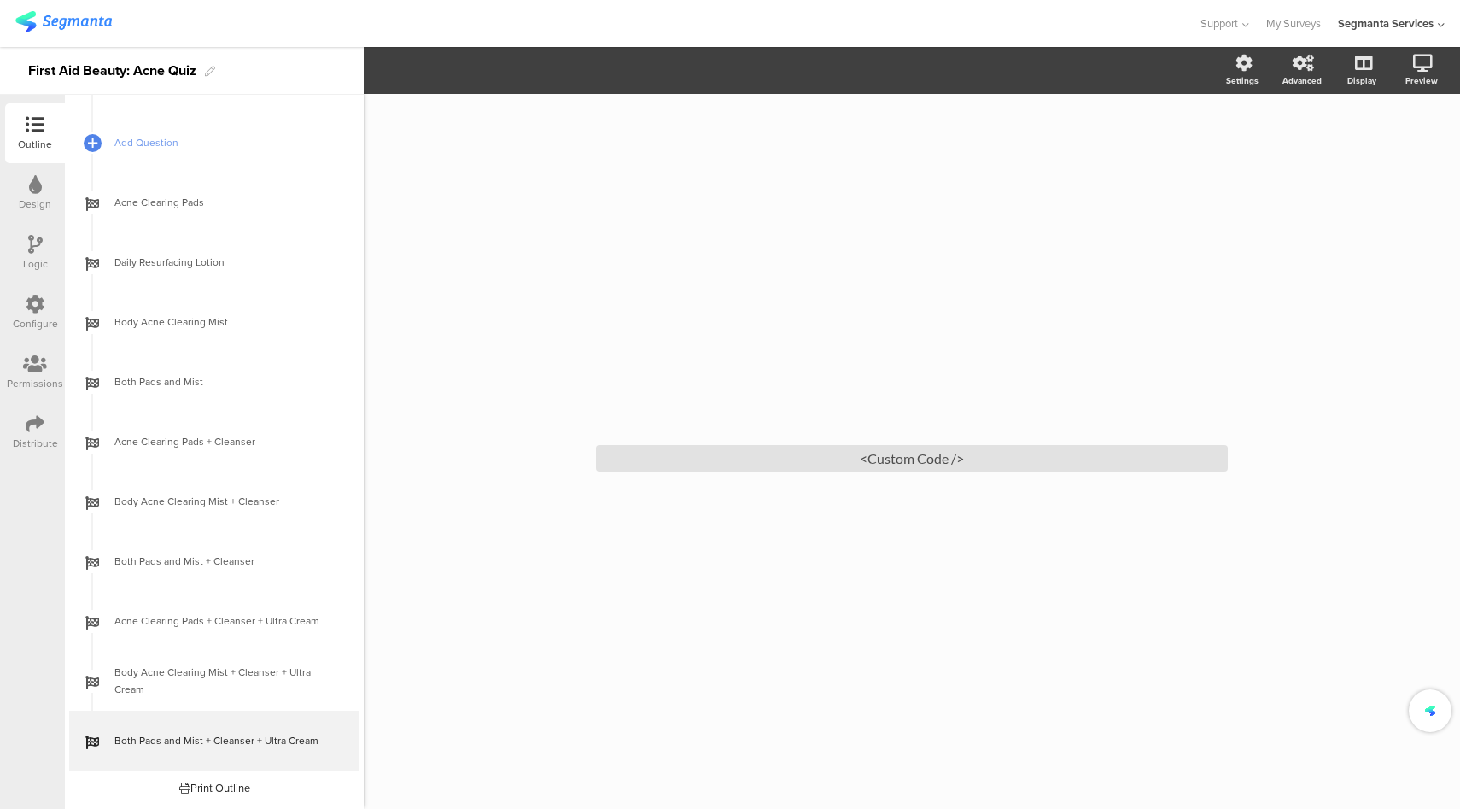
click at [467, 704] on div "/ <Custom Code />" at bounding box center [912, 451] width 1096 height 715
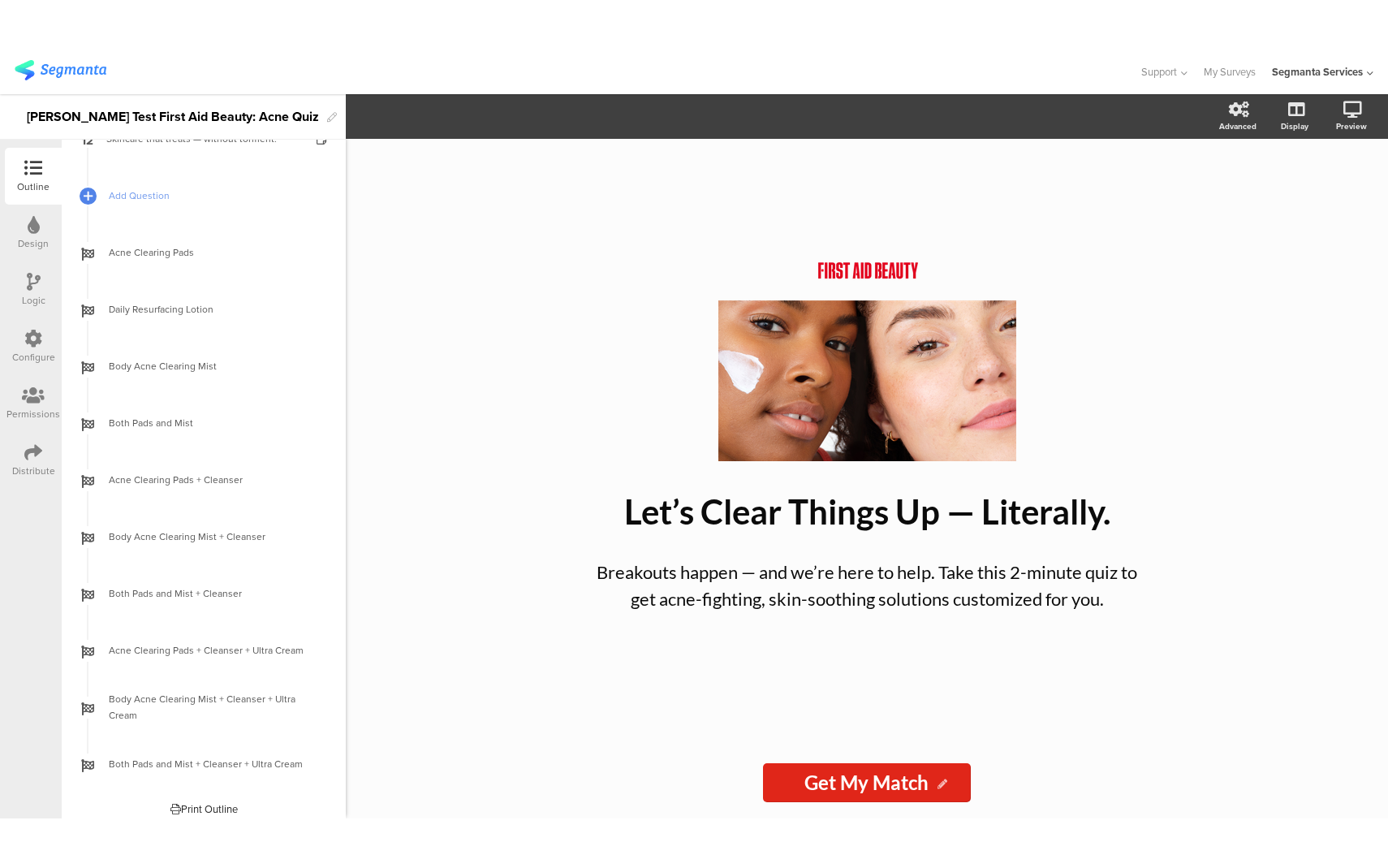
scroll to position [730, 0]
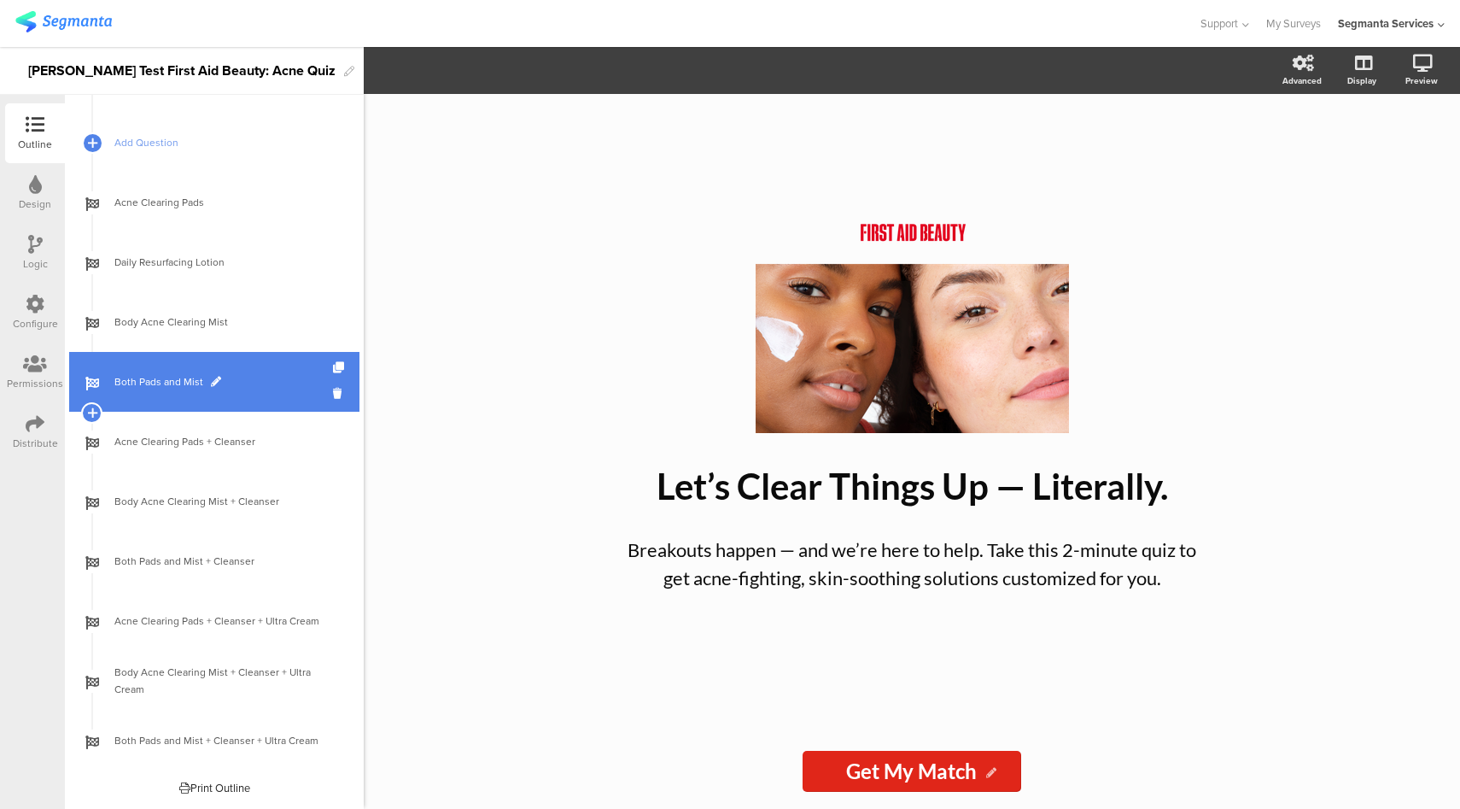
click at [212, 383] on span at bounding box center [216, 382] width 10 height 10
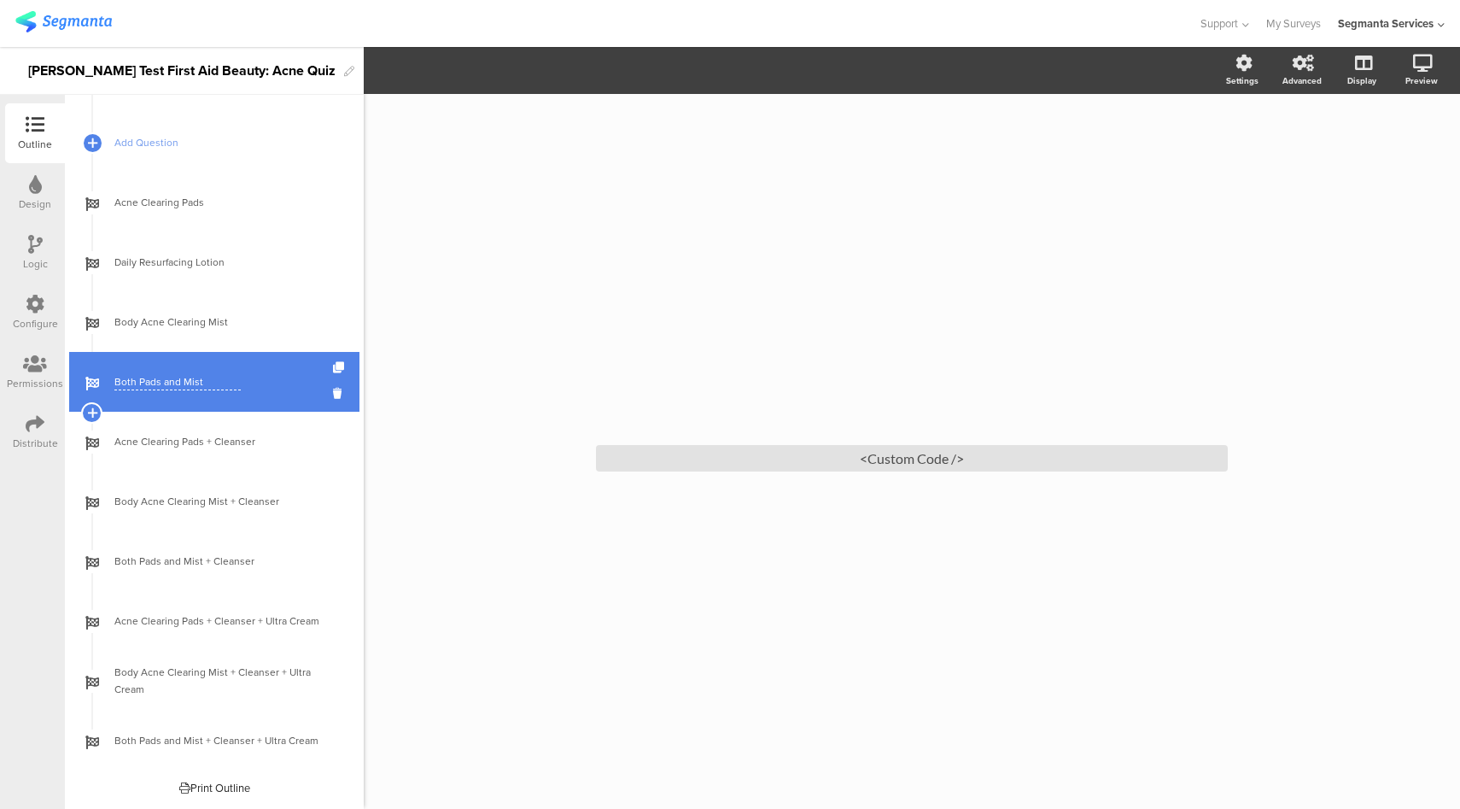
click at [184, 383] on input "Both Pads and Mist" at bounding box center [177, 382] width 126 height 16
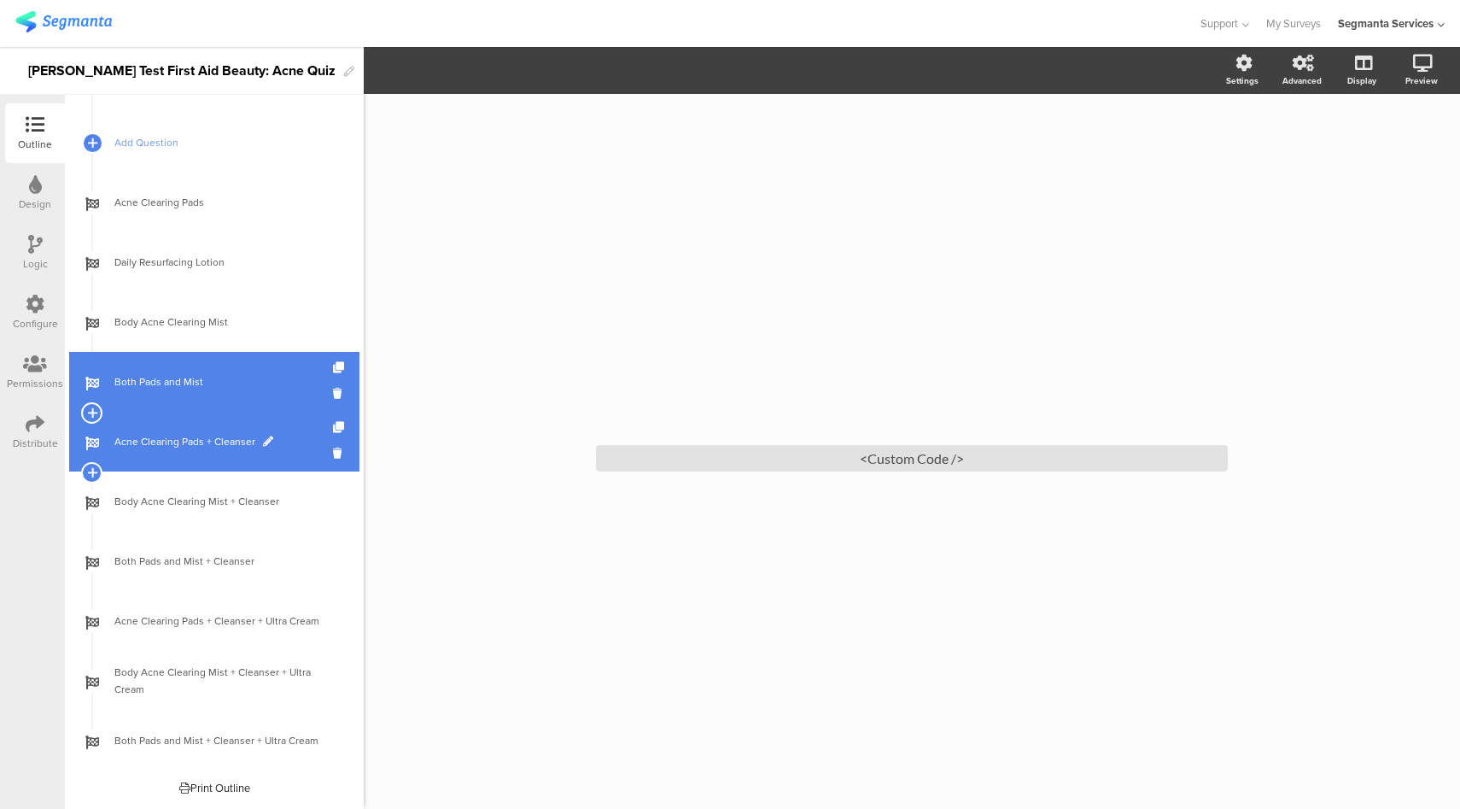
click at [268, 439] on span at bounding box center [268, 441] width 10 height 10
click at [233, 444] on input "Acne Clearing Pads + Cleanser" at bounding box center [177, 442] width 126 height 16
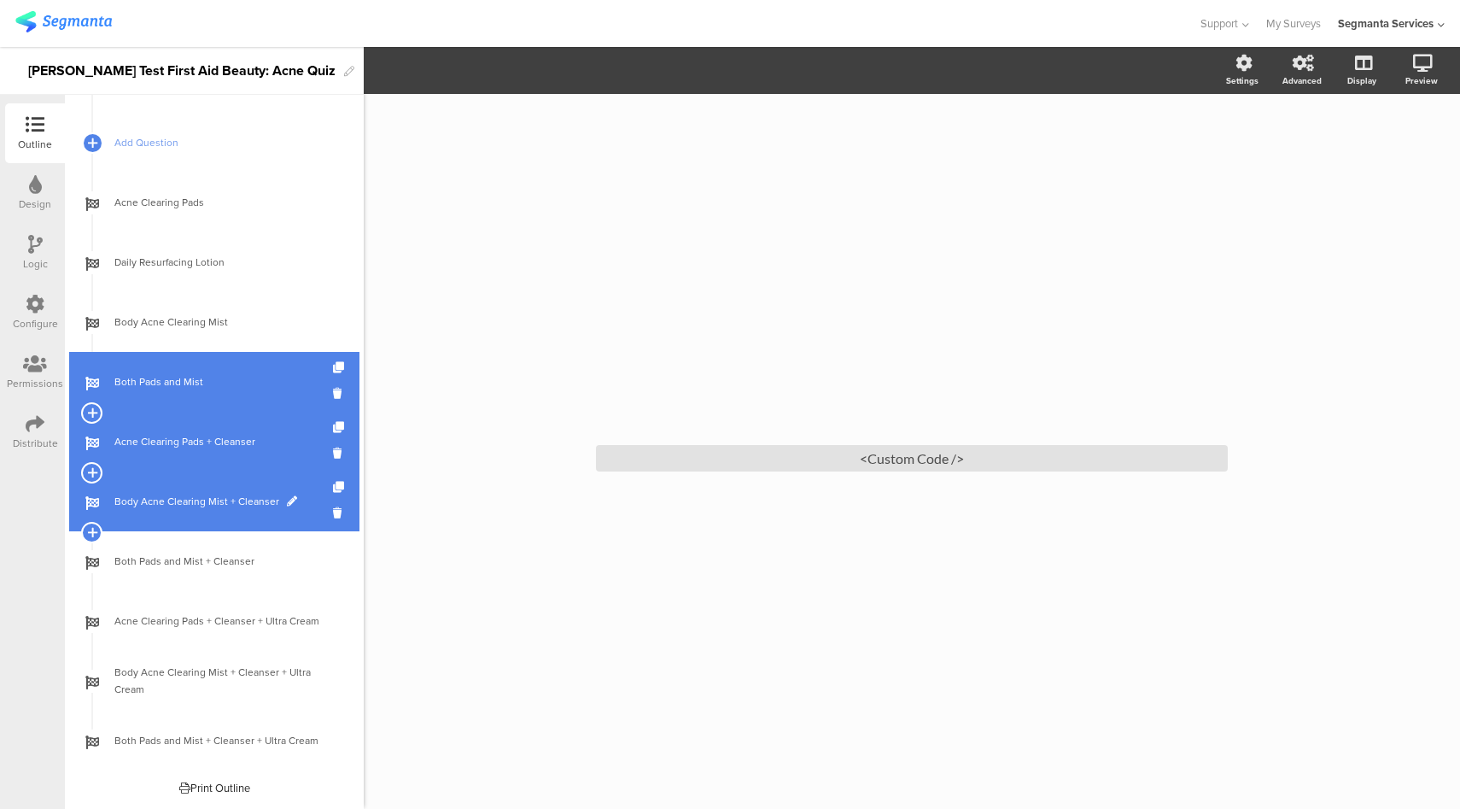
click at [289, 500] on span at bounding box center [292, 501] width 10 height 10
click at [225, 506] on input "Body Acne Clearing Mist + Cleanser" at bounding box center [177, 502] width 126 height 16
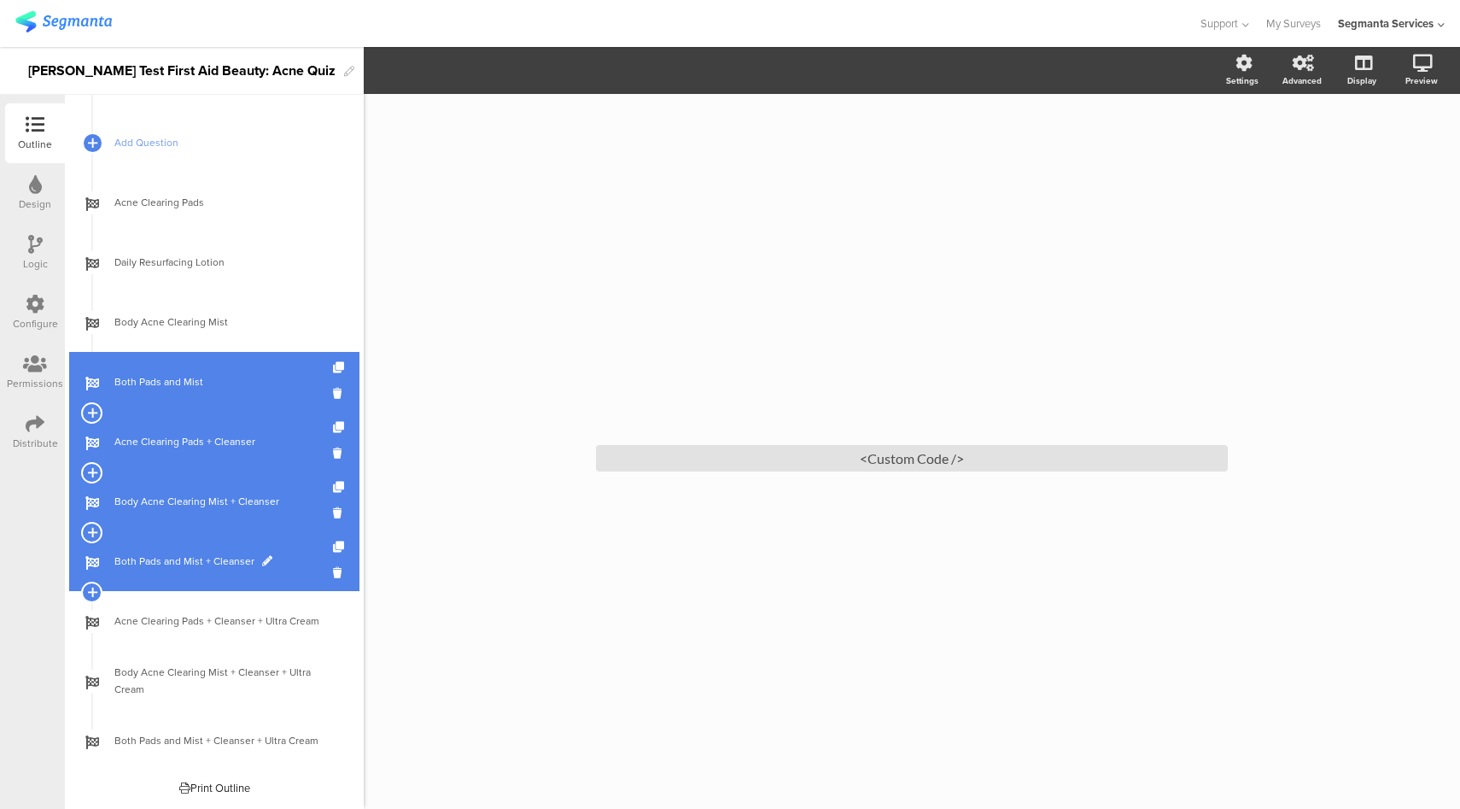
click at [193, 548] on link "Both Pads and Mist + Cleanser" at bounding box center [214, 561] width 290 height 60
click at [266, 562] on span at bounding box center [267, 561] width 10 height 10
click at [218, 561] on input "Both Pads and Mist + Cleanser" at bounding box center [177, 561] width 126 height 16
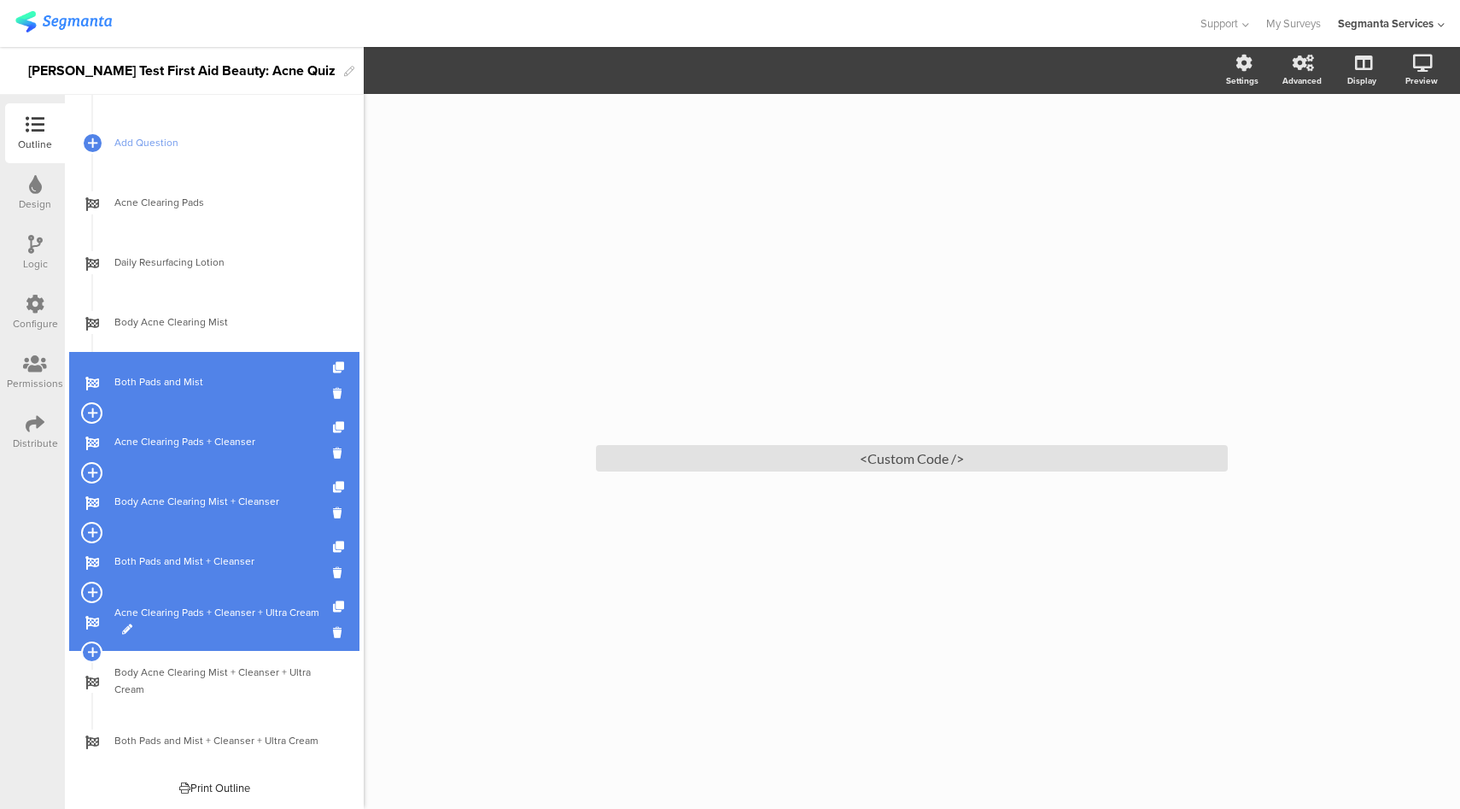
click at [125, 628] on span at bounding box center [127, 629] width 10 height 10
click at [166, 623] on input "Acne Clearing Pads + Cleanser + Ultra Cream" at bounding box center [177, 621] width 126 height 16
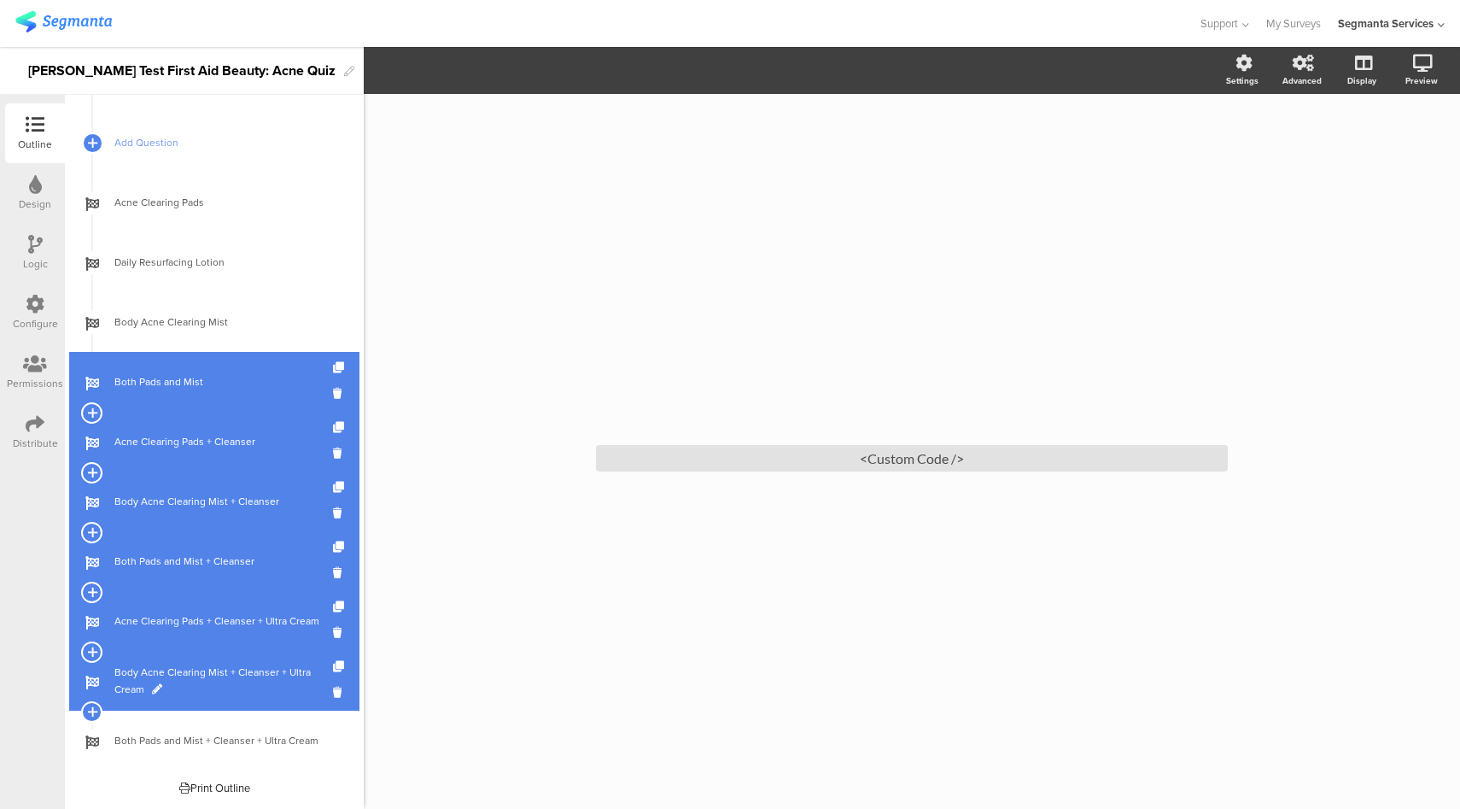
click at [155, 688] on span at bounding box center [157, 689] width 10 height 10
click at [187, 682] on input "Body Acne Clearing Mist + Cleanser + Ultra Cream" at bounding box center [177, 681] width 126 height 16
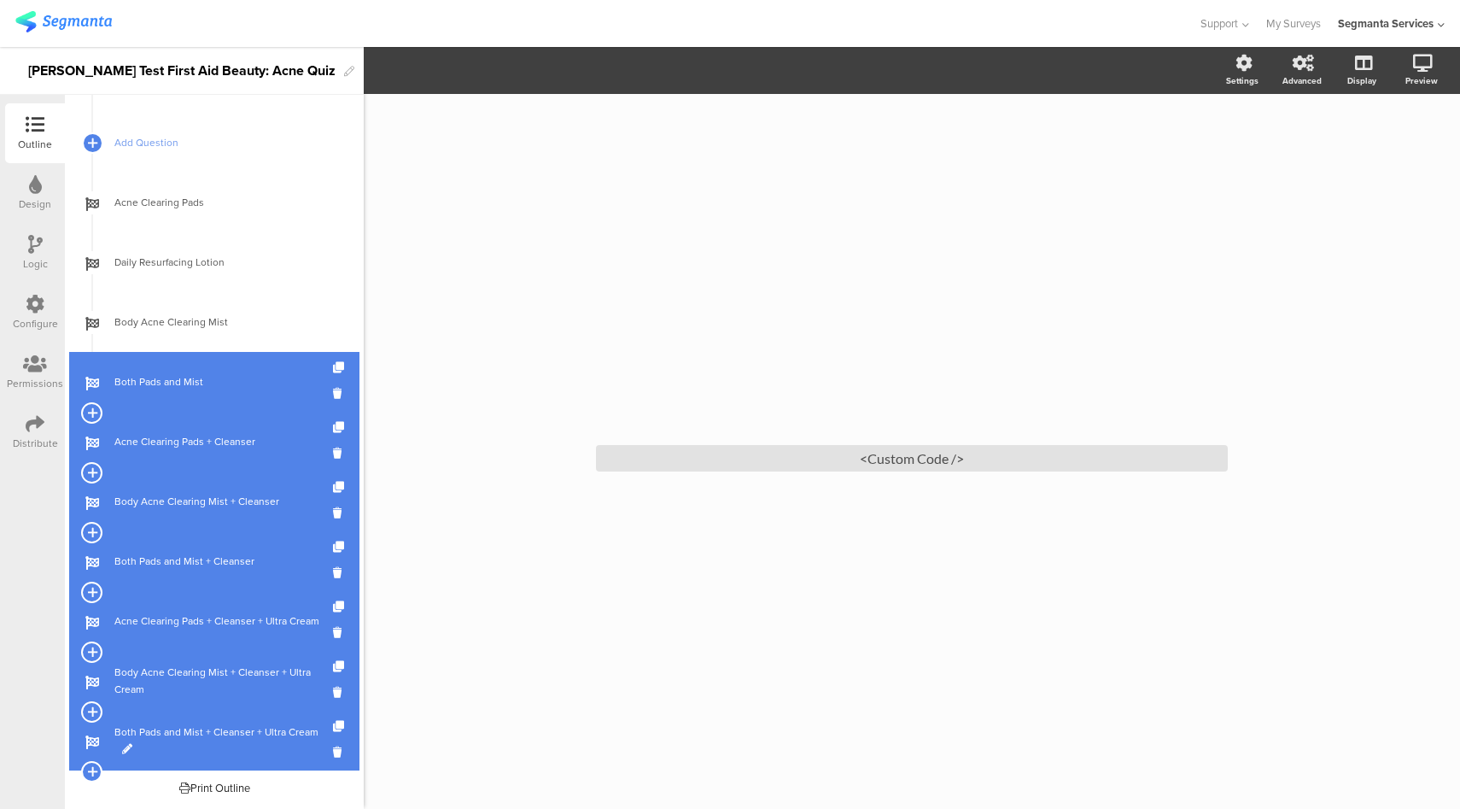
click at [124, 747] on span at bounding box center [127, 749] width 10 height 10
click at [188, 745] on input "Both Pads and Mist + Cleanser + Ultra Cream" at bounding box center [177, 741] width 126 height 16
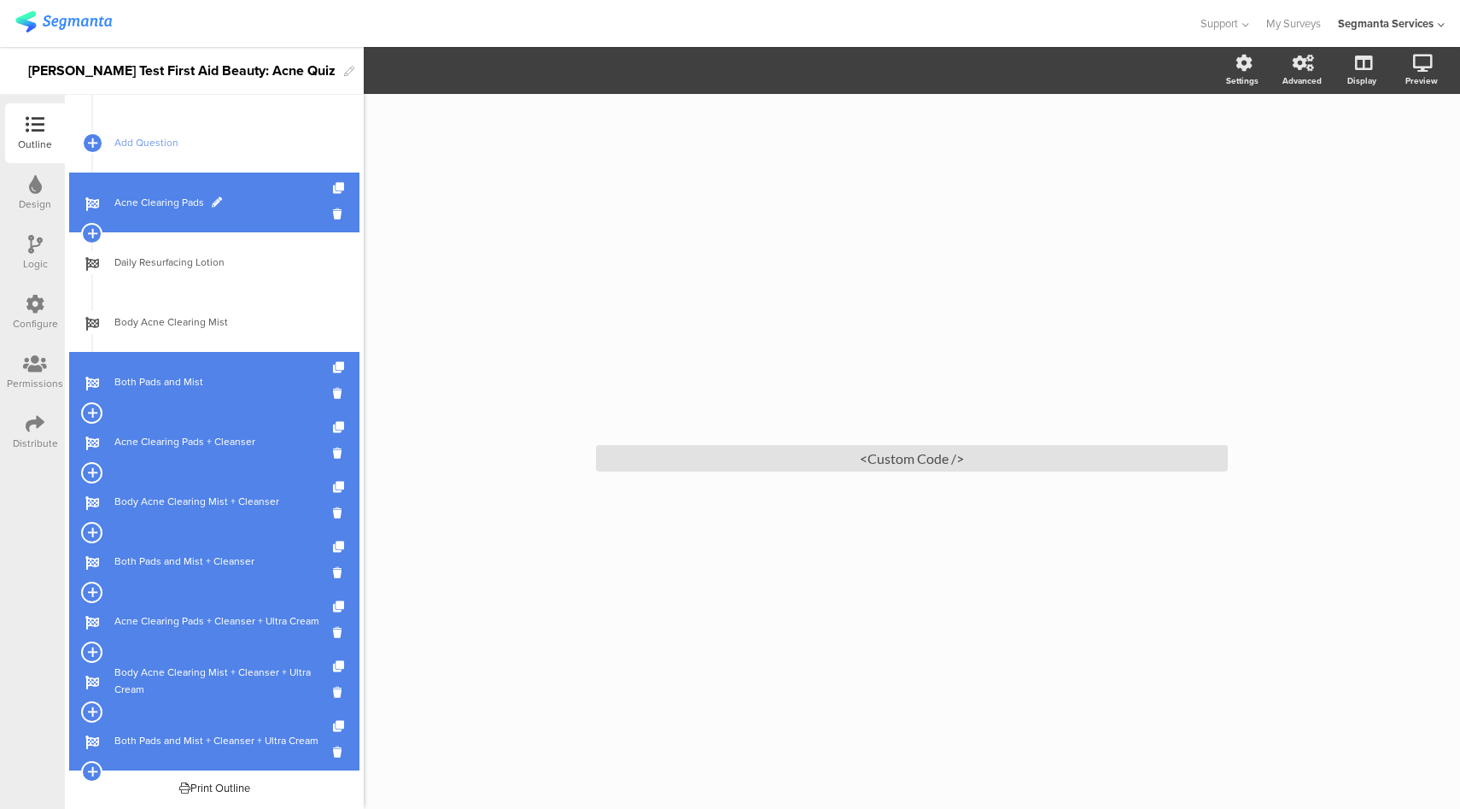
click at [213, 200] on span at bounding box center [217, 202] width 10 height 10
click at [179, 202] on input "Acne Clearing Pads" at bounding box center [177, 203] width 126 height 16
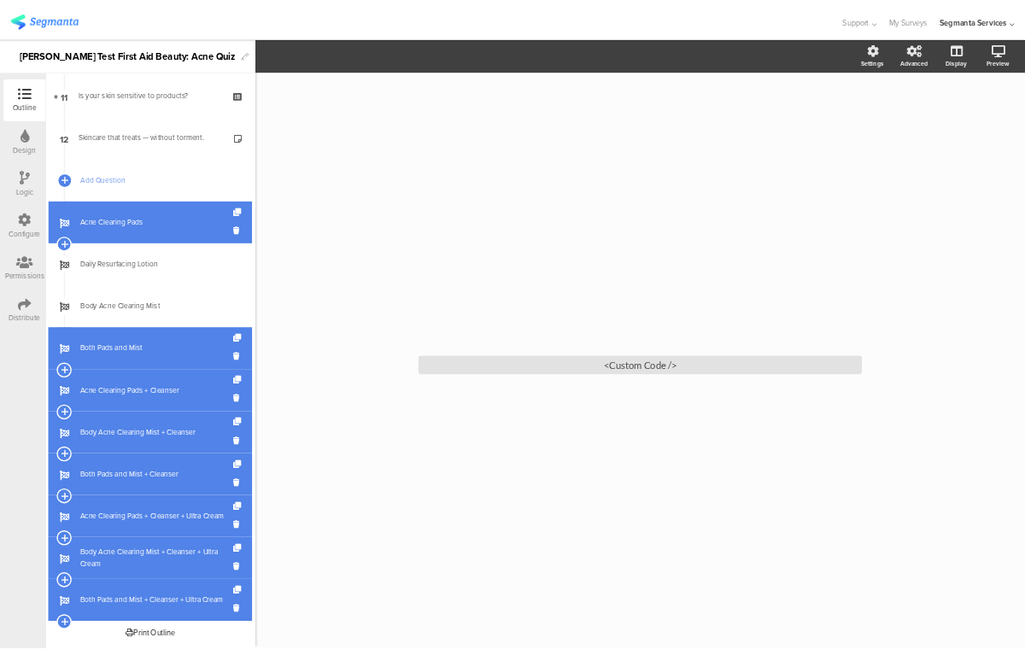
scroll to position [768, 0]
